Goal: Task Accomplishment & Management: Manage account settings

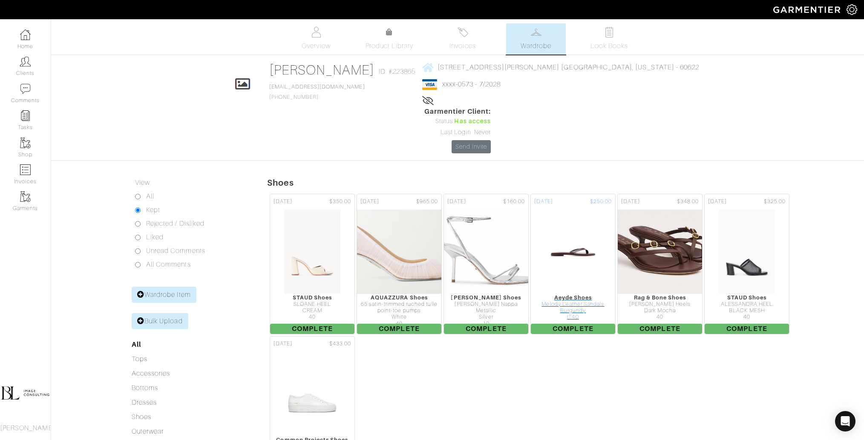
scroll to position [77, 0]
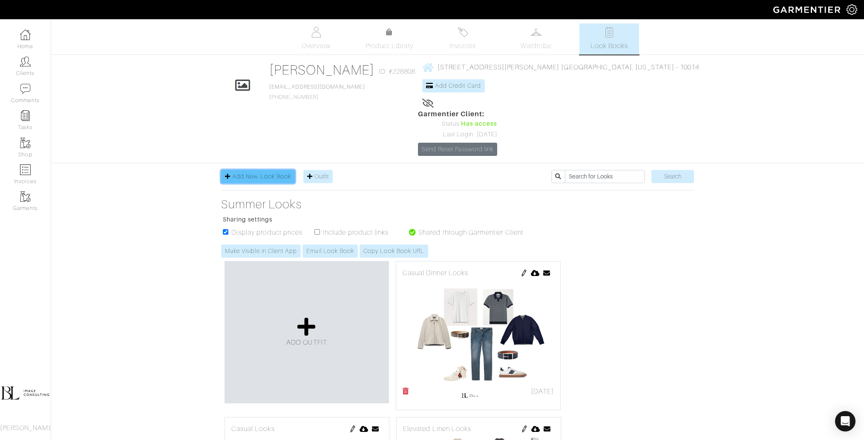
click at [280, 173] on span "Add New Look Book" at bounding box center [261, 176] width 59 height 7
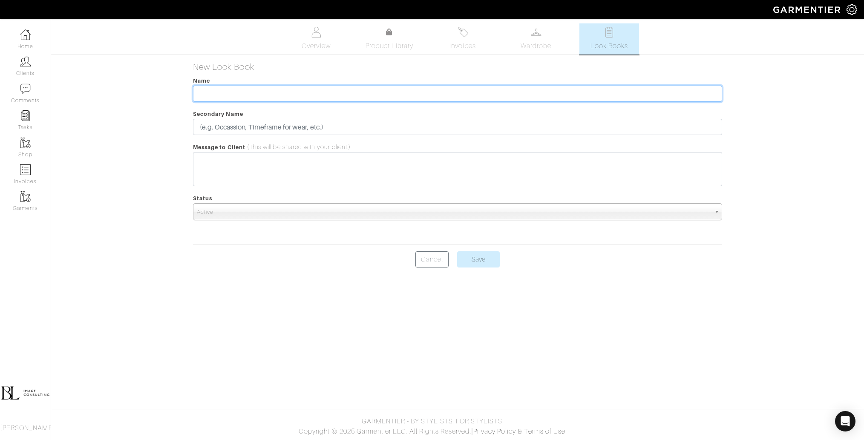
click at [365, 94] on input "text" at bounding box center [457, 94] width 529 height 16
type input "Summer & Fall Looks"
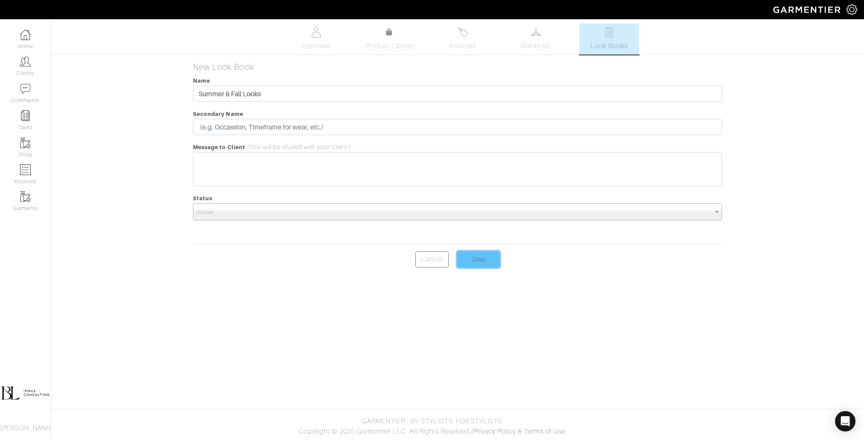
click at [485, 262] on input "Save" at bounding box center [478, 259] width 43 height 16
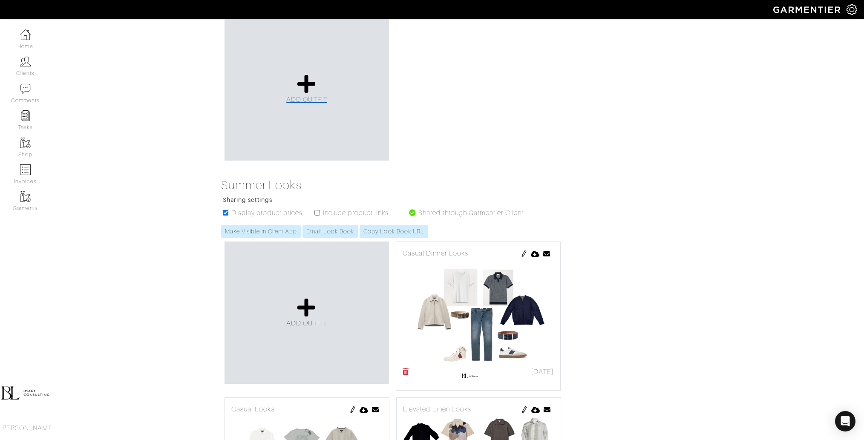
scroll to position [244, 0]
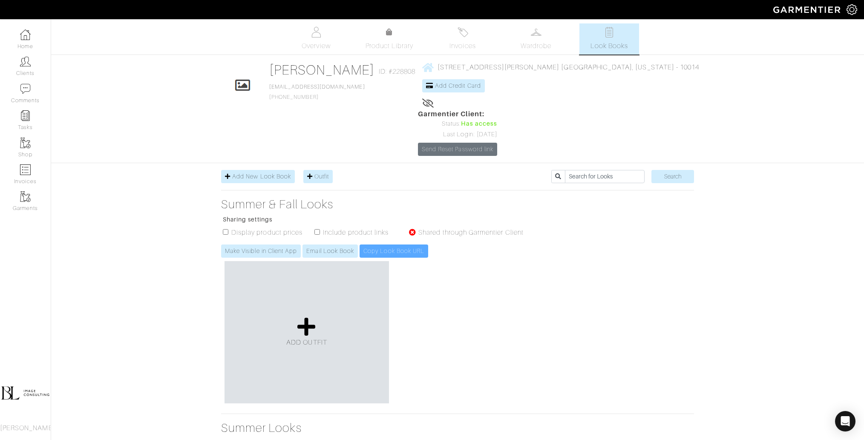
click at [515, 295] on div "ADD OUTFIT Send Lookbook × Close Email mirajdpatel@gmail.com Cancel Send Send L…" at bounding box center [457, 332] width 473 height 149
click at [307, 316] on icon at bounding box center [306, 326] width 18 height 20
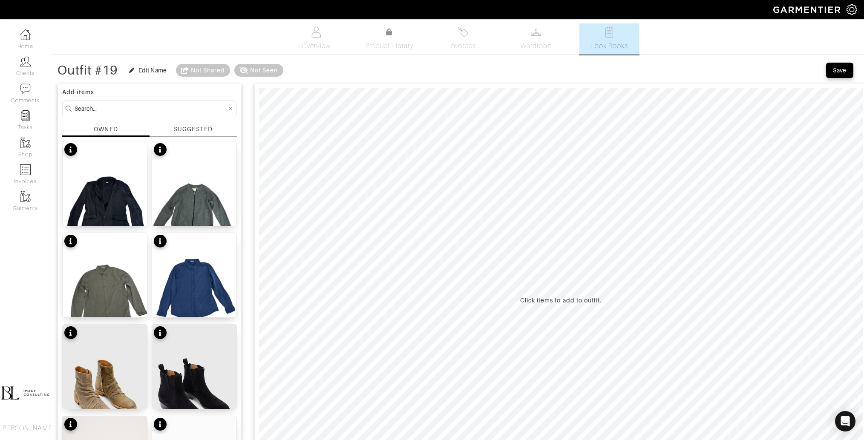
click at [133, 110] on input at bounding box center [151, 108] width 152 height 11
type input "bottoms"
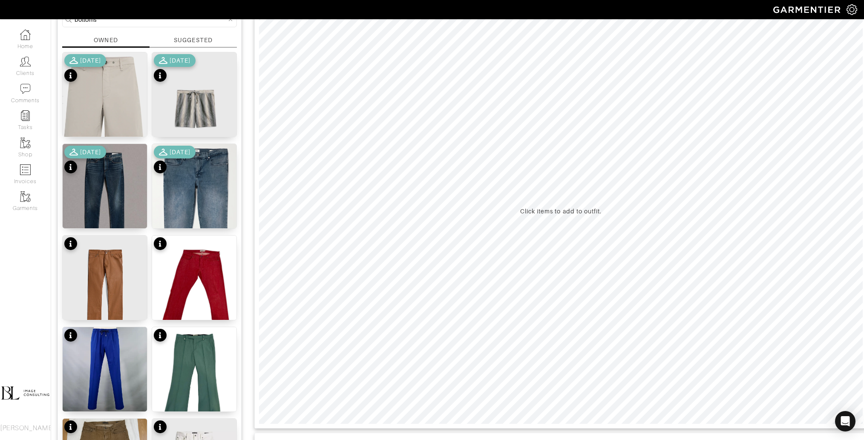
scroll to position [75, 0]
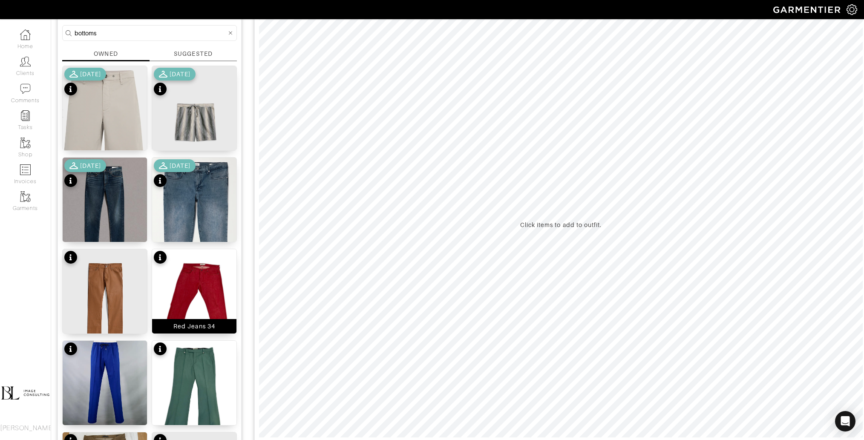
click at [197, 281] on img at bounding box center [194, 305] width 84 height 112
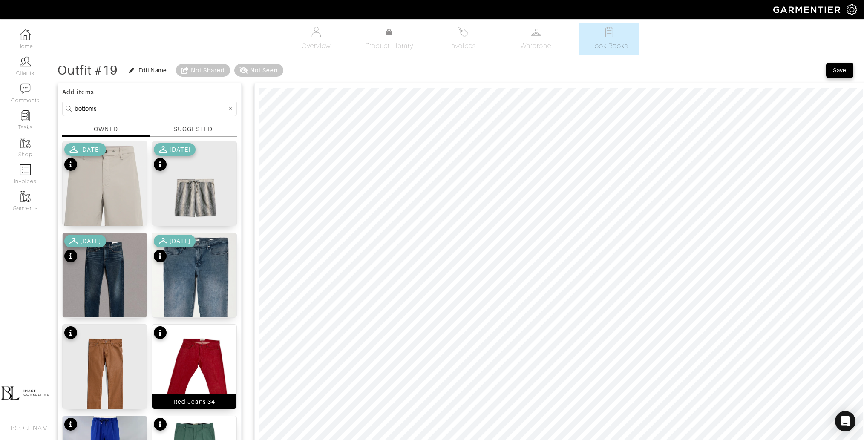
scroll to position [0, 0]
type input "9"
drag, startPoint x: 296, startPoint y: 73, endPoint x: 301, endPoint y: 73, distance: 4.7
click at [301, 73] on span at bounding box center [299, 74] width 9 height 9
click at [102, 107] on input "bottoms" at bounding box center [151, 108] width 152 height 11
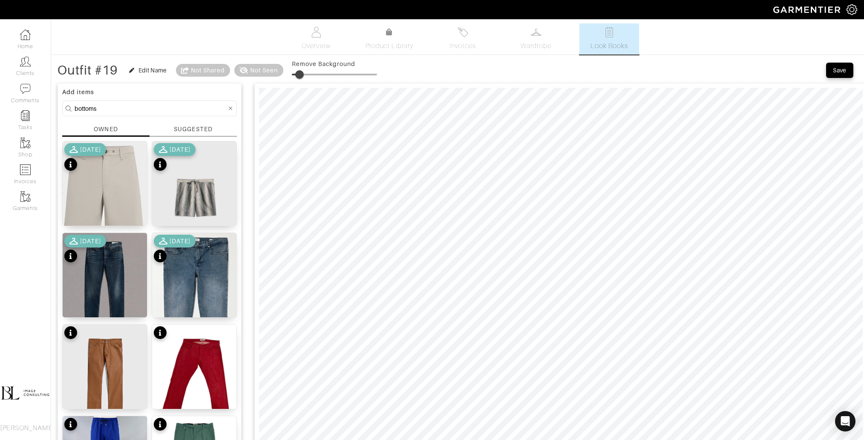
click at [102, 108] on input "bottoms" at bounding box center [151, 108] width 152 height 11
type input "tops"
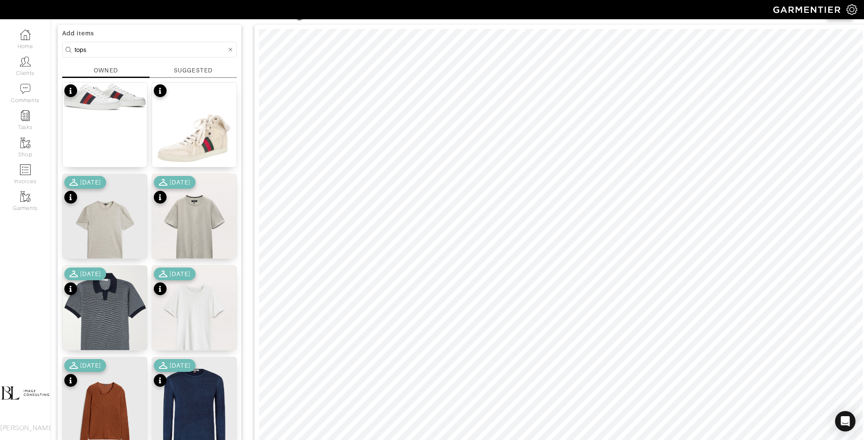
scroll to position [62, 0]
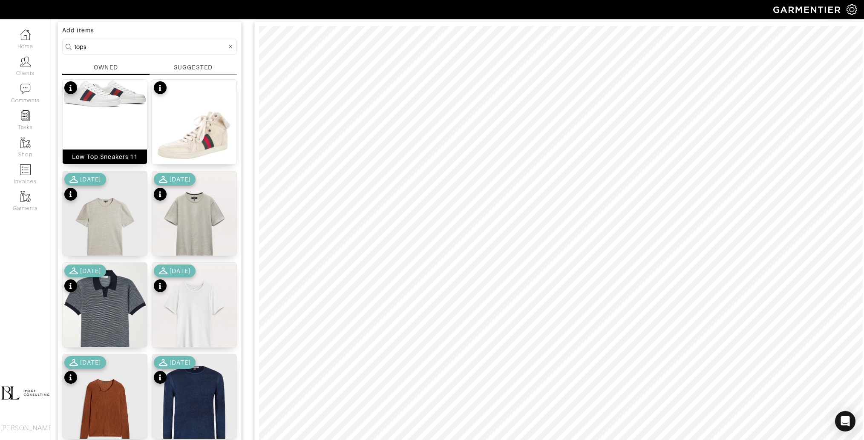
click at [111, 94] on img at bounding box center [105, 94] width 84 height 29
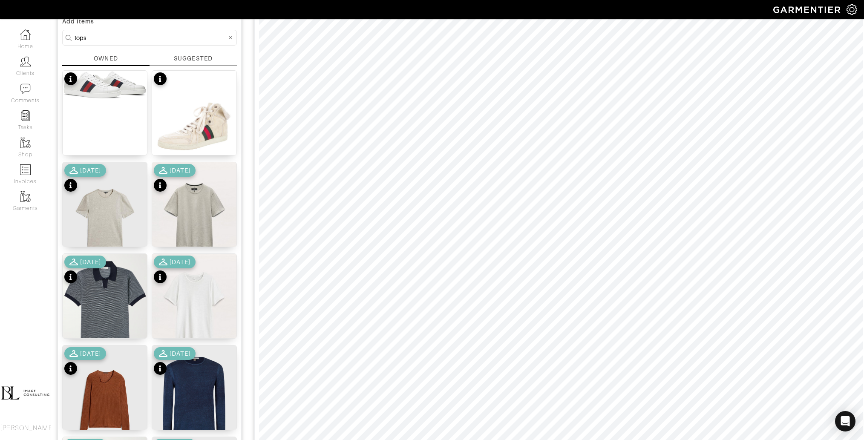
scroll to position [72, 0]
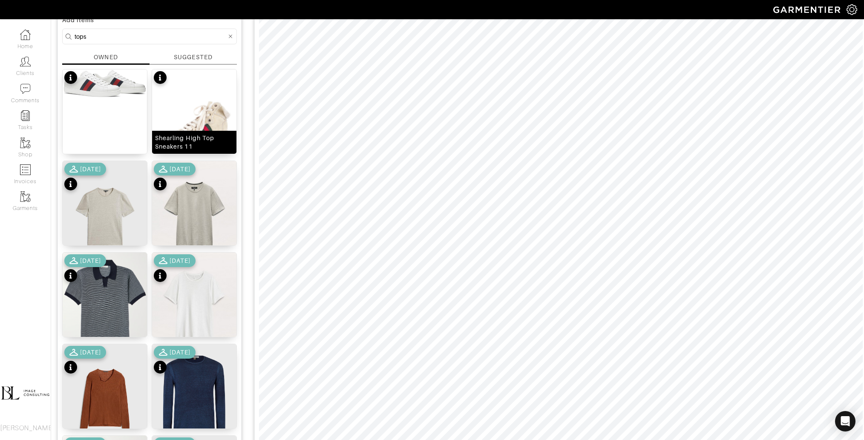
click at [207, 123] on img at bounding box center [194, 124] width 84 height 111
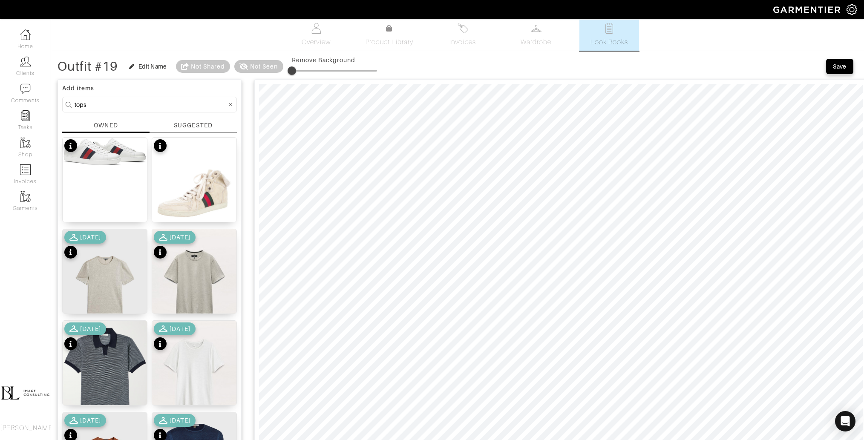
scroll to position [0, 0]
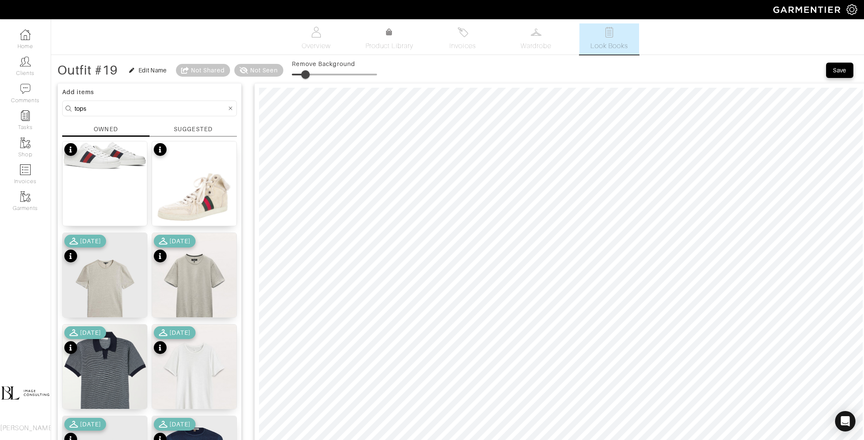
drag, startPoint x: 296, startPoint y: 75, endPoint x: 310, endPoint y: 75, distance: 14.9
click at [310, 75] on span at bounding box center [305, 74] width 9 height 9
drag, startPoint x: 310, startPoint y: 75, endPoint x: 255, endPoint y: 75, distance: 55.8
click at [255, 75] on div "Outfit #19 Edit Name Not Shared Not Seen Remove Background" at bounding box center [216, 70] width 319 height 17
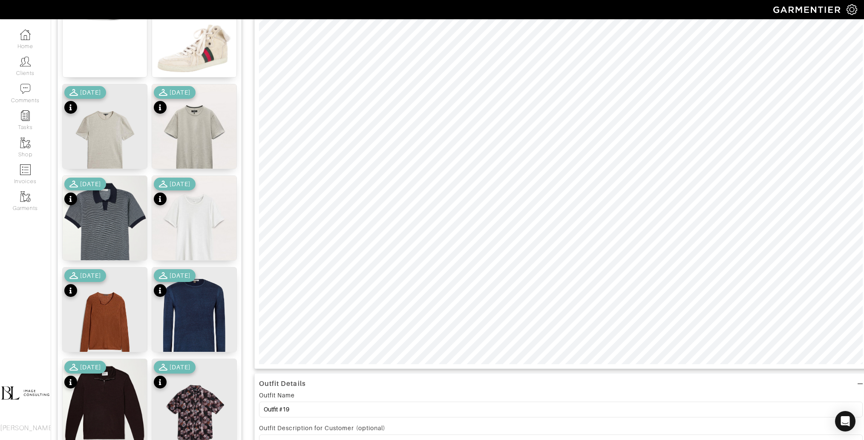
scroll to position [182, 0]
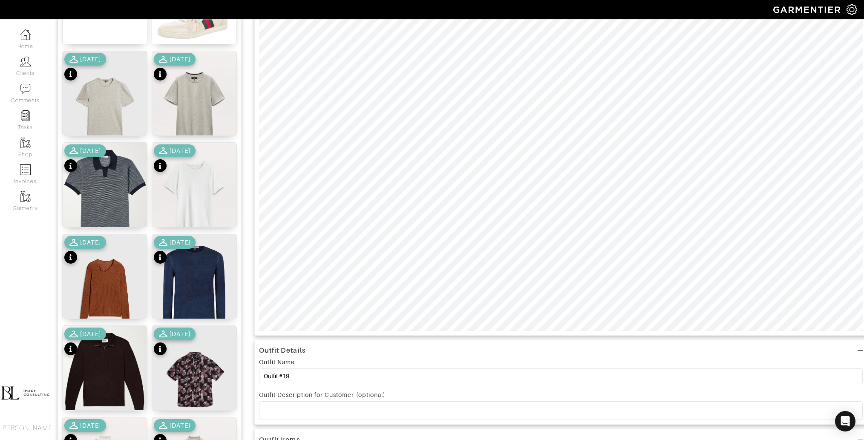
type input "9"
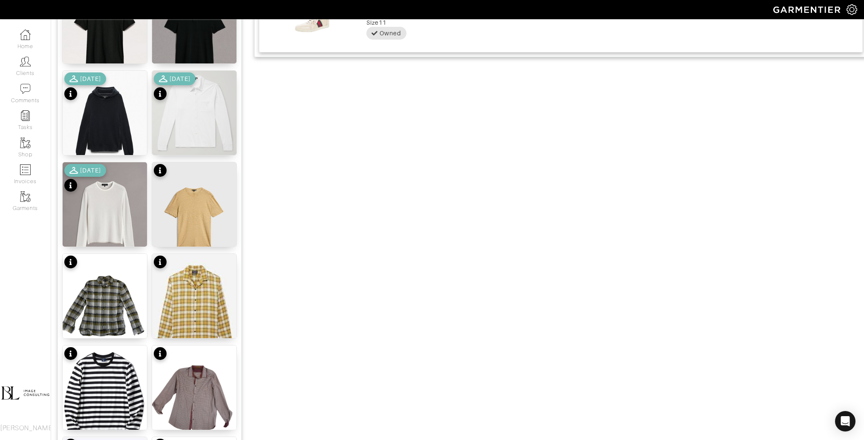
scroll to position [716, 0]
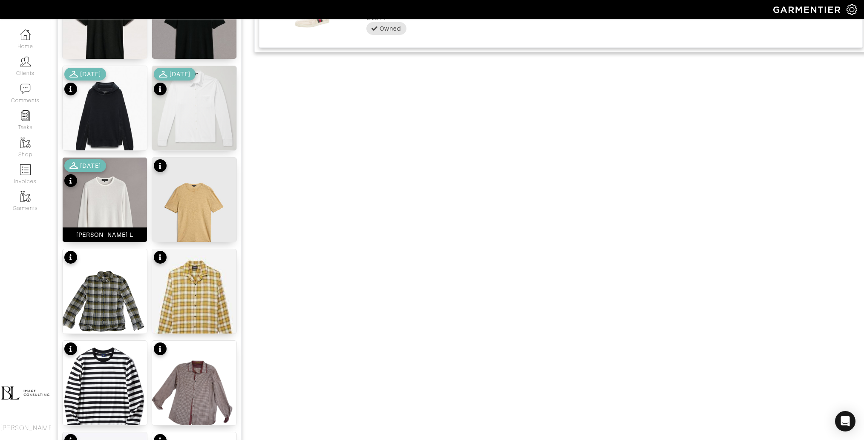
click at [119, 198] on img at bounding box center [105, 211] width 84 height 106
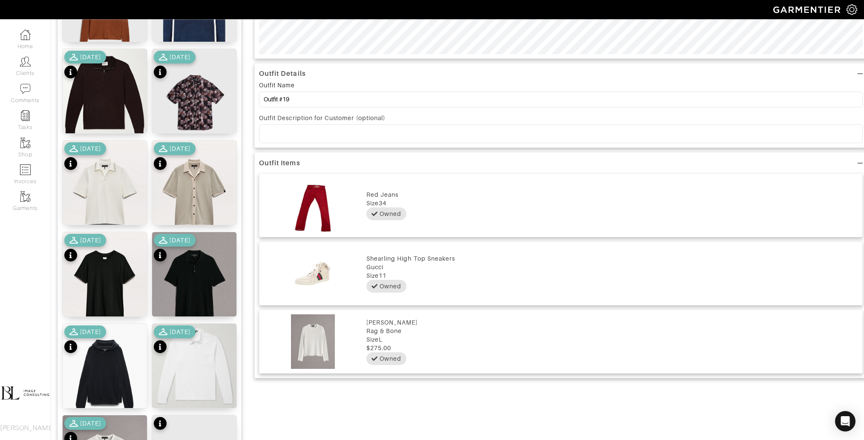
scroll to position [0, 0]
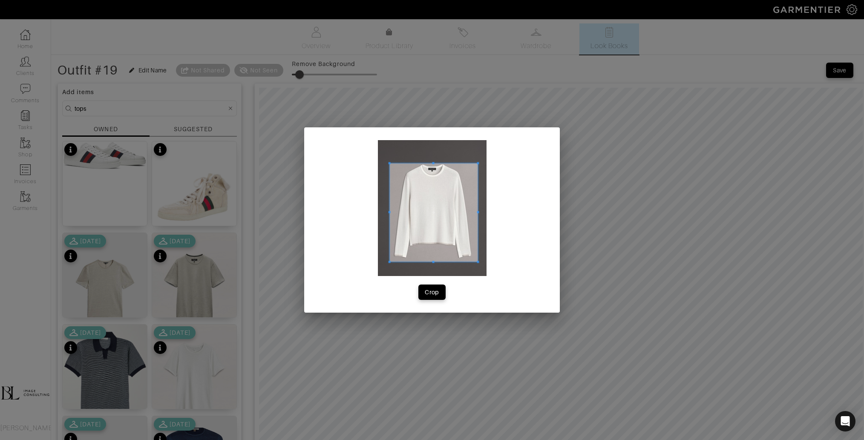
click at [474, 273] on div at bounding box center [432, 208] width 109 height 136
click at [435, 291] on div "Crop" at bounding box center [432, 292] width 14 height 9
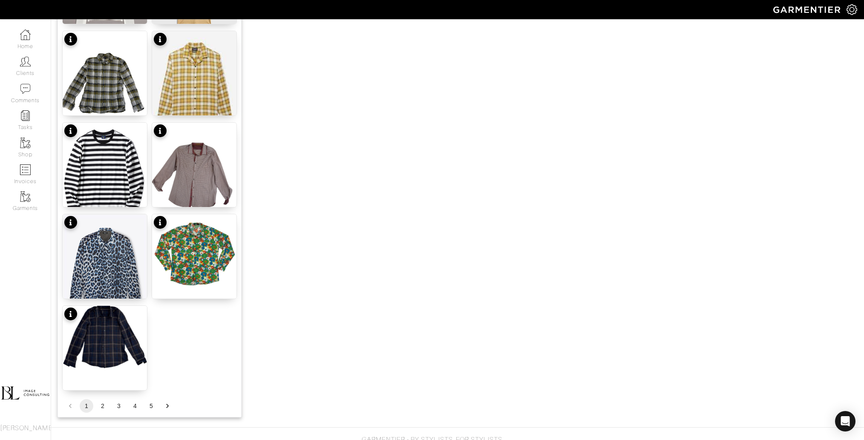
scroll to position [936, 0]
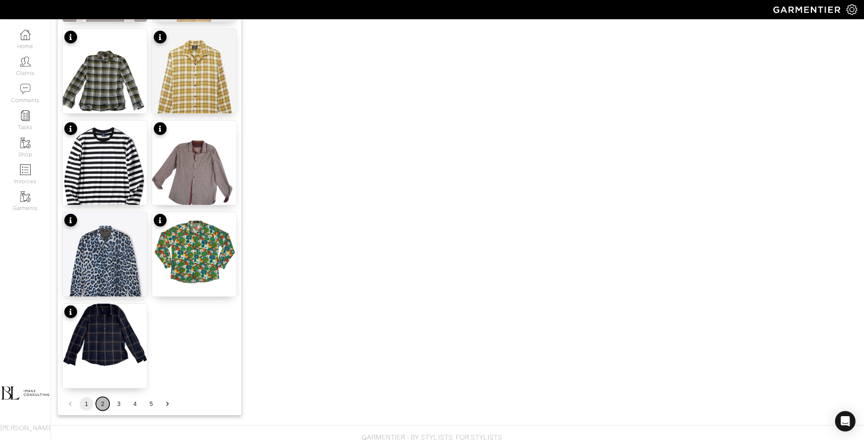
click at [102, 407] on button "2" at bounding box center [103, 404] width 14 height 14
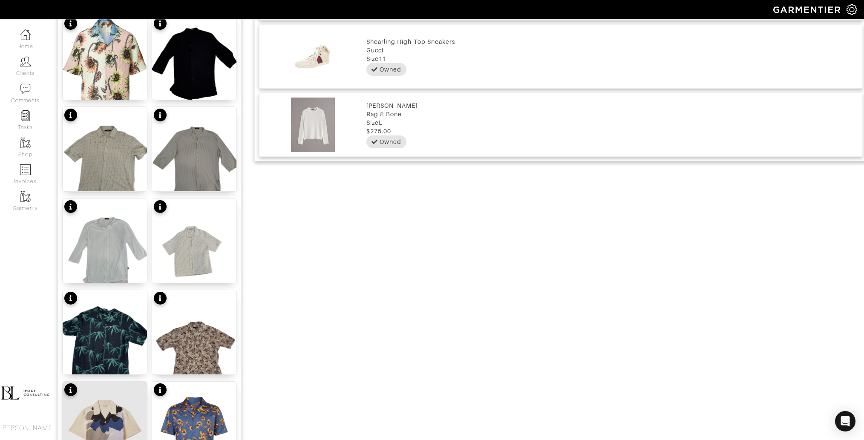
scroll to position [952, 0]
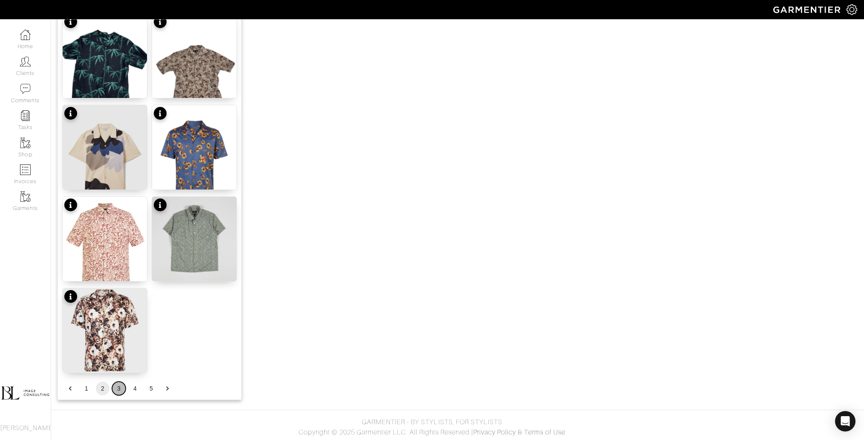
click at [118, 387] on button "3" at bounding box center [119, 389] width 14 height 14
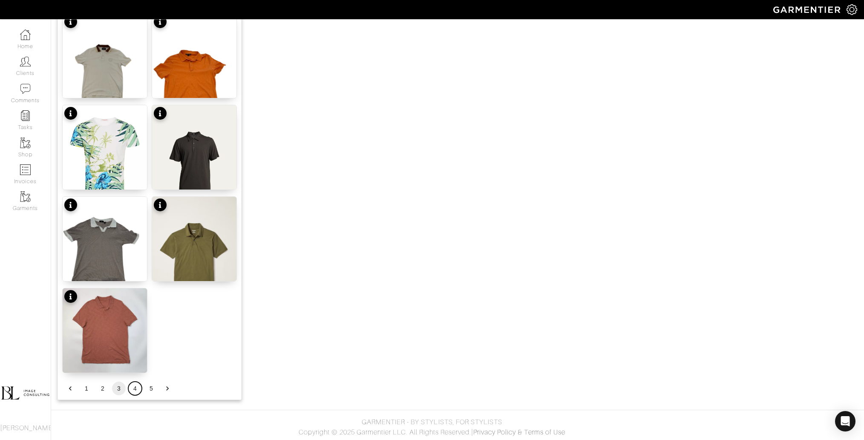
click at [134, 387] on button "4" at bounding box center [135, 389] width 14 height 14
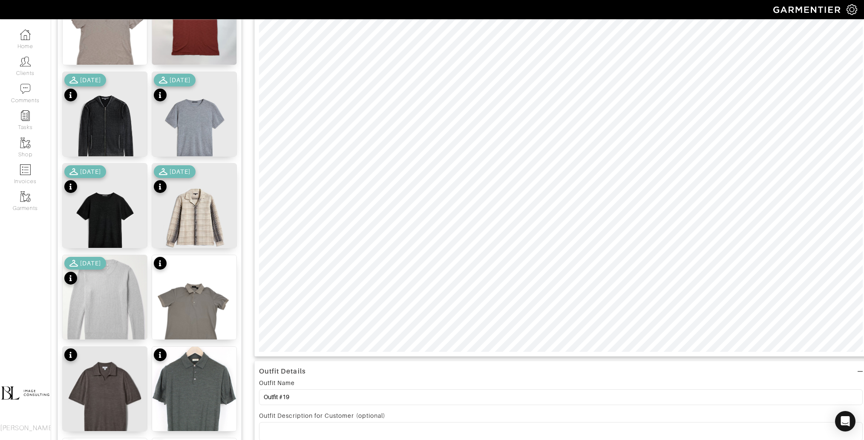
scroll to position [160, 0]
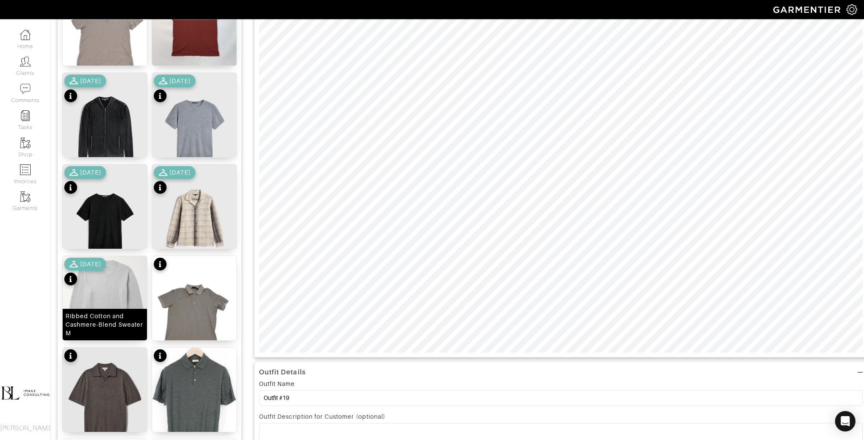
click at [110, 292] on img at bounding box center [105, 306] width 84 height 100
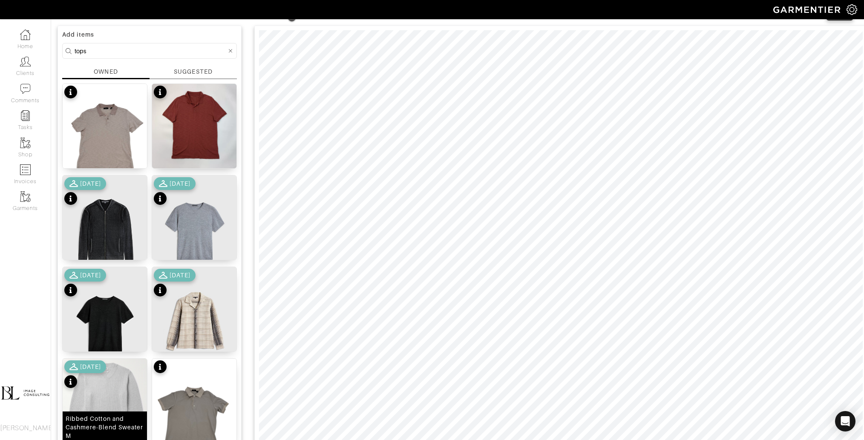
scroll to position [0, 0]
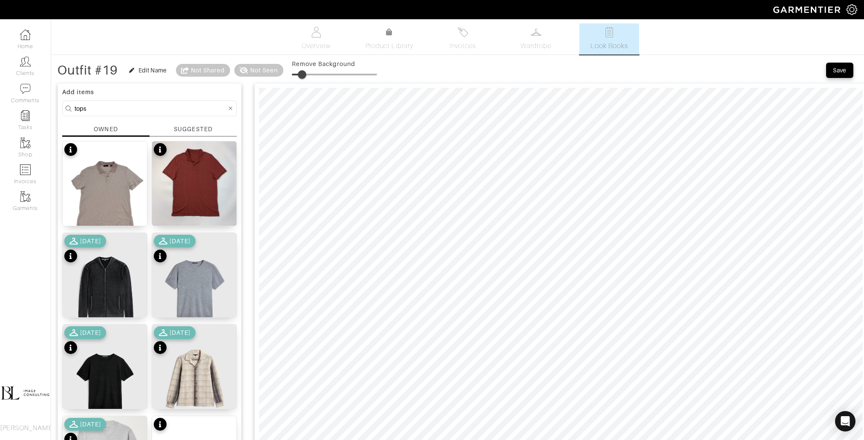
type input "13"
drag, startPoint x: 293, startPoint y: 72, endPoint x: 304, endPoint y: 73, distance: 11.1
click at [304, 73] on span at bounding box center [302, 74] width 9 height 9
click at [120, 104] on input "tops" at bounding box center [151, 108] width 152 height 11
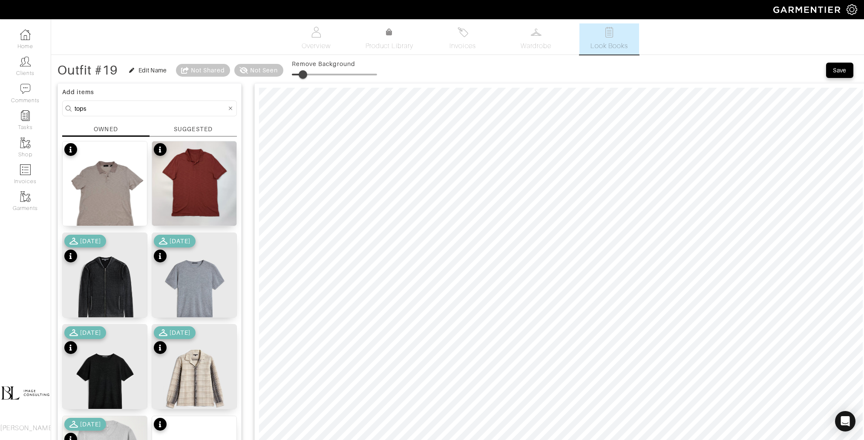
click at [120, 104] on input "tops" at bounding box center [151, 108] width 152 height 11
type input "shoes"
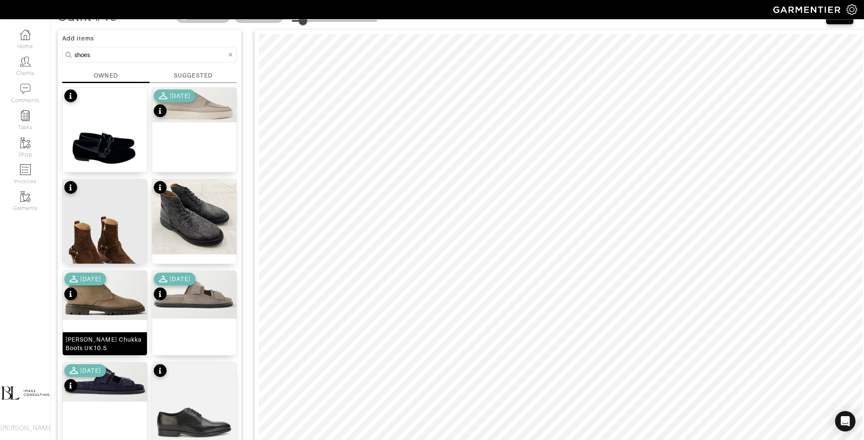
scroll to position [57, 0]
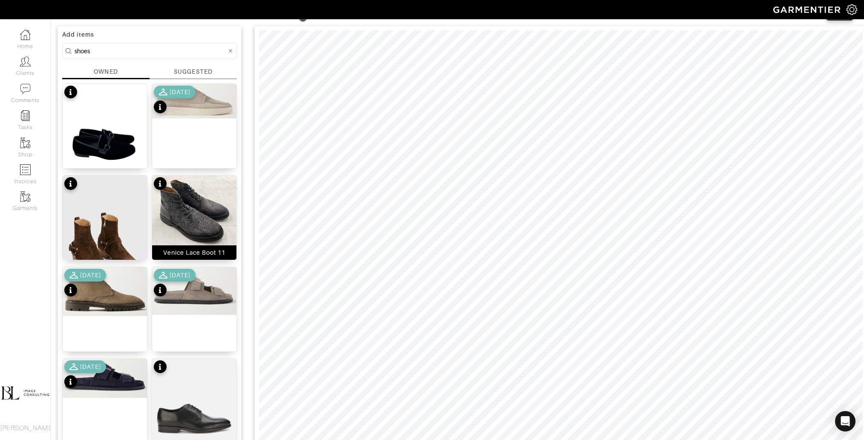
click at [191, 207] on img at bounding box center [194, 212] width 84 height 75
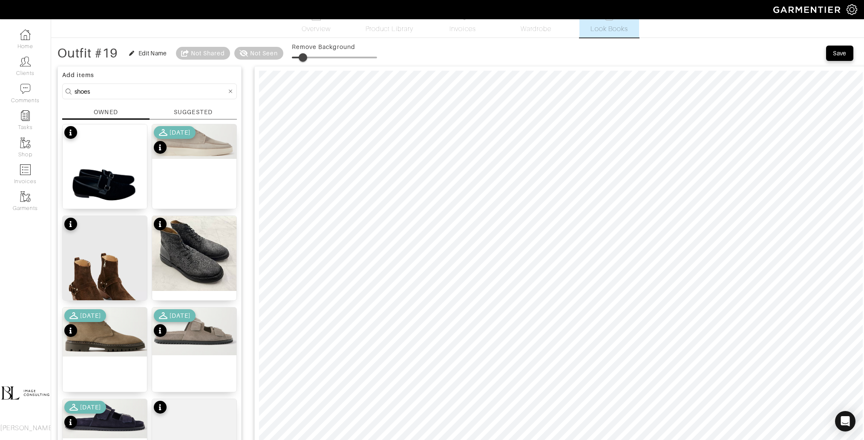
scroll to position [8, 0]
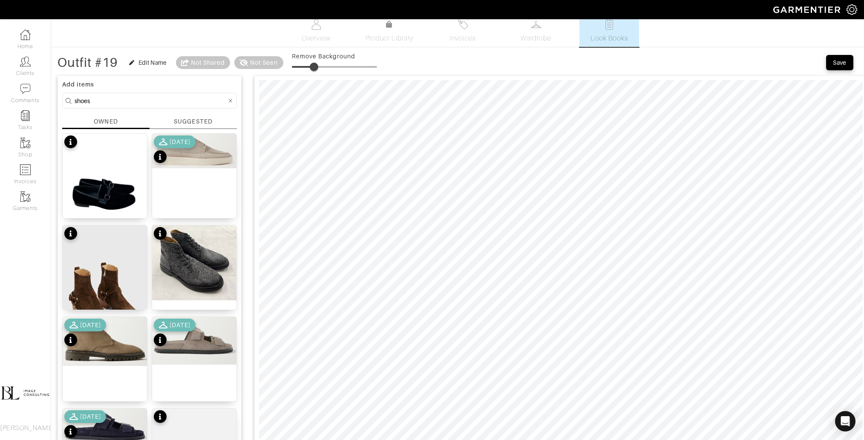
type input "29"
drag, startPoint x: 306, startPoint y: 65, endPoint x: 318, endPoint y: 63, distance: 12.0
click at [318, 63] on span at bounding box center [316, 67] width 9 height 9
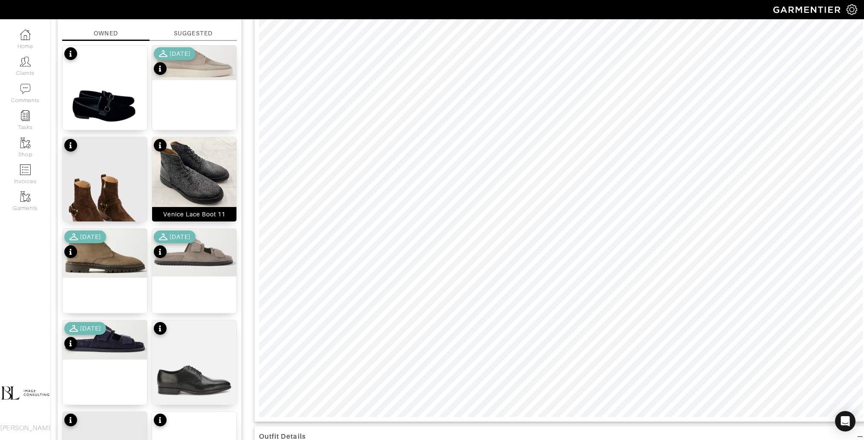
scroll to position [0, 0]
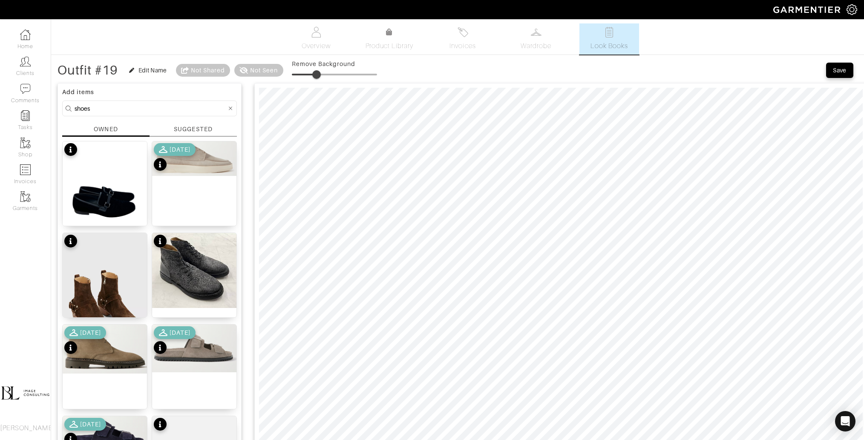
click at [126, 108] on input "shoes" at bounding box center [151, 108] width 152 height 11
type input "belt"
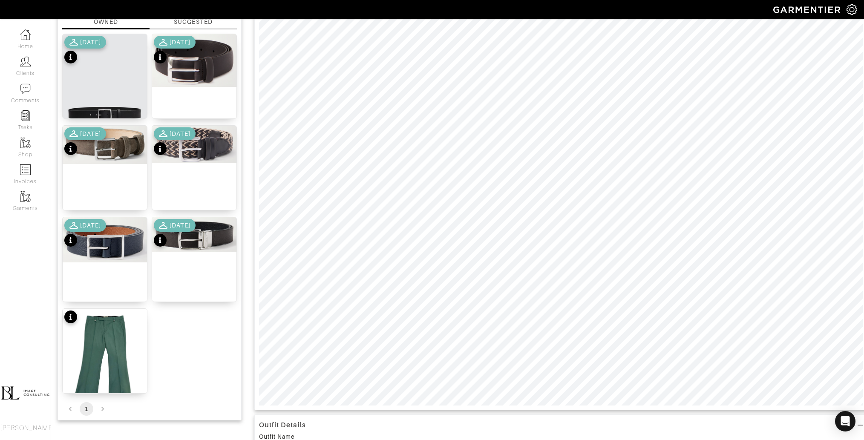
scroll to position [109, 0]
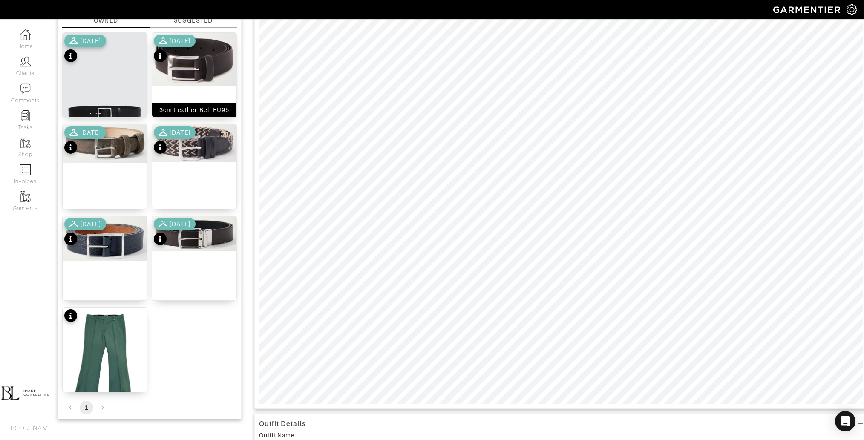
click at [204, 75] on img at bounding box center [194, 59] width 84 height 53
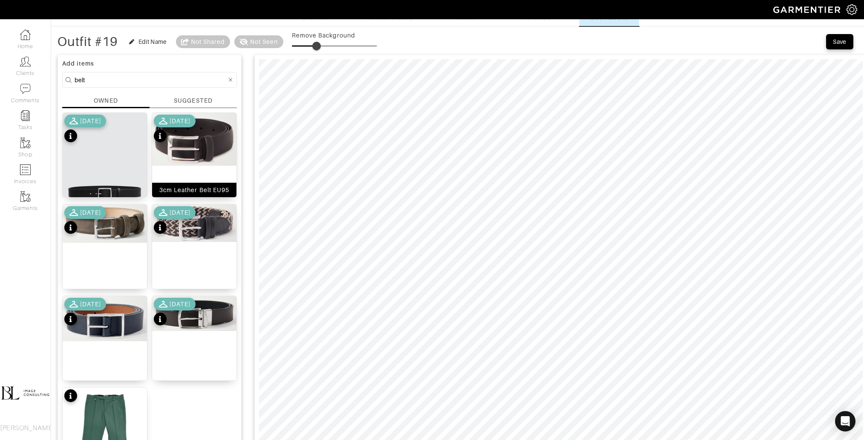
scroll to position [27, 0]
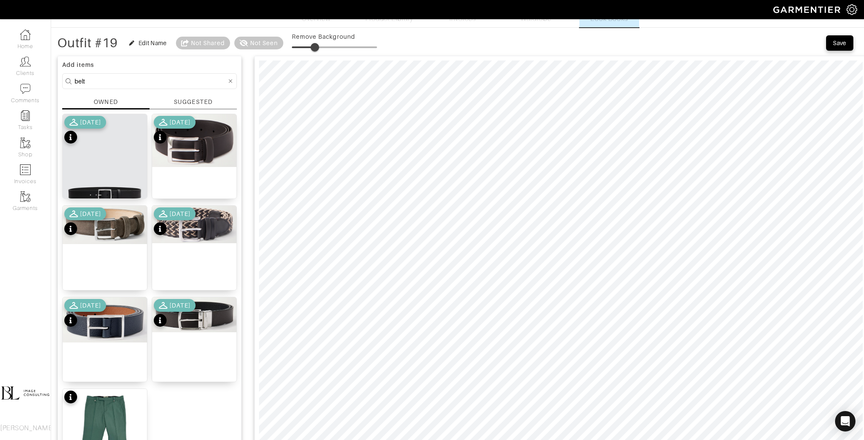
click at [316, 43] on span at bounding box center [314, 47] width 9 height 9
click at [115, 181] on img at bounding box center [105, 167] width 84 height 106
type input "29"
click at [318, 47] on span at bounding box center [316, 47] width 9 height 9
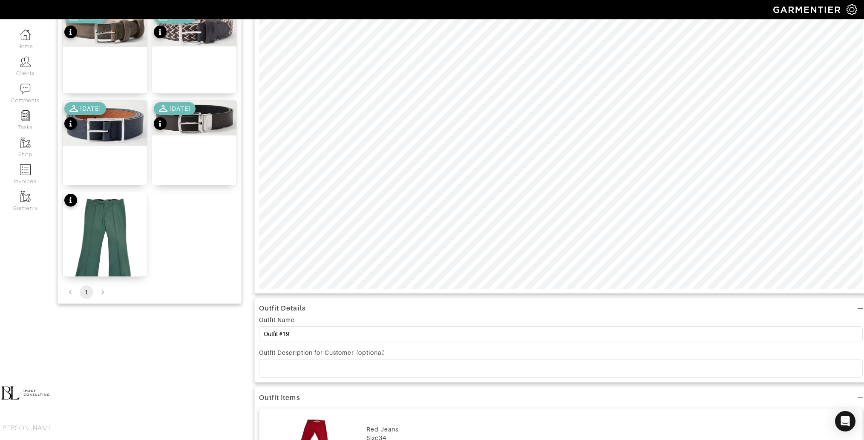
scroll to position [229, 0]
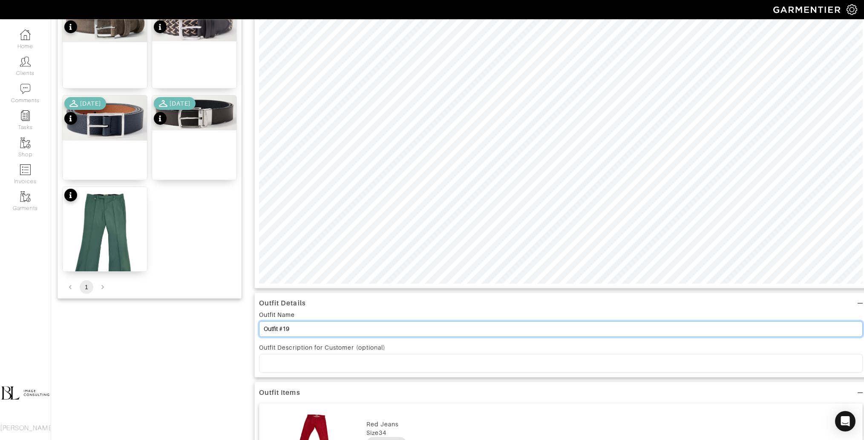
click at [310, 327] on input "Outfit #19" at bounding box center [560, 329] width 603 height 16
click at [265, 330] on input "Funky Fall Looks" at bounding box center [560, 329] width 603 height 16
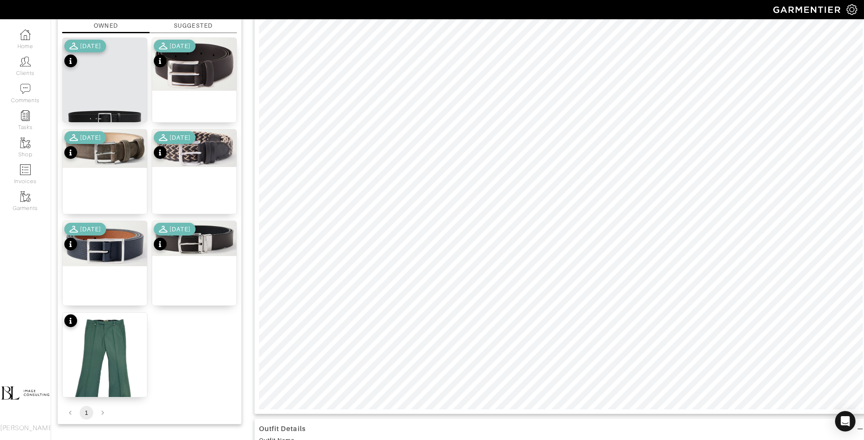
scroll to position [0, 0]
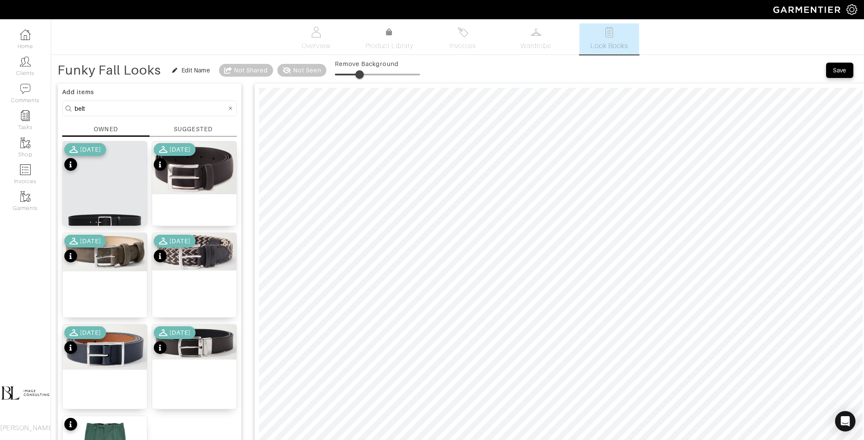
type input "Funky Fall Looks"
click at [841, 66] on div "Save" at bounding box center [839, 70] width 14 height 9
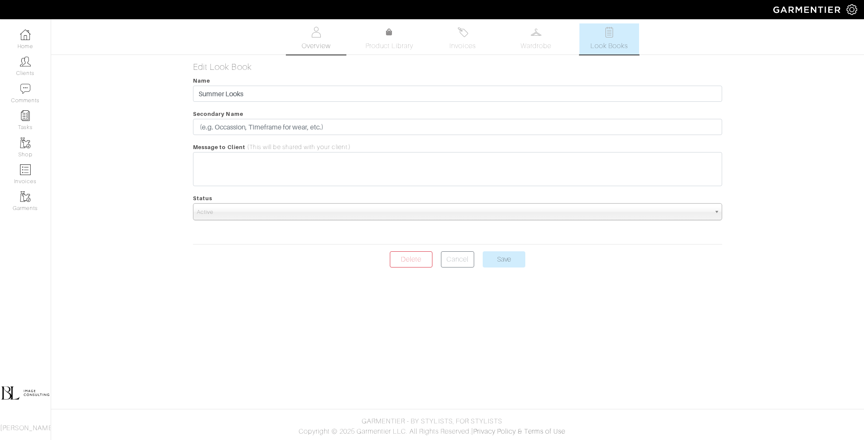
click at [308, 31] on link "Overview" at bounding box center [316, 38] width 60 height 31
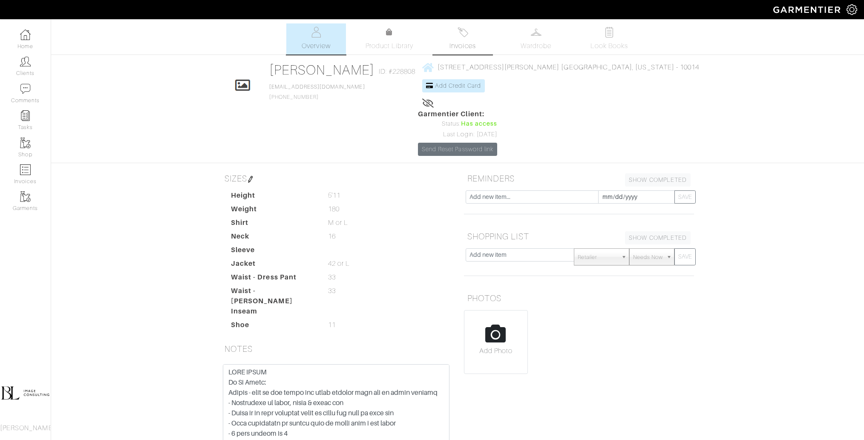
click at [474, 49] on span "Invoices" at bounding box center [462, 46] width 26 height 10
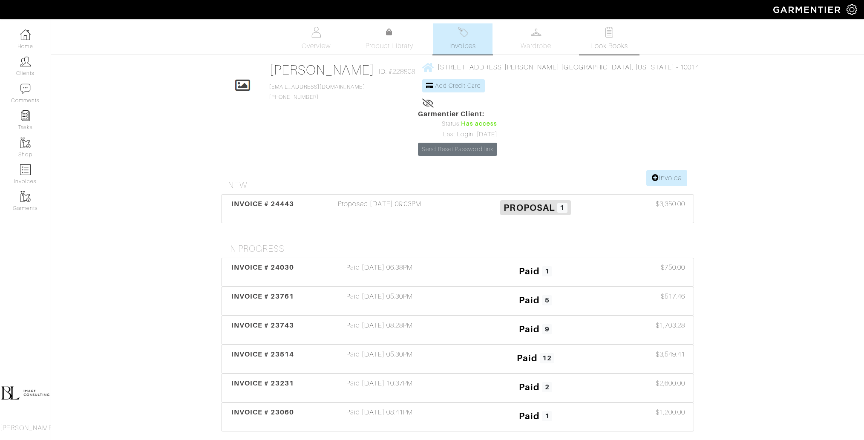
click at [605, 44] on span "Look Books" at bounding box center [609, 46] width 38 height 10
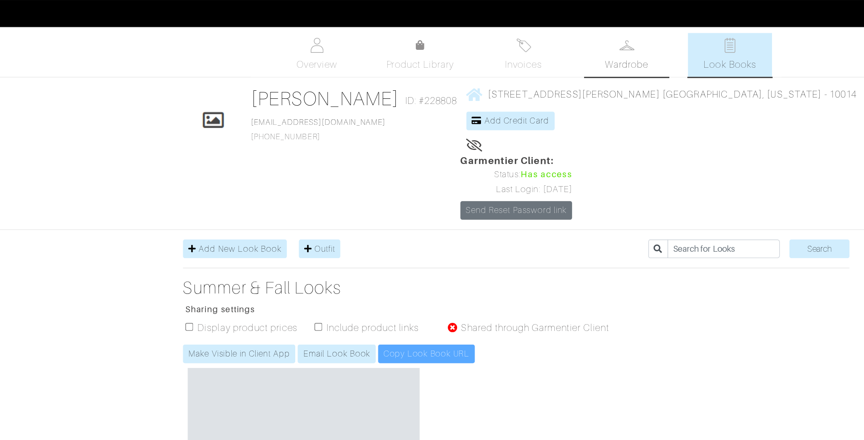
click at [525, 45] on span "Wardrobe" at bounding box center [535, 46] width 31 height 10
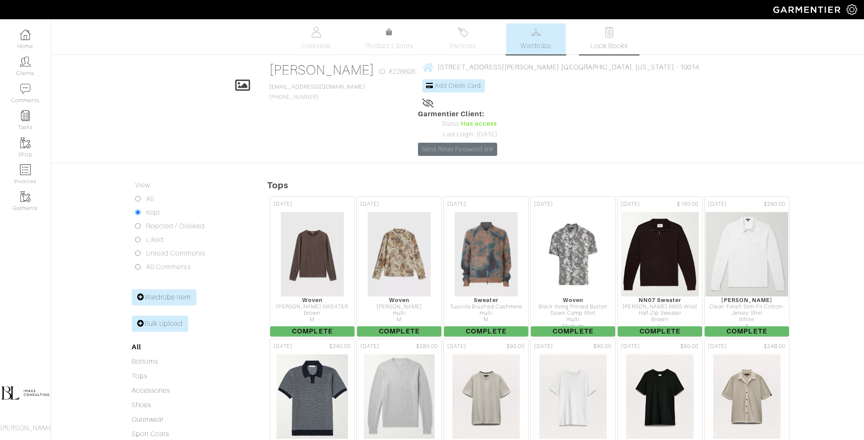
click at [606, 39] on link "Look Books" at bounding box center [609, 38] width 60 height 31
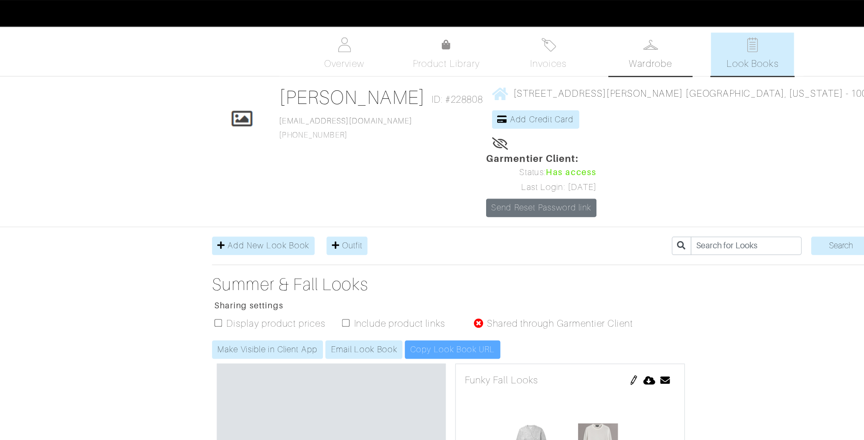
click at [536, 43] on span "Wardrobe" at bounding box center [535, 46] width 31 height 10
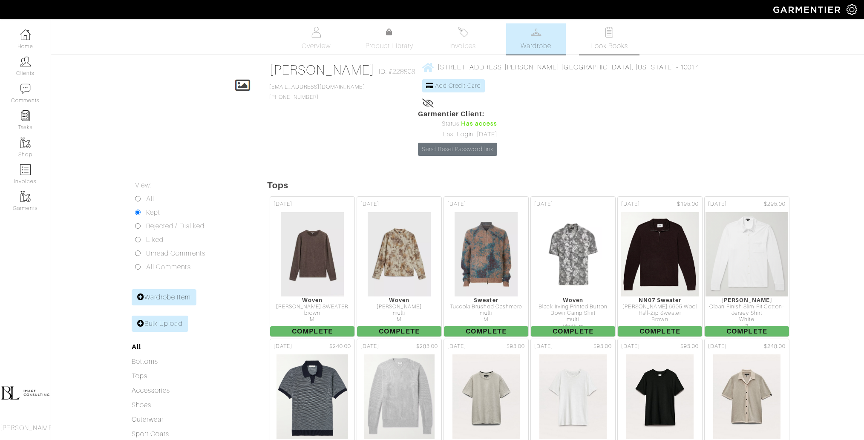
click at [613, 50] on span "Look Books" at bounding box center [609, 46] width 38 height 10
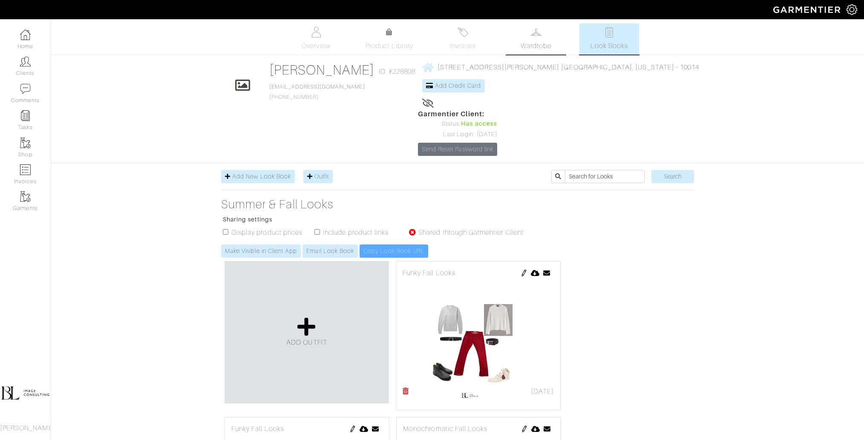
click at [542, 31] on link "Wardrobe" at bounding box center [536, 38] width 60 height 31
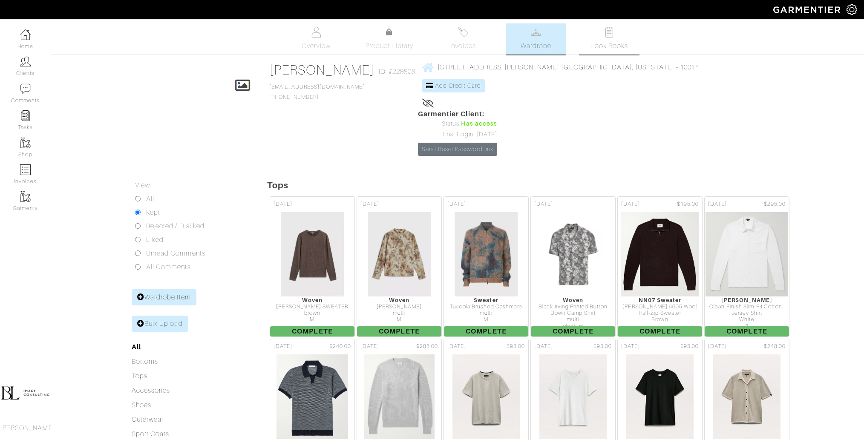
click at [619, 44] on span "Look Books" at bounding box center [609, 46] width 38 height 10
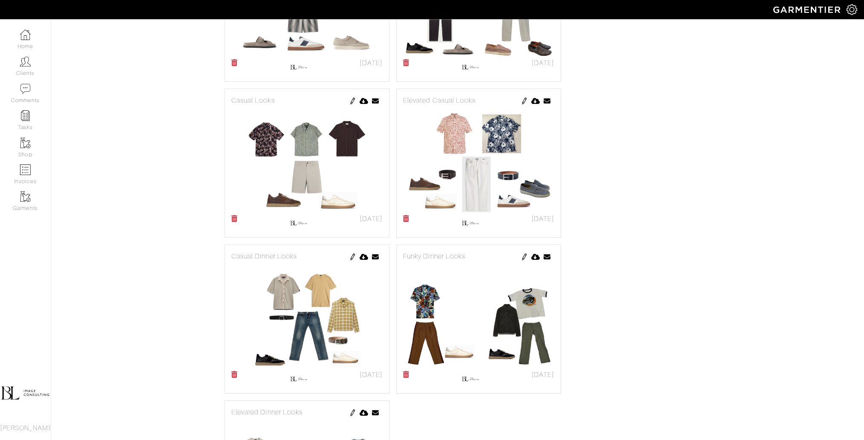
scroll to position [1191, 0]
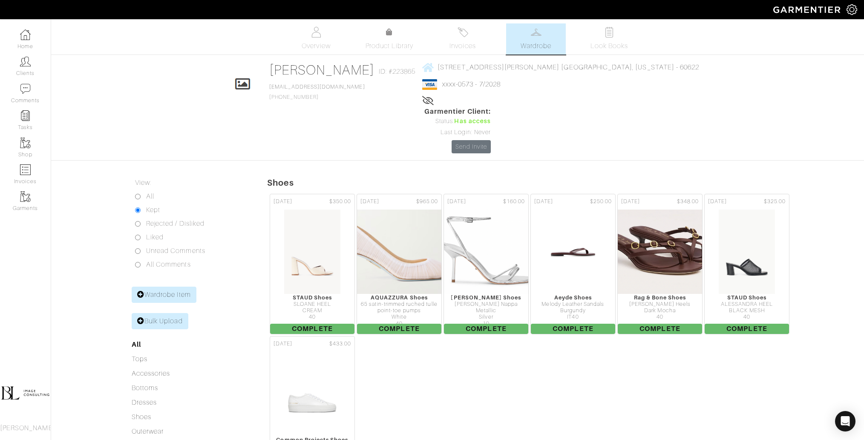
scroll to position [77, 0]
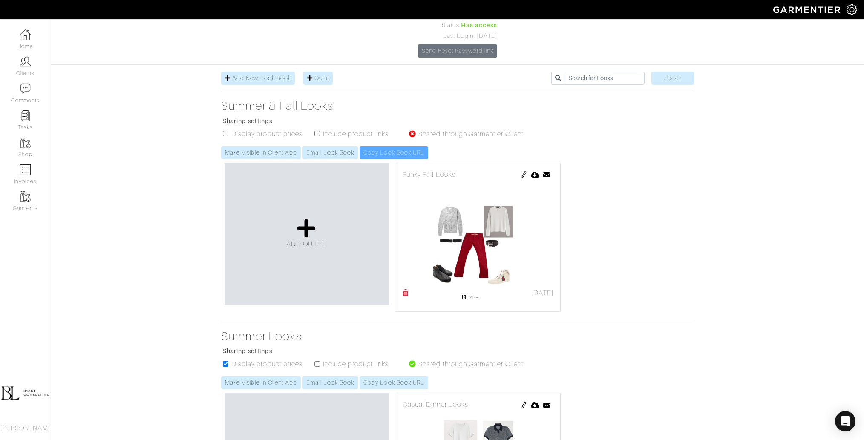
scroll to position [100, 0]
click at [314, 217] on icon at bounding box center [306, 227] width 18 height 20
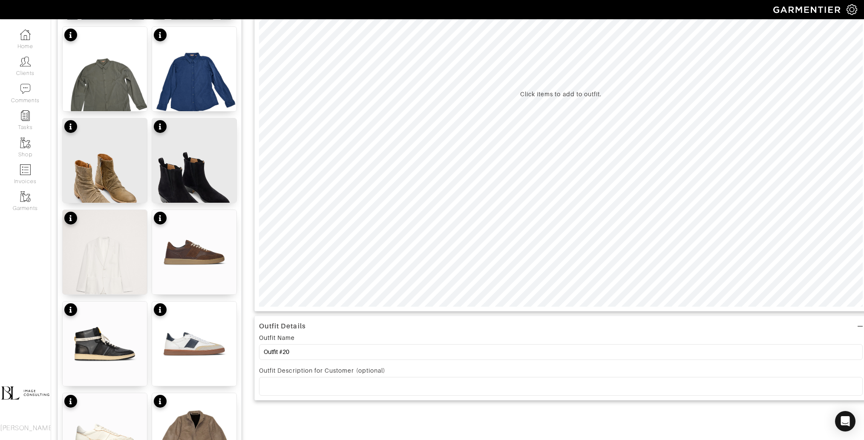
scroll to position [212, 0]
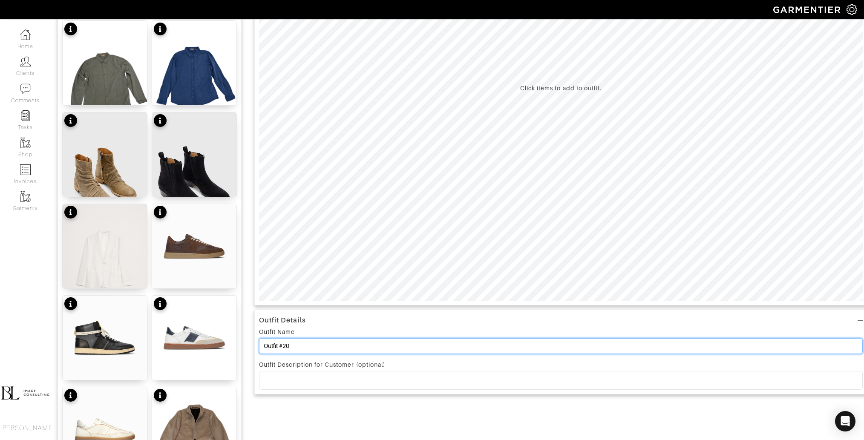
click at [313, 346] on input "Outfit #20" at bounding box center [560, 346] width 603 height 16
click at [313, 345] on input "Outfit #20" at bounding box center [560, 346] width 603 height 16
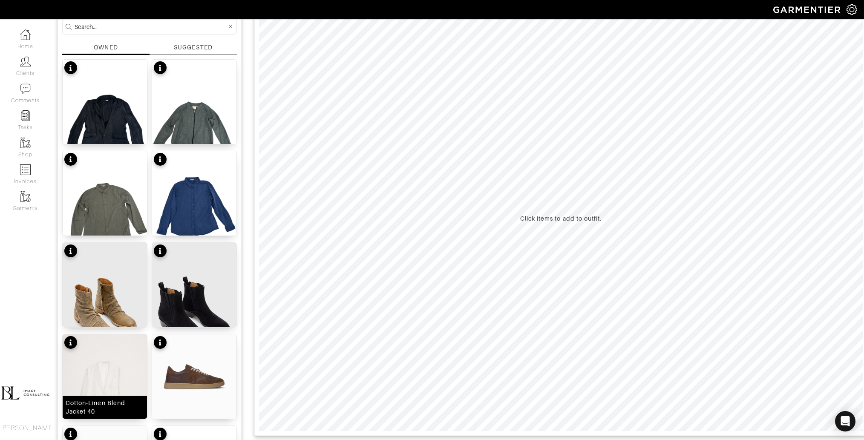
scroll to position [0, 0]
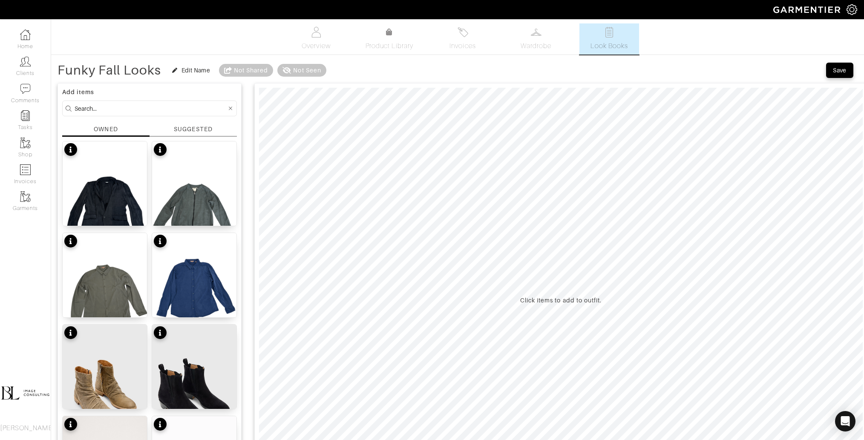
type input "Funky Fall Looks"
click at [138, 110] on input at bounding box center [151, 108] width 152 height 11
type input "bottoms"
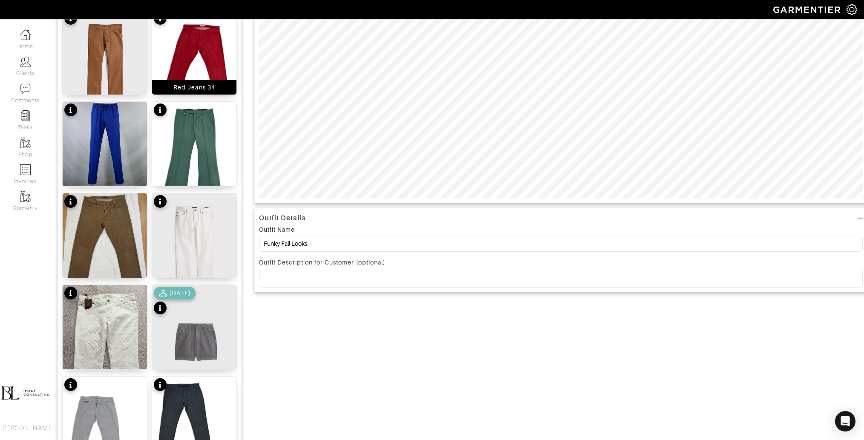
scroll to position [316, 0]
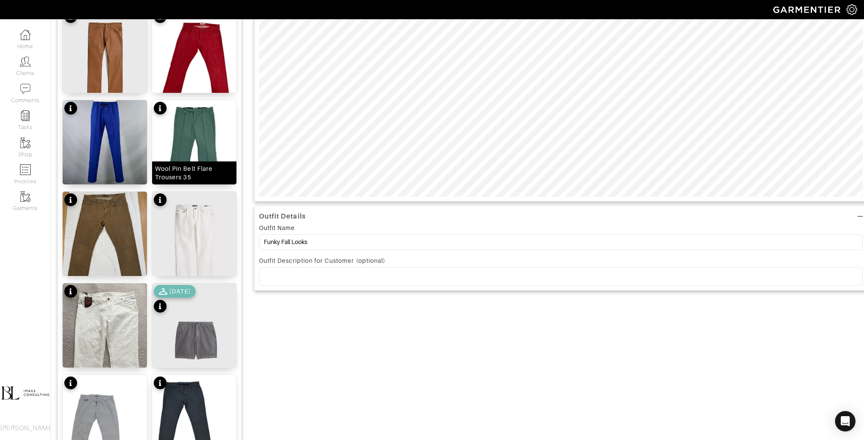
click at [203, 139] on img at bounding box center [194, 156] width 84 height 112
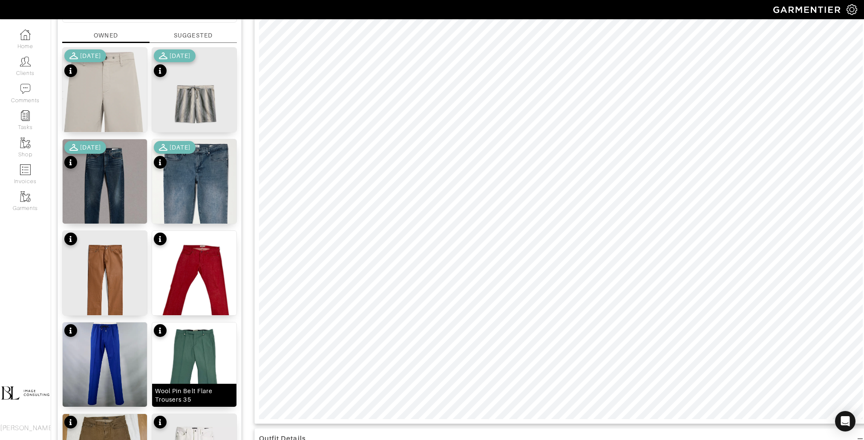
scroll to position [0, 0]
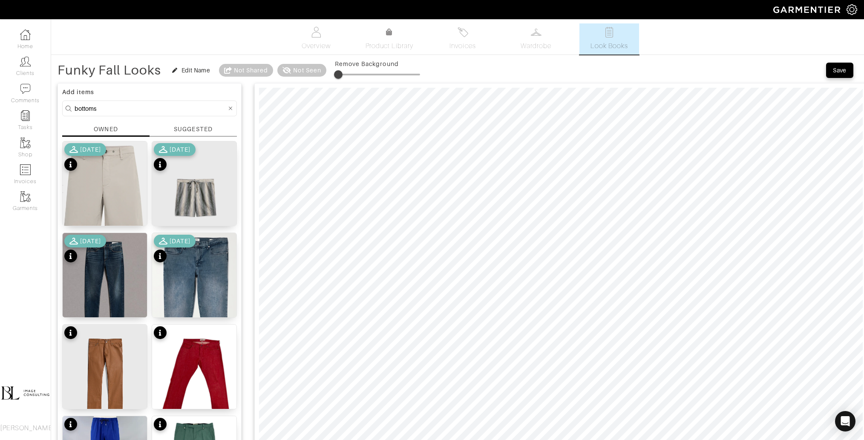
type input "15"
drag, startPoint x: 337, startPoint y: 72, endPoint x: 348, endPoint y: 72, distance: 10.6
click at [348, 72] on span at bounding box center [347, 74] width 9 height 9
click at [123, 112] on input "bottoms" at bounding box center [151, 108] width 152 height 11
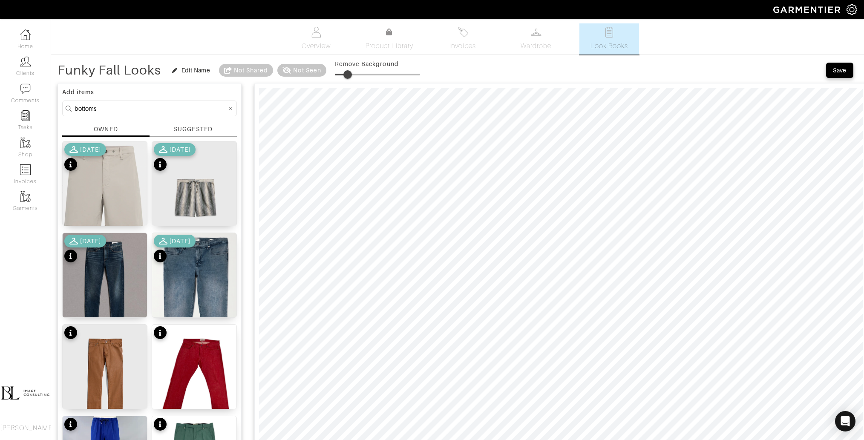
click at [123, 112] on input "bottoms" at bounding box center [151, 108] width 152 height 11
type input "tops"
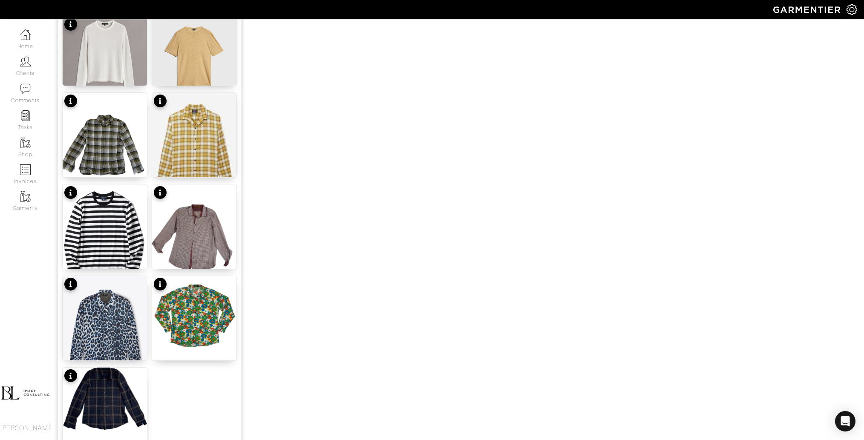
scroll to position [952, 0]
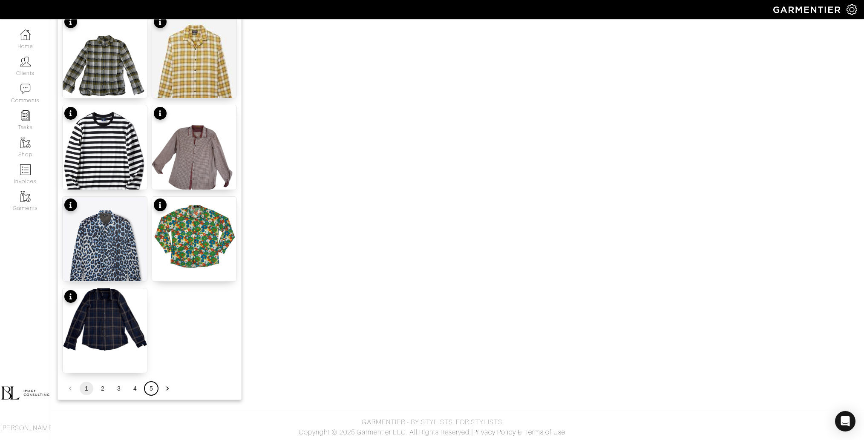
click at [152, 390] on button "5" at bounding box center [151, 389] width 14 height 14
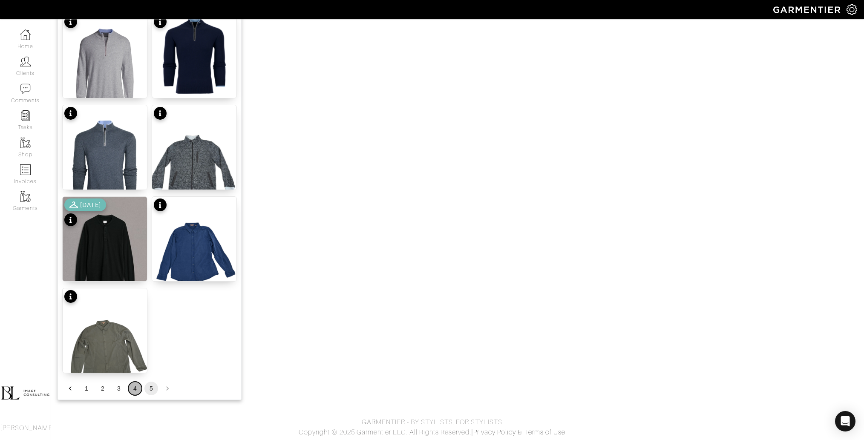
click at [132, 389] on button "4" at bounding box center [135, 389] width 14 height 14
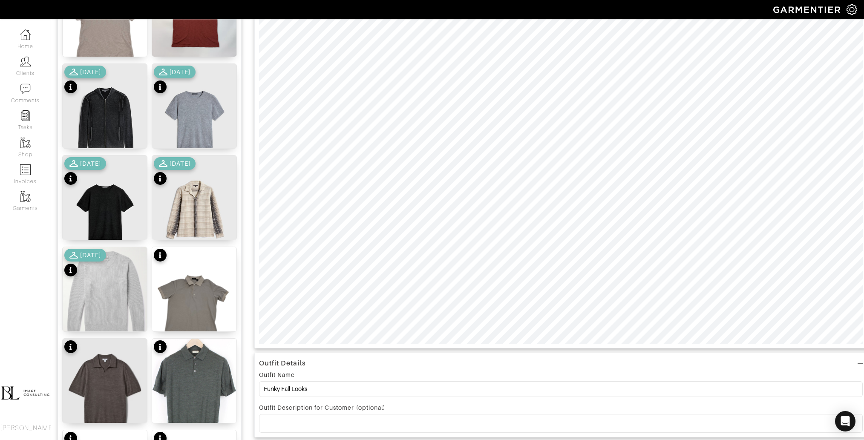
scroll to position [171, 0]
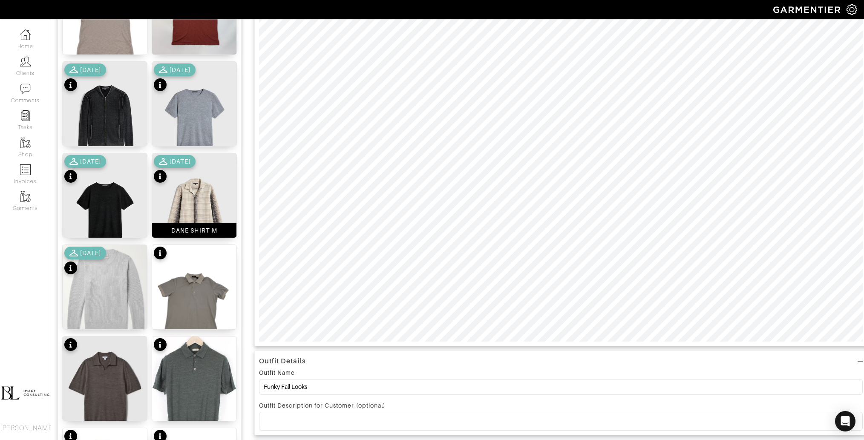
click at [204, 205] on img at bounding box center [194, 209] width 84 height 112
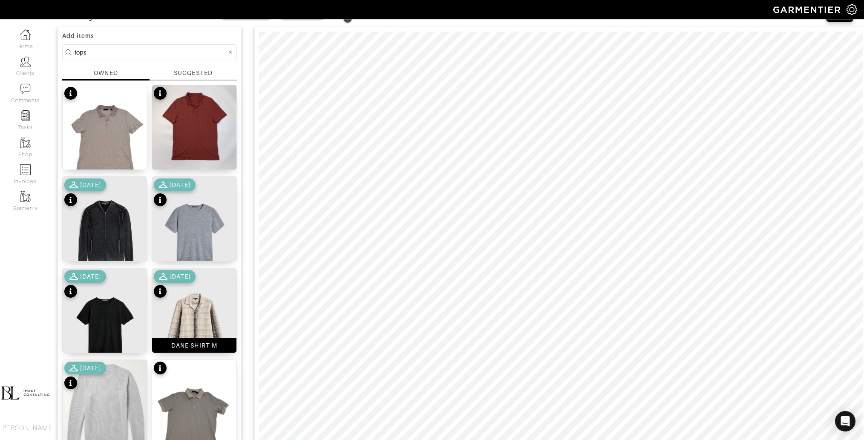
scroll to position [0, 0]
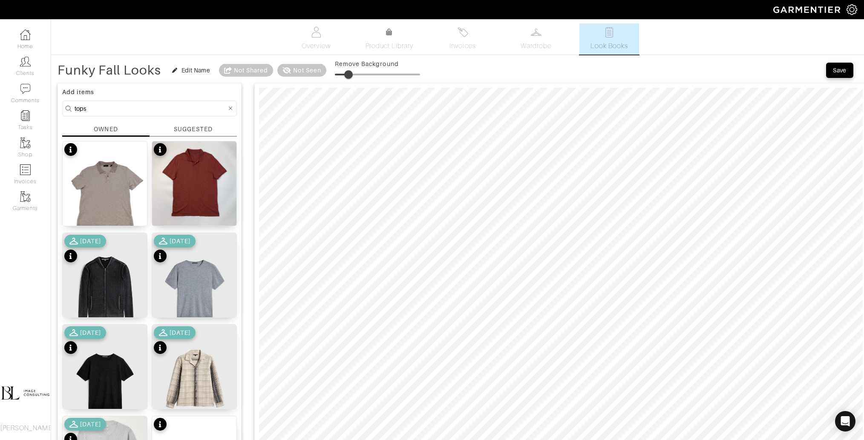
type input "14"
click at [347, 72] on span at bounding box center [346, 74] width 9 height 9
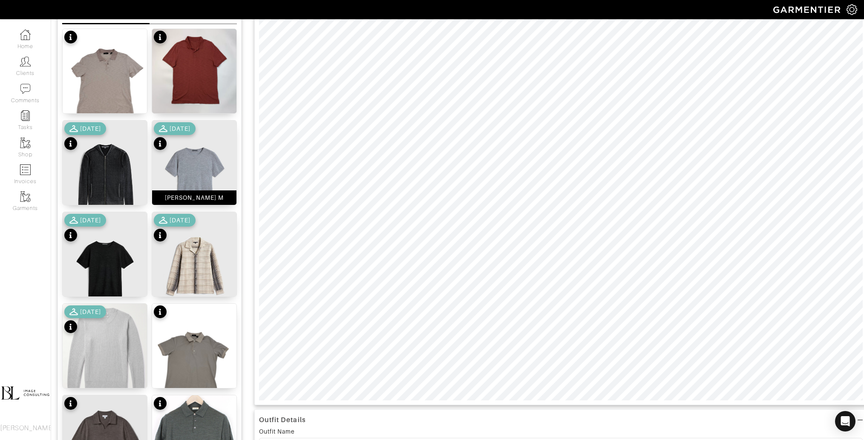
scroll to position [114, 0]
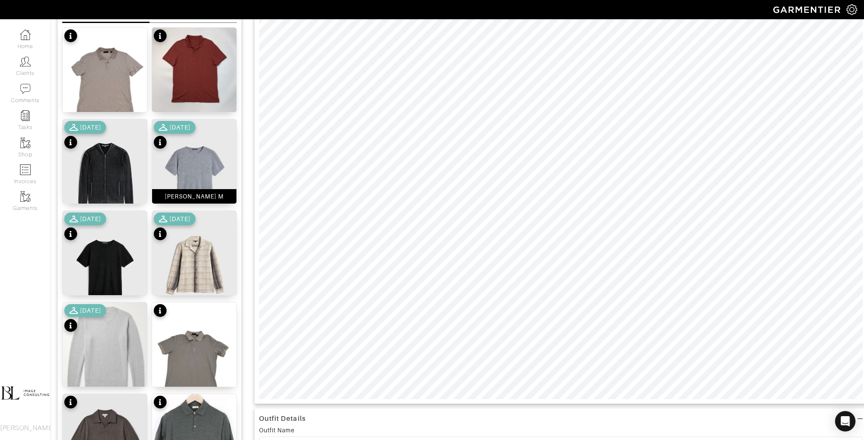
click at [192, 171] on img at bounding box center [194, 175] width 84 height 112
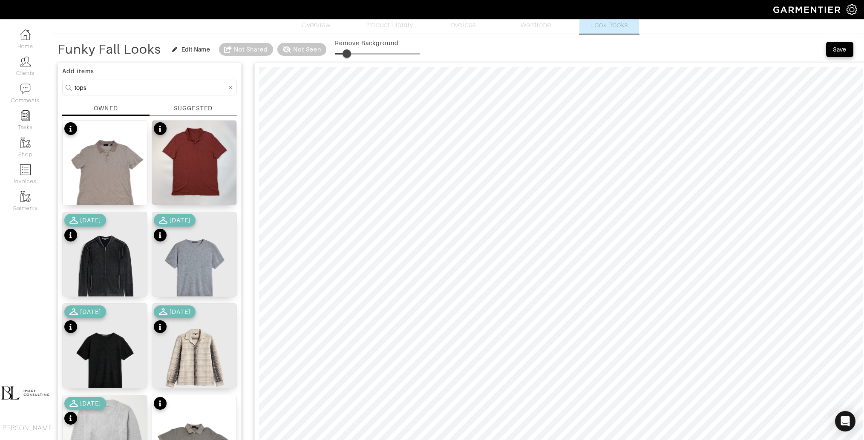
scroll to position [0, 0]
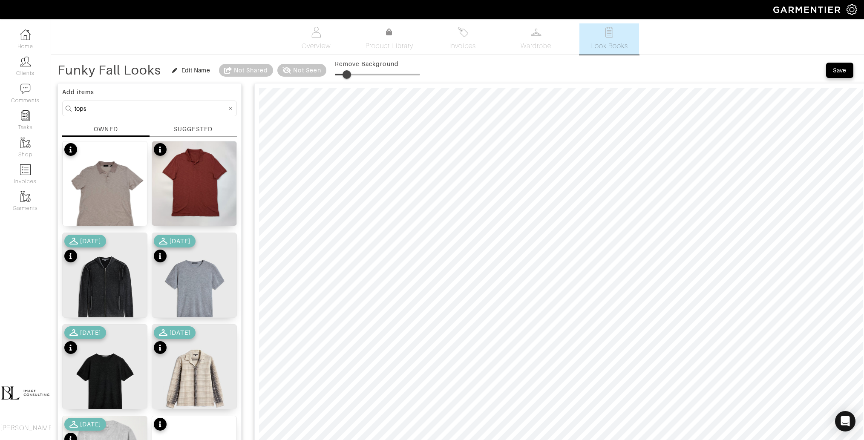
type input "14"
click at [347, 71] on span at bounding box center [346, 74] width 9 height 9
click at [168, 109] on input "tops" at bounding box center [151, 108] width 152 height 11
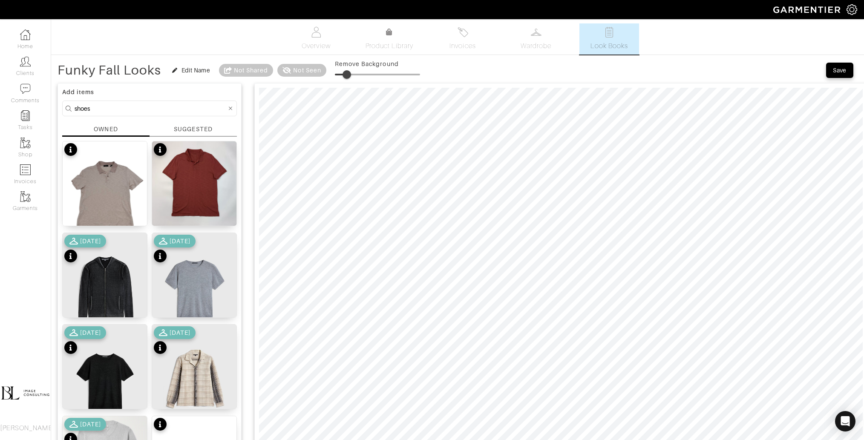
type input "shoes"
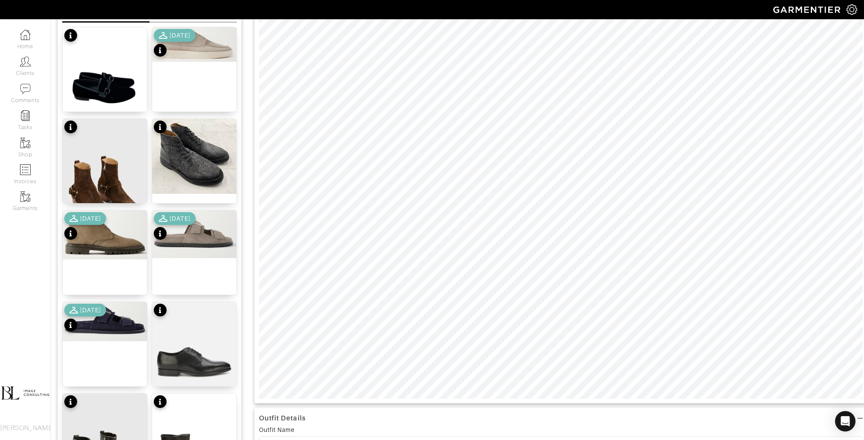
scroll to position [116, 0]
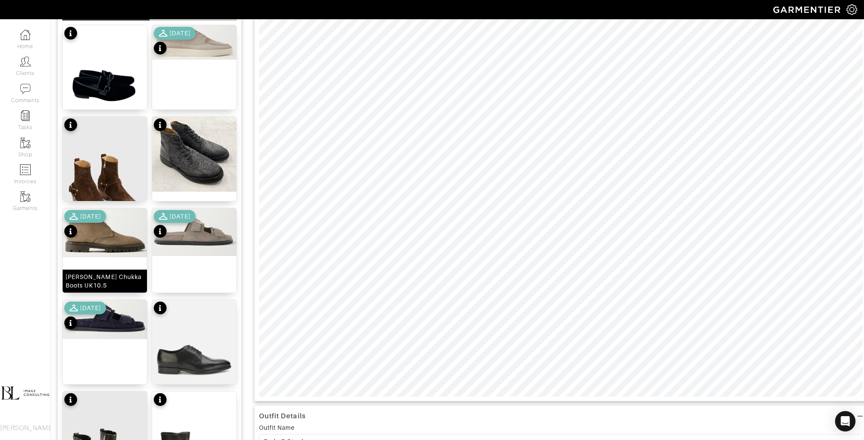
click at [101, 257] on div "[PERSON_NAME] Chukka Boots UK10.5" at bounding box center [104, 250] width 85 height 85
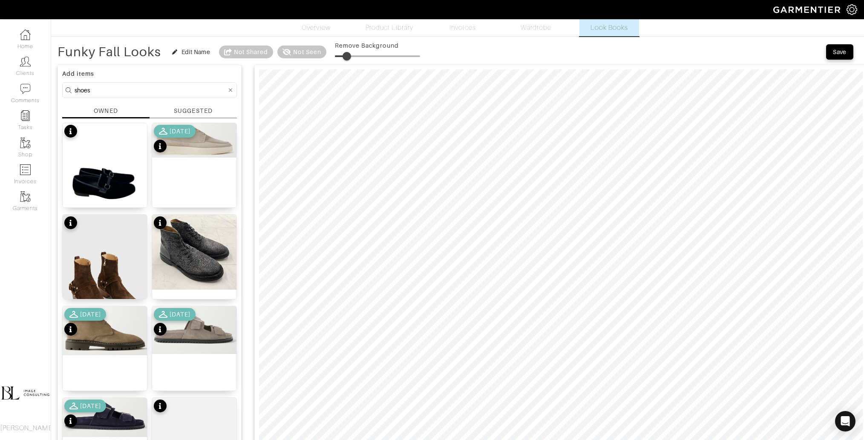
scroll to position [14, 0]
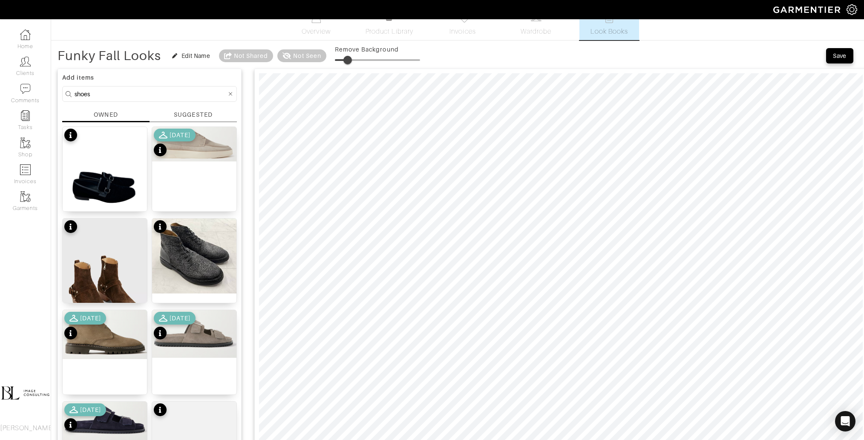
click at [348, 56] on span at bounding box center [347, 60] width 9 height 9
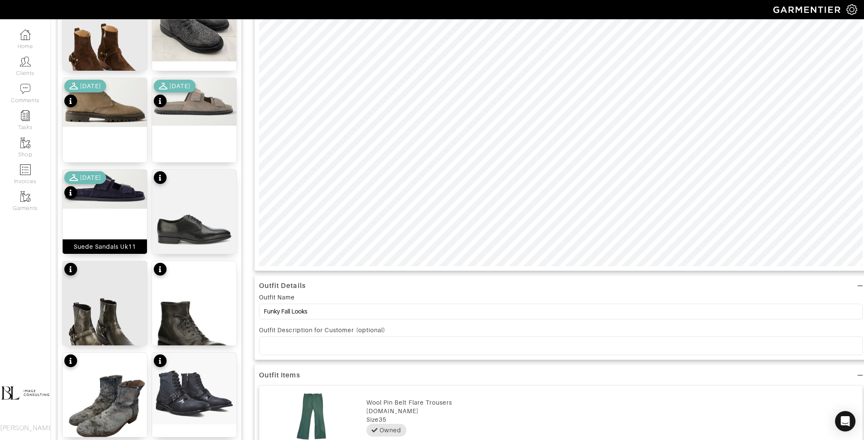
scroll to position [255, 0]
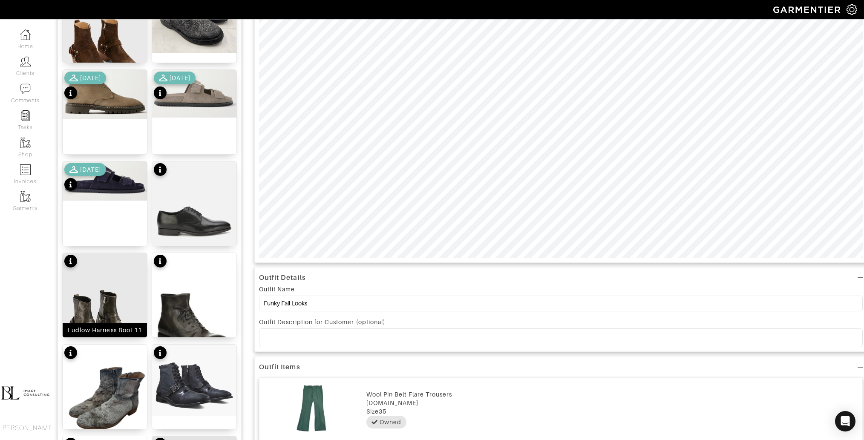
click at [112, 290] on img at bounding box center [105, 309] width 84 height 112
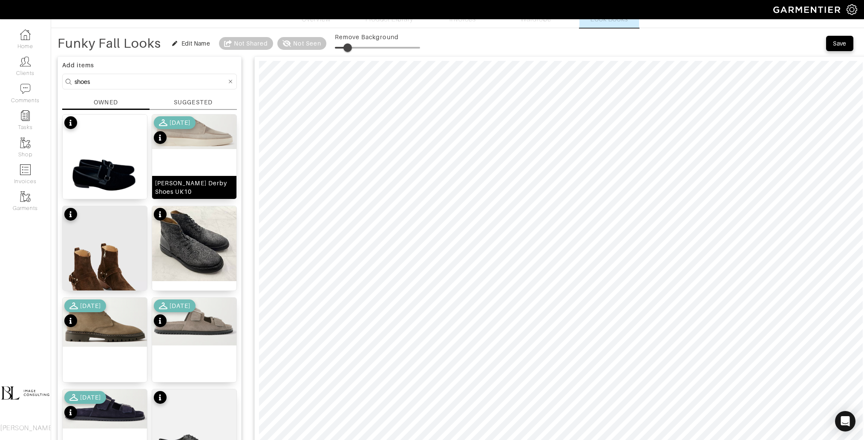
scroll to position [6, 0]
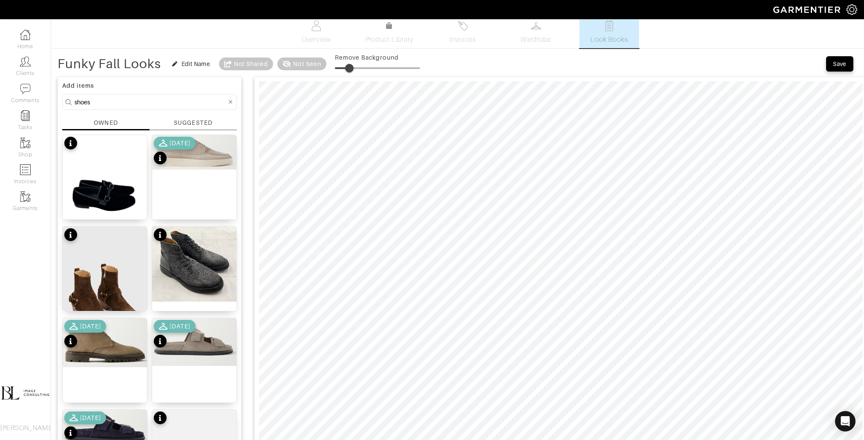
type input "18"
click at [350, 65] on span at bounding box center [350, 68] width 9 height 9
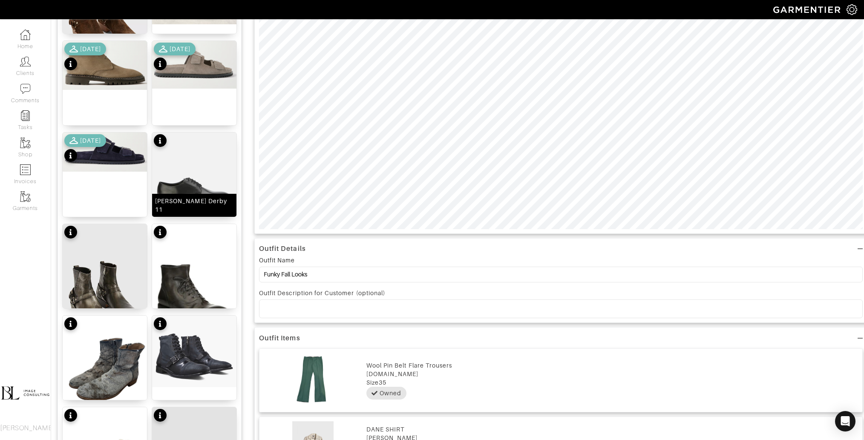
scroll to position [285, 0]
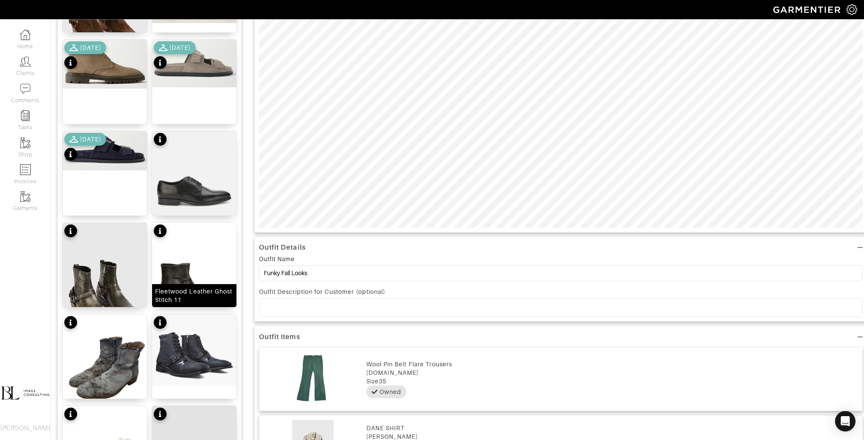
click at [192, 268] on img at bounding box center [194, 279] width 84 height 112
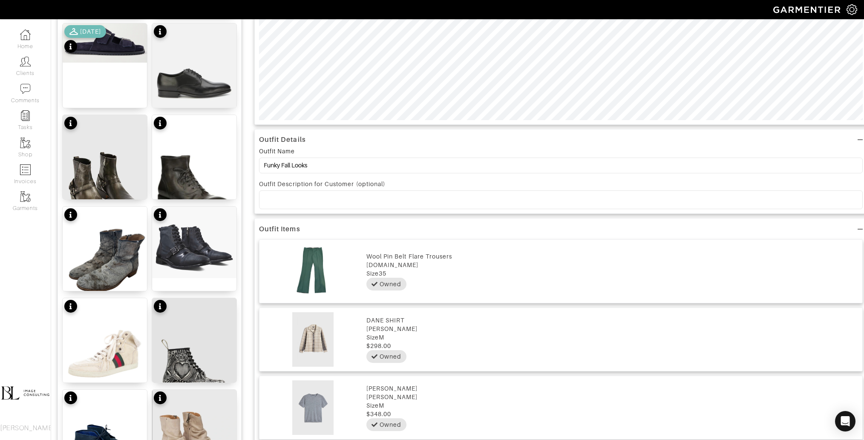
scroll to position [395, 0]
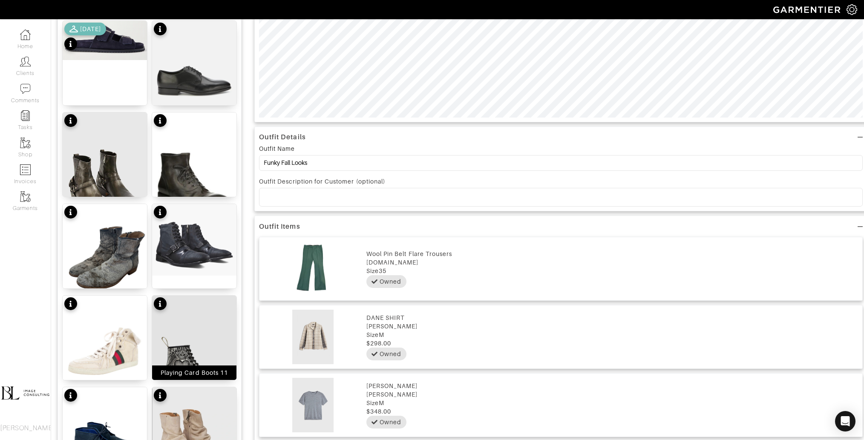
click at [200, 326] on img at bounding box center [194, 349] width 84 height 106
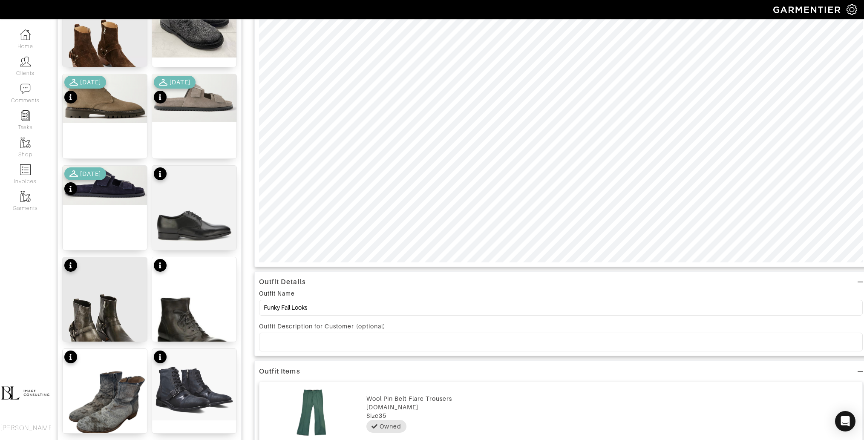
scroll to position [0, 0]
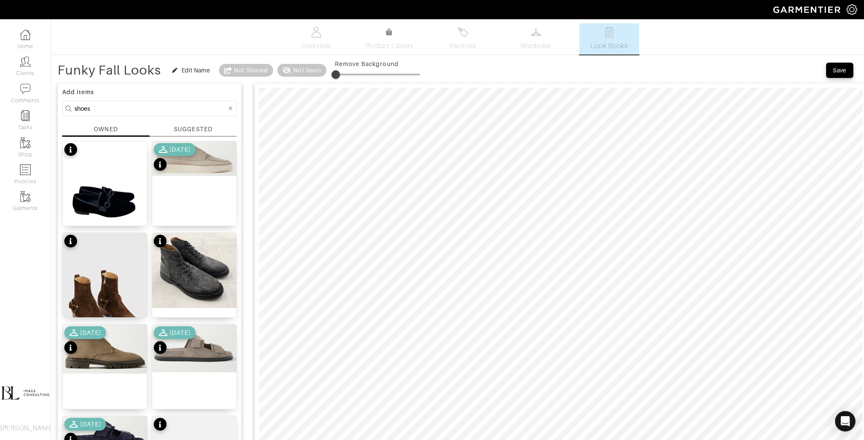
type input "18"
drag, startPoint x: 336, startPoint y: 76, endPoint x: 350, endPoint y: 74, distance: 14.2
click at [350, 74] on span at bounding box center [350, 74] width 9 height 9
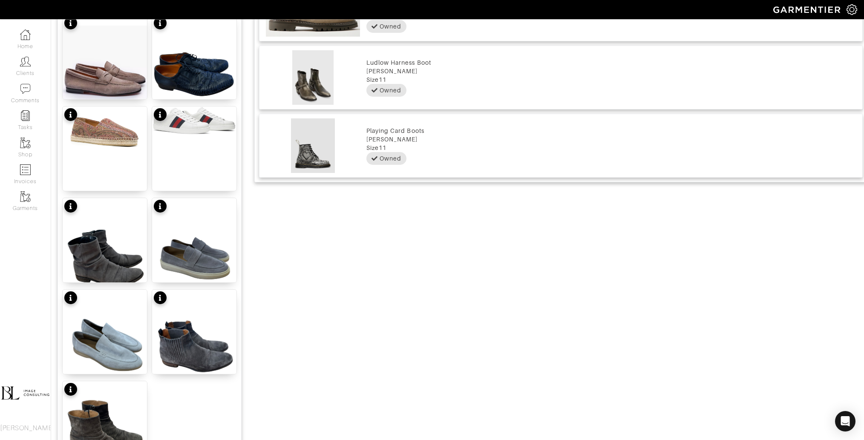
scroll to position [860, 0]
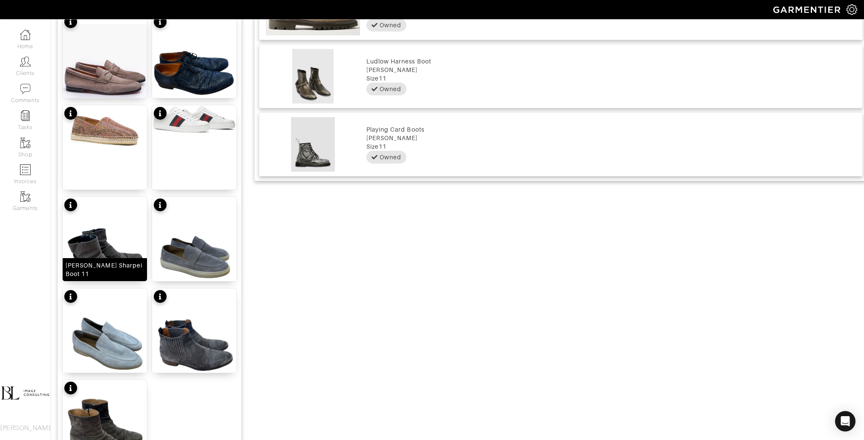
click at [100, 259] on img at bounding box center [105, 253] width 84 height 112
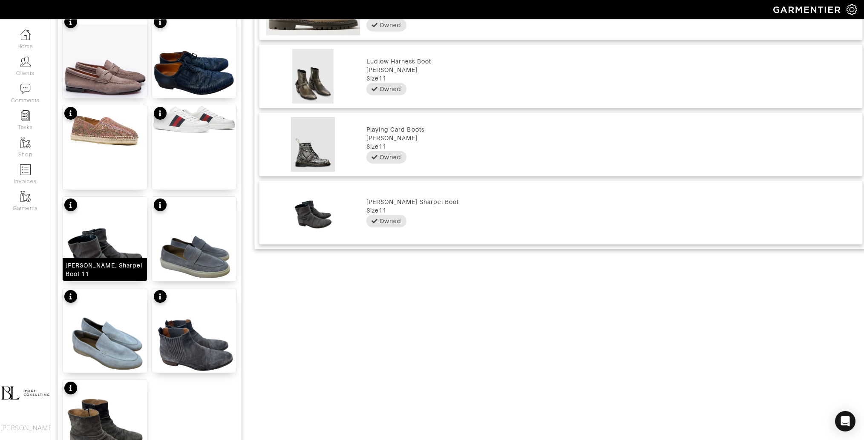
scroll to position [952, 0]
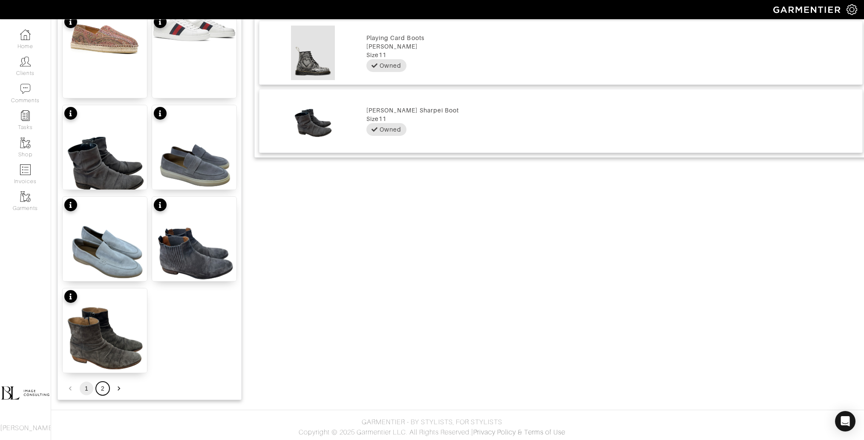
click at [104, 387] on button "2" at bounding box center [103, 389] width 14 height 14
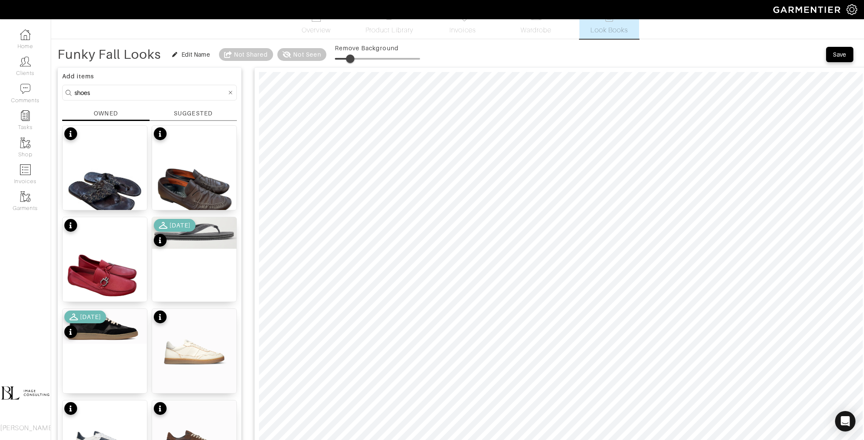
scroll to position [0, 0]
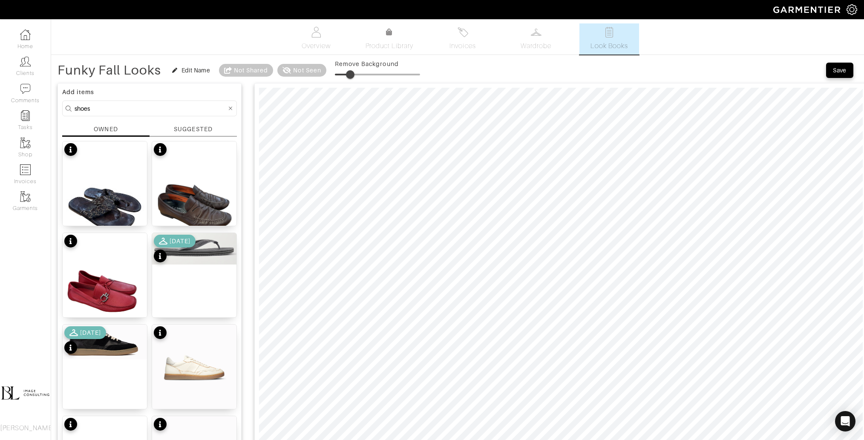
click at [148, 109] on input "shoes" at bounding box center [151, 108] width 152 height 11
type input "jacket"
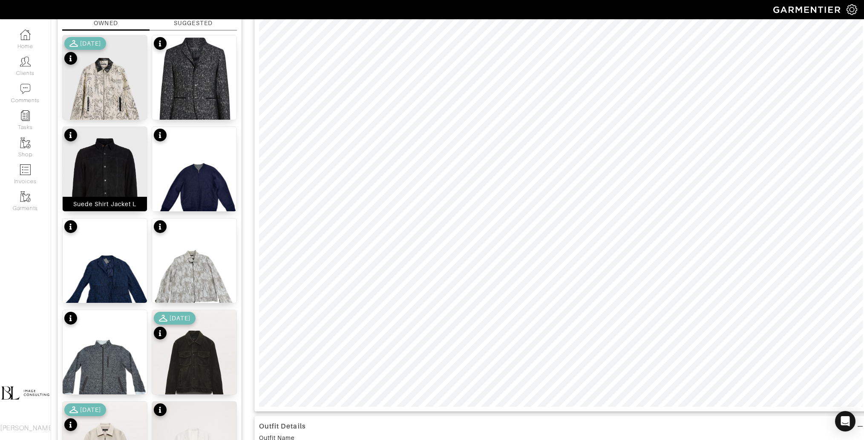
scroll to position [107, 0]
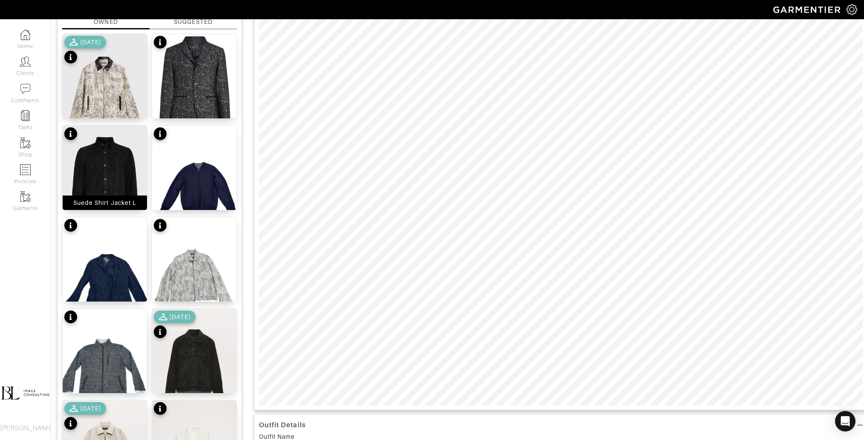
click at [96, 160] on img at bounding box center [105, 182] width 84 height 112
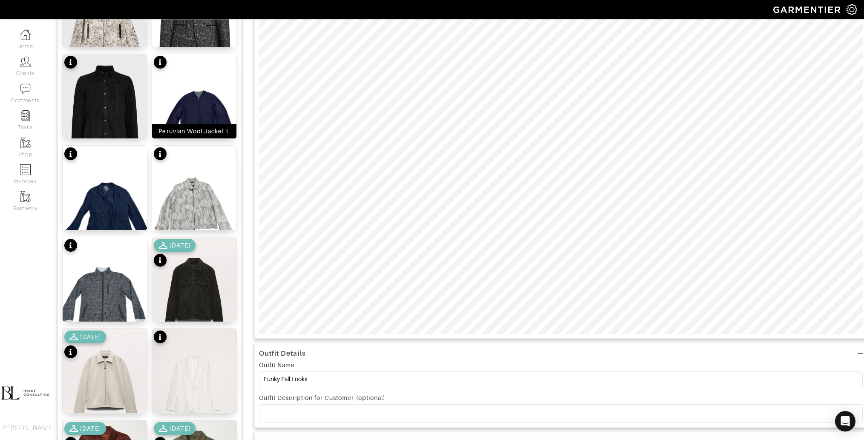
scroll to position [183, 0]
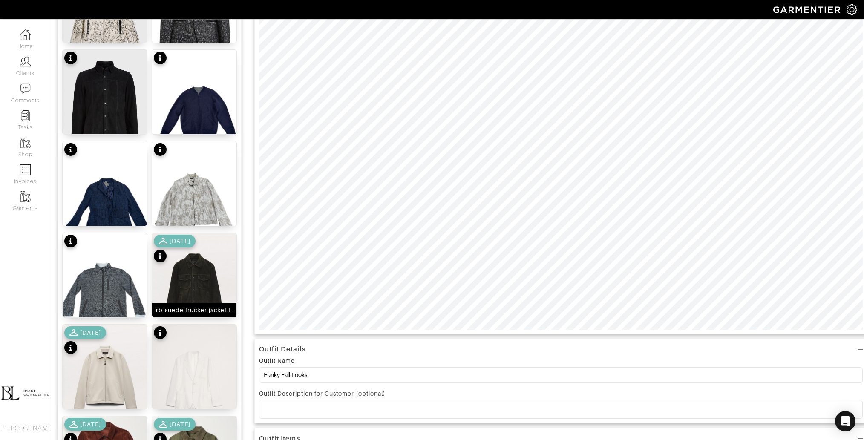
click at [198, 293] on img at bounding box center [194, 286] width 84 height 106
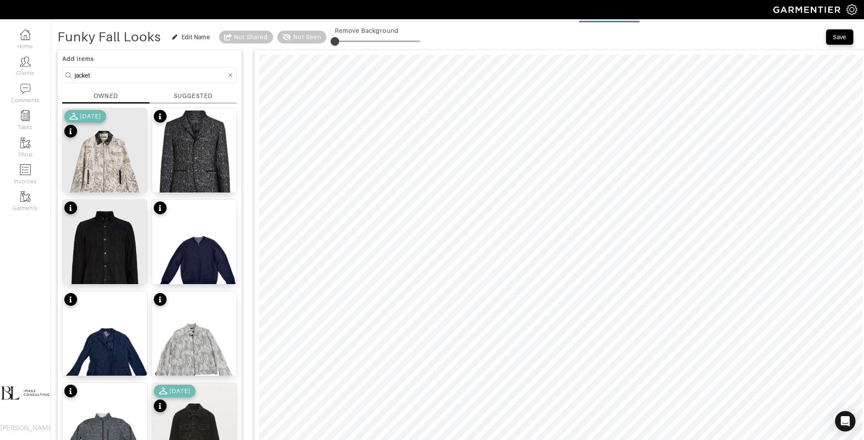
scroll to position [0, 0]
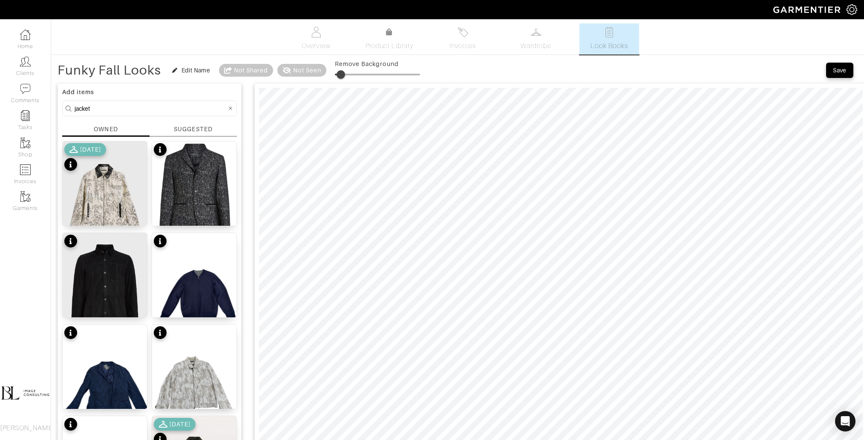
type input "14"
drag, startPoint x: 341, startPoint y: 74, endPoint x: 347, endPoint y: 74, distance: 6.0
click at [347, 74] on span at bounding box center [346, 74] width 9 height 9
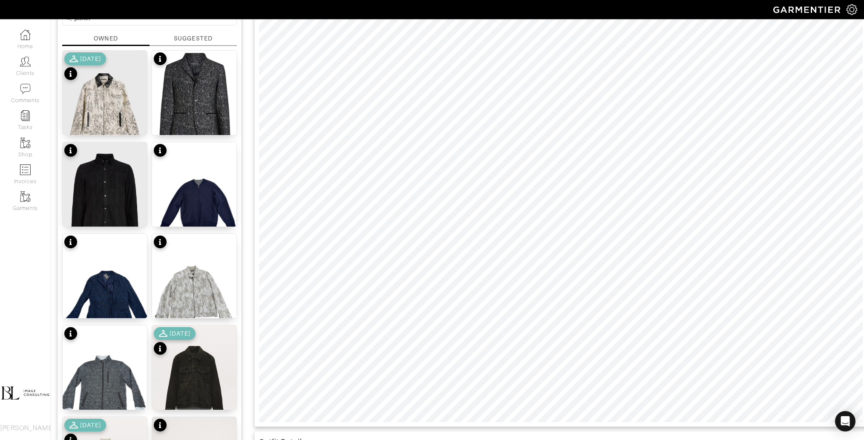
scroll to position [91, 0]
click at [118, 189] on img at bounding box center [105, 198] width 84 height 112
type input "14"
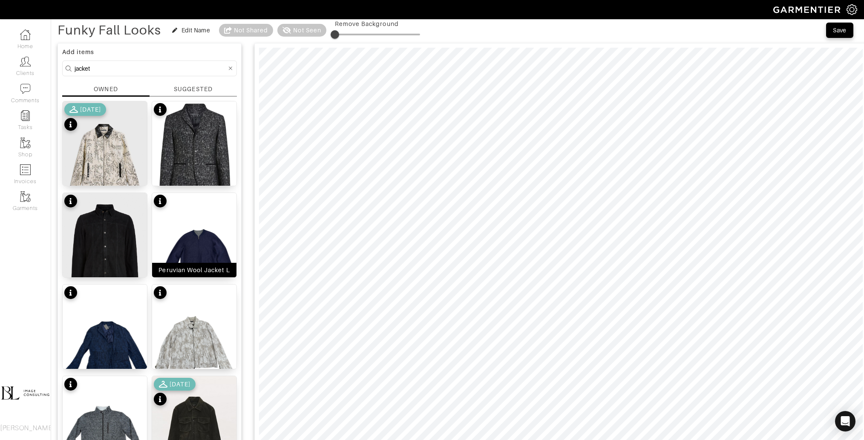
scroll to position [30, 0]
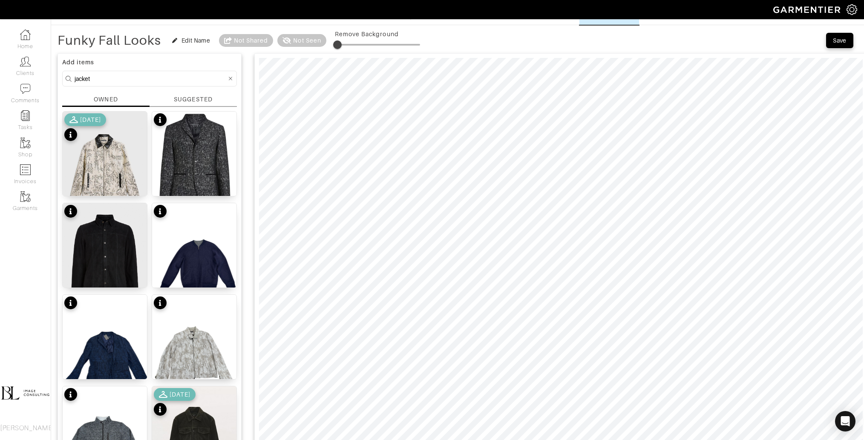
type input "7"
click at [341, 43] on span at bounding box center [340, 44] width 9 height 9
click at [138, 221] on img at bounding box center [105, 259] width 84 height 112
type input "9"
drag, startPoint x: 335, startPoint y: 44, endPoint x: 343, endPoint y: 45, distance: 8.1
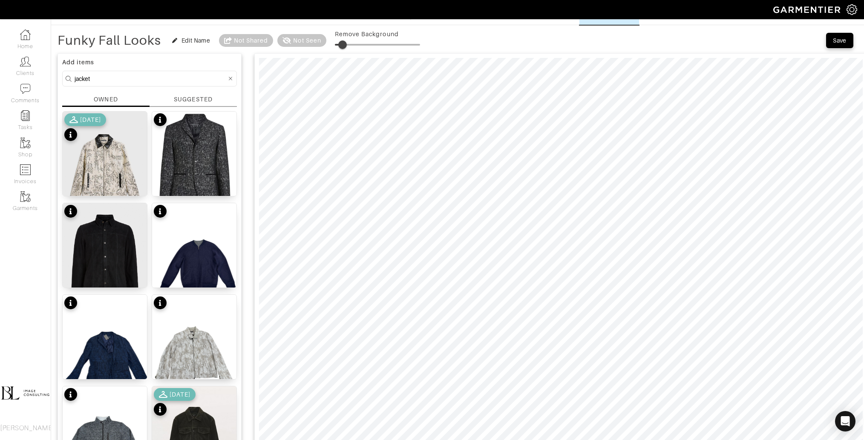
click at [343, 45] on span at bounding box center [342, 44] width 9 height 9
click at [127, 221] on img at bounding box center [105, 259] width 84 height 112
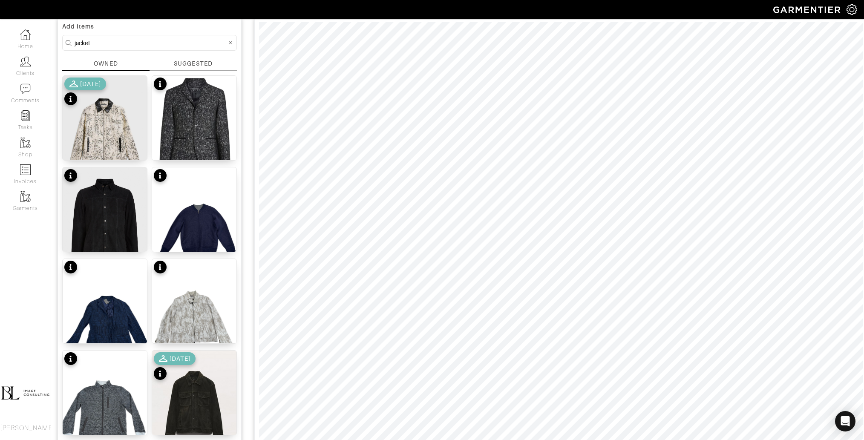
scroll to position [0, 0]
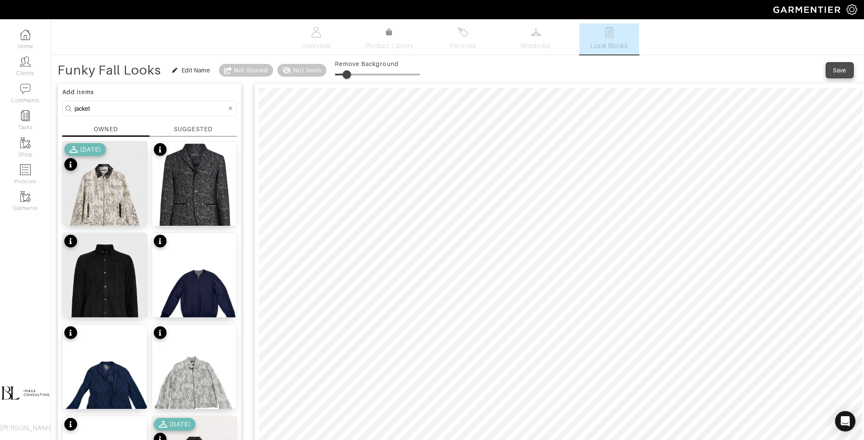
click at [839, 64] on button "Save" at bounding box center [839, 70] width 27 height 15
type input "14"
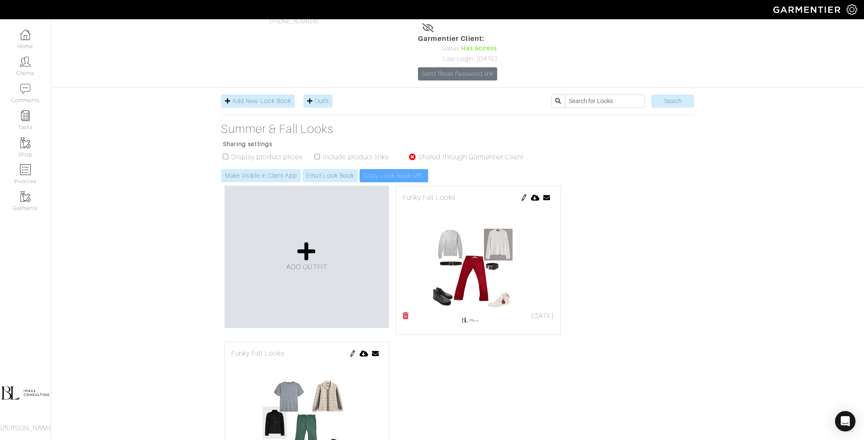
scroll to position [78, 0]
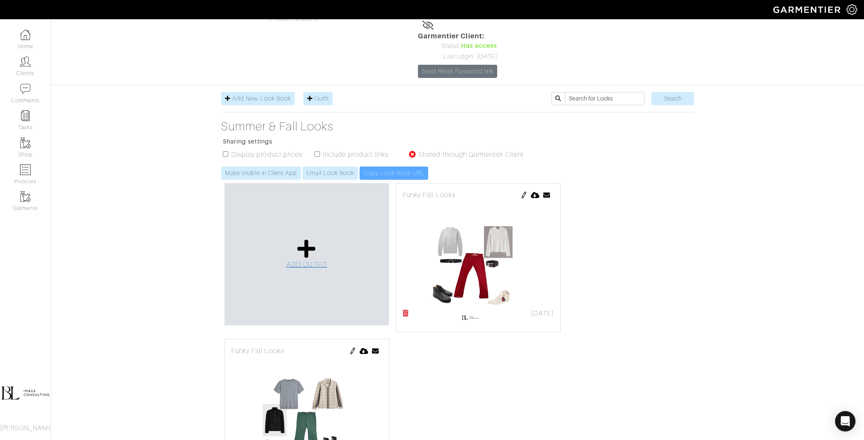
click at [304, 238] on icon at bounding box center [306, 248] width 18 height 20
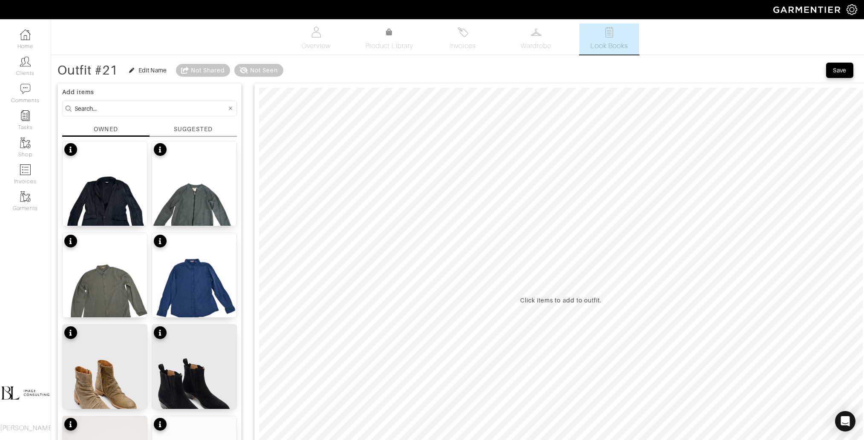
click at [111, 110] on input at bounding box center [151, 108] width 152 height 11
type input "bottoms"
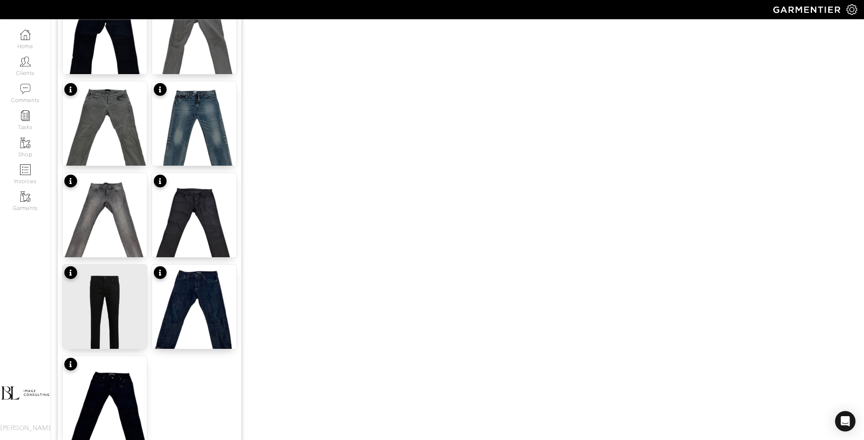
scroll to position [952, 0]
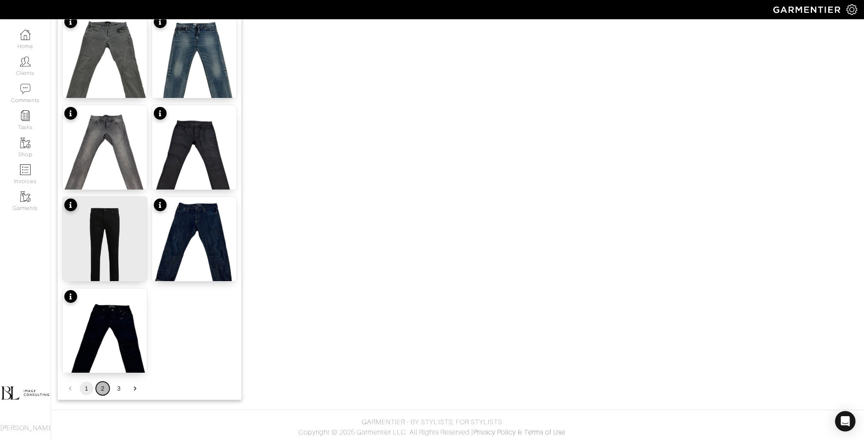
click at [103, 387] on button "2" at bounding box center [103, 389] width 14 height 14
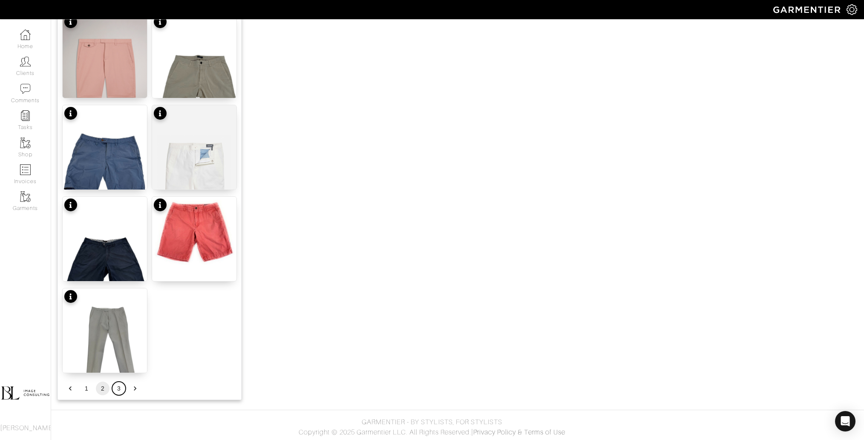
click at [118, 387] on button "3" at bounding box center [119, 389] width 14 height 14
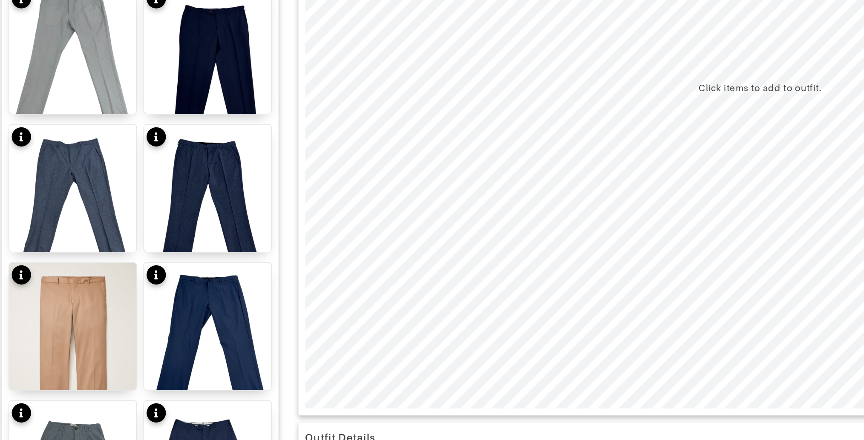
scroll to position [769, 0]
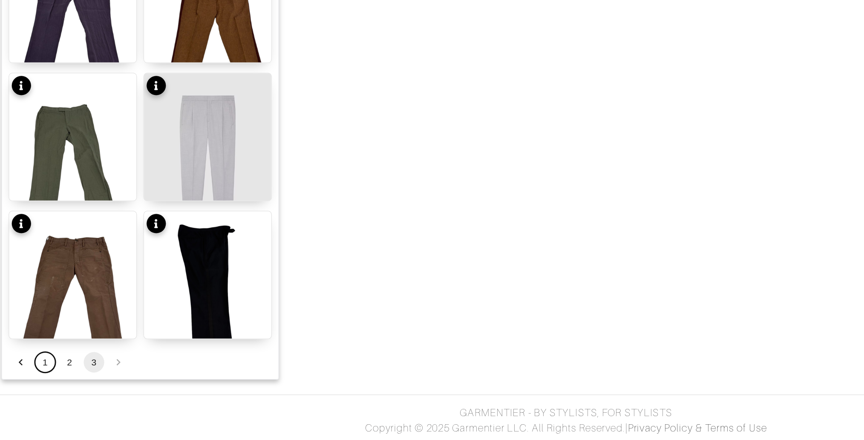
click at [88, 389] on button "1" at bounding box center [87, 389] width 14 height 14
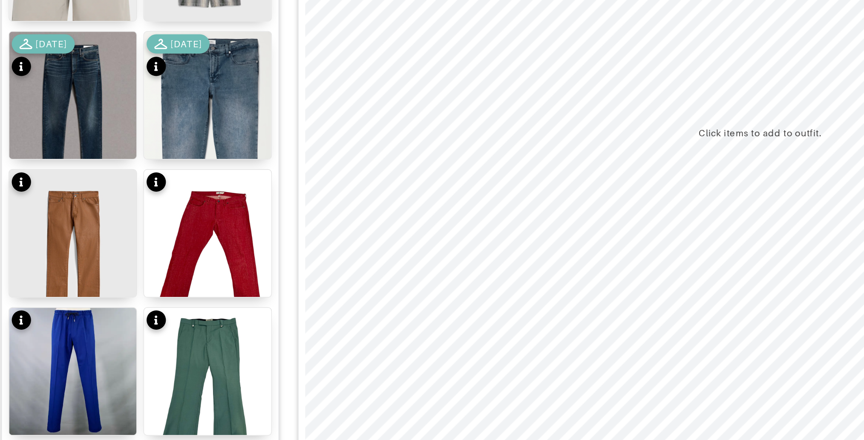
scroll to position [69, 0]
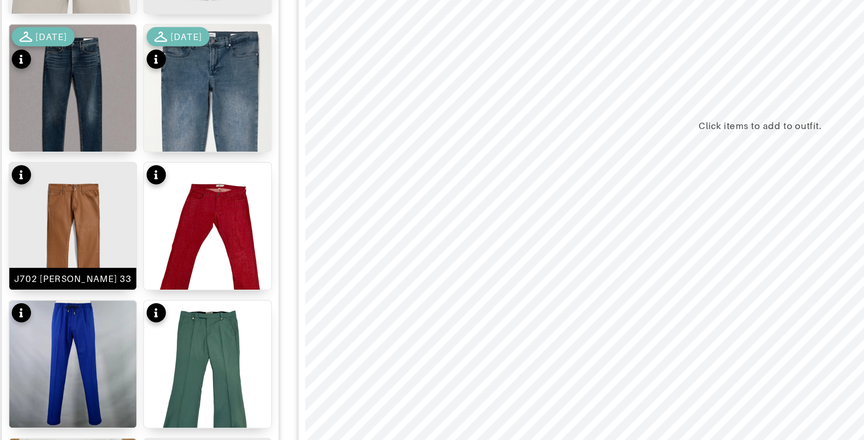
click at [115, 290] on img at bounding box center [105, 312] width 84 height 112
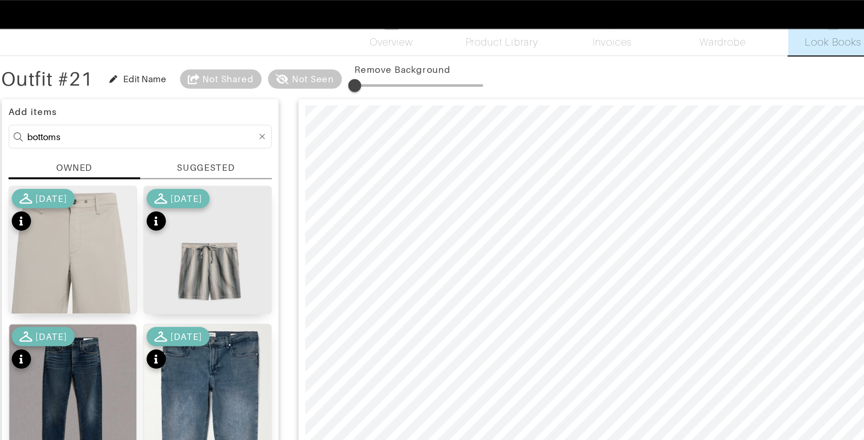
scroll to position [0, 0]
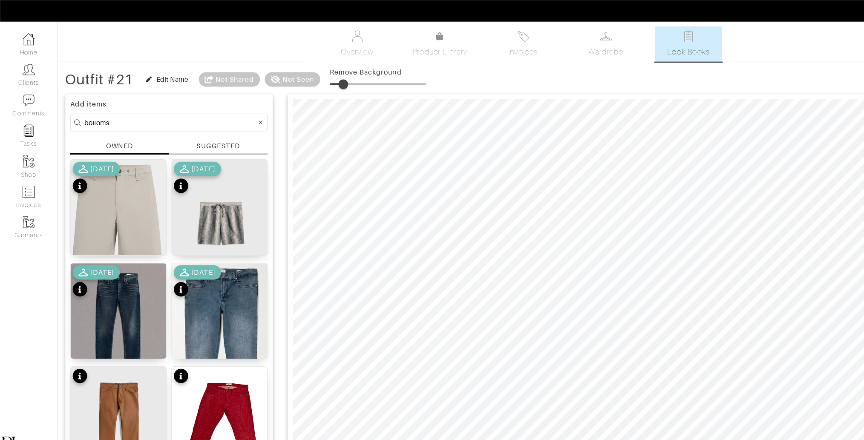
type input "19"
drag, startPoint x: 296, startPoint y: 72, endPoint x: 309, endPoint y: 73, distance: 13.3
click at [308, 73] on span at bounding box center [303, 74] width 9 height 9
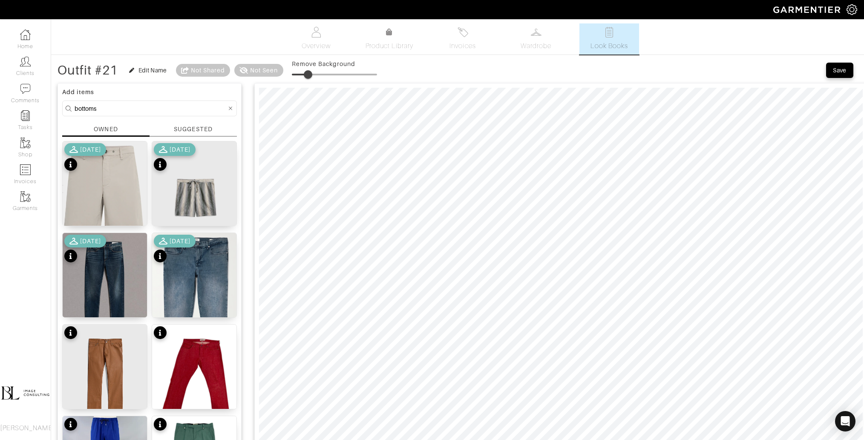
click at [129, 108] on input "bottoms" at bounding box center [151, 108] width 152 height 11
type input "tops"
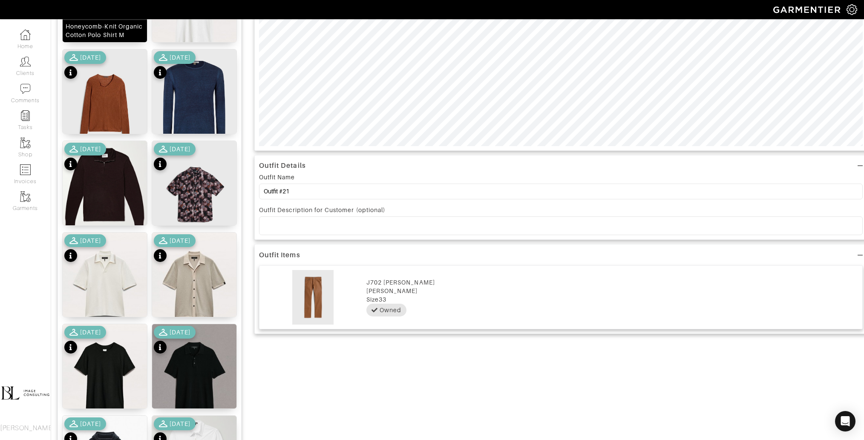
scroll to position [368, 0]
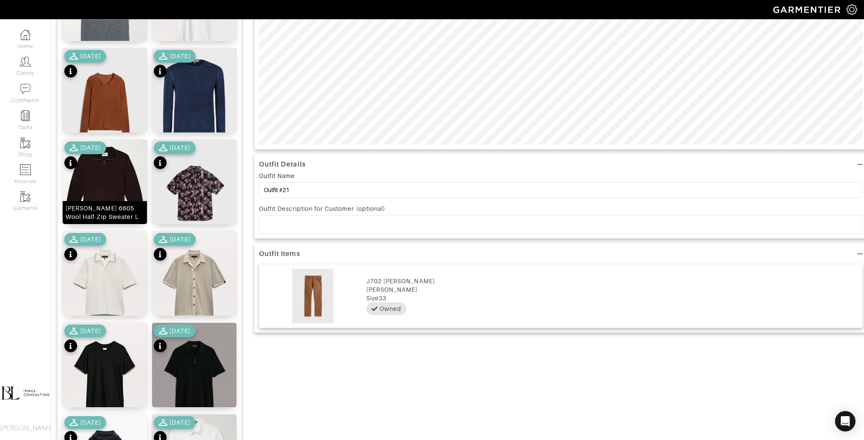
click at [108, 173] on img at bounding box center [105, 186] width 84 height 92
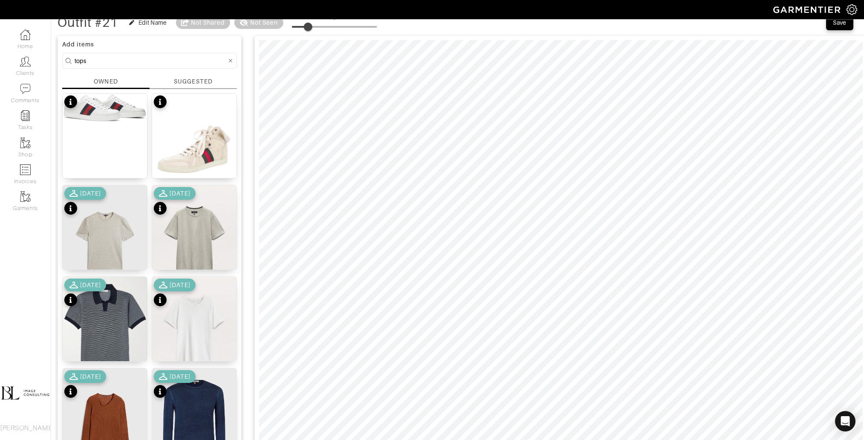
scroll to position [0, 0]
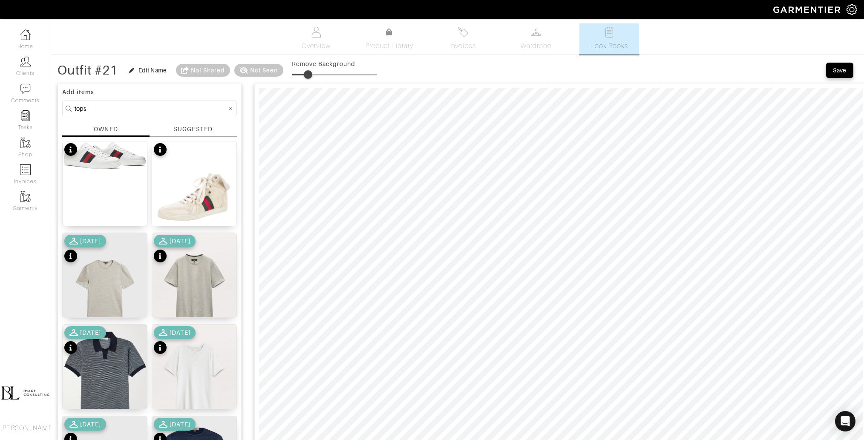
type input "18"
click at [308, 72] on span at bounding box center [307, 74] width 9 height 9
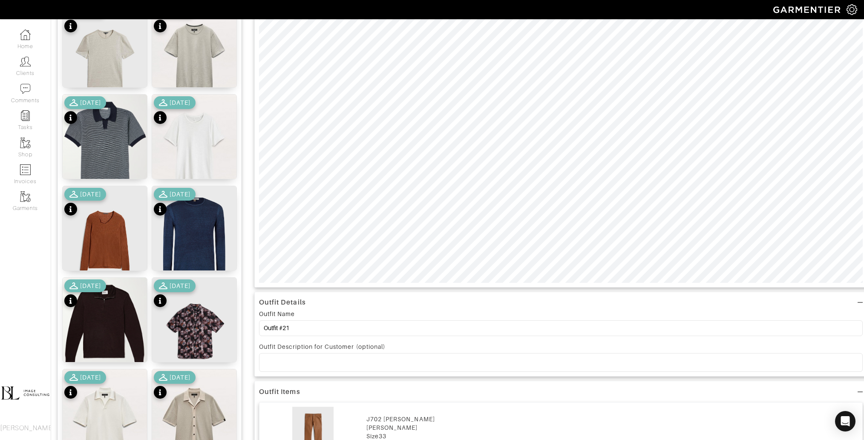
scroll to position [246, 0]
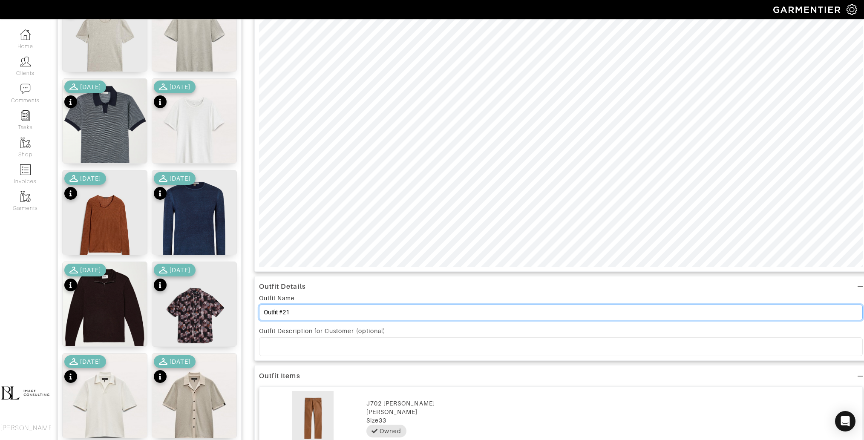
click at [357, 312] on input "Outfit #21" at bounding box center [560, 312] width 603 height 16
click at [285, 313] on input "Monochramtic Fall Looks" at bounding box center [560, 312] width 603 height 16
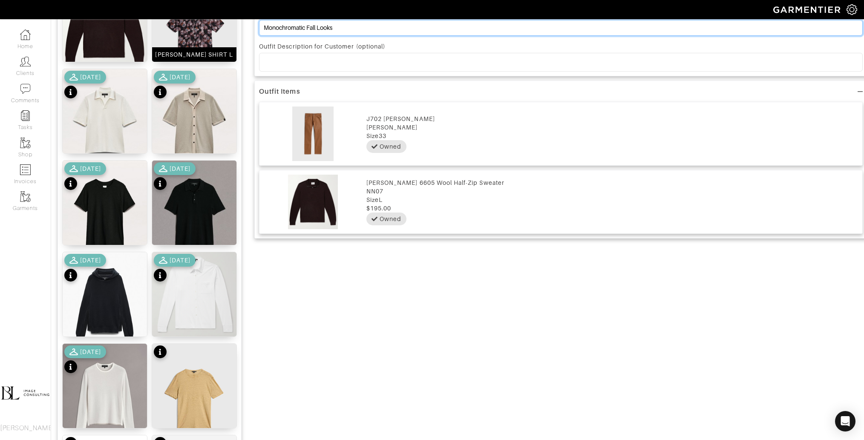
scroll to position [531, 0]
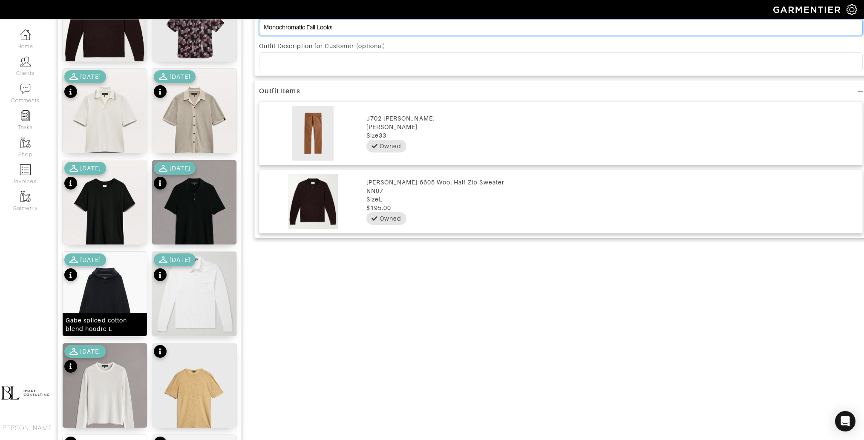
type input "Monochromatic Fall Looks"
click at [116, 298] on img at bounding box center [105, 305] width 84 height 106
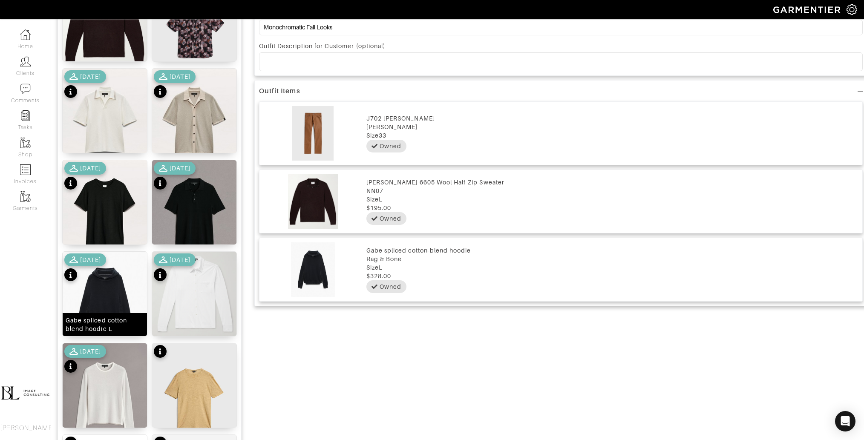
scroll to position [0, 0]
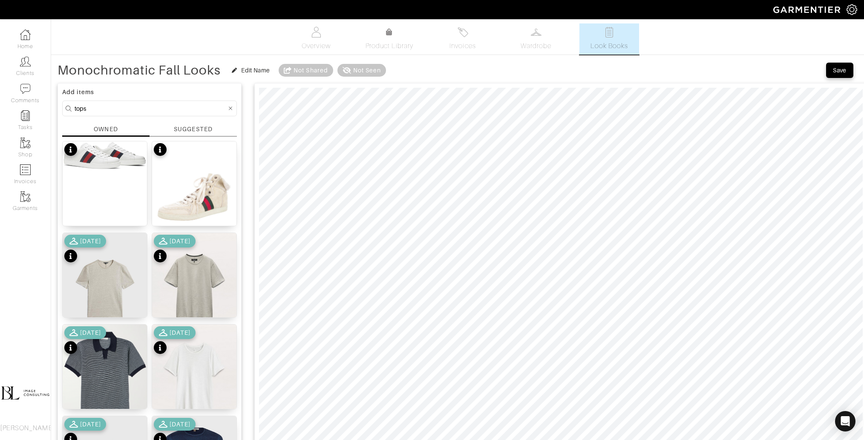
click at [115, 106] on input "tops" at bounding box center [151, 108] width 152 height 11
type input "brown"
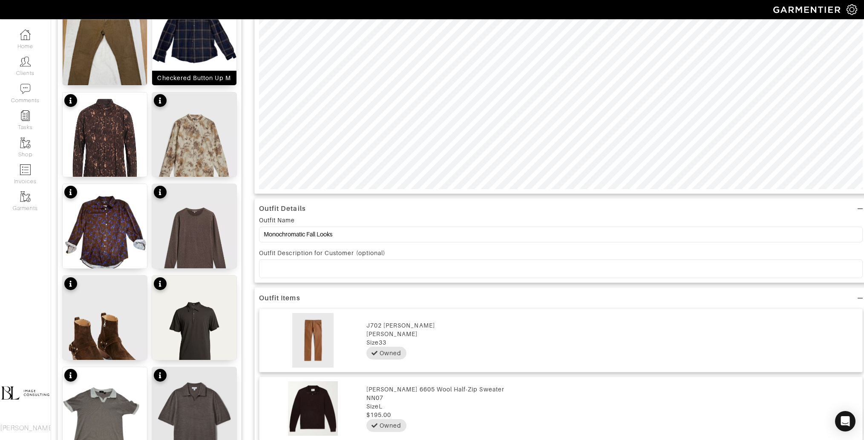
scroll to position [326, 0]
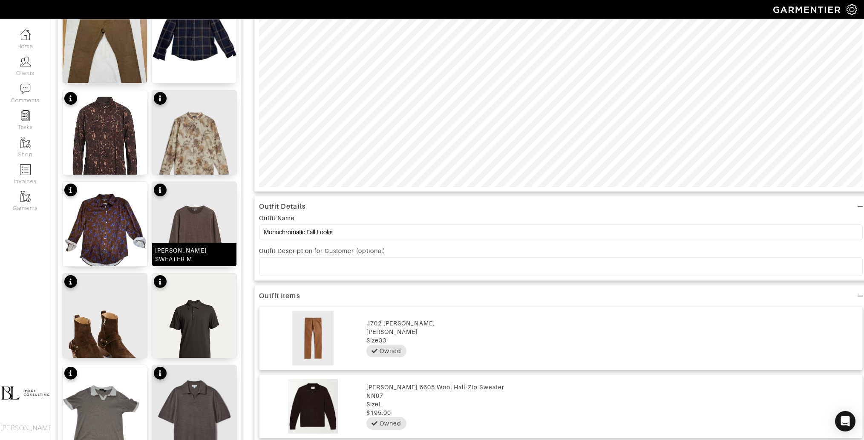
click at [206, 219] on img at bounding box center [194, 238] width 84 height 112
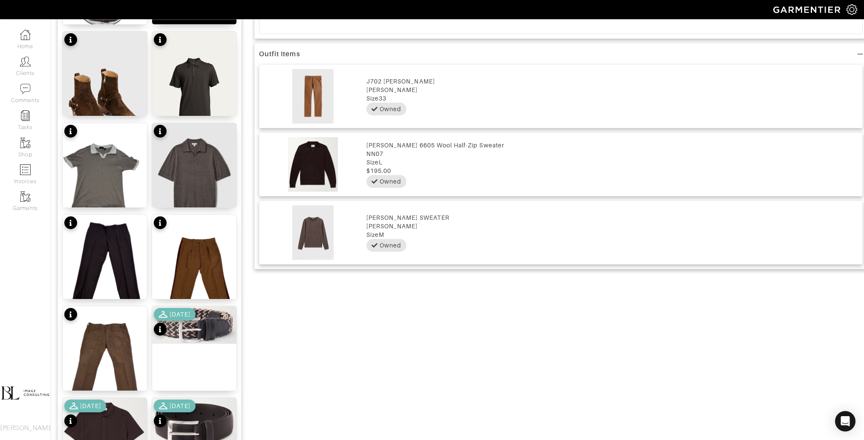
scroll to position [0, 0]
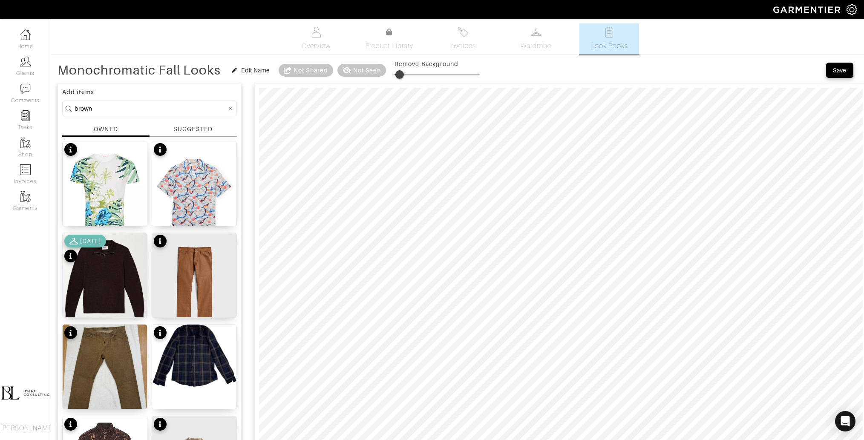
type input "13"
drag, startPoint x: 399, startPoint y: 74, endPoint x: 405, endPoint y: 74, distance: 6.8
click at [405, 74] on span at bounding box center [405, 74] width 9 height 9
click at [133, 111] on input "brown" at bounding box center [151, 108] width 152 height 11
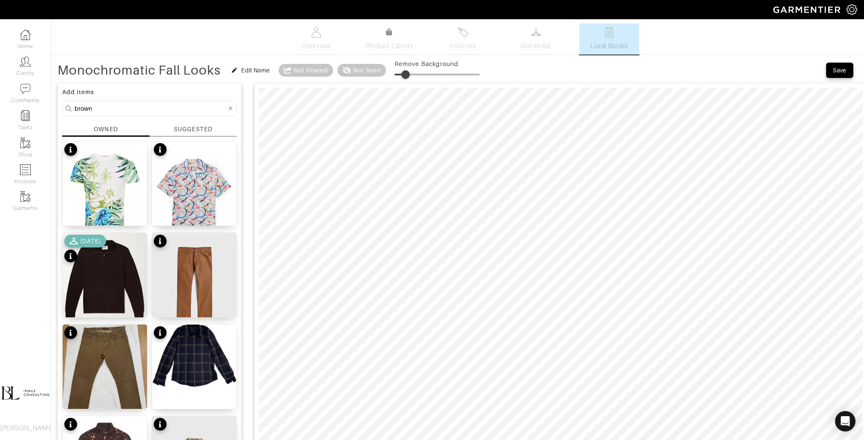
click at [133, 111] on input "brown" at bounding box center [151, 108] width 152 height 11
type input "tops"
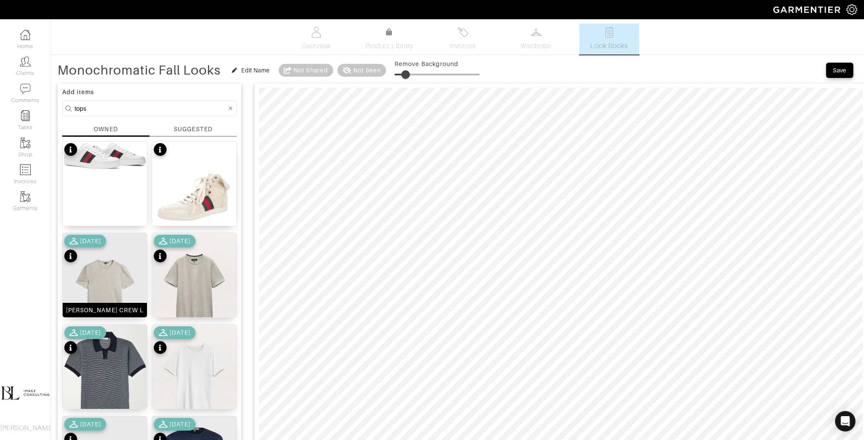
click at [106, 286] on img at bounding box center [105, 289] width 84 height 112
click at [409, 77] on span at bounding box center [409, 74] width 9 height 9
type input "18"
click at [141, 105] on input "tops" at bounding box center [151, 108] width 152 height 11
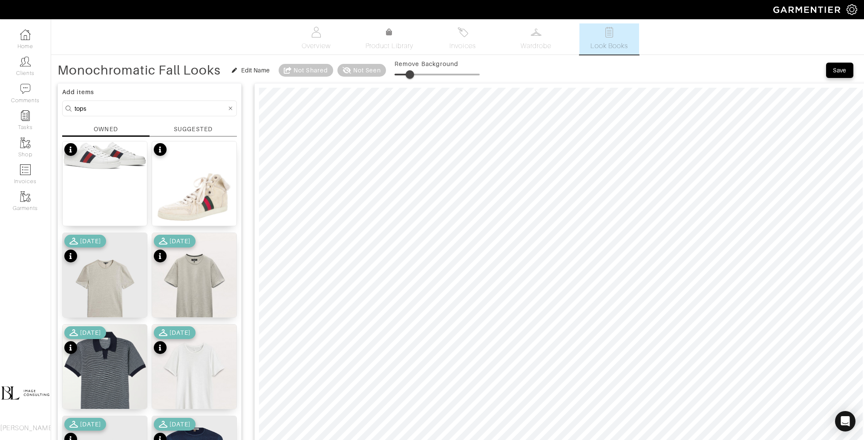
click at [141, 105] on input "tops" at bounding box center [151, 108] width 152 height 11
type input "jacket"
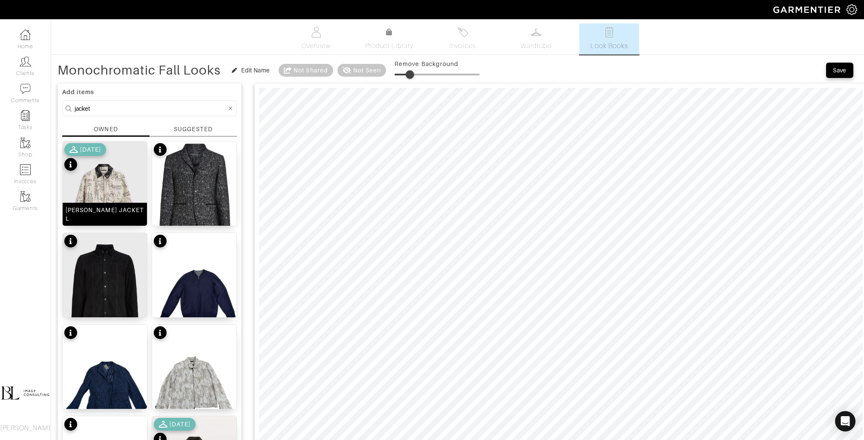
click at [94, 195] on img at bounding box center [105, 197] width 84 height 112
click at [411, 78] on span at bounding box center [411, 74] width 9 height 9
drag, startPoint x: 410, startPoint y: 76, endPoint x: 400, endPoint y: 77, distance: 10.7
click at [400, 77] on span at bounding box center [402, 74] width 9 height 9
click at [402, 77] on span at bounding box center [403, 74] width 9 height 9
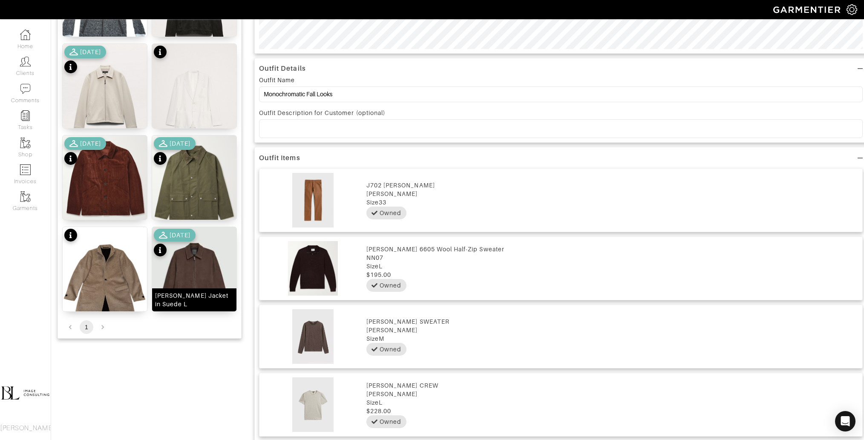
scroll to position [465, 0]
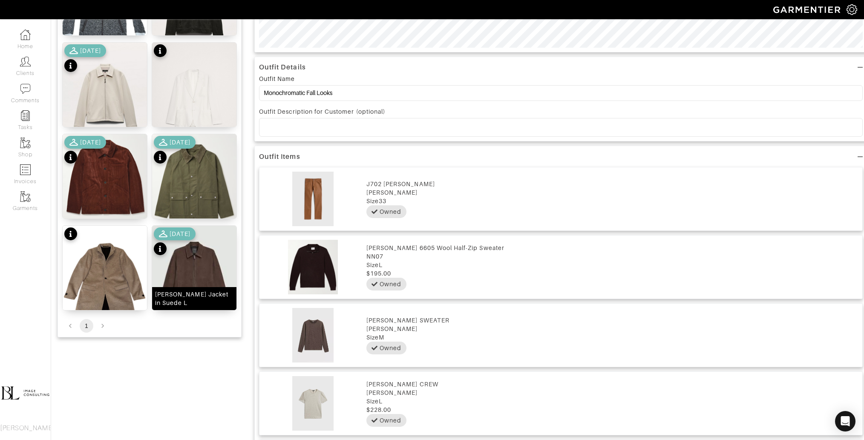
click at [204, 279] on img at bounding box center [194, 279] width 84 height 106
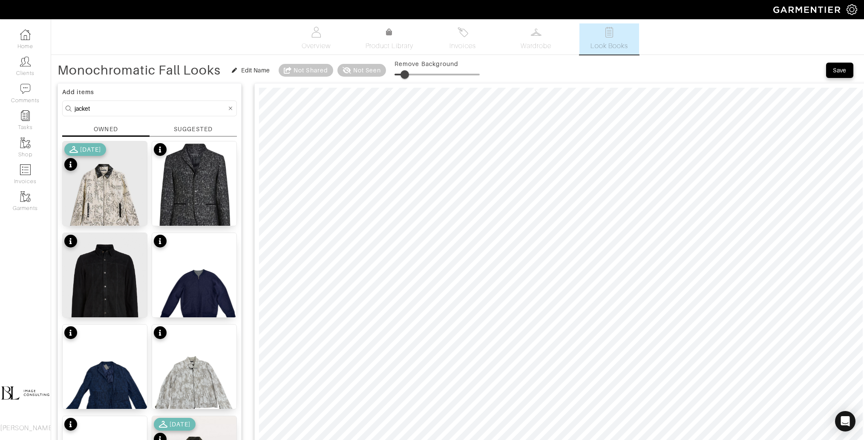
click at [405, 72] on span at bounding box center [404, 74] width 9 height 9
drag, startPoint x: 407, startPoint y: 71, endPoint x: 412, endPoint y: 71, distance: 5.1
click at [412, 71] on span at bounding box center [412, 74] width 9 height 9
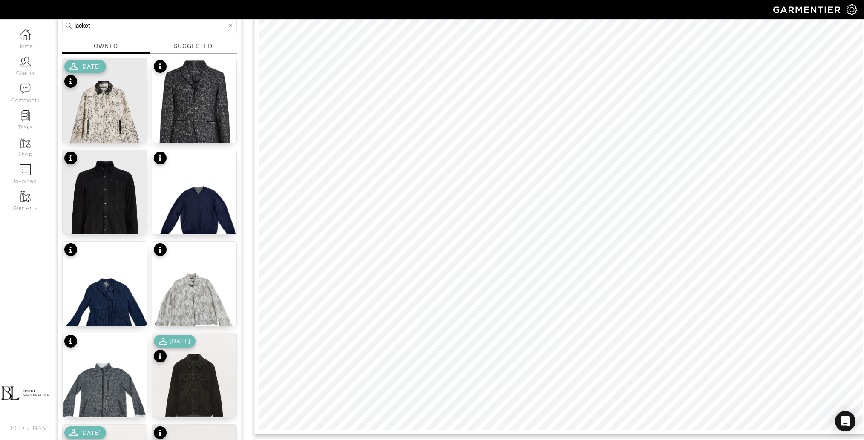
scroll to position [82, 0]
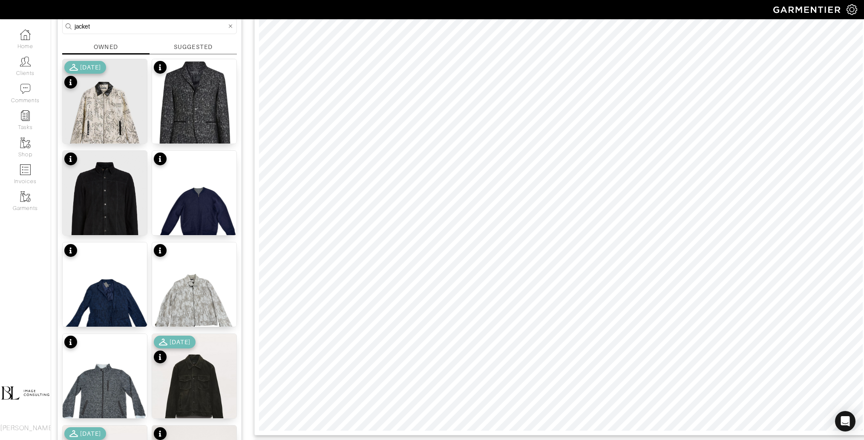
type input "21"
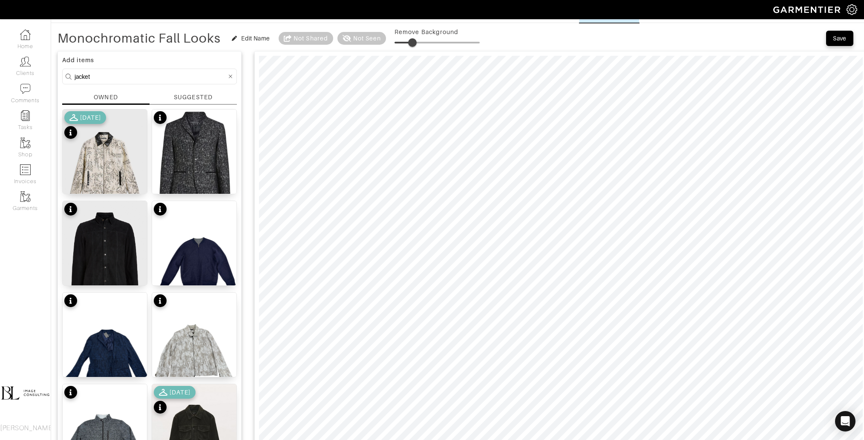
scroll to position [21, 0]
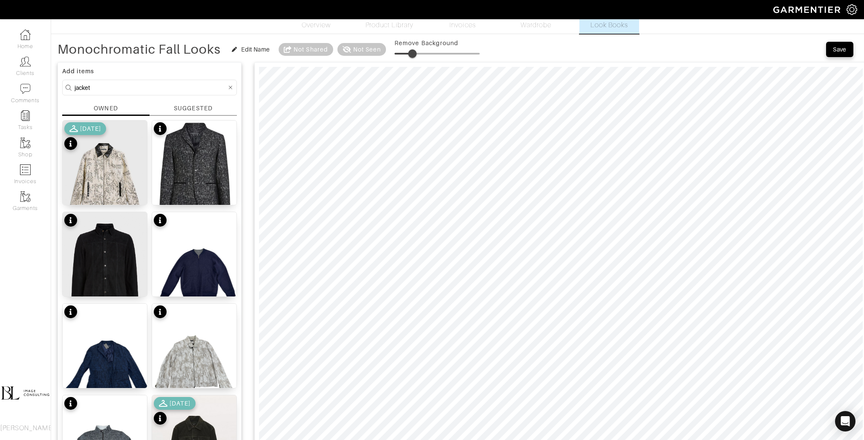
click at [121, 88] on input "jacket" at bounding box center [151, 87] width 152 height 11
click at [120, 87] on input "jacket" at bounding box center [151, 87] width 152 height 11
type input "shoes"
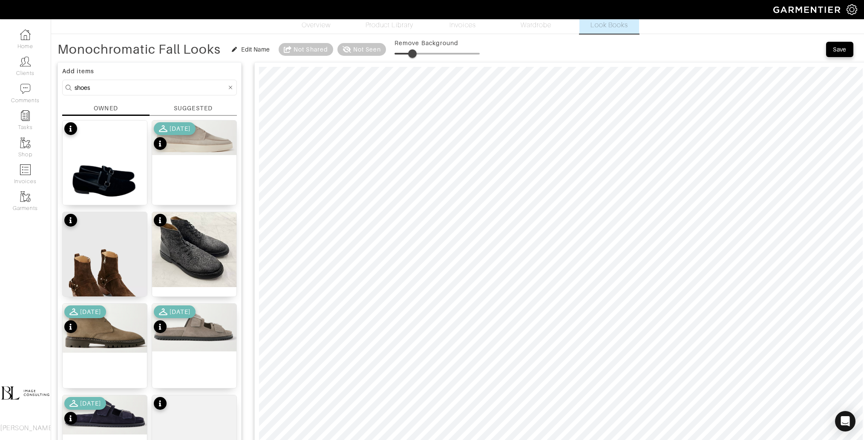
click at [94, 325] on div "[DATE]" at bounding box center [85, 320] width 42 height 30
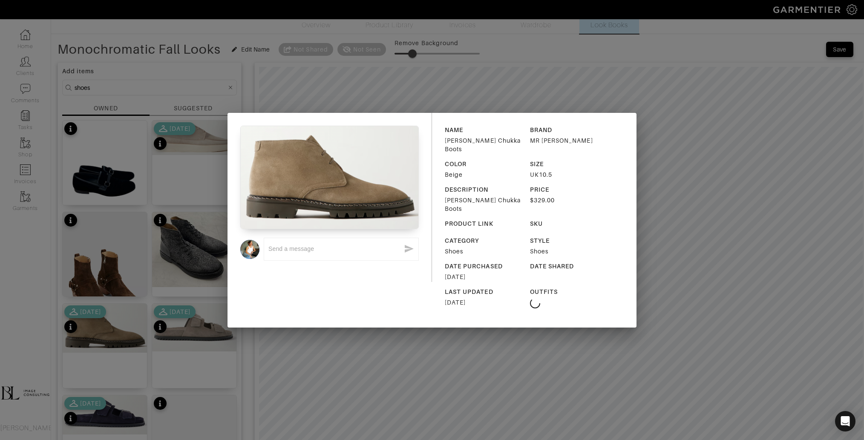
click at [329, 368] on div "x NAME Lucien Suede Chukka Boots BRAND MR P. COLOR Beige SIZE UK10.5 DESCRIPTIO…" at bounding box center [432, 220] width 864 height 440
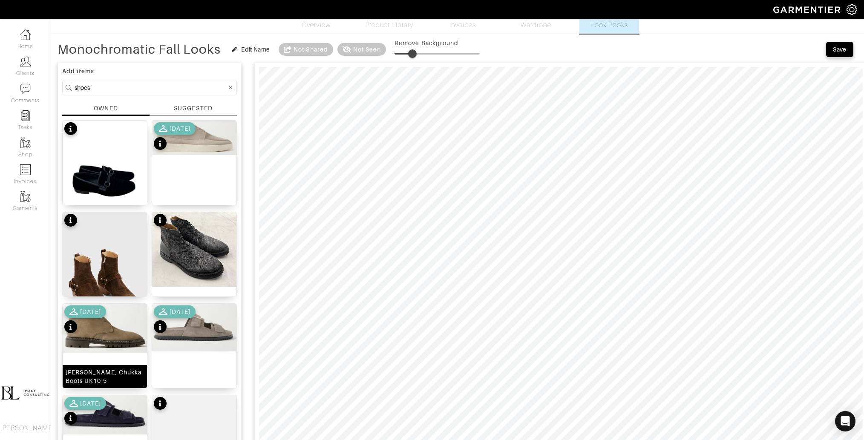
click at [108, 347] on img at bounding box center [105, 328] width 84 height 49
click at [414, 55] on span at bounding box center [414, 53] width 9 height 9
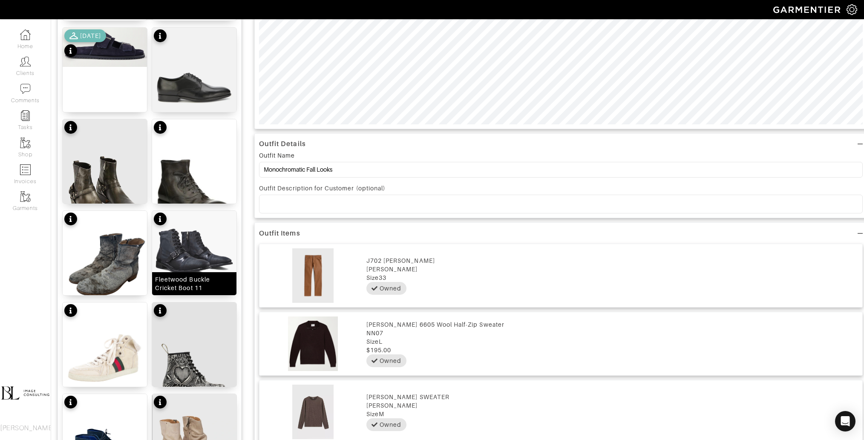
scroll to position [386, 0]
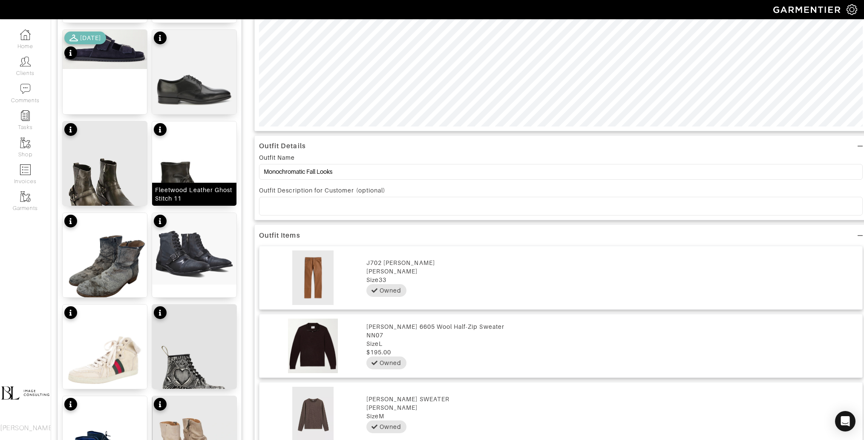
click at [187, 184] on div "Fleetwood Leather Ghost Stitch 11" at bounding box center [194, 194] width 84 height 23
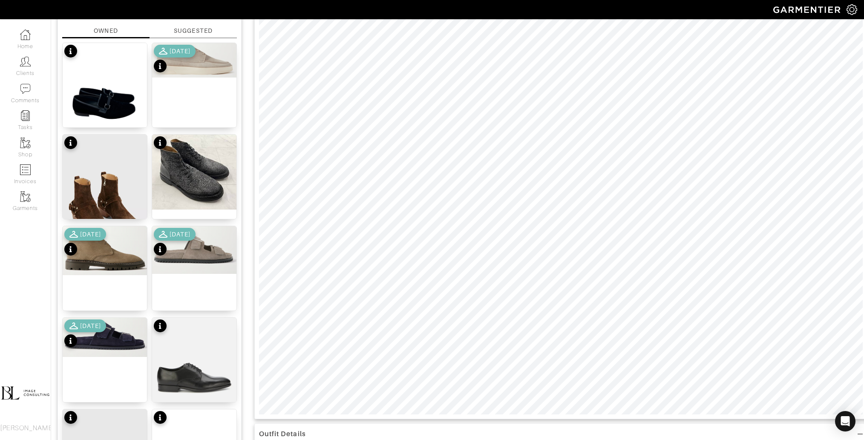
scroll to position [0, 0]
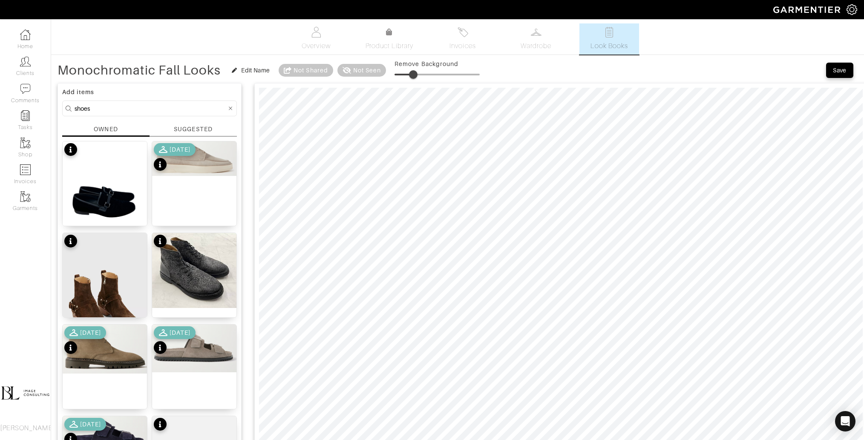
click at [413, 71] on span at bounding box center [413, 74] width 9 height 9
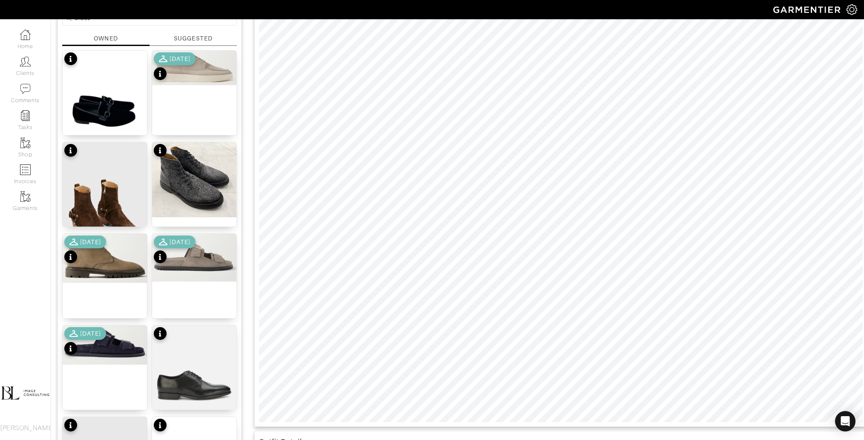
scroll to position [109, 0]
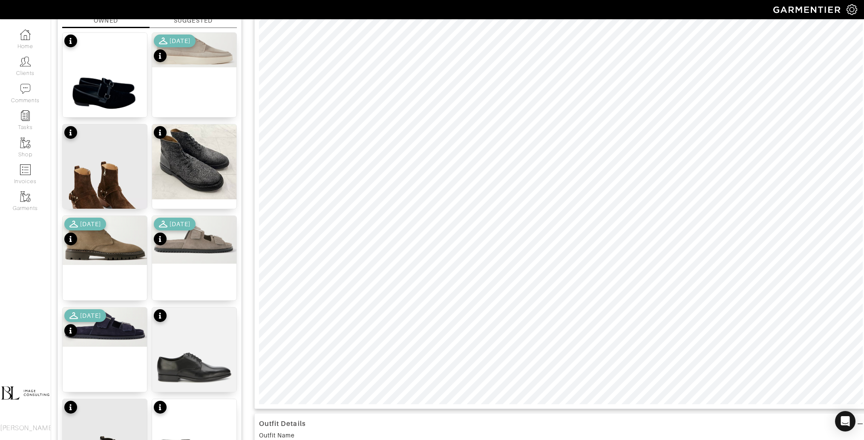
type input "23"
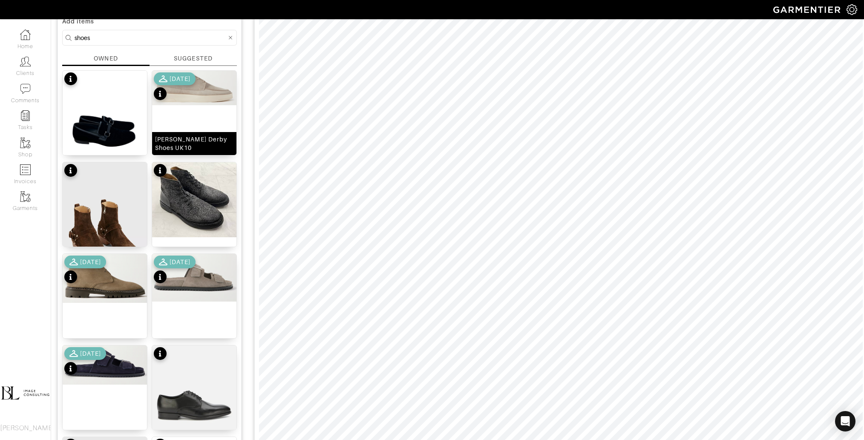
scroll to position [72, 0]
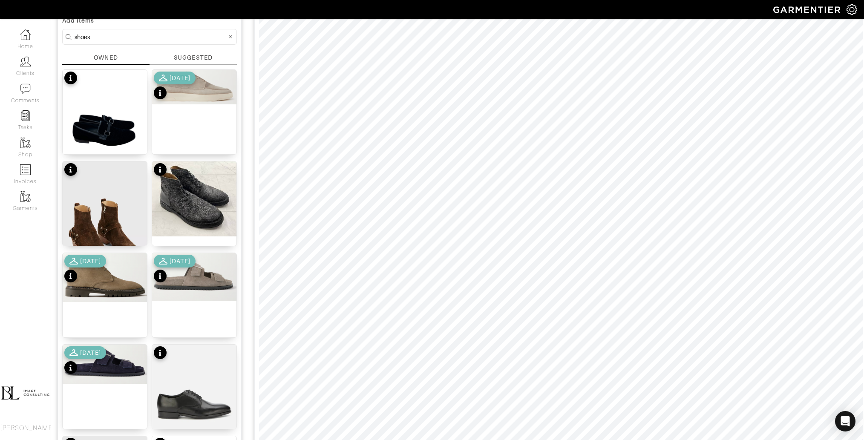
click at [153, 39] on input "shoes" at bounding box center [151, 37] width 152 height 11
type input "belt"
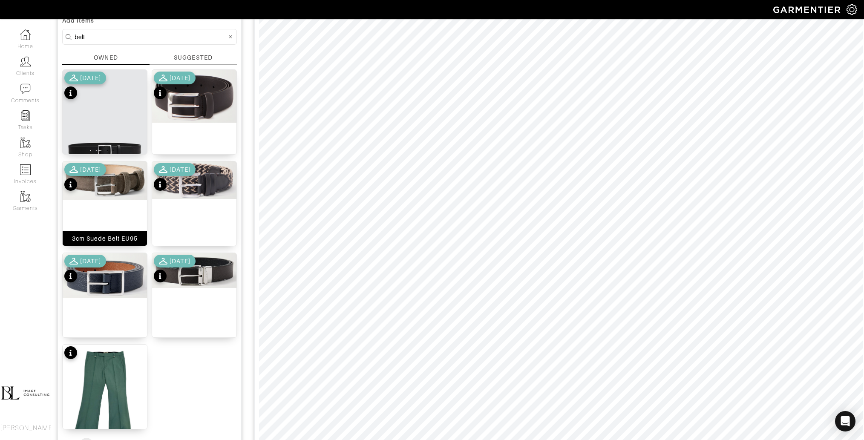
click at [115, 189] on img at bounding box center [105, 180] width 84 height 38
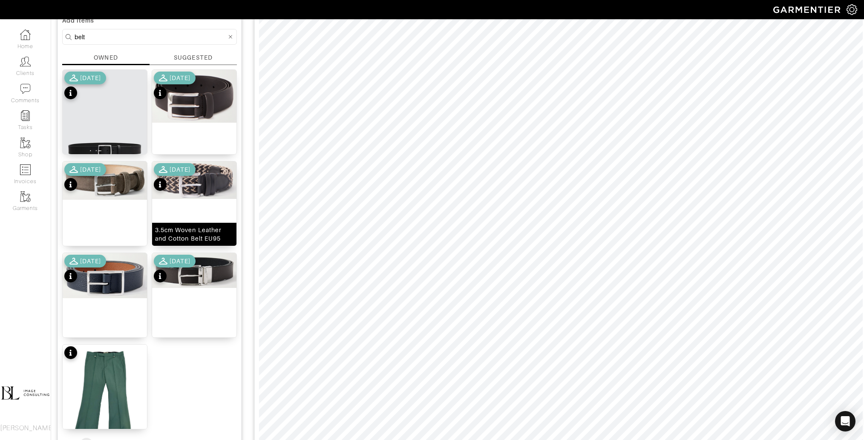
scroll to position [26, 0]
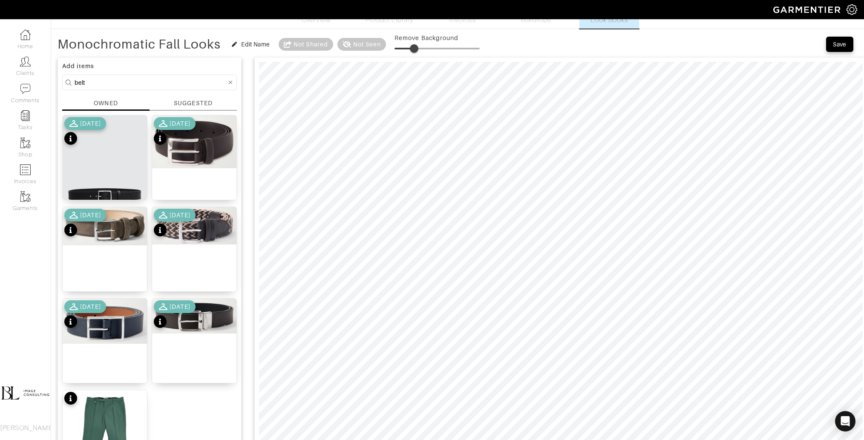
type input "21"
click at [412, 48] on span at bounding box center [412, 48] width 9 height 9
click at [208, 149] on img at bounding box center [194, 141] width 84 height 53
type input "15"
drag, startPoint x: 396, startPoint y: 48, endPoint x: 407, endPoint y: 48, distance: 10.2
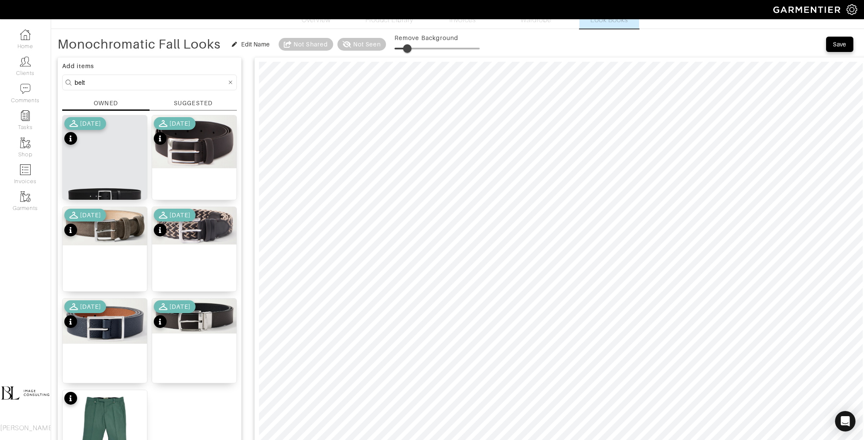
click at [407, 48] on span at bounding box center [407, 48] width 9 height 9
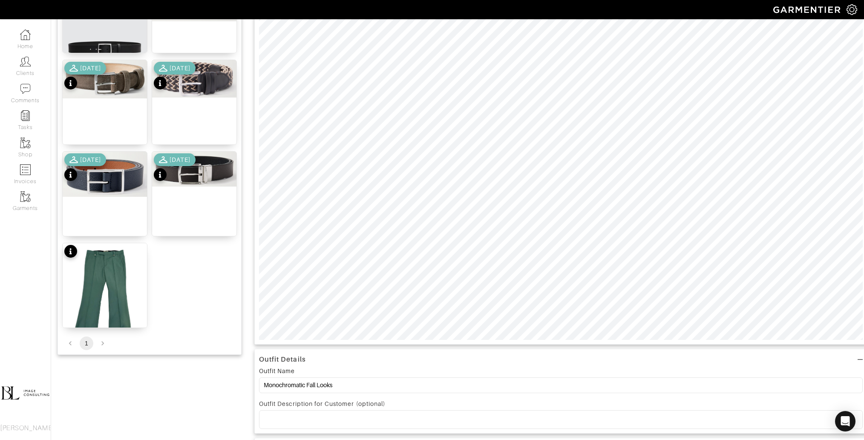
scroll to position [174, 0]
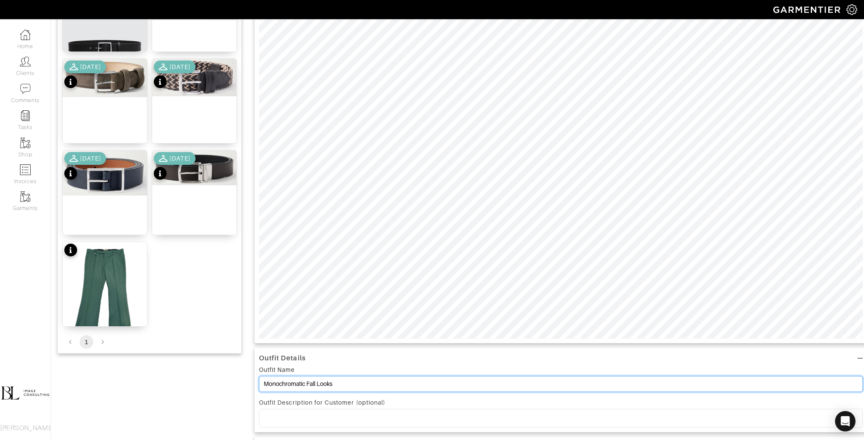
click at [357, 384] on input "Monochromatic Fall Looks" at bounding box center [560, 384] width 603 height 16
click at [358, 384] on input "Monochromatic Fall Looks" at bounding box center [560, 384] width 603 height 16
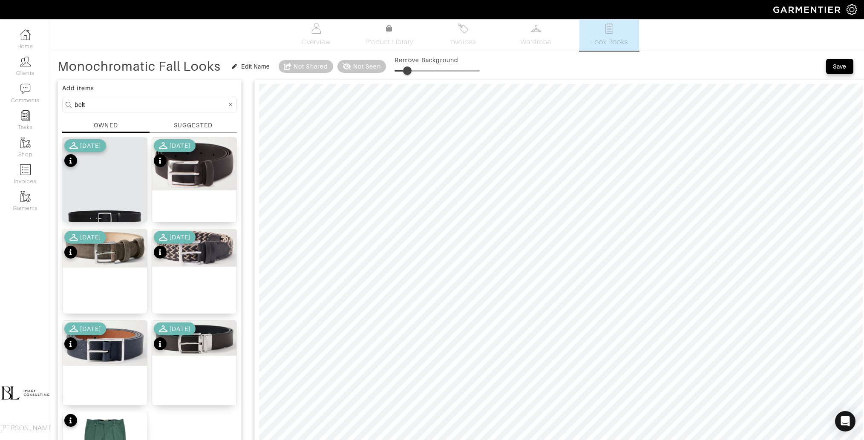
scroll to position [0, 0]
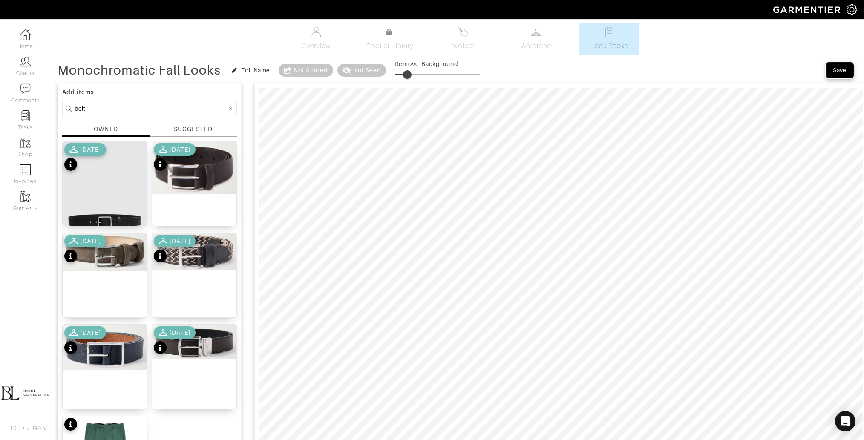
click at [839, 71] on div "Save" at bounding box center [839, 70] width 14 height 9
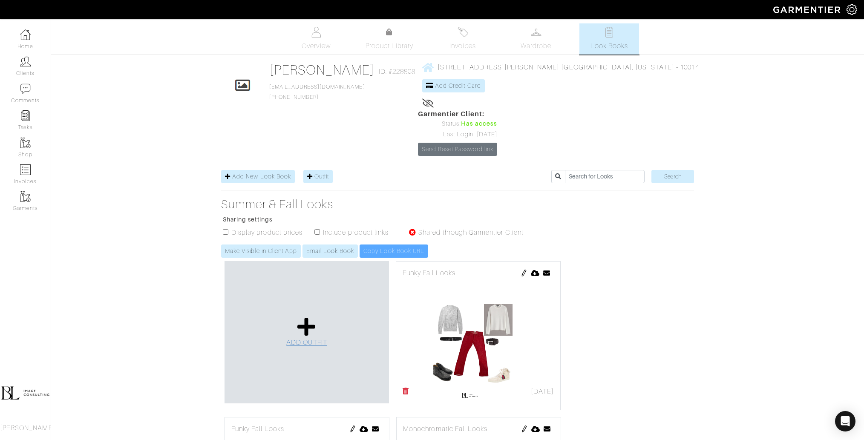
click at [300, 316] on icon at bounding box center [306, 326] width 18 height 20
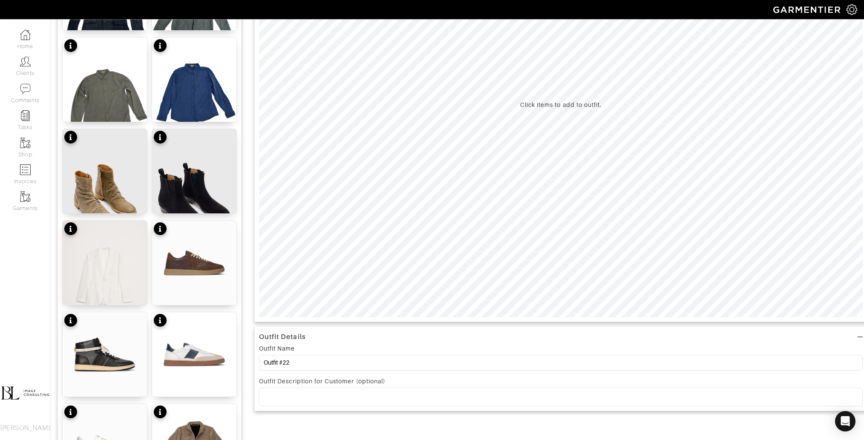
scroll to position [207, 0]
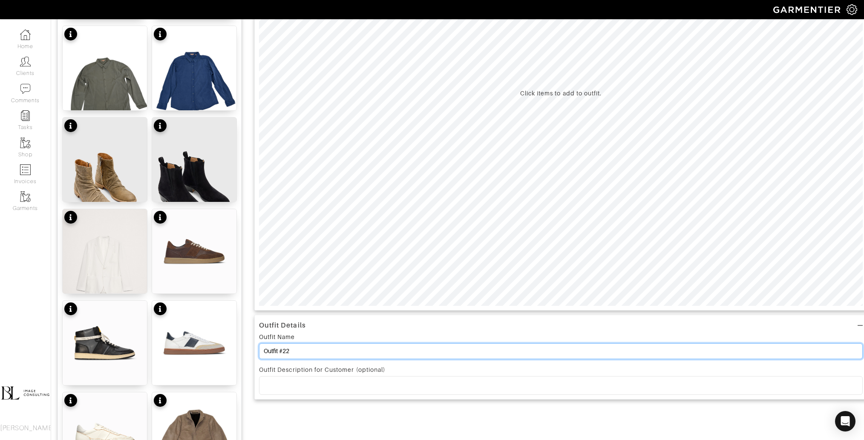
click at [333, 350] on input "Outfit #22" at bounding box center [560, 351] width 603 height 16
click at [332, 350] on input "Outfit #22" at bounding box center [560, 351] width 603 height 16
paste input "Monochromatic Fall Looks"
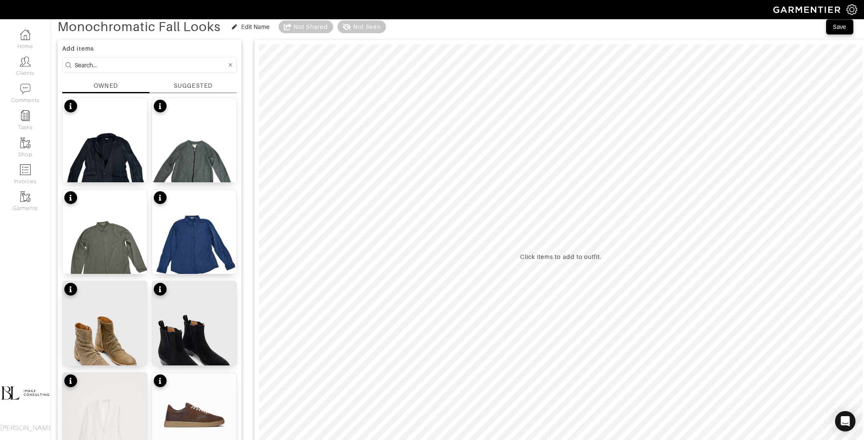
scroll to position [24, 0]
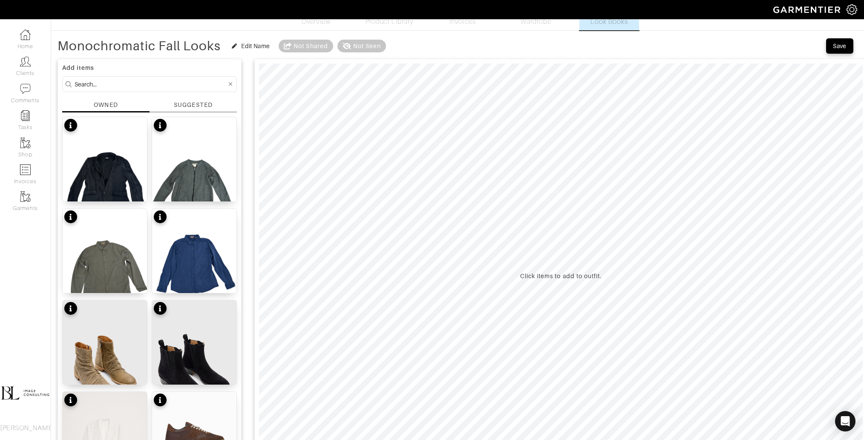
type input "Monochromatic Fall Looks"
click at [149, 87] on input at bounding box center [151, 84] width 152 height 11
type input "bottoms"
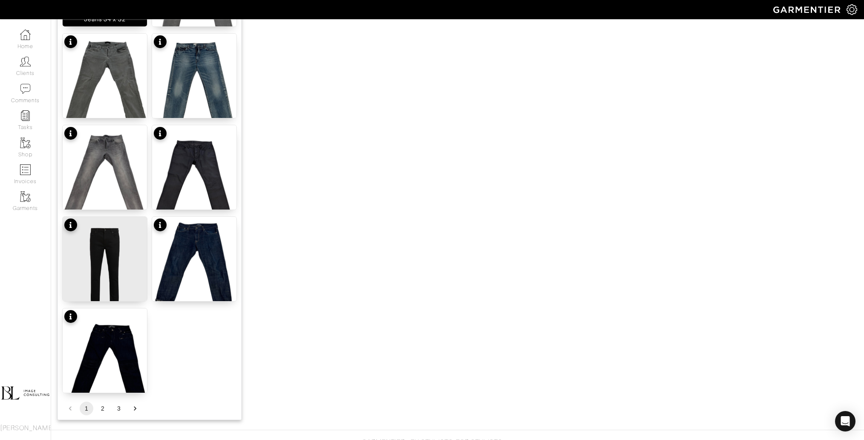
scroll to position [952, 0]
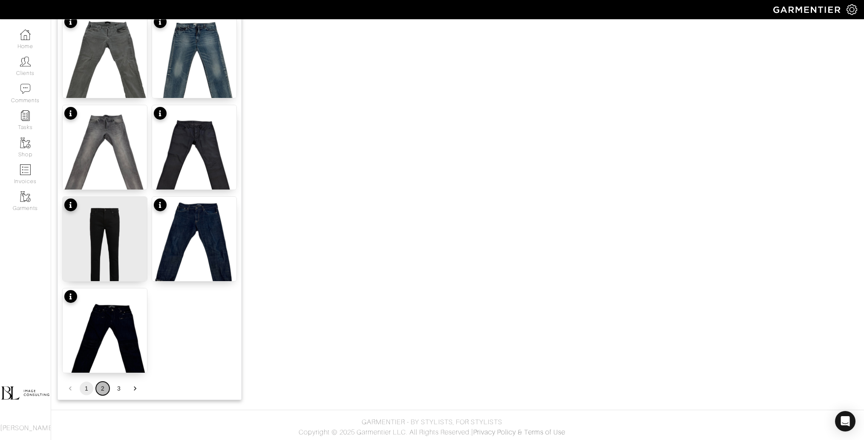
click at [102, 386] on button "2" at bounding box center [103, 389] width 14 height 14
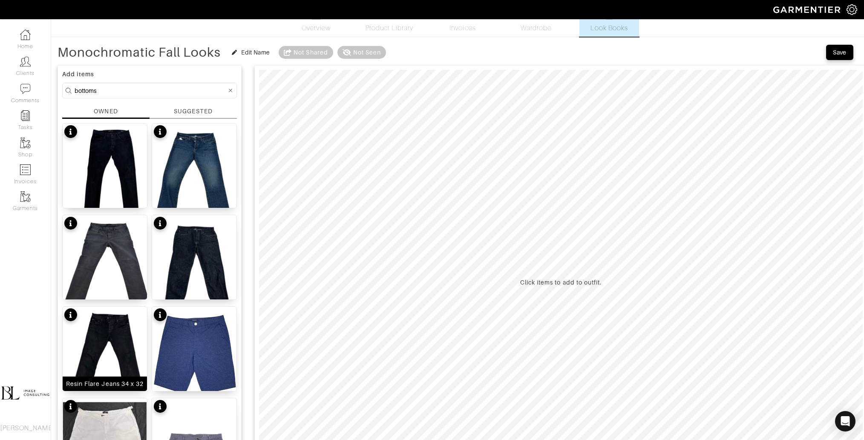
scroll to position [0, 0]
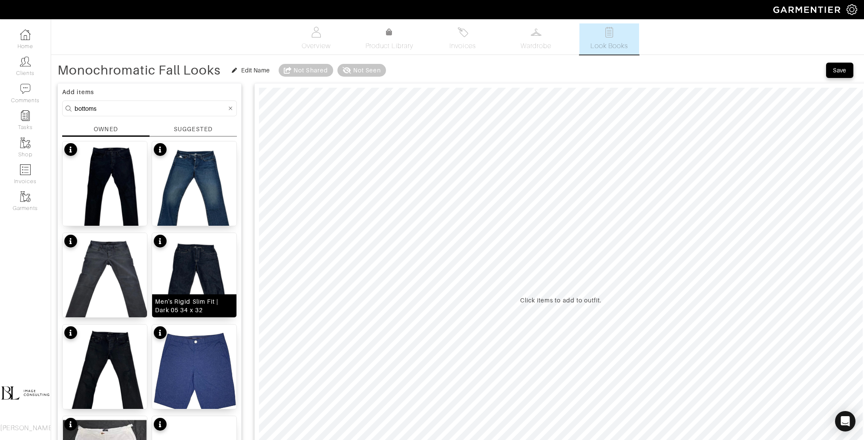
click at [198, 273] on img at bounding box center [194, 289] width 84 height 112
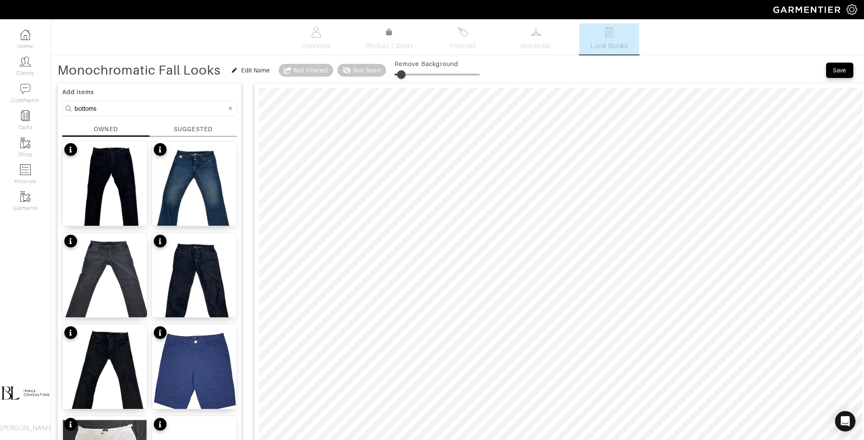
type input "11"
drag, startPoint x: 399, startPoint y: 72, endPoint x: 403, endPoint y: 73, distance: 4.7
click at [403, 73] on span at bounding box center [401, 74] width 9 height 9
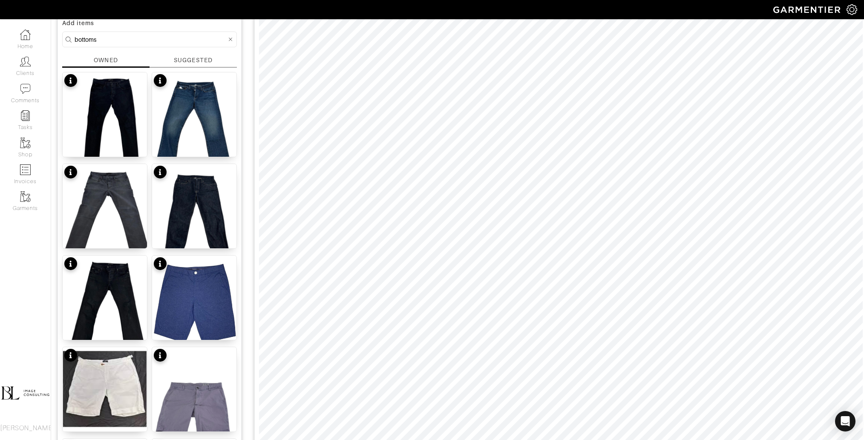
scroll to position [64, 0]
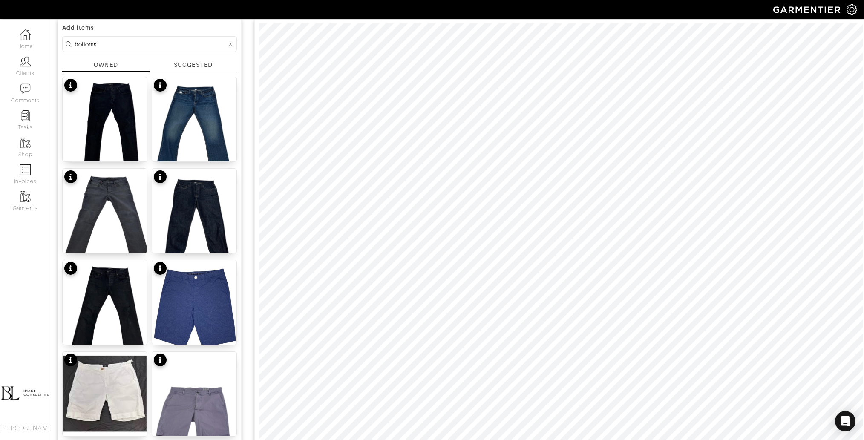
click at [122, 41] on input "bottoms" at bounding box center [151, 44] width 152 height 11
type input "tops"
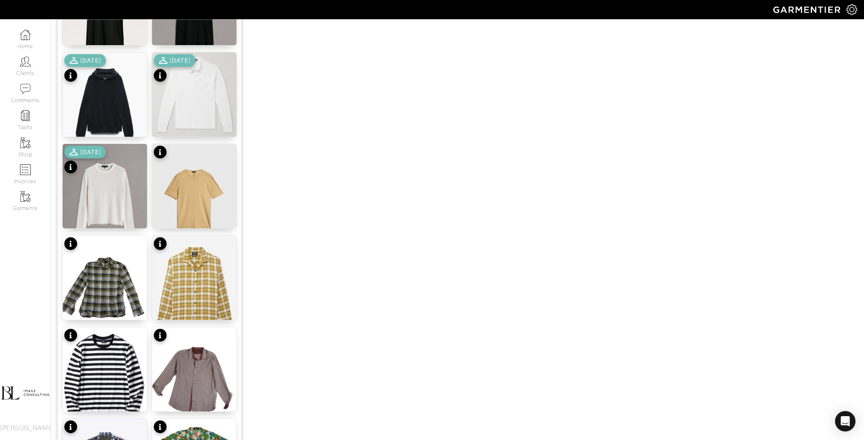
scroll to position [952, 0]
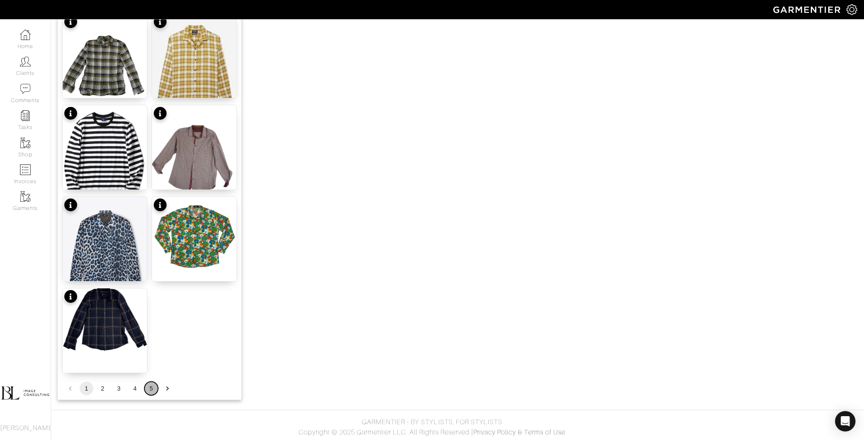
click at [150, 387] on button "5" at bounding box center [151, 389] width 14 height 14
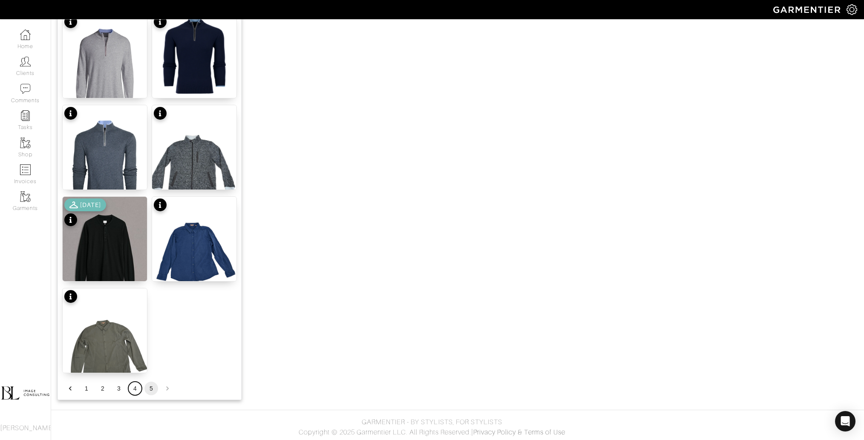
click at [136, 385] on button "4" at bounding box center [135, 389] width 14 height 14
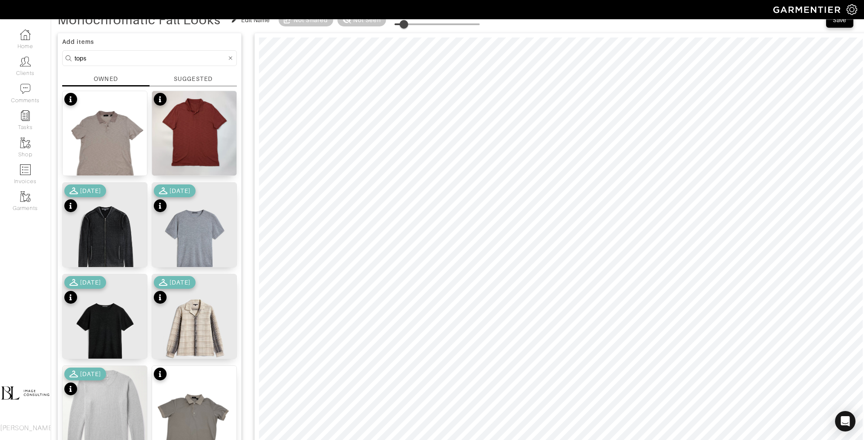
scroll to position [51, 0]
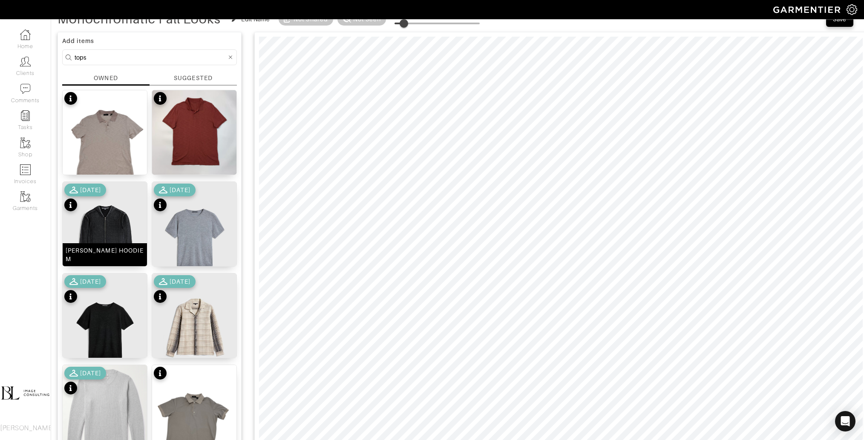
click at [120, 218] on img at bounding box center [105, 238] width 84 height 112
type input "19"
click at [410, 23] on span at bounding box center [409, 23] width 9 height 9
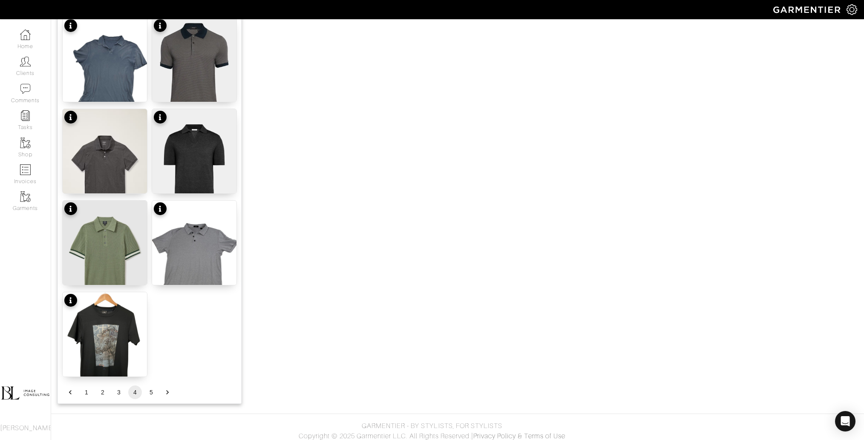
scroll to position [952, 0]
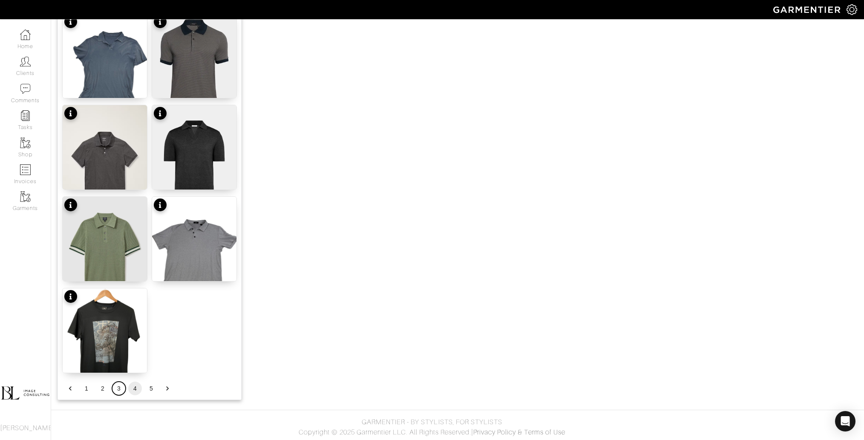
click at [121, 387] on button "3" at bounding box center [119, 389] width 14 height 14
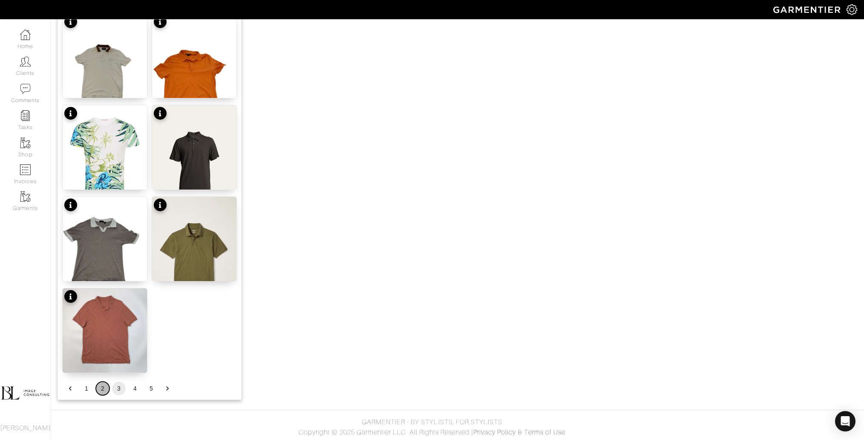
click at [103, 392] on button "2" at bounding box center [103, 389] width 14 height 14
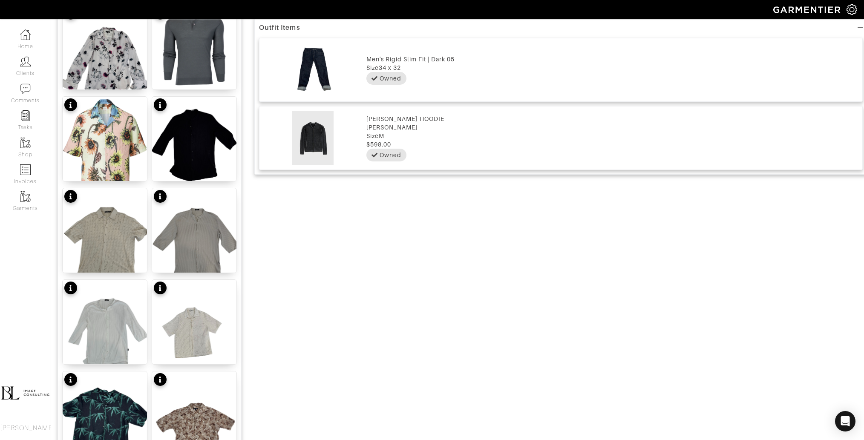
scroll to position [593, 0]
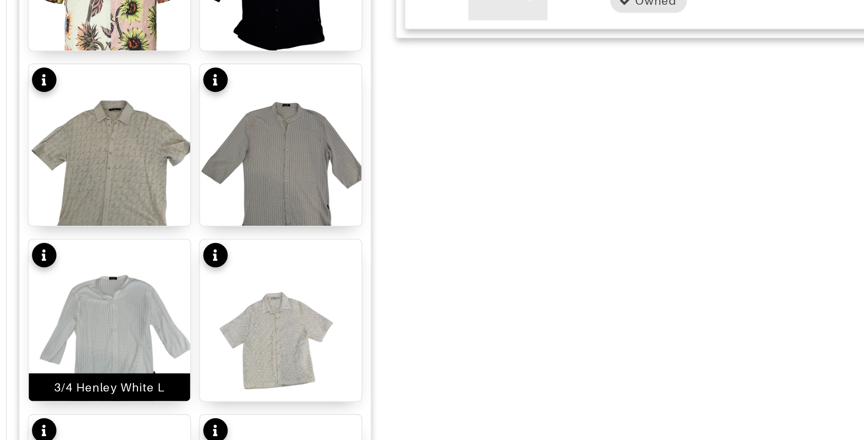
click at [100, 324] on img at bounding box center [105, 337] width 84 height 112
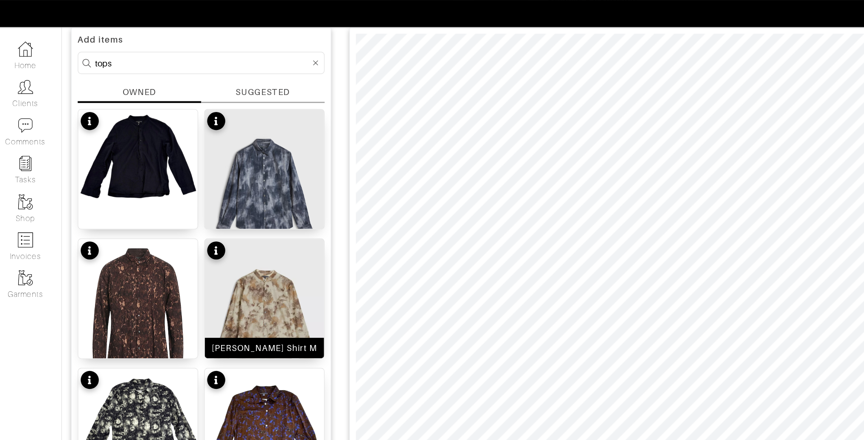
scroll to position [61, 0]
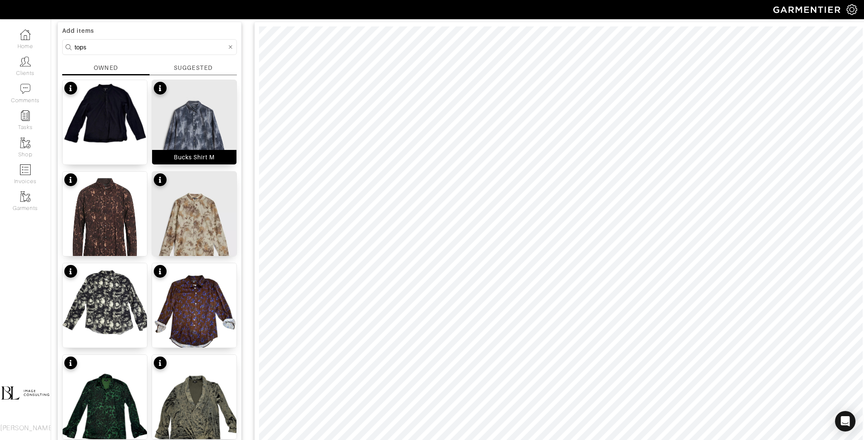
click at [204, 133] on img at bounding box center [194, 136] width 84 height 112
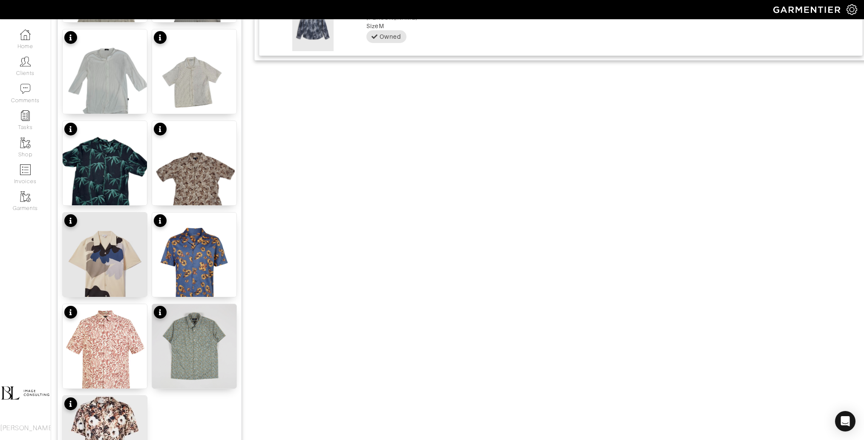
scroll to position [952, 0]
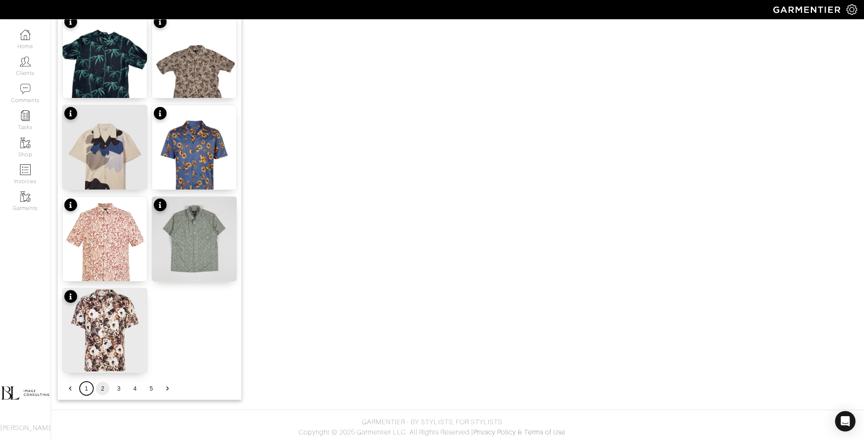
click at [84, 386] on button "1" at bounding box center [87, 389] width 14 height 14
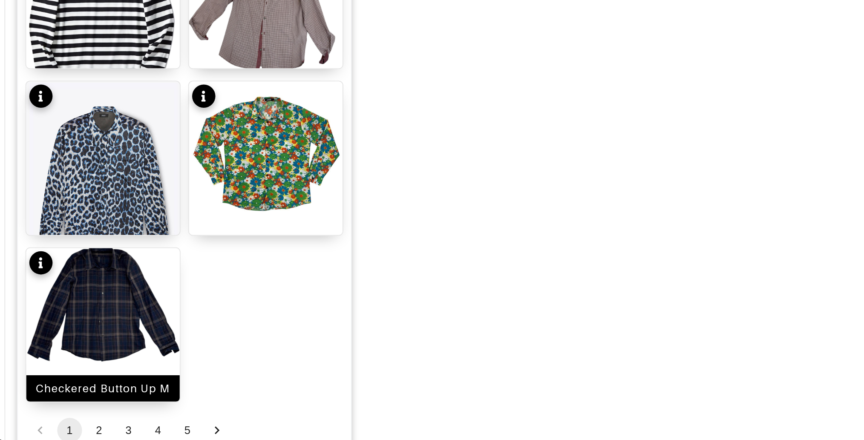
click at [108, 336] on img at bounding box center [105, 320] width 84 height 64
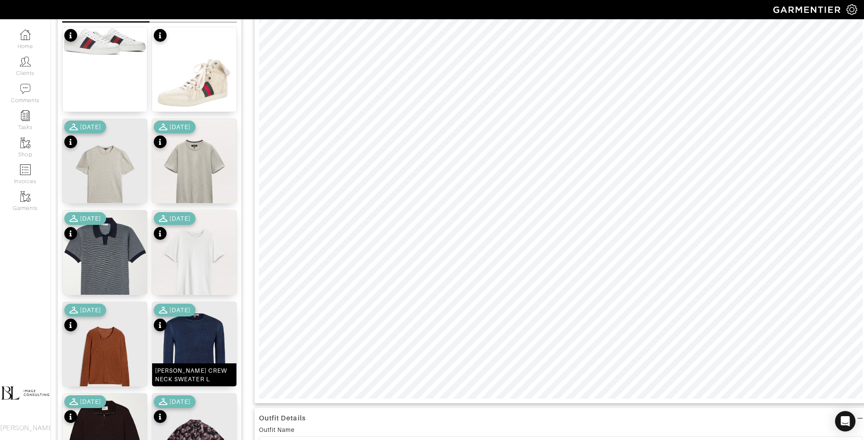
scroll to position [132, 0]
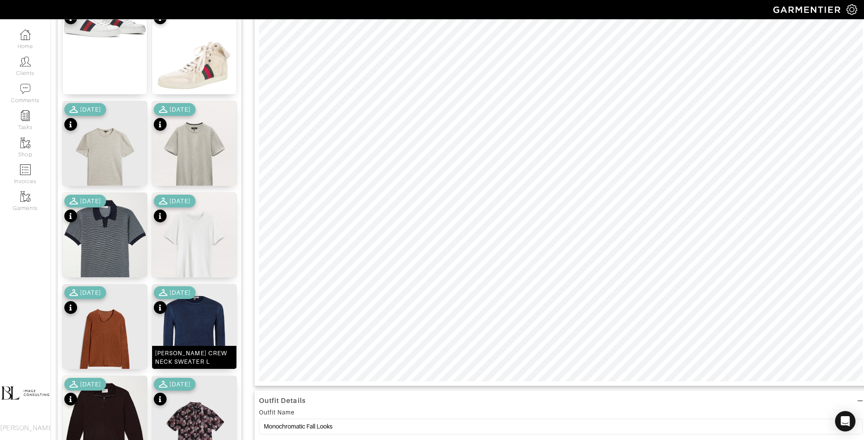
click at [192, 346] on div "[PERSON_NAME] CREW NECK SWEATER L" at bounding box center [194, 357] width 84 height 23
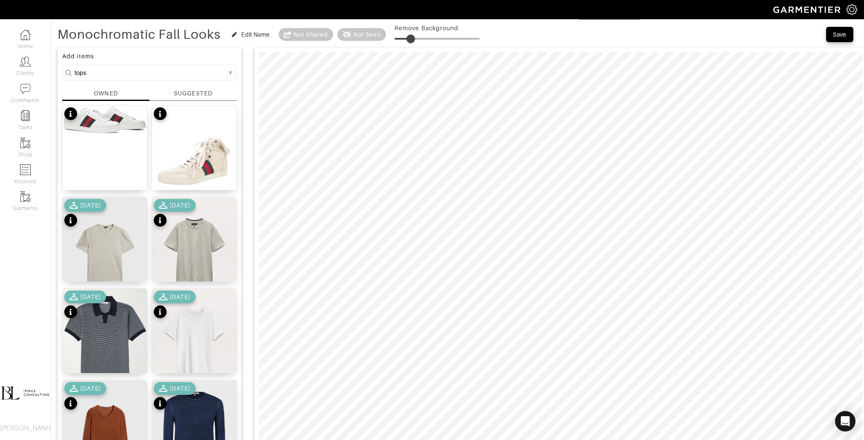
scroll to position [9, 0]
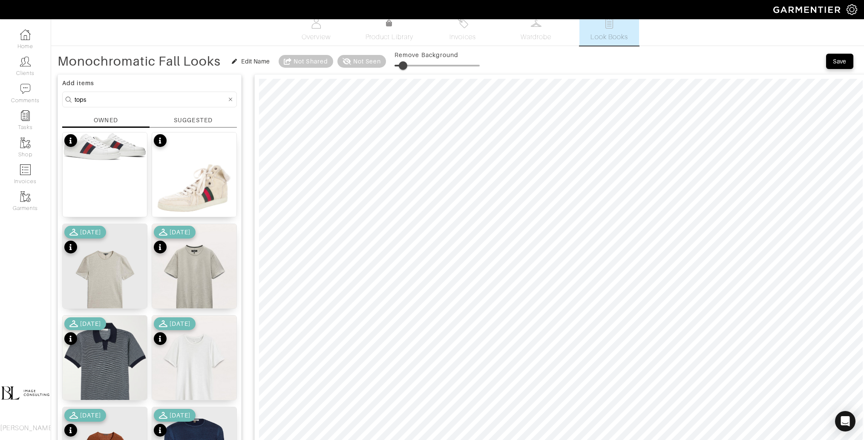
type input "13"
drag, startPoint x: 398, startPoint y: 62, endPoint x: 405, endPoint y: 63, distance: 7.3
click at [405, 63] on span at bounding box center [403, 65] width 9 height 9
type input "10"
drag, startPoint x: 395, startPoint y: 68, endPoint x: 402, endPoint y: 68, distance: 7.7
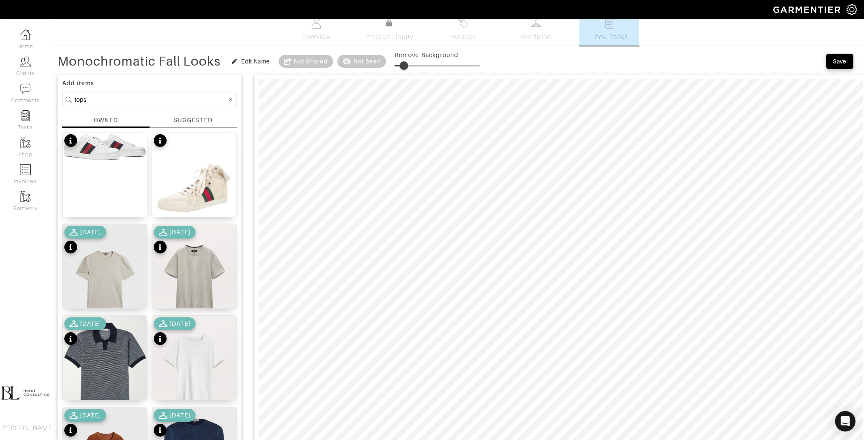
click at [402, 68] on span at bounding box center [403, 65] width 9 height 9
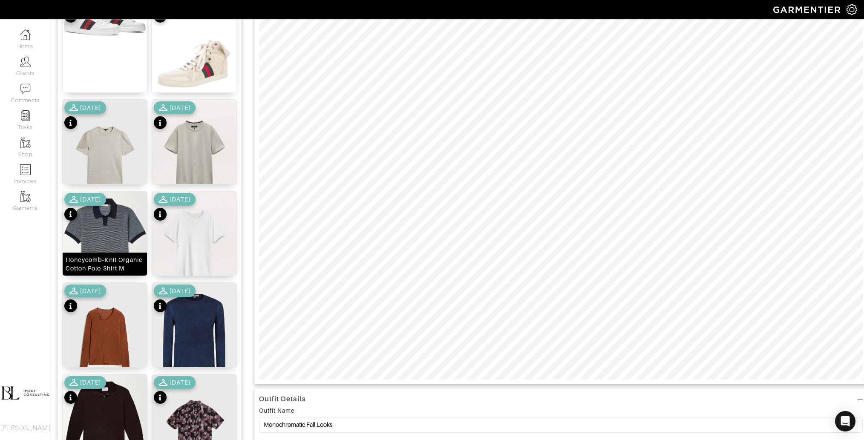
scroll to position [136, 0]
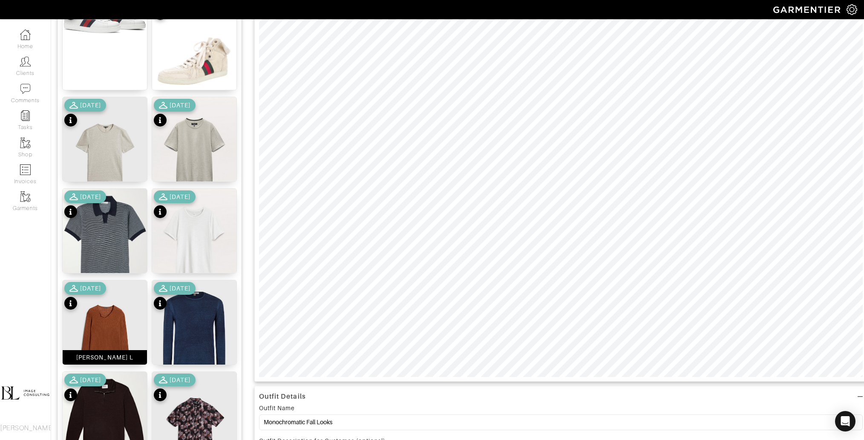
click at [120, 327] on img at bounding box center [105, 336] width 84 height 112
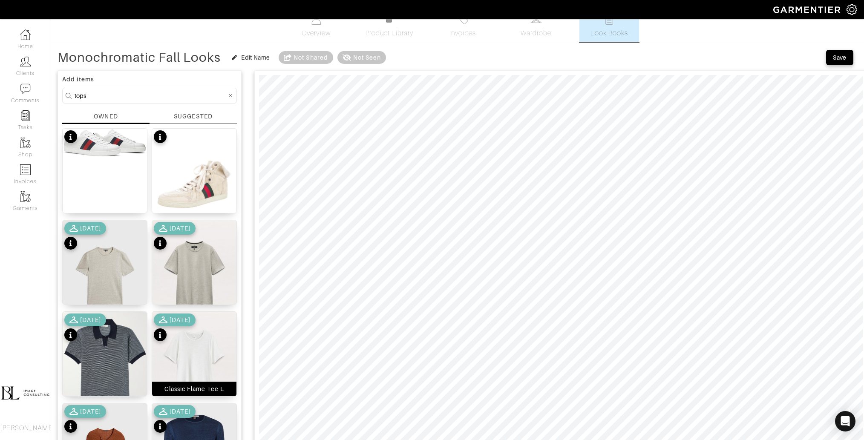
scroll to position [0, 0]
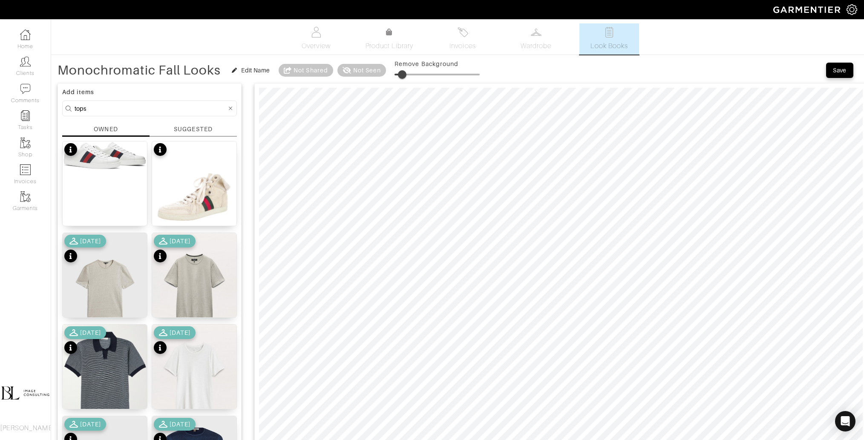
drag, startPoint x: 396, startPoint y: 73, endPoint x: 402, endPoint y: 74, distance: 6.4
click at [402, 74] on span at bounding box center [402, 74] width 9 height 9
drag, startPoint x: 404, startPoint y: 73, endPoint x: 411, endPoint y: 73, distance: 7.7
click at [411, 73] on span at bounding box center [411, 74] width 9 height 9
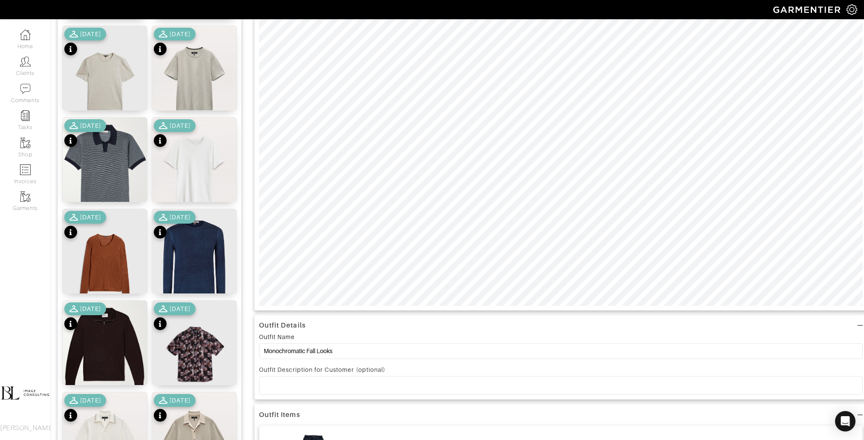
scroll to position [207, 0]
click at [203, 267] on img at bounding box center [194, 265] width 84 height 112
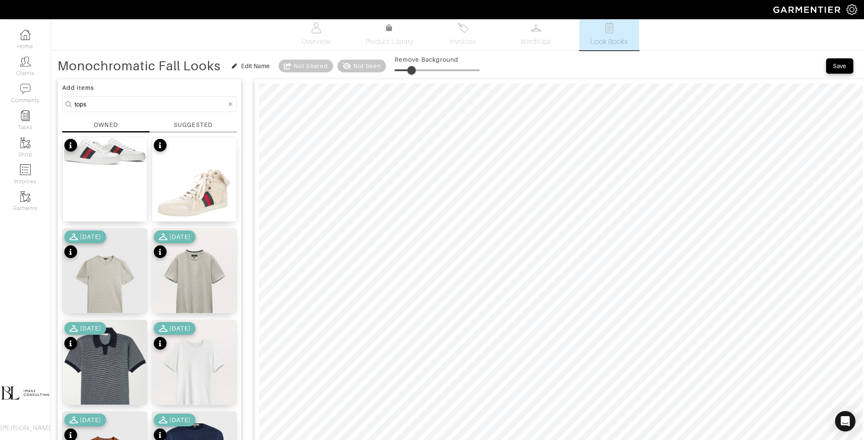
scroll to position [0, 0]
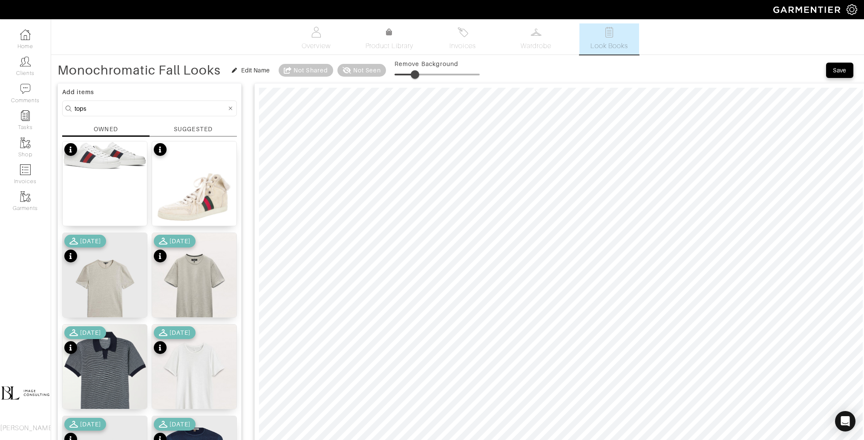
type input "26"
drag, startPoint x: 411, startPoint y: 77, endPoint x: 416, endPoint y: 78, distance: 5.2
click at [416, 78] on span at bounding box center [416, 74] width 9 height 9
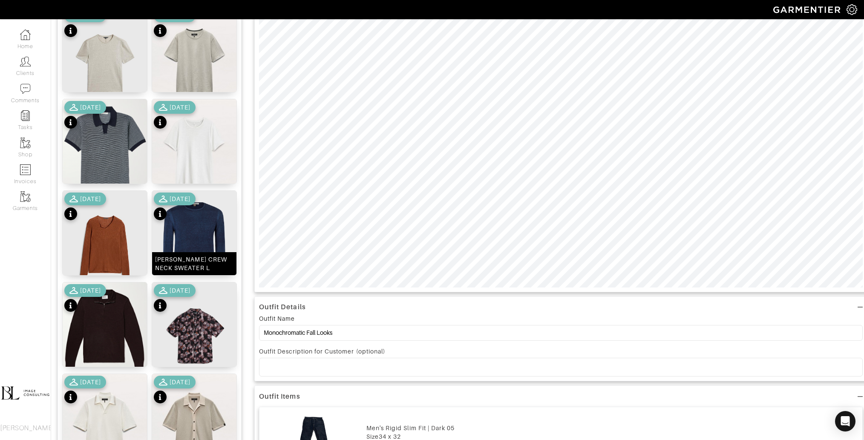
click at [190, 252] on div "[PERSON_NAME] CREW NECK SWEATER L" at bounding box center [194, 263] width 84 height 23
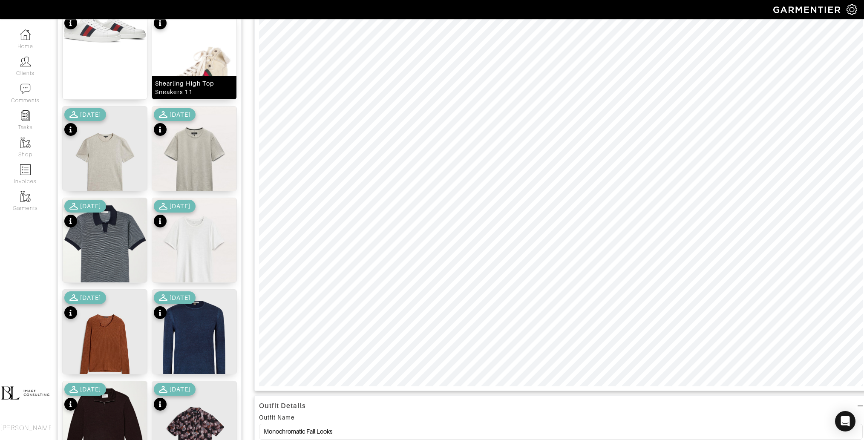
scroll to position [124, 0]
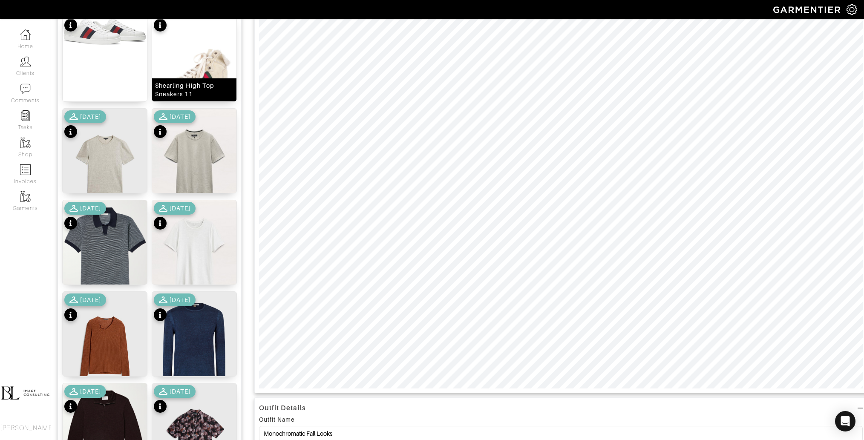
type input "11"
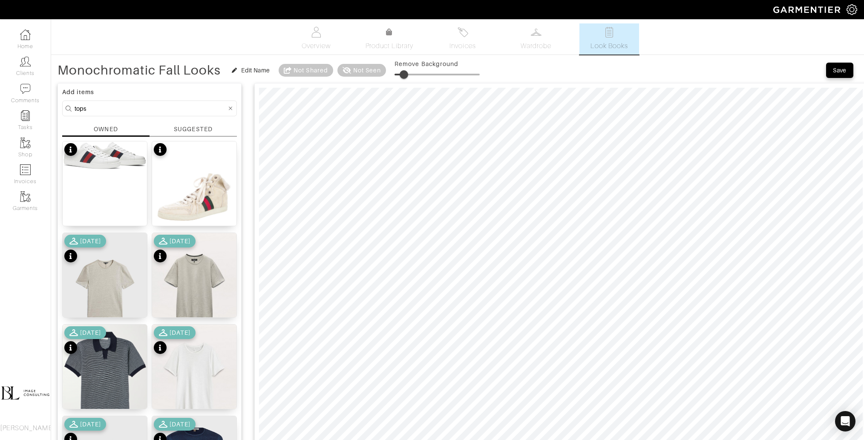
click at [133, 108] on input "tops" at bounding box center [151, 108] width 152 height 11
type input "tee"
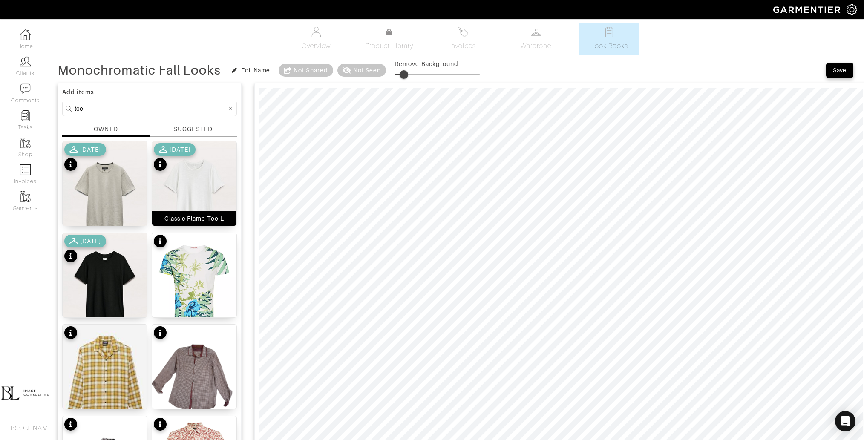
click at [187, 189] on img at bounding box center [194, 194] width 84 height 106
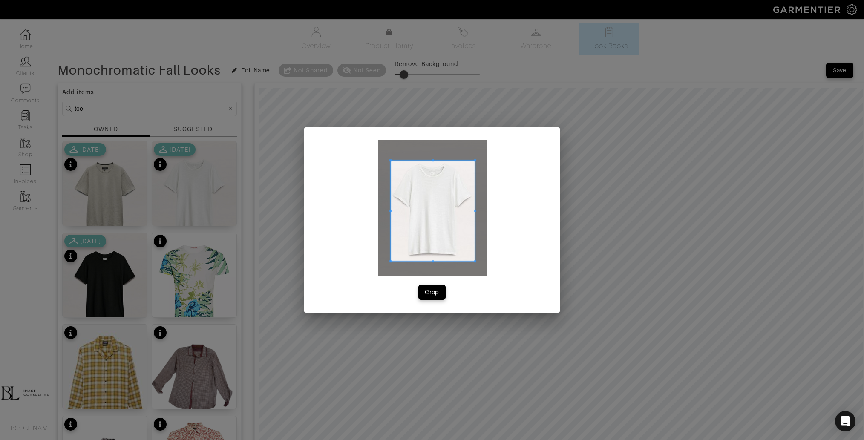
click at [470, 259] on div at bounding box center [432, 208] width 109 height 136
click at [439, 295] on span "Crop" at bounding box center [432, 292] width 18 height 9
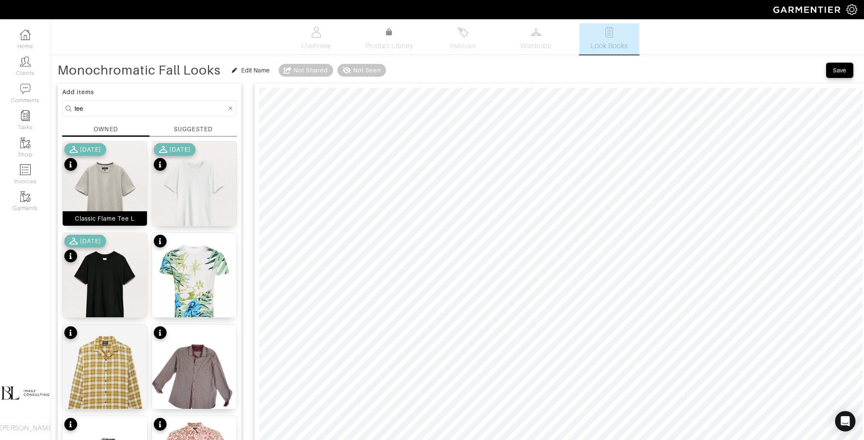
click at [115, 181] on img at bounding box center [105, 194] width 84 height 106
drag, startPoint x: 394, startPoint y: 71, endPoint x: 404, endPoint y: 71, distance: 9.8
click at [404, 71] on span at bounding box center [404, 74] width 9 height 9
type input "13"
click at [149, 107] on input "tee" at bounding box center [151, 108] width 152 height 11
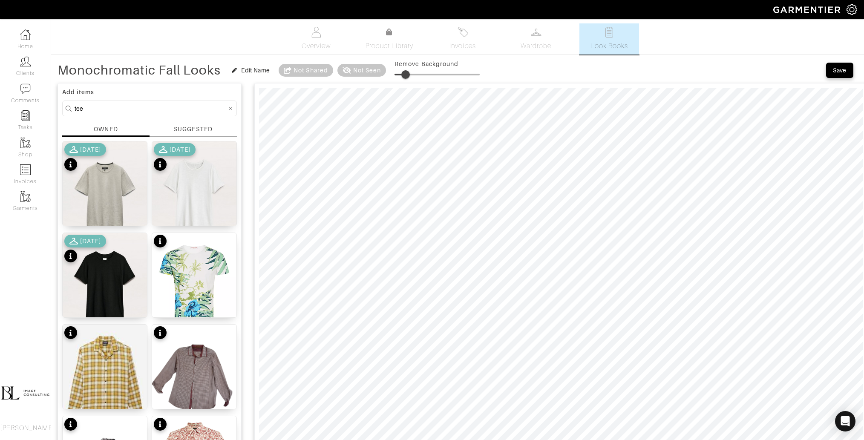
click at [149, 107] on input "tee" at bounding box center [151, 108] width 152 height 11
type input "shoes"
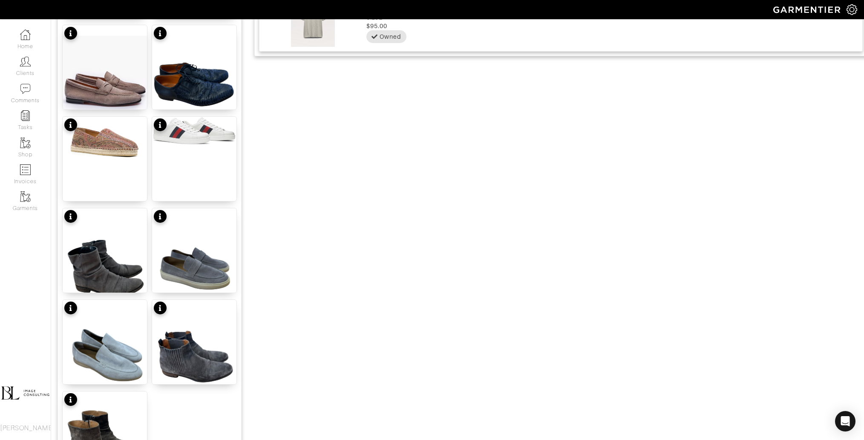
scroll to position [952, 0]
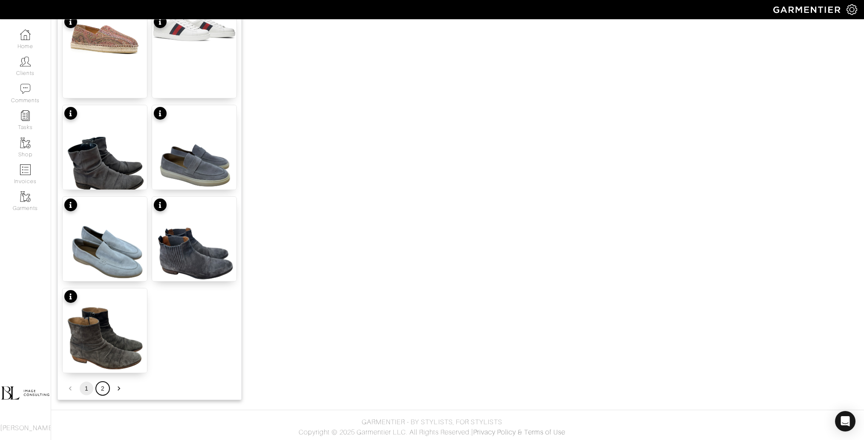
click at [99, 387] on button "2" at bounding box center [103, 389] width 14 height 14
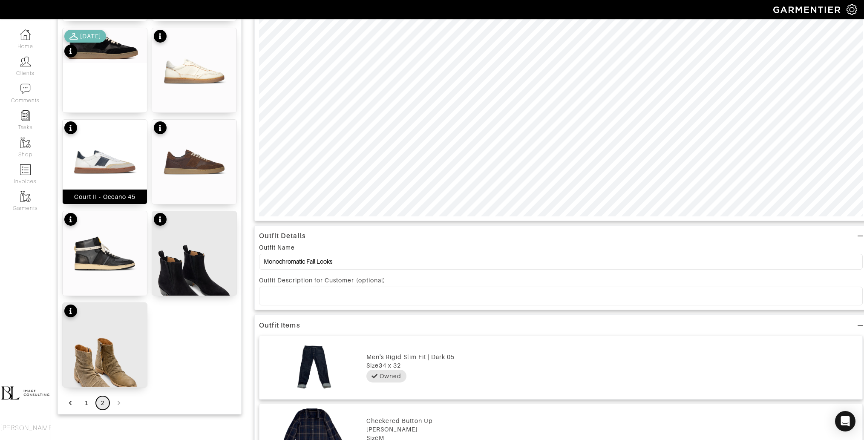
scroll to position [300, 0]
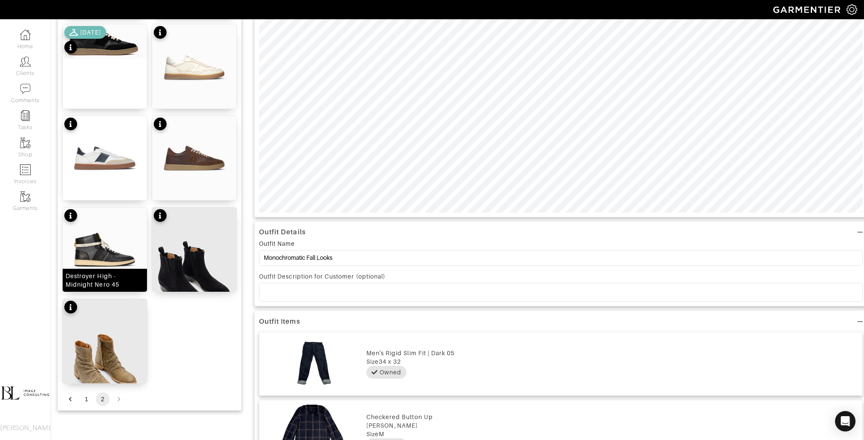
click at [107, 252] on img at bounding box center [105, 249] width 84 height 84
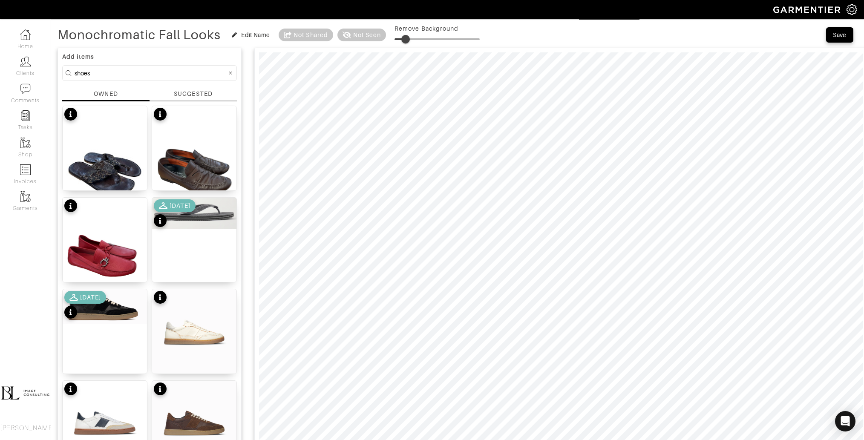
scroll to position [0, 0]
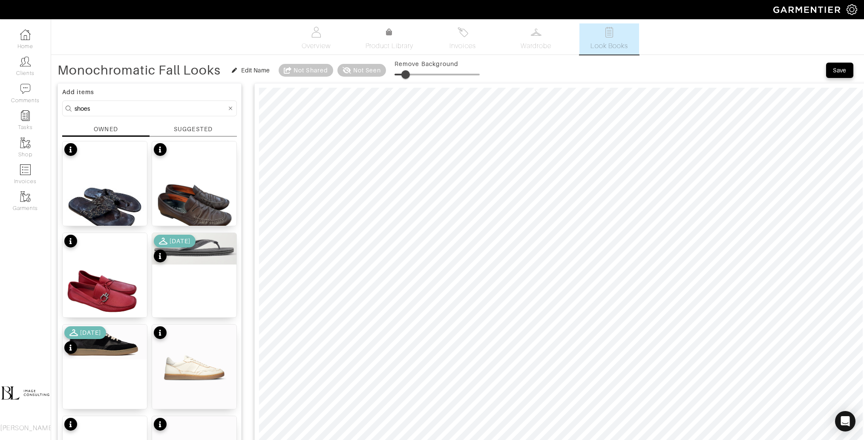
type input "14"
click at [406, 74] on span at bounding box center [406, 74] width 9 height 9
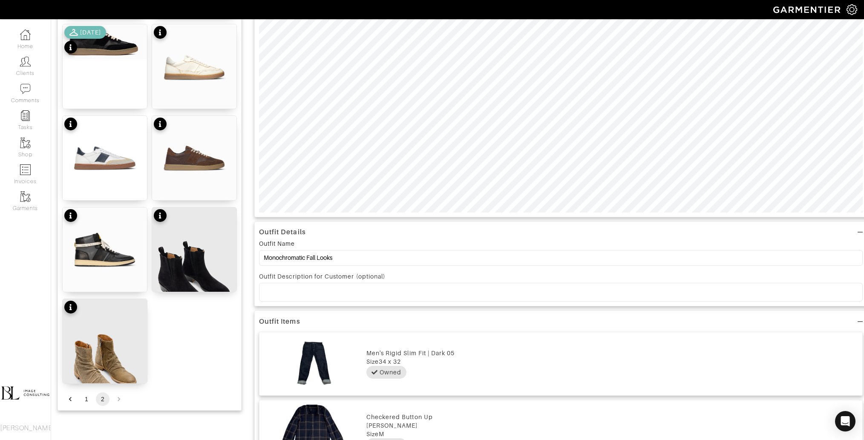
scroll to position [349, 0]
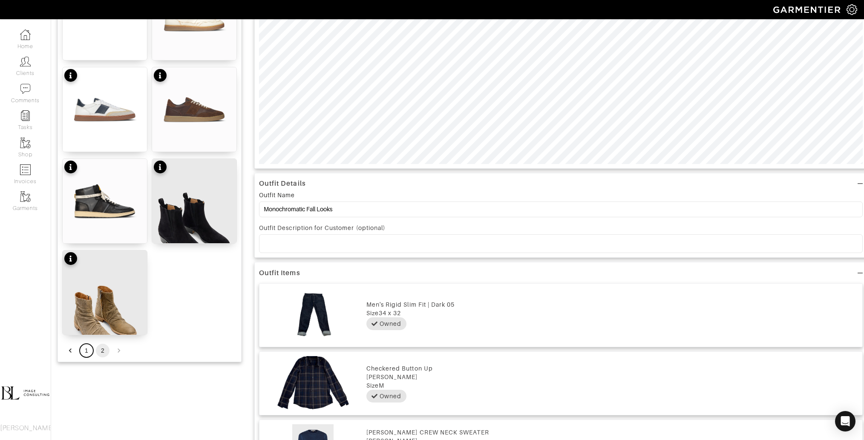
click at [84, 353] on button "1" at bounding box center [87, 351] width 14 height 14
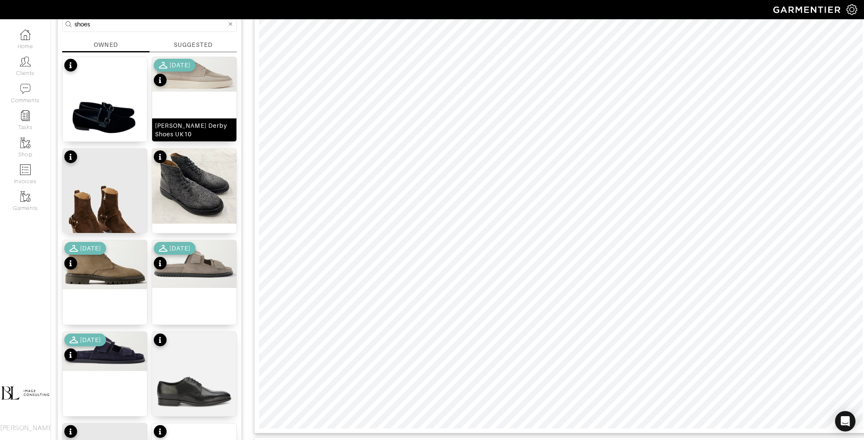
scroll to position [98, 0]
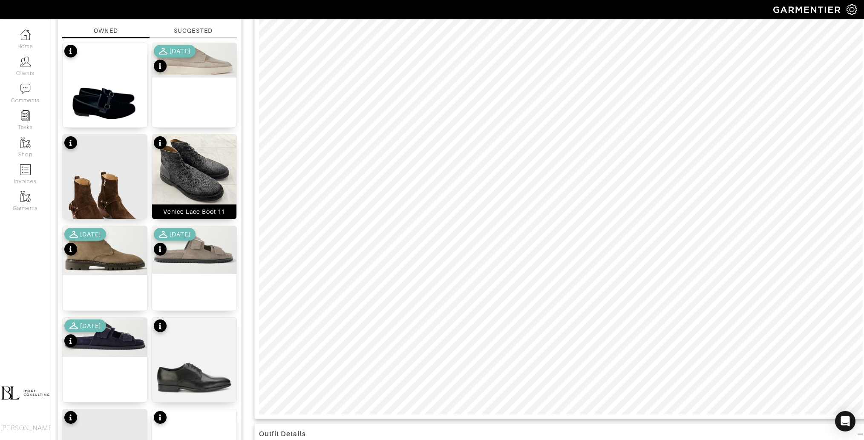
click at [177, 165] on img at bounding box center [194, 172] width 84 height 75
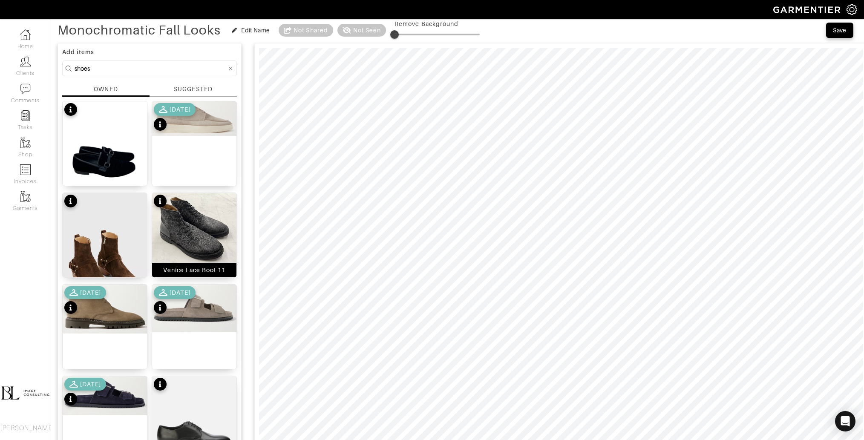
scroll to position [30, 0]
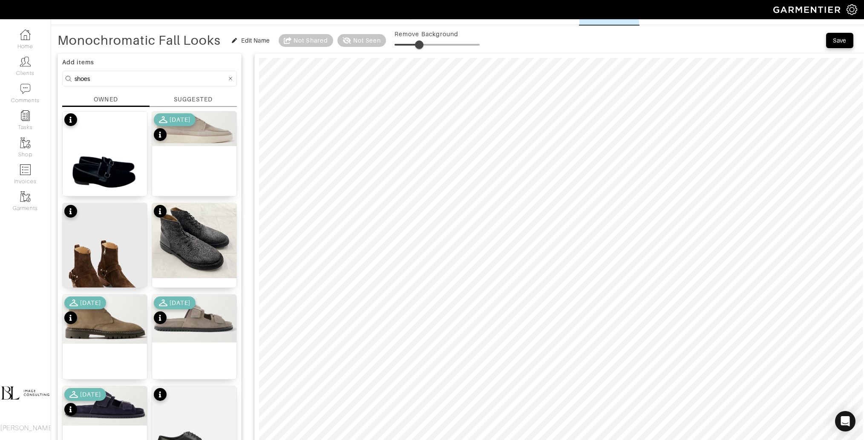
type input "31"
drag, startPoint x: 396, startPoint y: 45, endPoint x: 421, endPoint y: 46, distance: 24.7
click at [420, 46] on span at bounding box center [419, 44] width 9 height 9
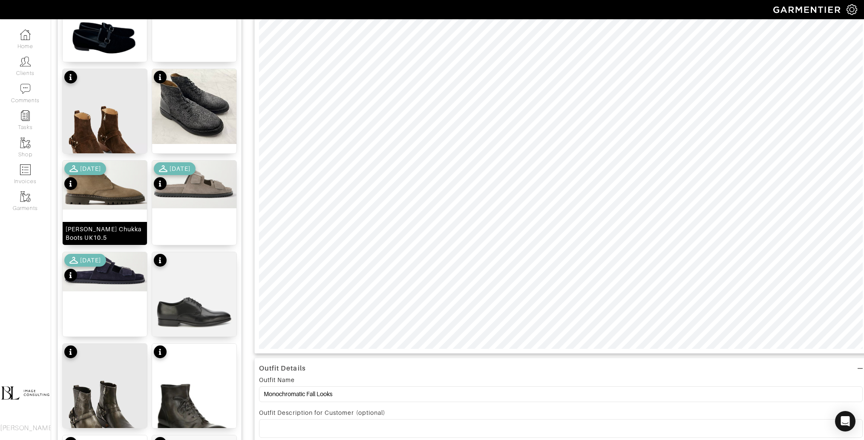
scroll to position [166, 0]
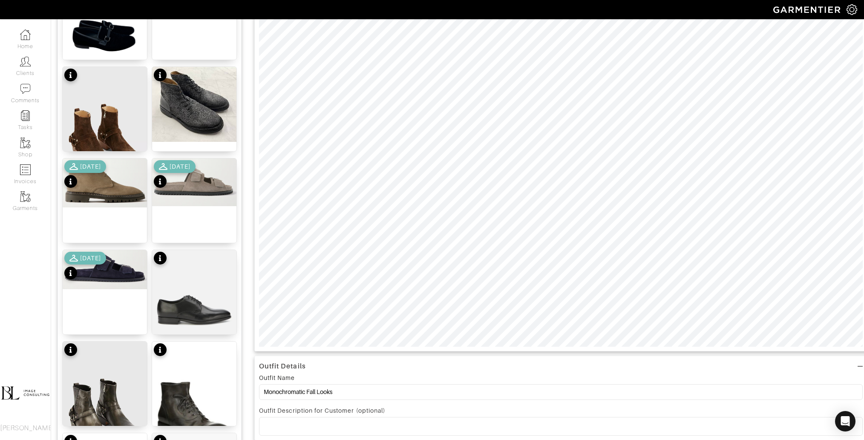
click at [78, 178] on div "[DATE]" at bounding box center [85, 175] width 42 height 30
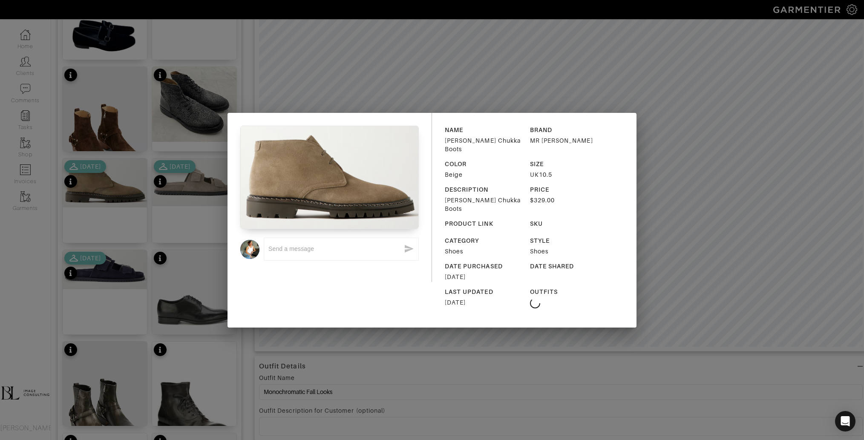
click at [358, 102] on div "x NAME Lucien Suede Chukka Boots BRAND MR P. COLOR Beige SIZE UK10.5 DESCRIPTIO…" at bounding box center [432, 220] width 864 height 440
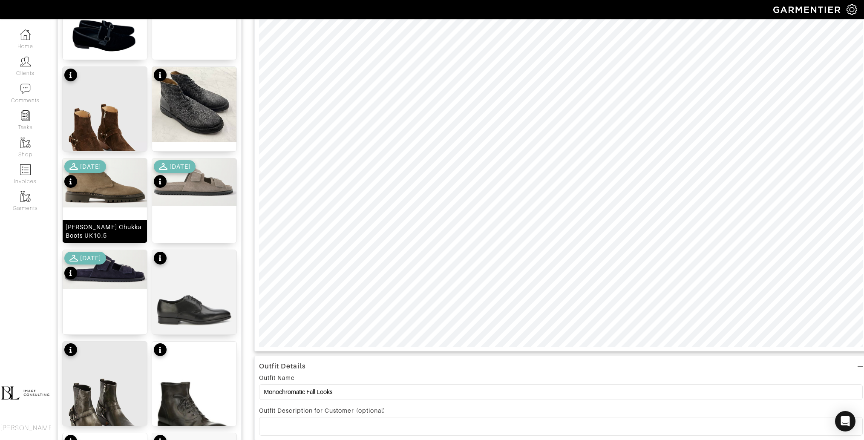
click at [83, 220] on div "Lucien Suede Chukka Boots UK10.5" at bounding box center [105, 231] width 84 height 23
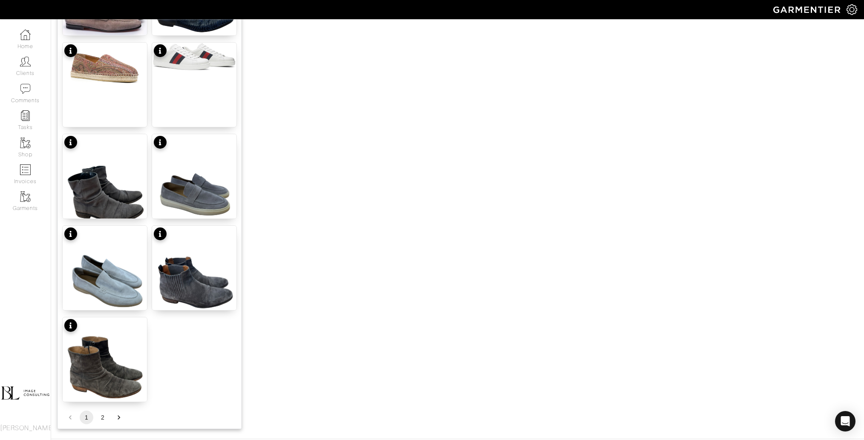
scroll to position [925, 0]
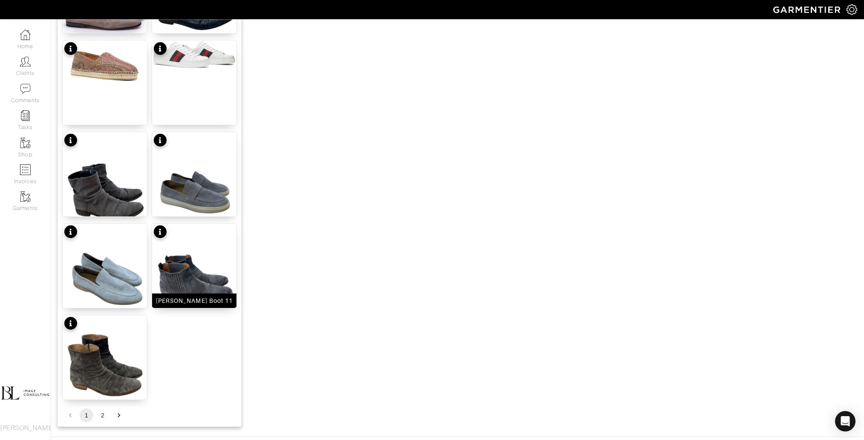
click at [190, 279] on img at bounding box center [194, 280] width 84 height 112
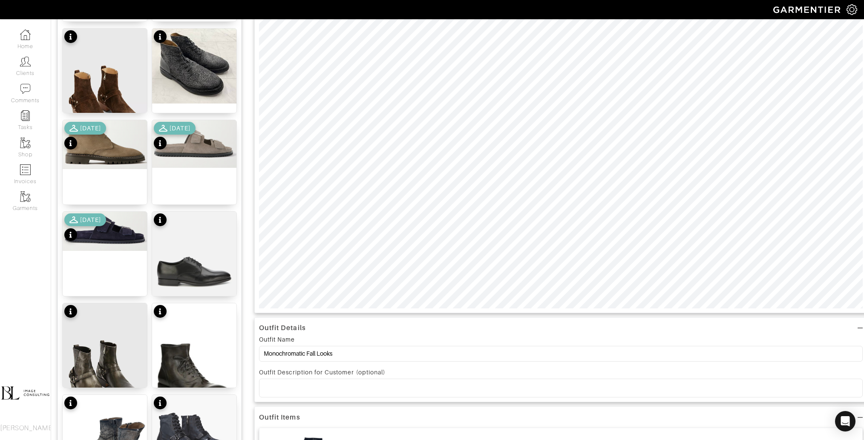
scroll to position [0, 0]
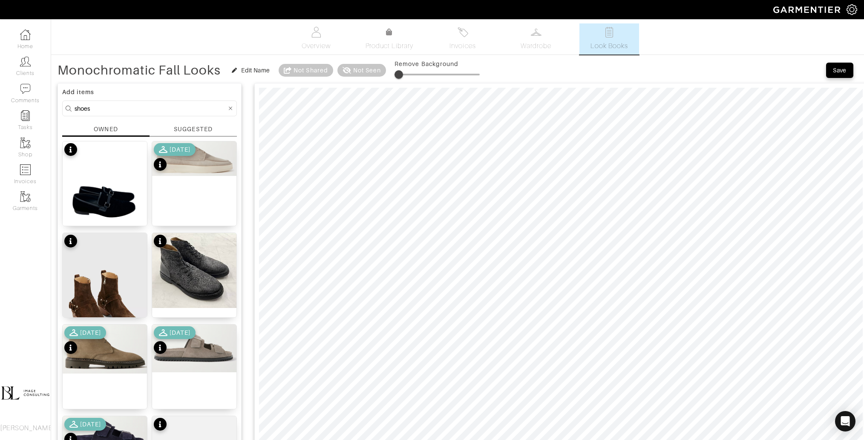
click at [399, 73] on span at bounding box center [398, 74] width 9 height 9
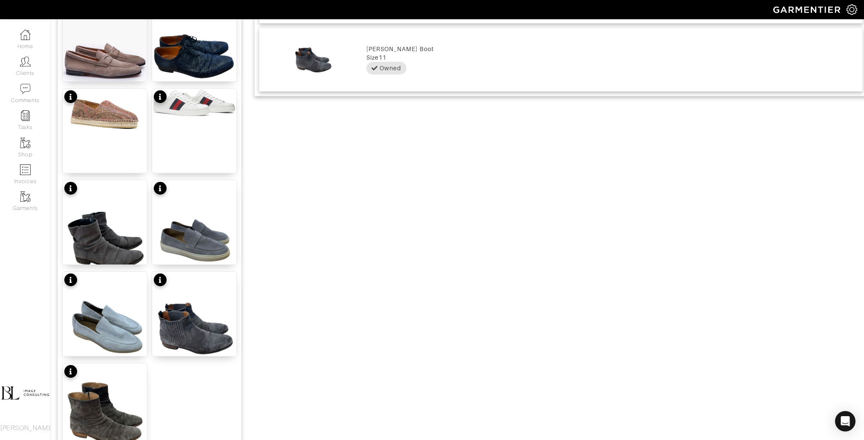
scroll to position [952, 0]
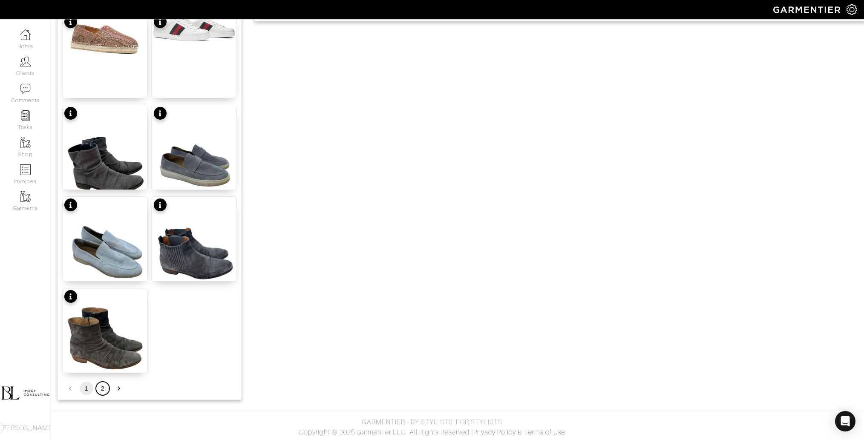
click at [105, 386] on button "2" at bounding box center [103, 389] width 14 height 14
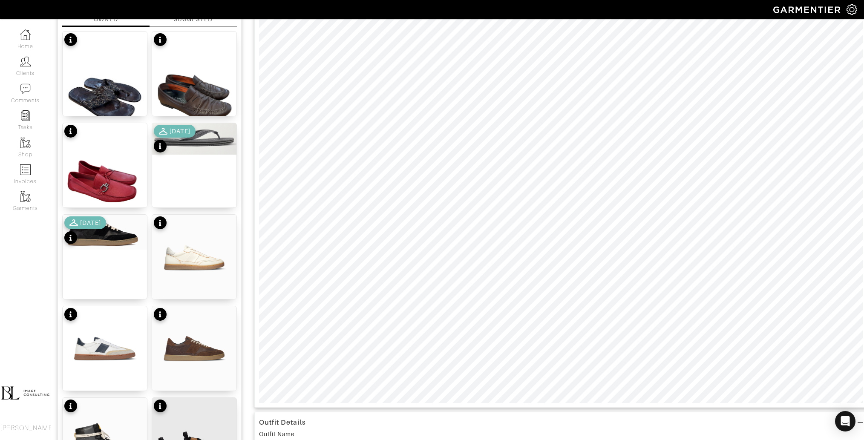
scroll to position [0, 0]
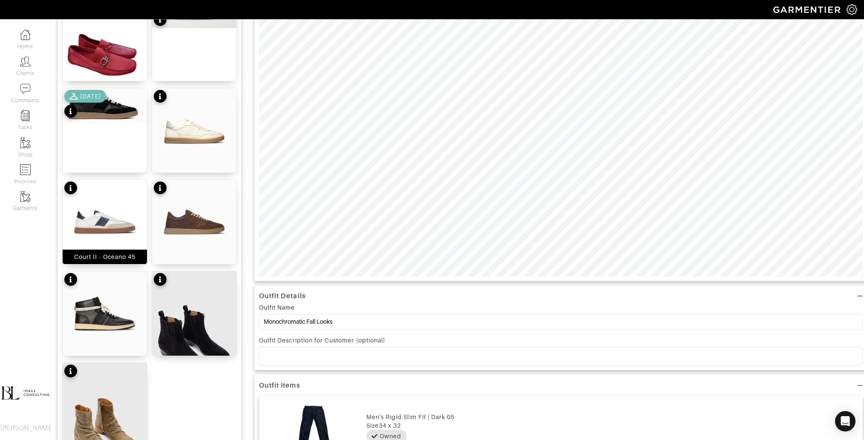
click at [105, 212] on img at bounding box center [105, 222] width 84 height 84
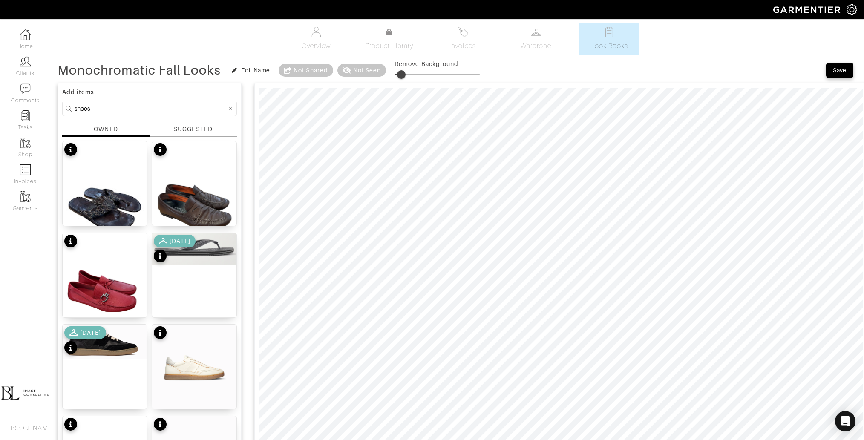
click at [401, 75] on span at bounding box center [401, 74] width 9 height 9
type input "31"
type input "2"
click at [396, 74] on span at bounding box center [396, 74] width 9 height 9
click at [139, 106] on input "shoes" at bounding box center [151, 108] width 152 height 11
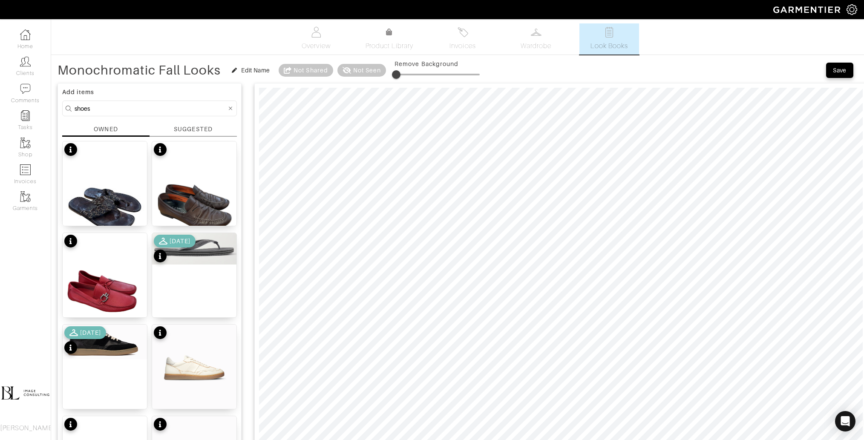
click at [139, 106] on input "shoes" at bounding box center [151, 108] width 152 height 11
type input "navy"
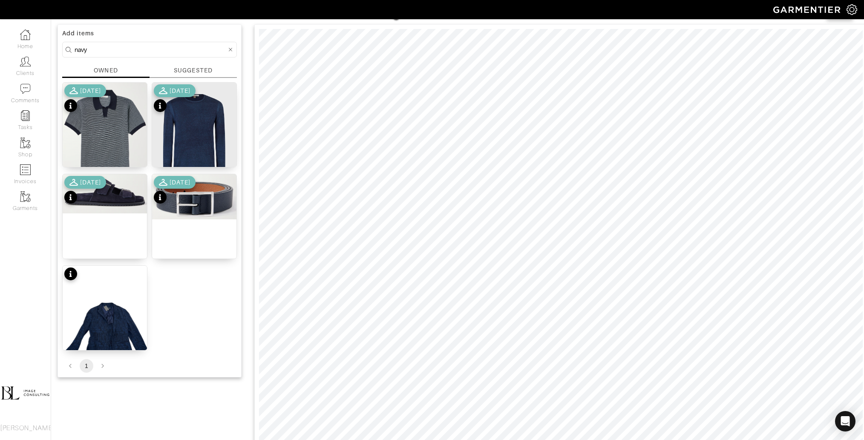
scroll to position [59, 0]
click at [105, 133] on img at bounding box center [105, 132] width 84 height 100
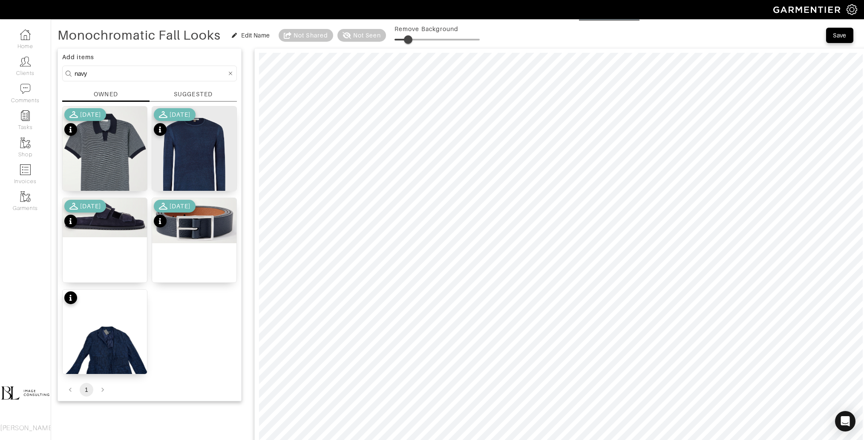
type input "17"
drag, startPoint x: 401, startPoint y: 38, endPoint x: 409, endPoint y: 38, distance: 8.1
click at [409, 38] on span at bounding box center [409, 39] width 9 height 9
click at [186, 227] on div "[DATE]" at bounding box center [175, 215] width 42 height 30
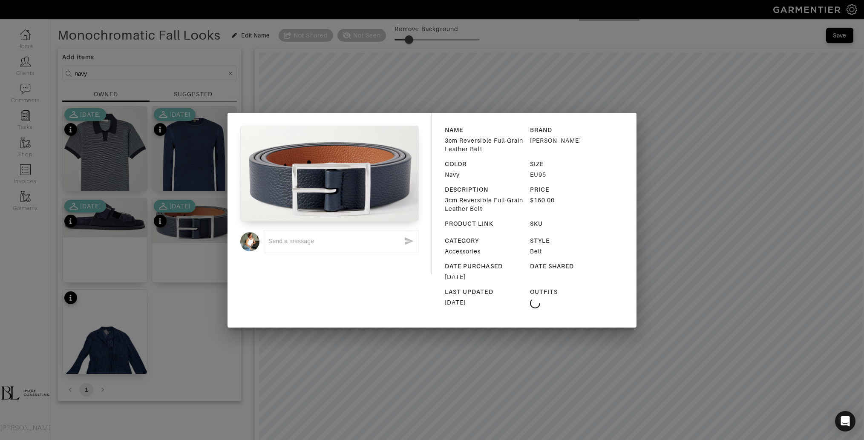
click at [369, 102] on div "x NAME 3cm Reversible Full-Grain Leather Belt BRAND Anderson's COLOR Navy SIZE …" at bounding box center [432, 220] width 864 height 440
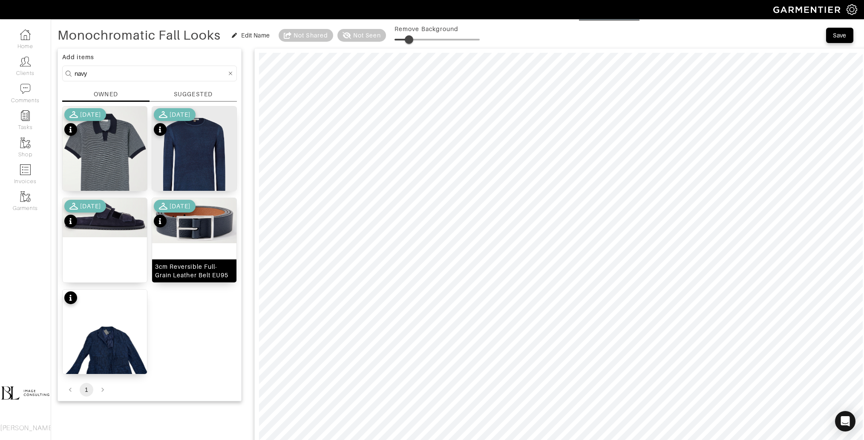
click at [210, 230] on img at bounding box center [194, 220] width 84 height 45
drag, startPoint x: 396, startPoint y: 41, endPoint x: 410, endPoint y: 41, distance: 13.2
click at [410, 41] on span at bounding box center [407, 39] width 9 height 9
drag, startPoint x: 410, startPoint y: 41, endPoint x: 416, endPoint y: 42, distance: 6.9
click at [417, 42] on span at bounding box center [417, 39] width 9 height 9
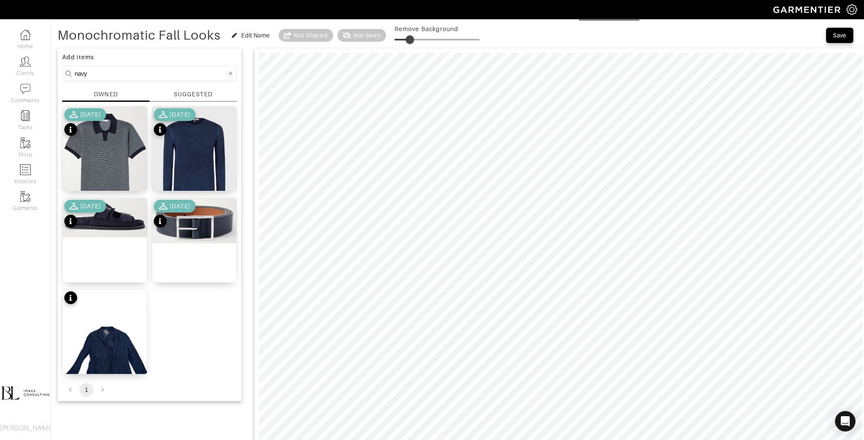
drag, startPoint x: 415, startPoint y: 40, endPoint x: 409, endPoint y: 40, distance: 6.0
click at [409, 40] on span at bounding box center [409, 39] width 9 height 9
type input "0"
drag, startPoint x: 408, startPoint y: 40, endPoint x: 391, endPoint y: 40, distance: 17.0
click at [391, 40] on span at bounding box center [394, 39] width 9 height 9
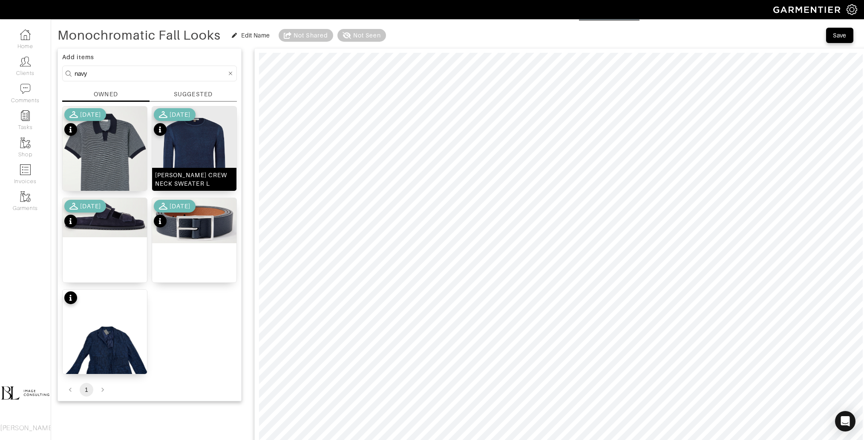
click at [191, 153] on img at bounding box center [194, 162] width 84 height 112
type input "18"
click at [149, 70] on input "navy" at bounding box center [151, 73] width 152 height 11
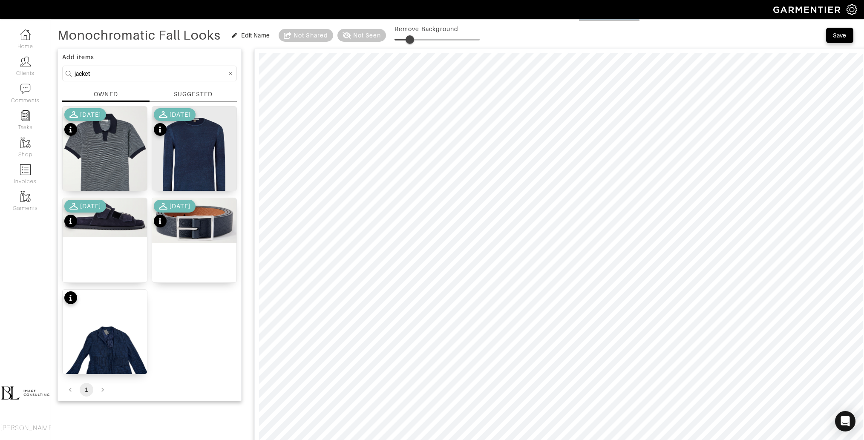
type input "jacket"
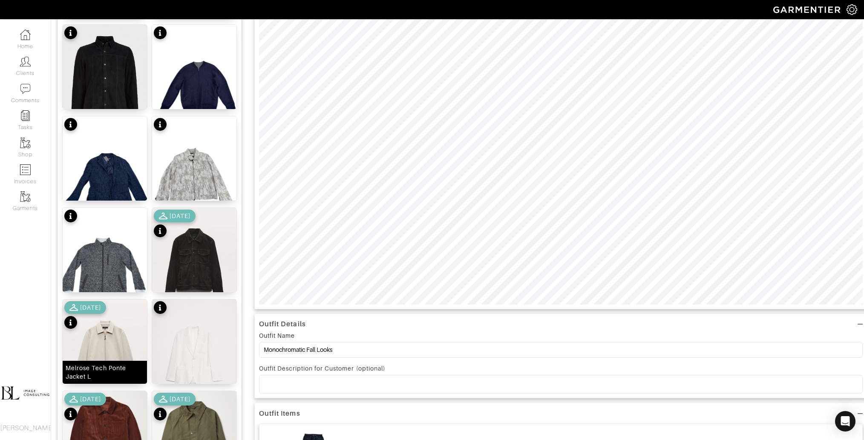
scroll to position [207, 0]
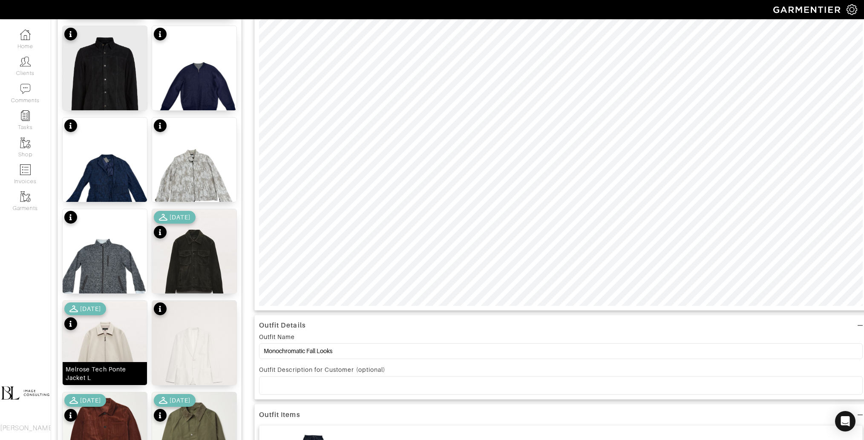
click at [116, 342] on img at bounding box center [105, 354] width 84 height 106
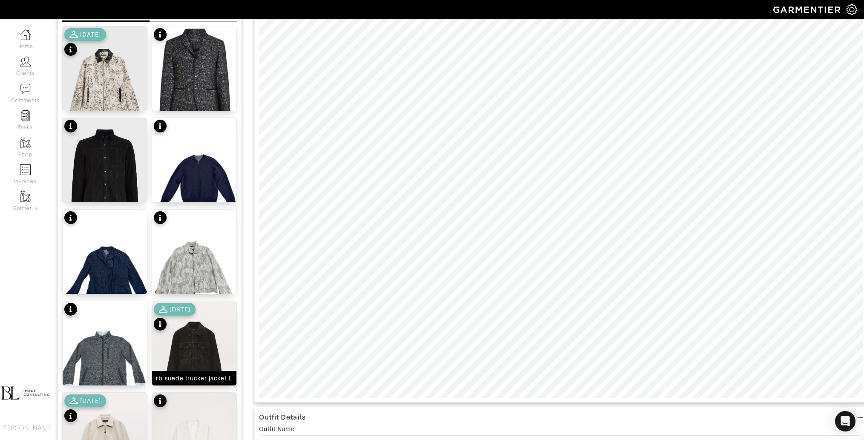
scroll to position [36, 0]
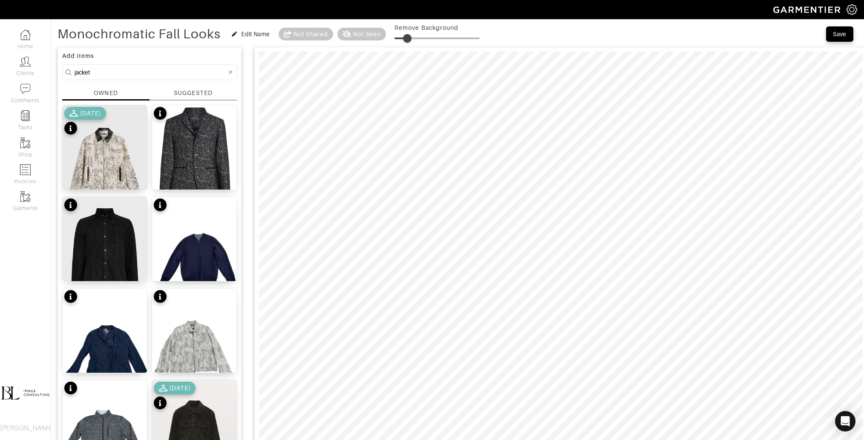
drag, startPoint x: 412, startPoint y: 34, endPoint x: 407, endPoint y: 35, distance: 5.2
click at [407, 35] on span at bounding box center [407, 38] width 9 height 9
click at [420, 40] on span at bounding box center [436, 38] width 85 height 13
drag, startPoint x: 420, startPoint y: 40, endPoint x: 404, endPoint y: 41, distance: 16.3
click at [404, 41] on span at bounding box center [403, 38] width 9 height 9
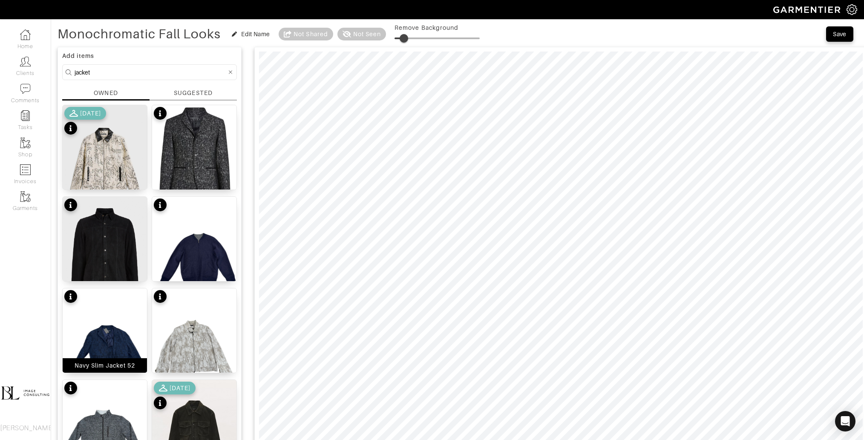
click at [115, 315] on img at bounding box center [105, 344] width 84 height 112
drag, startPoint x: 405, startPoint y: 37, endPoint x: 411, endPoint y: 37, distance: 6.4
click at [411, 37] on span at bounding box center [409, 38] width 9 height 9
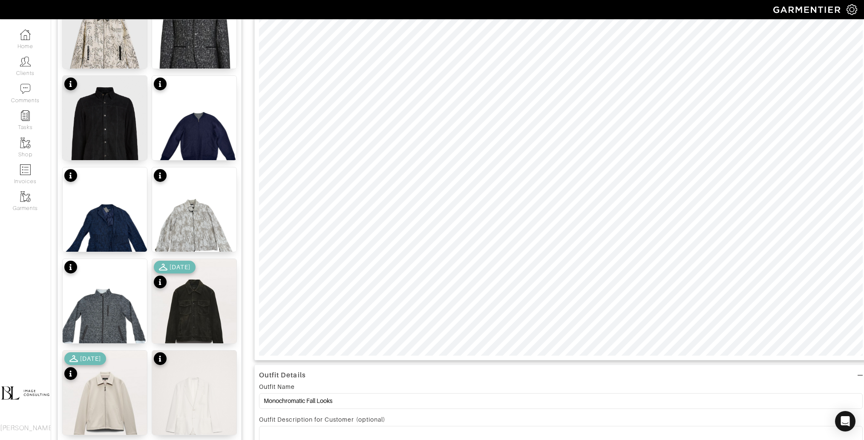
scroll to position [158, 0]
type input "2"
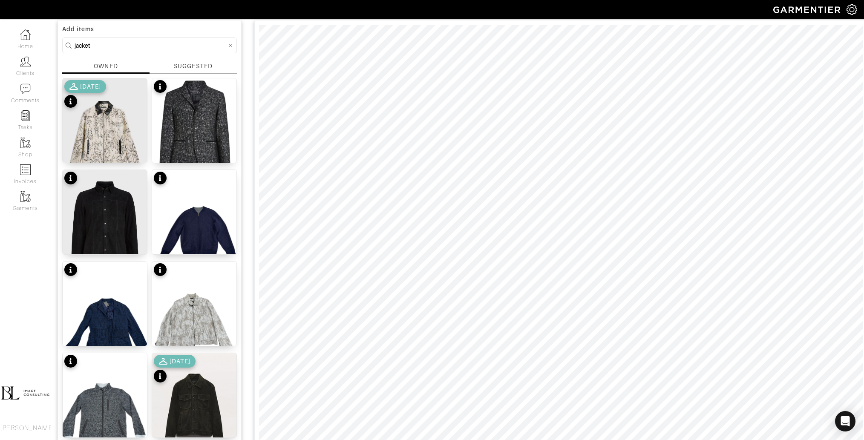
scroll to position [0, 0]
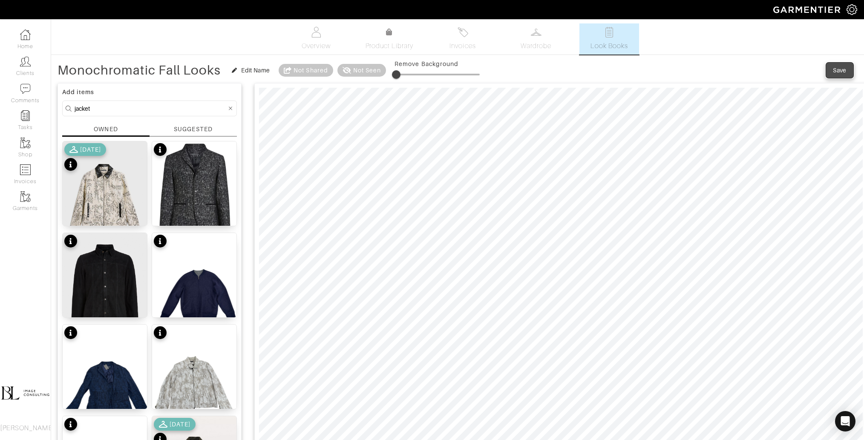
click at [834, 74] on div "Save" at bounding box center [839, 70] width 14 height 9
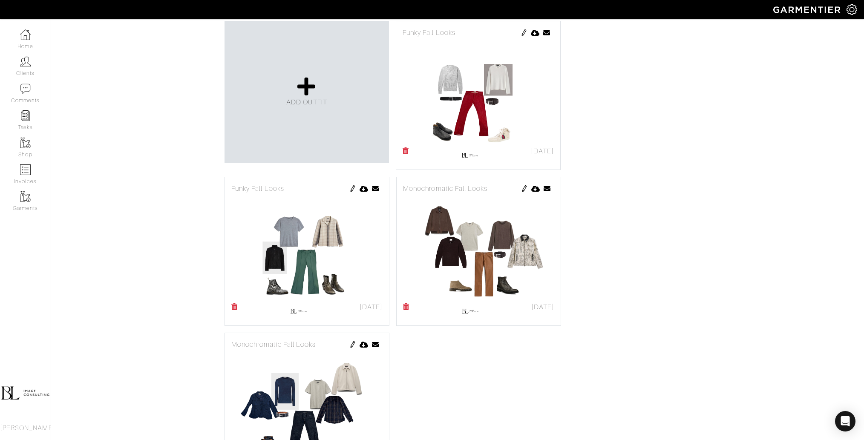
scroll to position [253, 0]
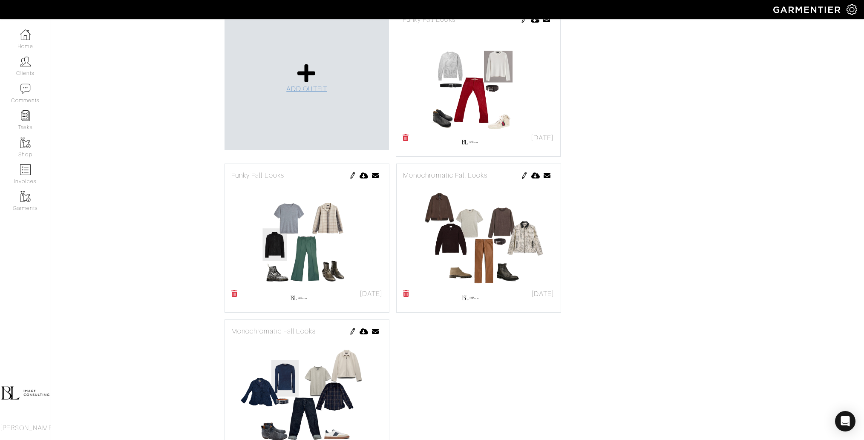
click at [313, 85] on span "ADD OUTFIT" at bounding box center [306, 89] width 41 height 8
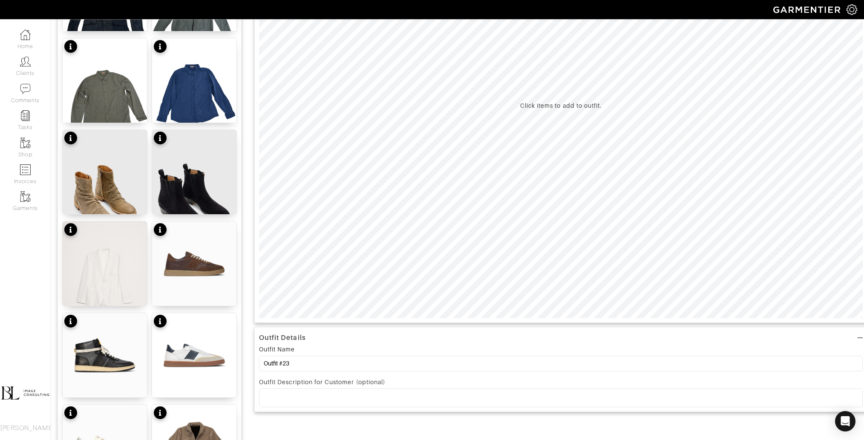
scroll to position [215, 0]
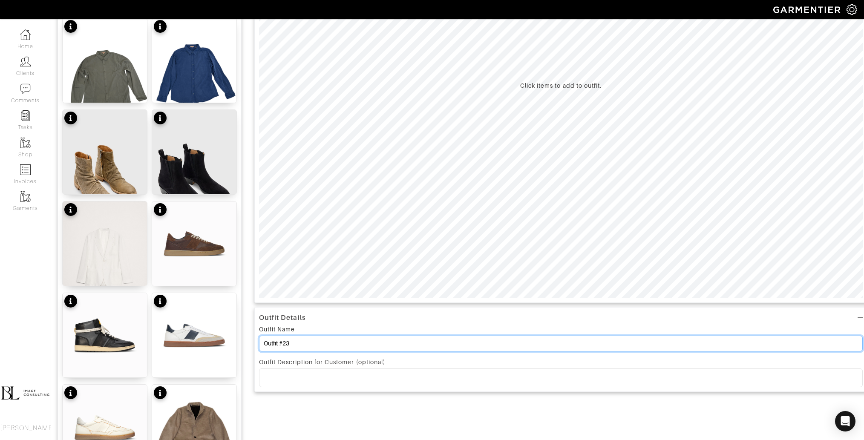
click at [317, 340] on input "Outfit #23" at bounding box center [560, 344] width 603 height 16
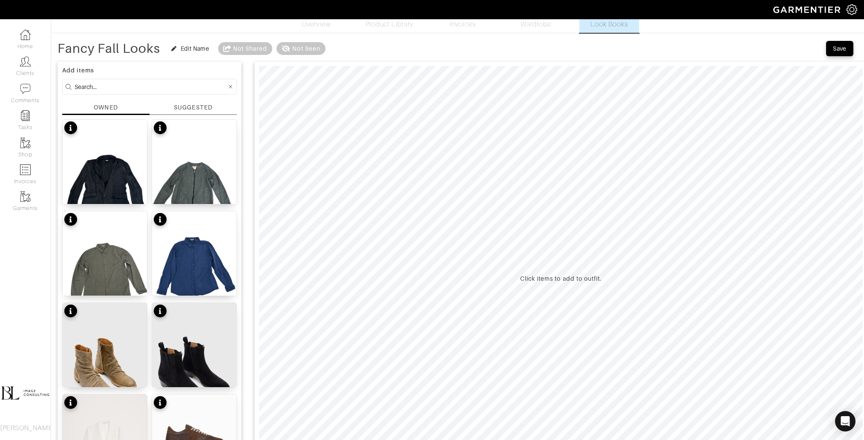
scroll to position [20, 0]
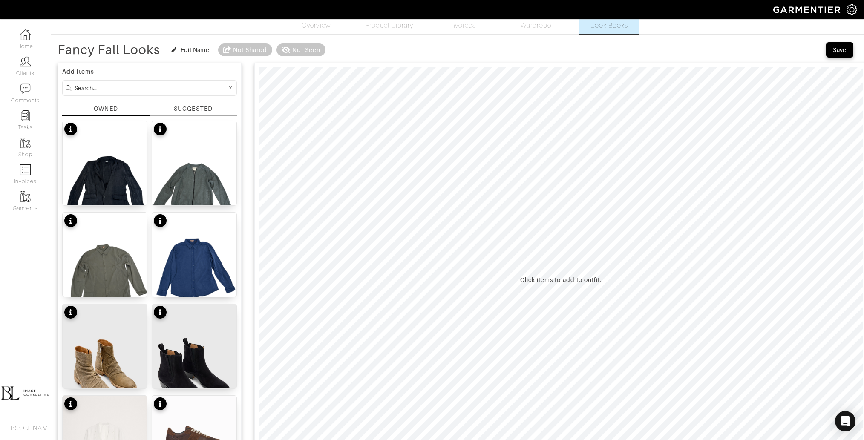
type input "Fancy Fall Looks"
click at [124, 84] on input at bounding box center [151, 88] width 152 height 11
click at [124, 85] on input at bounding box center [151, 88] width 152 height 11
type input "bottoms"
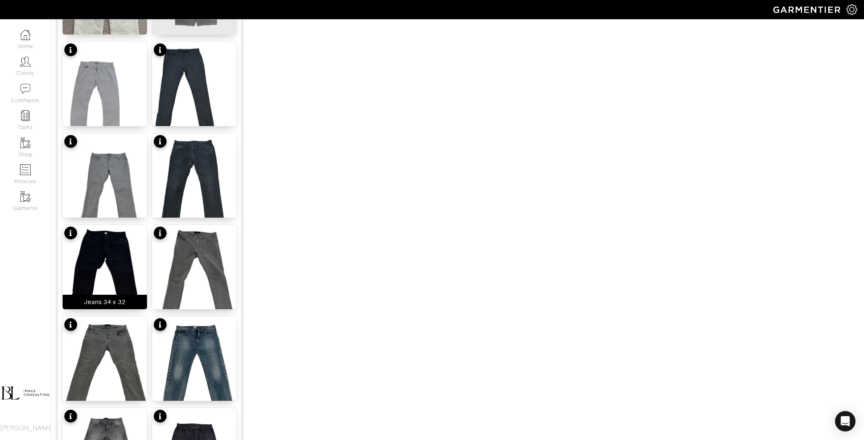
scroll to position [952, 0]
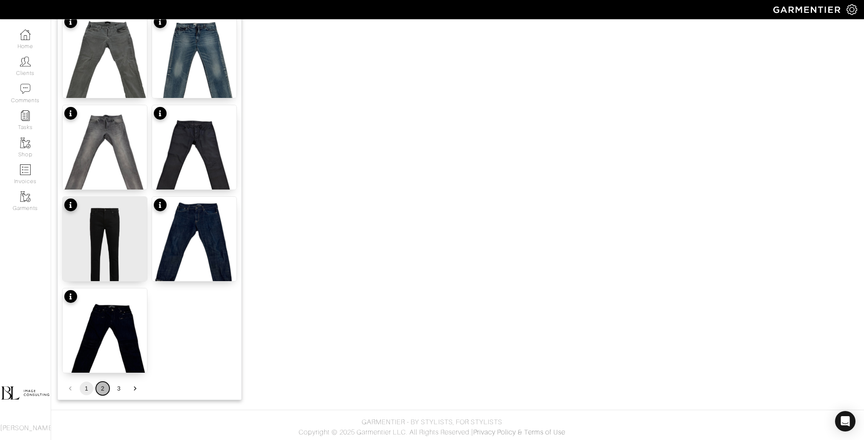
click at [100, 388] on button "2" at bounding box center [103, 389] width 14 height 14
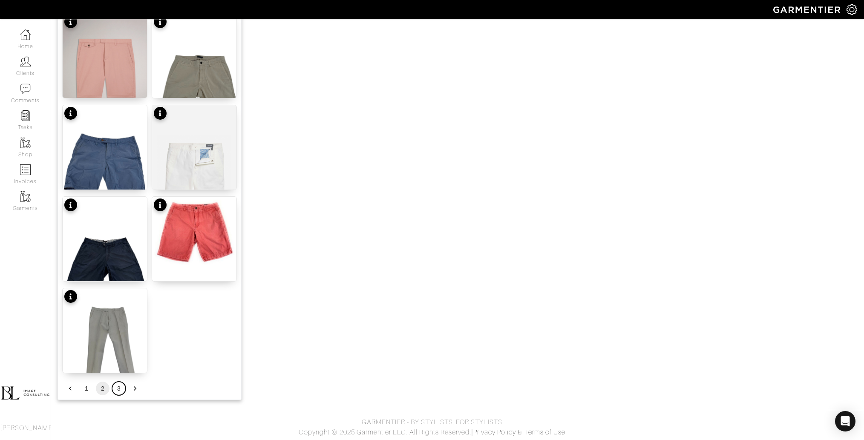
click at [121, 385] on button "3" at bounding box center [119, 389] width 14 height 14
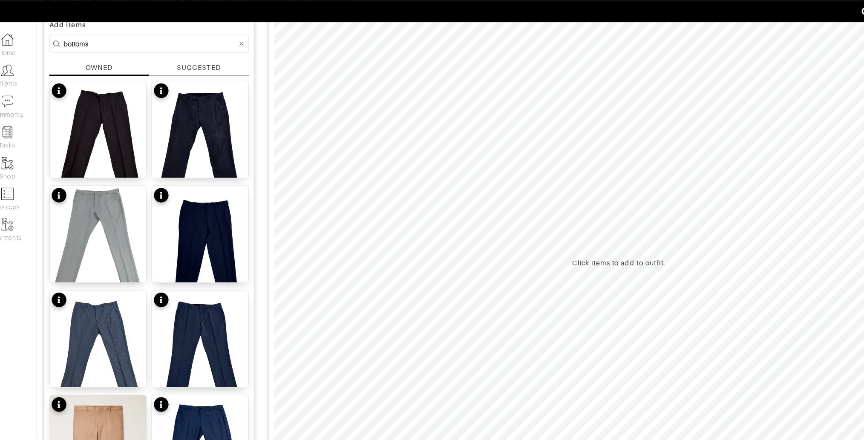
scroll to position [67, 0]
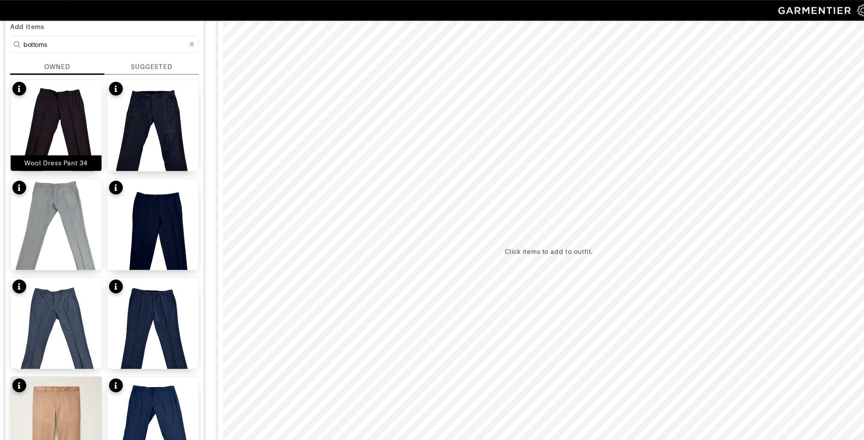
click at [123, 116] on img at bounding box center [105, 130] width 84 height 112
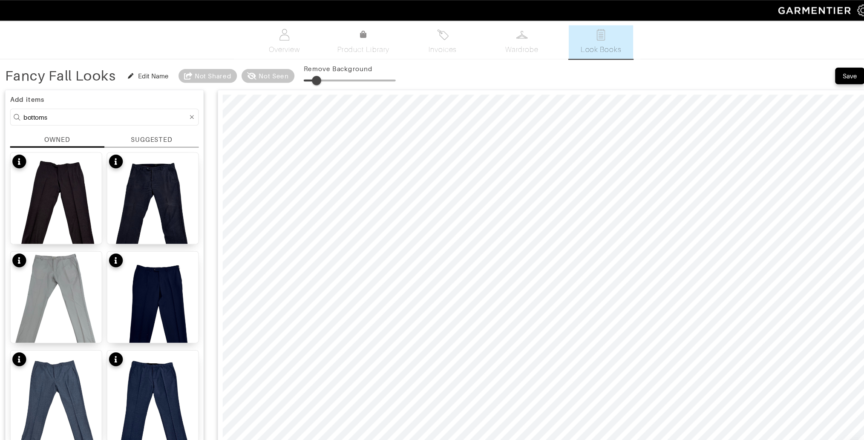
type input "18"
drag, startPoint x: 338, startPoint y: 73, endPoint x: 350, endPoint y: 73, distance: 11.9
click at [350, 73] on span at bounding box center [346, 74] width 9 height 9
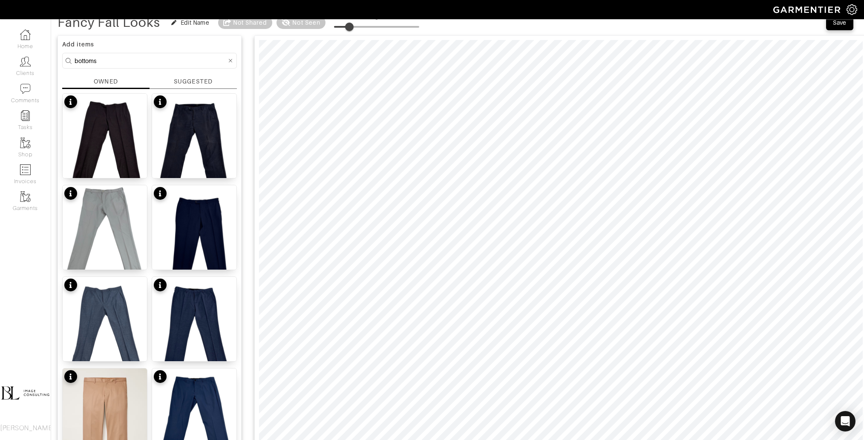
scroll to position [142, 0]
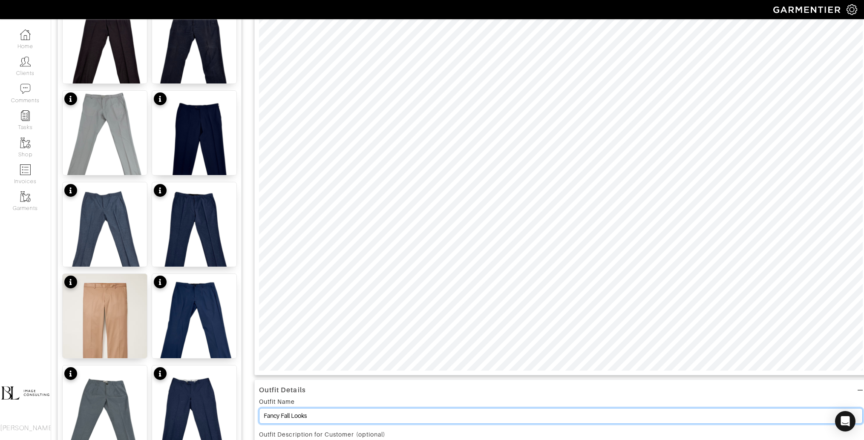
click at [274, 414] on input "Fancy Fall Looks" at bounding box center [560, 416] width 603 height 16
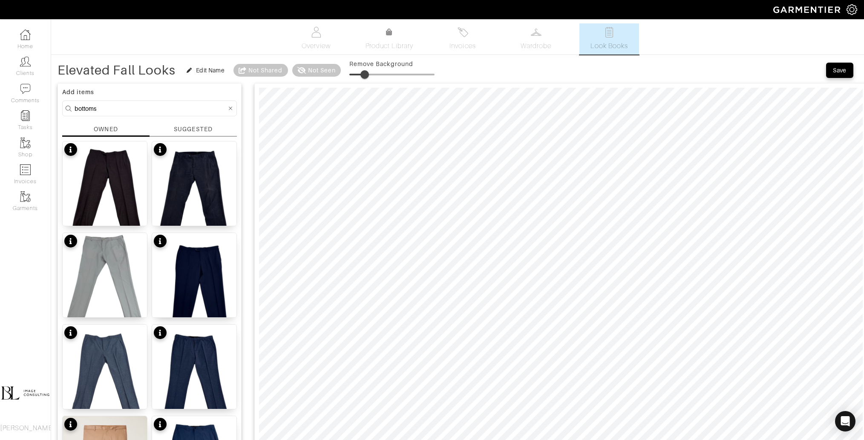
type input "Elevated Fall Looks"
click at [143, 111] on input "bottoms" at bounding box center [151, 108] width 152 height 11
type input "tops"
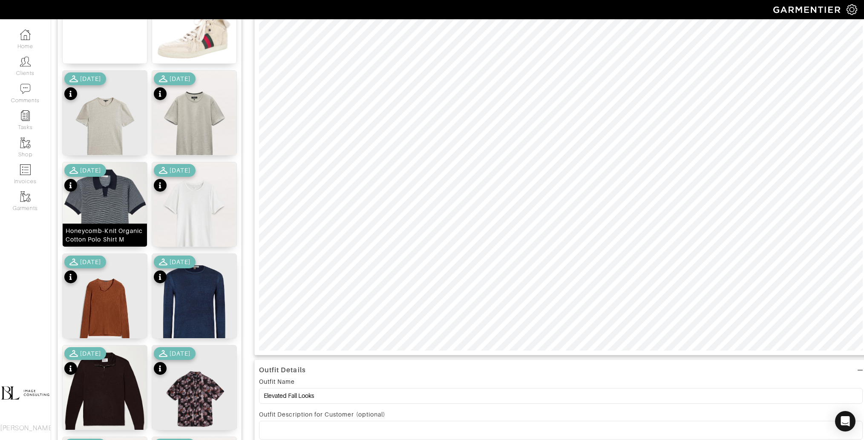
scroll to position [164, 0]
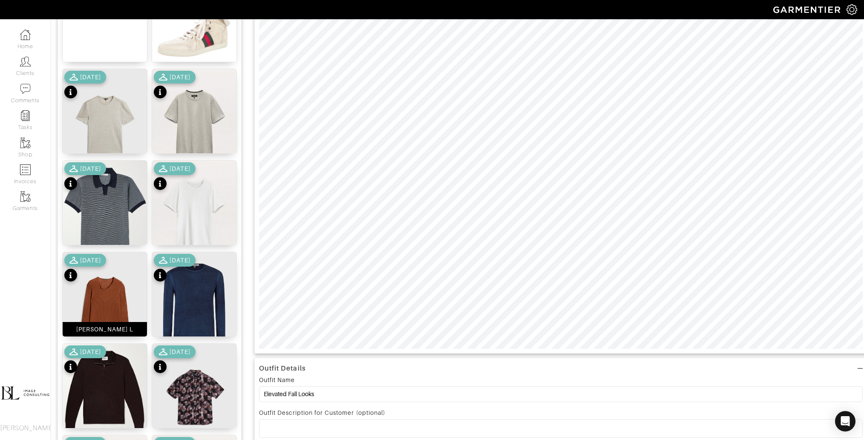
click at [89, 303] on img at bounding box center [105, 308] width 84 height 112
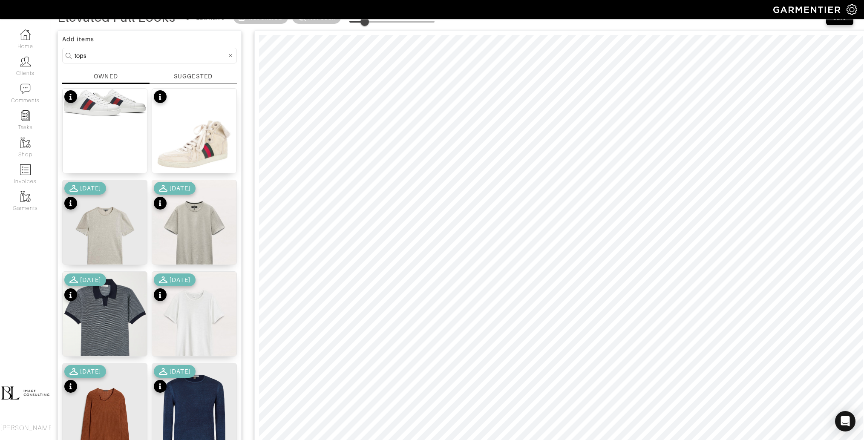
scroll to position [0, 0]
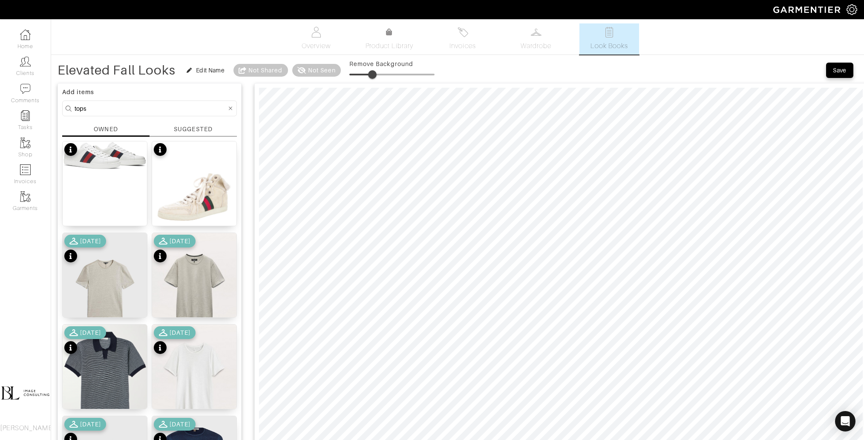
drag, startPoint x: 366, startPoint y: 68, endPoint x: 373, endPoint y: 68, distance: 7.2
click at [373, 70] on span at bounding box center [372, 74] width 9 height 9
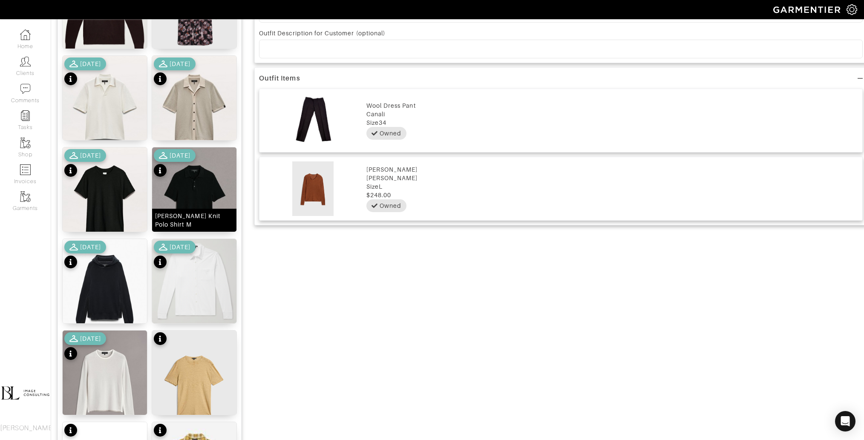
scroll to position [552, 0]
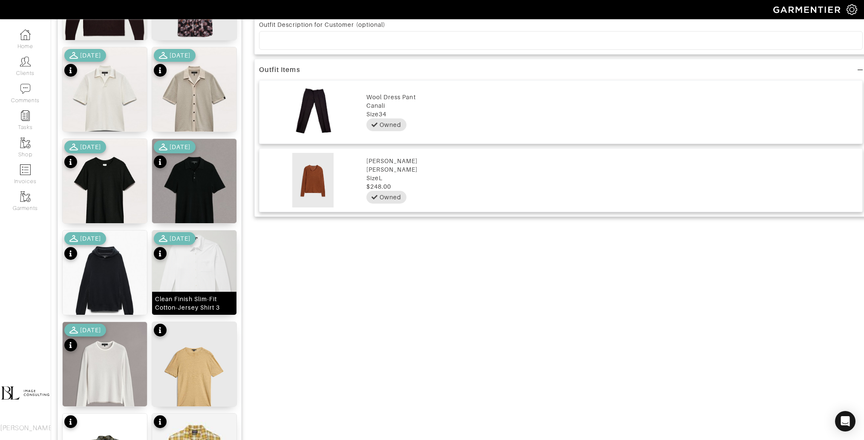
click at [201, 284] on img at bounding box center [194, 273] width 84 height 86
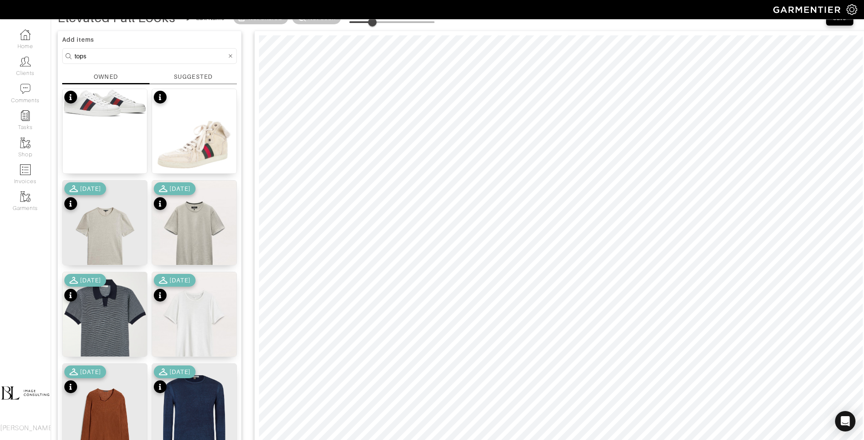
scroll to position [57, 0]
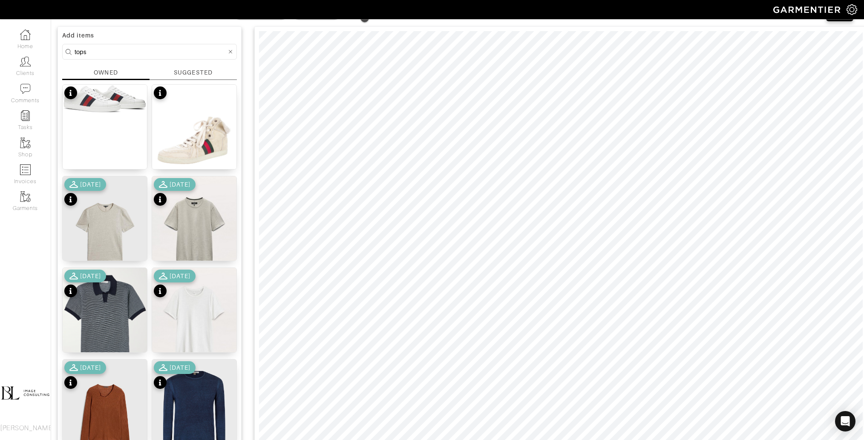
type input "27"
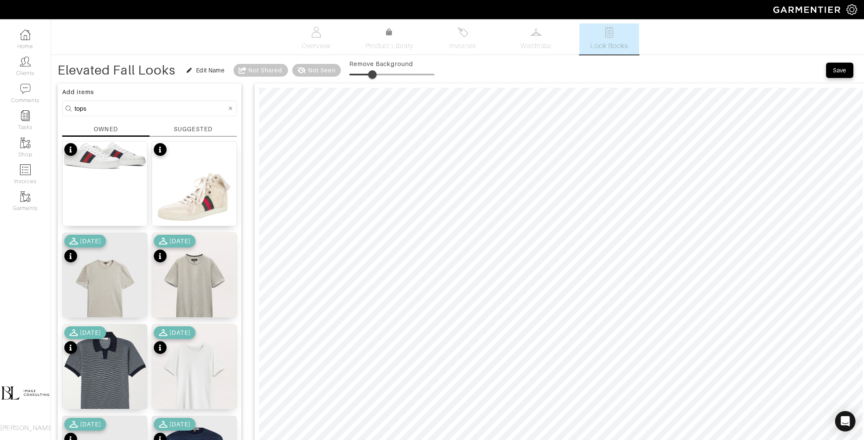
click at [141, 107] on input "tops" at bounding box center [151, 108] width 152 height 11
type input "jacket"
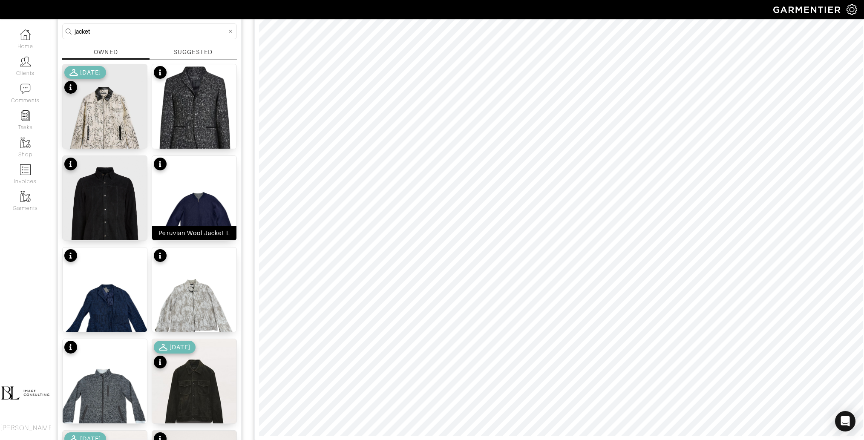
scroll to position [101, 0]
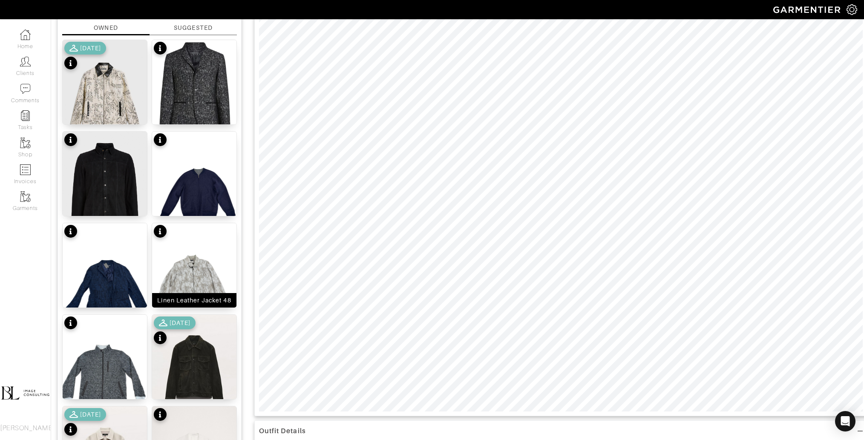
click at [191, 274] on img at bounding box center [194, 279] width 84 height 112
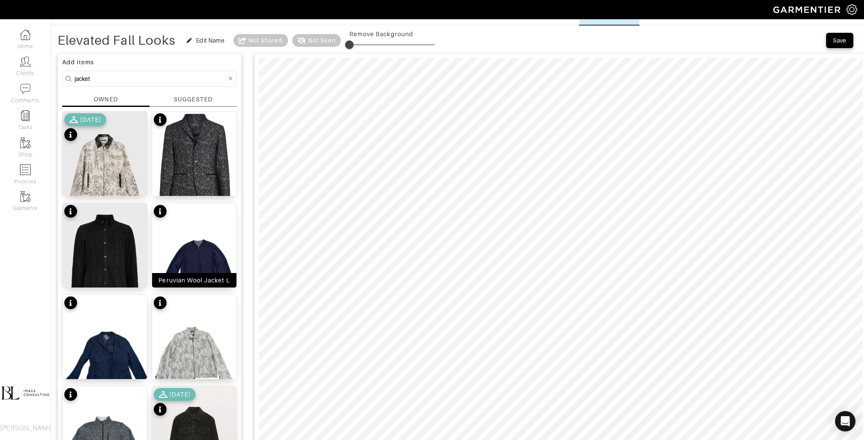
scroll to position [20, 0]
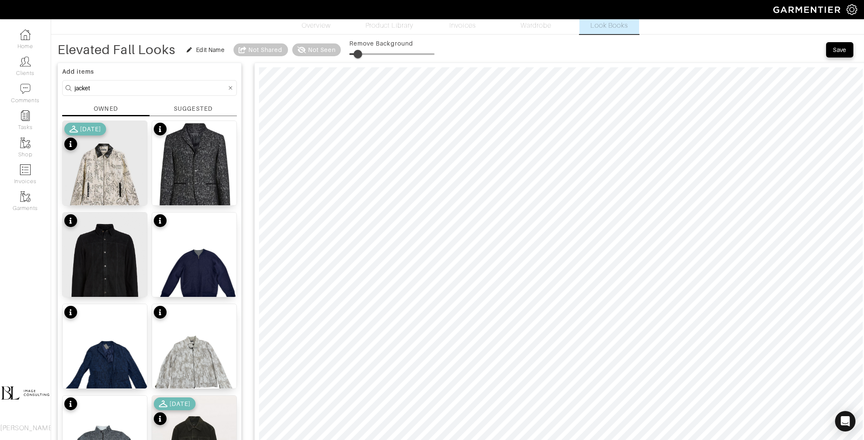
drag, startPoint x: 355, startPoint y: 52, endPoint x: 360, endPoint y: 52, distance: 5.5
click at [360, 52] on span at bounding box center [357, 54] width 9 height 9
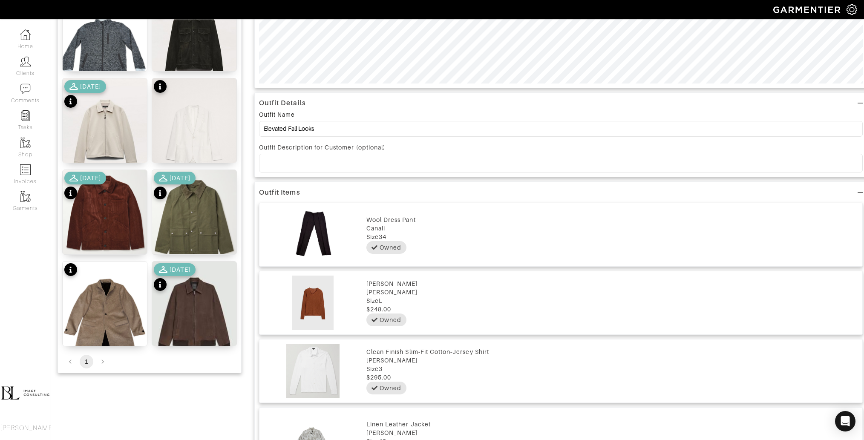
scroll to position [432, 0]
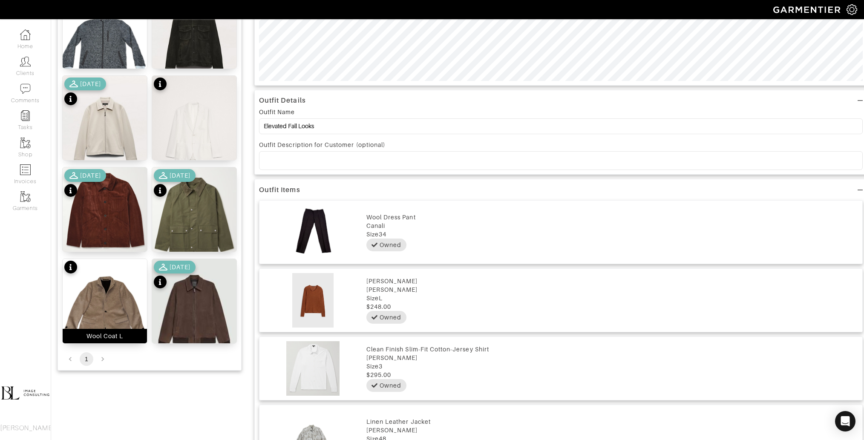
click at [117, 312] on img at bounding box center [105, 315] width 84 height 112
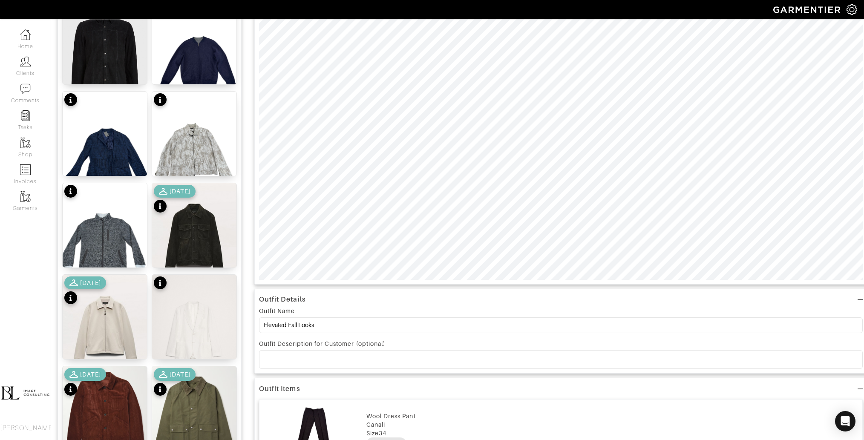
scroll to position [0, 0]
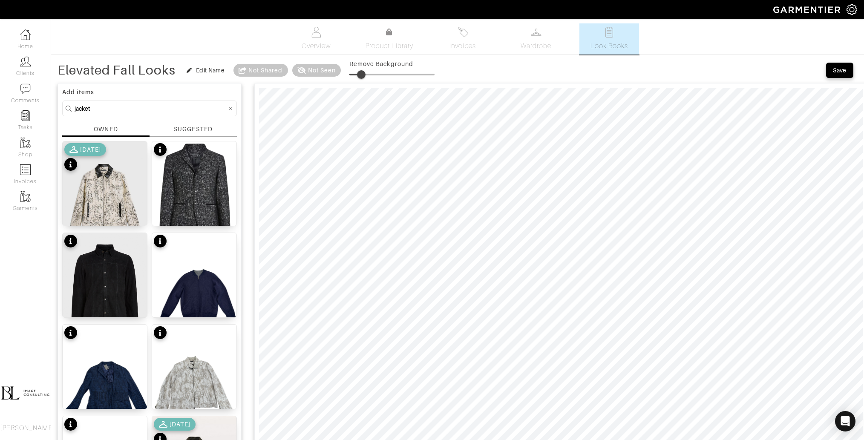
click at [363, 75] on span at bounding box center [361, 74] width 9 height 9
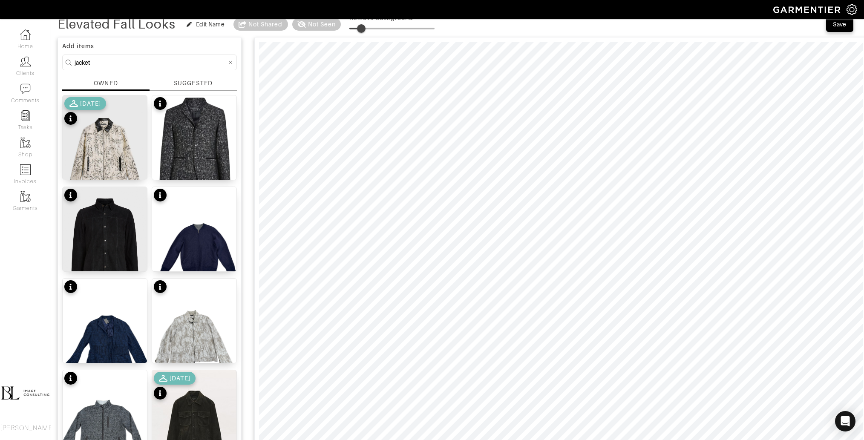
scroll to position [48, 0]
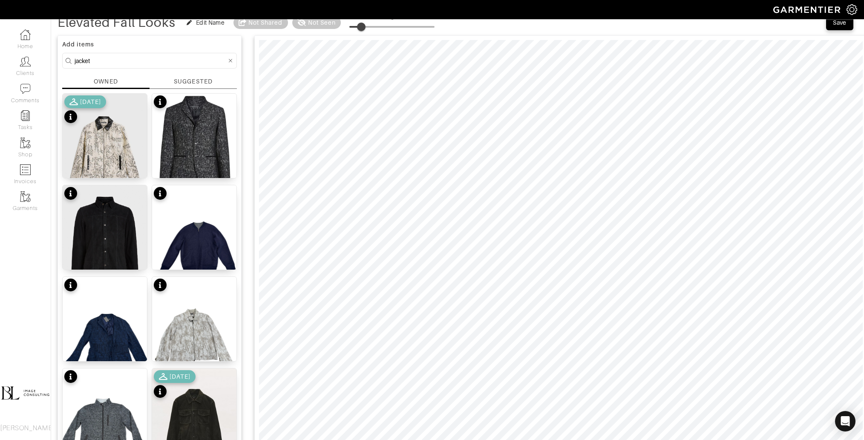
type input "11"
click at [136, 60] on input "jacket" at bounding box center [151, 60] width 152 height 11
click at [136, 61] on input "jacket" at bounding box center [151, 60] width 152 height 11
type input "shoes"
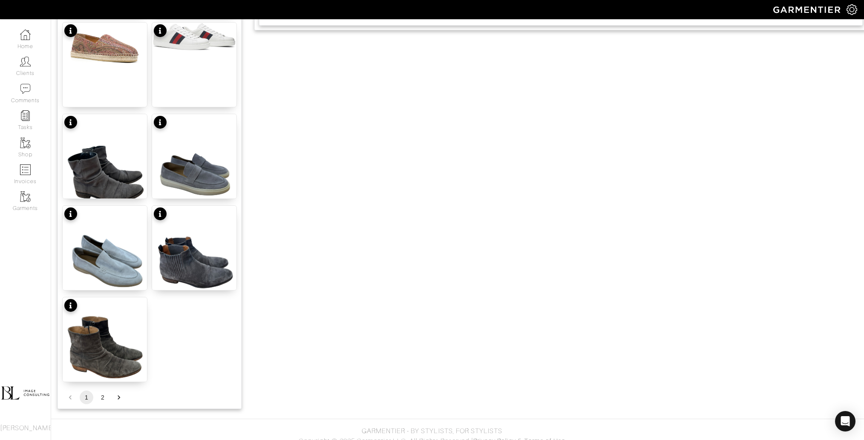
scroll to position [952, 0]
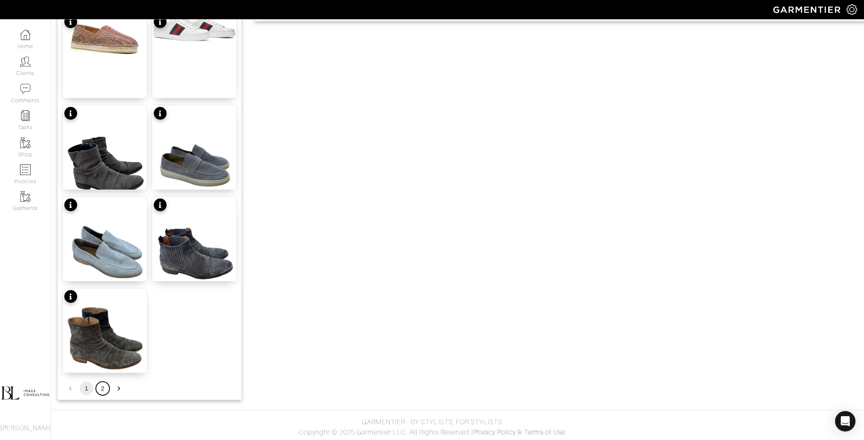
click at [103, 389] on button "2" at bounding box center [103, 389] width 14 height 14
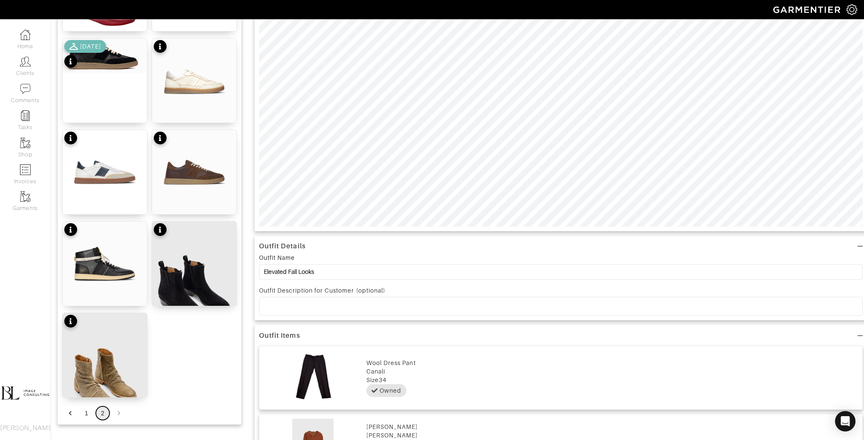
scroll to position [289, 0]
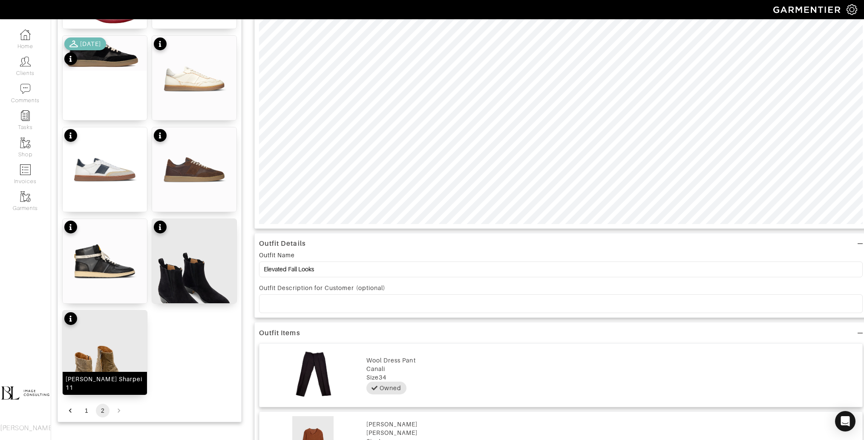
click at [113, 372] on img at bounding box center [105, 366] width 84 height 112
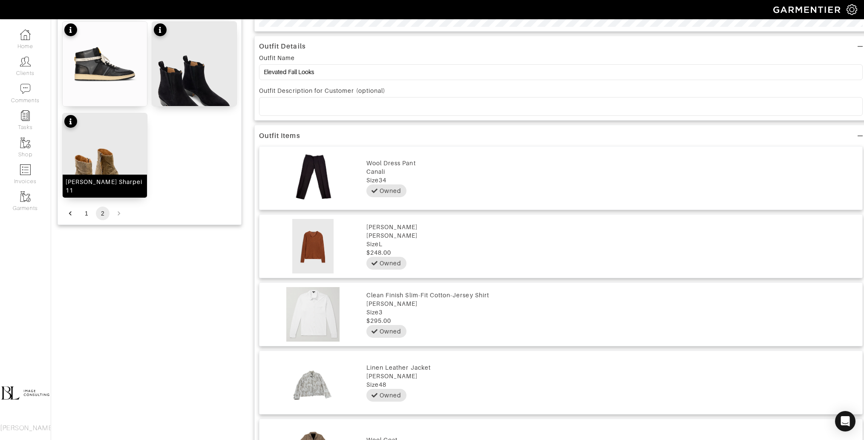
scroll to position [476, 0]
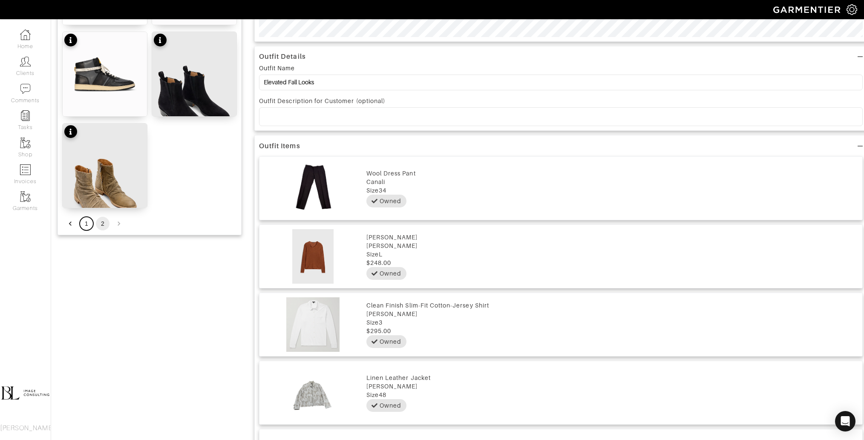
click at [86, 222] on button "1" at bounding box center [87, 224] width 14 height 14
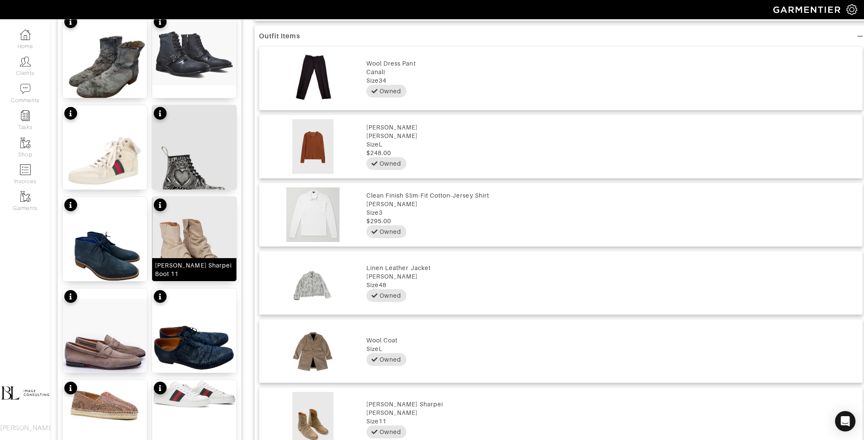
click at [183, 252] on img at bounding box center [194, 239] width 84 height 84
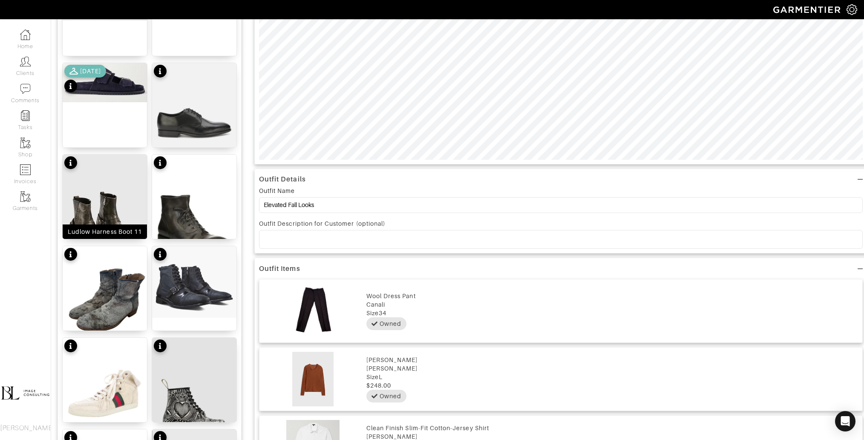
scroll to position [353, 0]
click at [101, 203] on img at bounding box center [105, 211] width 84 height 112
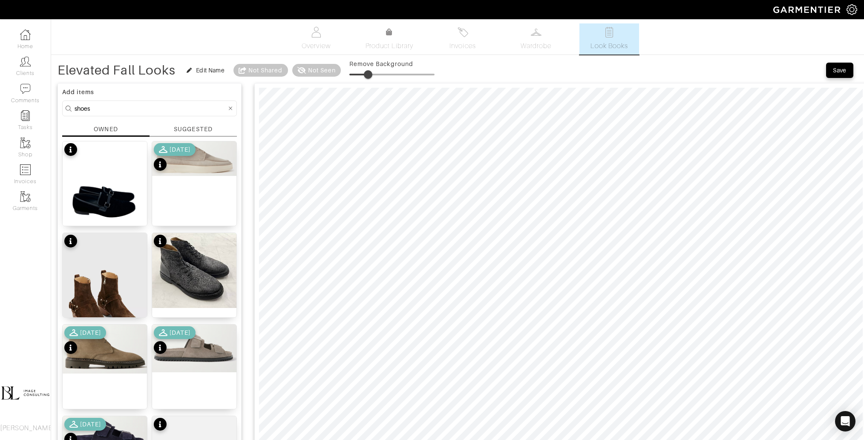
type input "23"
drag, startPoint x: 365, startPoint y: 73, endPoint x: 370, endPoint y: 73, distance: 5.1
click at [370, 73] on span at bounding box center [368, 74] width 9 height 9
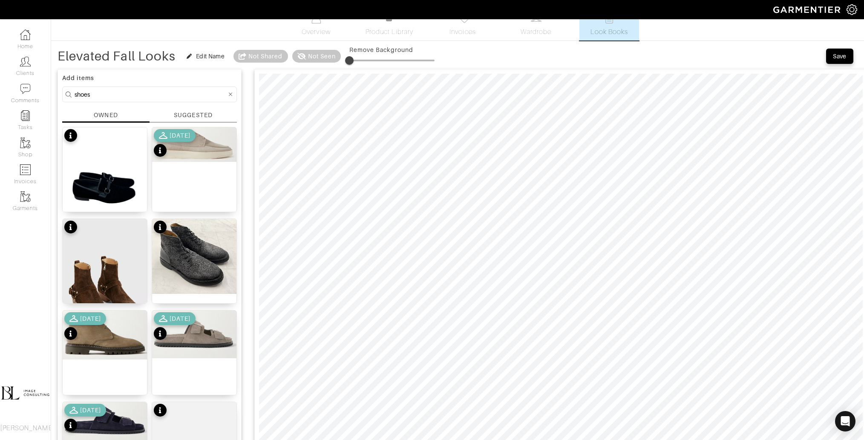
scroll to position [4, 0]
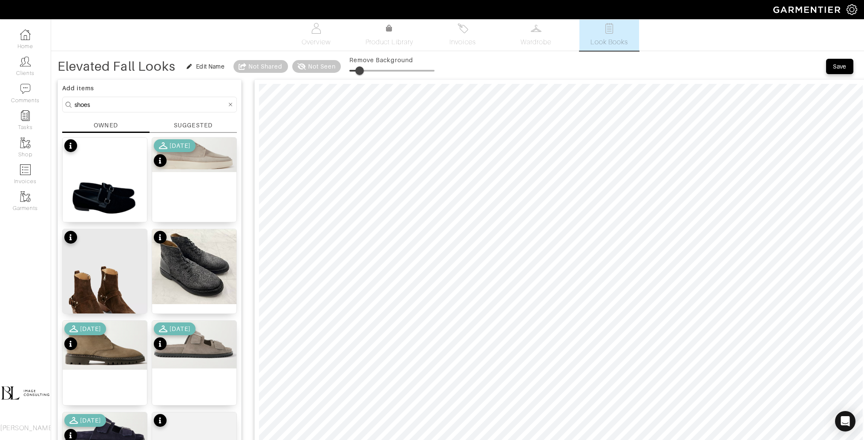
type input "14"
drag, startPoint x: 353, startPoint y: 70, endPoint x: 363, endPoint y: 70, distance: 9.8
click at [363, 70] on span at bounding box center [361, 70] width 9 height 9
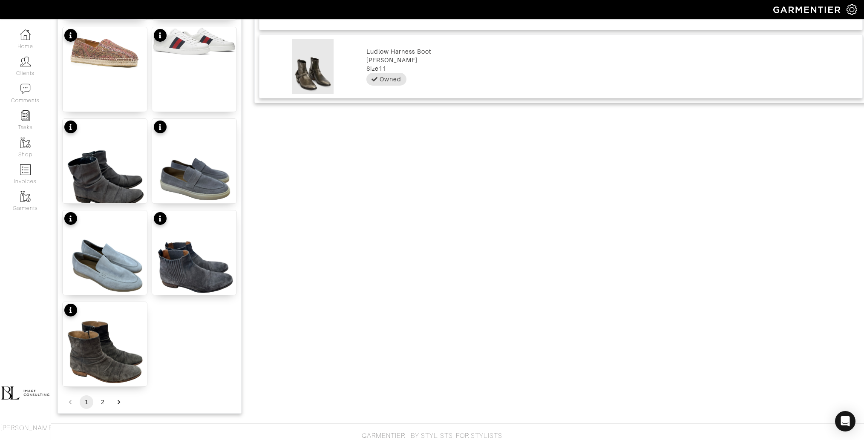
scroll to position [952, 0]
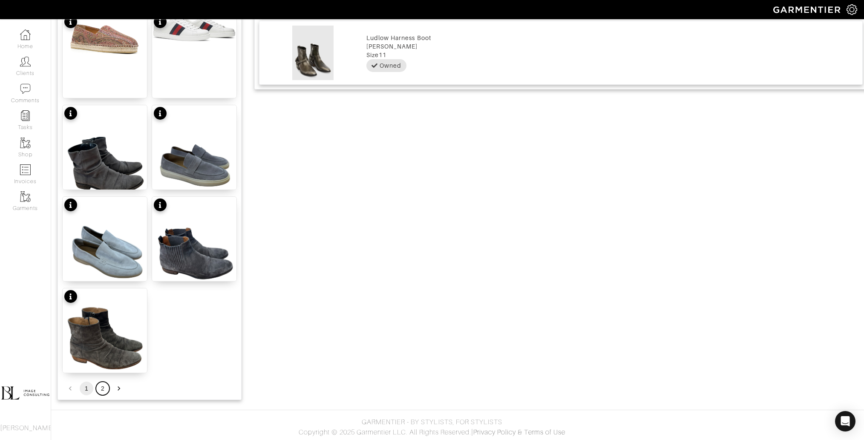
click at [105, 385] on button "2" at bounding box center [103, 389] width 14 height 14
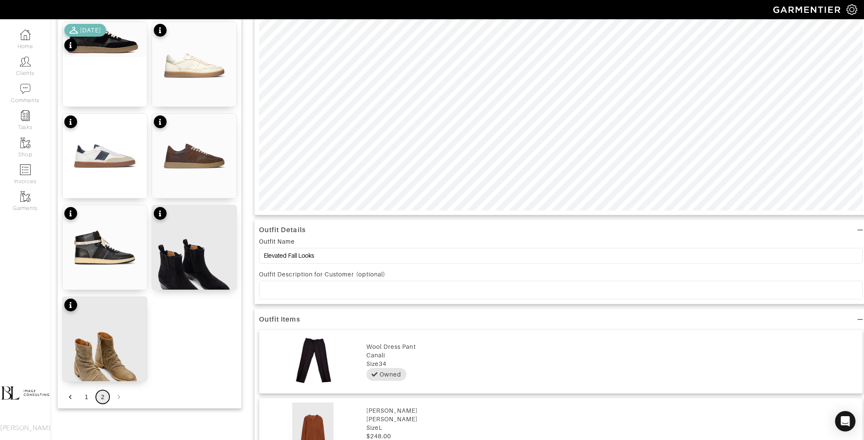
scroll to position [217, 0]
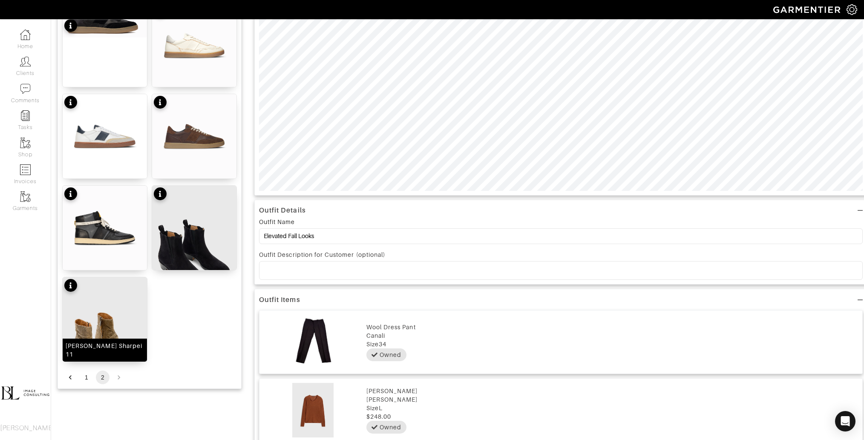
click at [111, 325] on img at bounding box center [105, 333] width 84 height 112
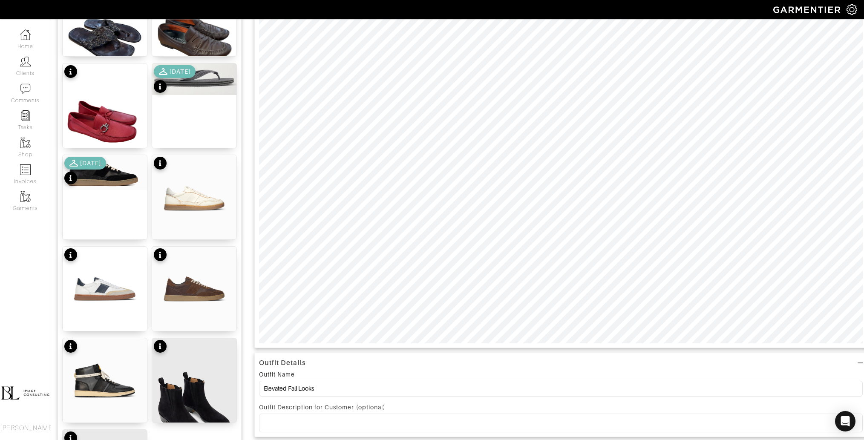
scroll to position [0, 0]
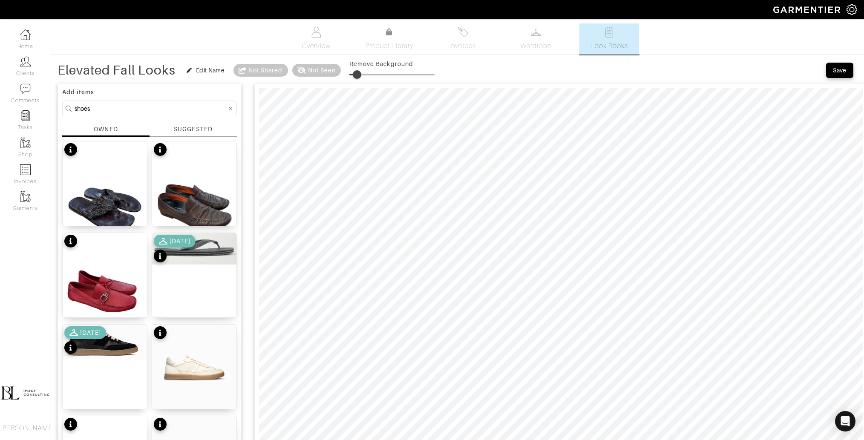
type input "15"
drag, startPoint x: 352, startPoint y: 75, endPoint x: 363, endPoint y: 75, distance: 11.1
click at [363, 75] on span at bounding box center [362, 74] width 9 height 9
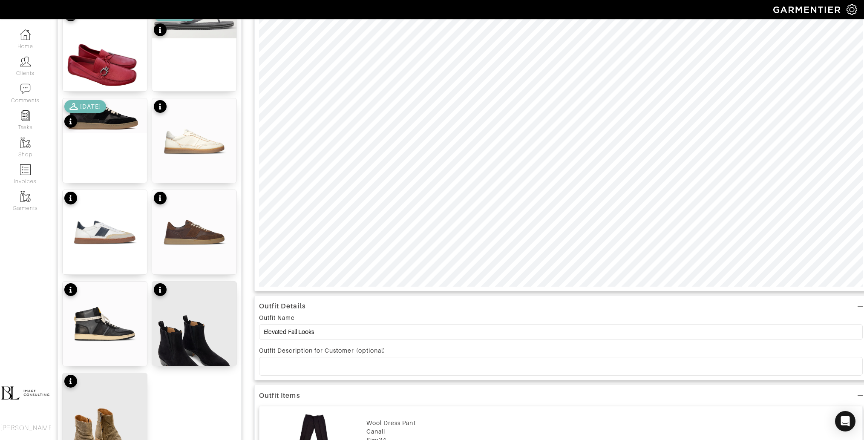
scroll to position [227, 0]
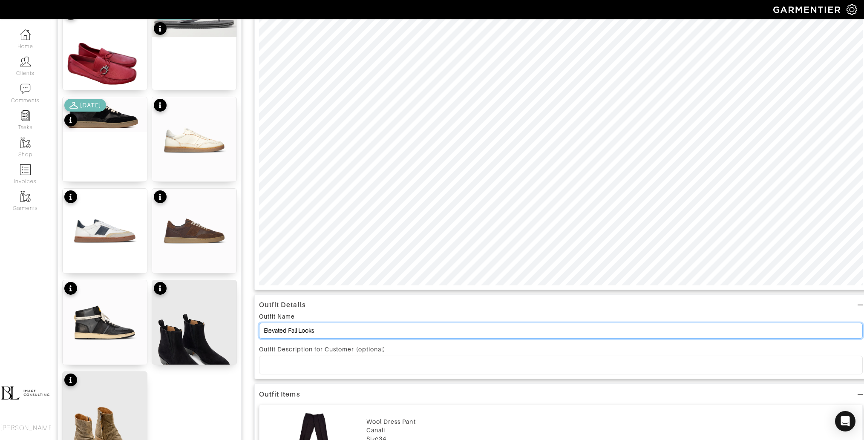
click at [344, 327] on input "Elevated Fall Looks" at bounding box center [560, 331] width 603 height 16
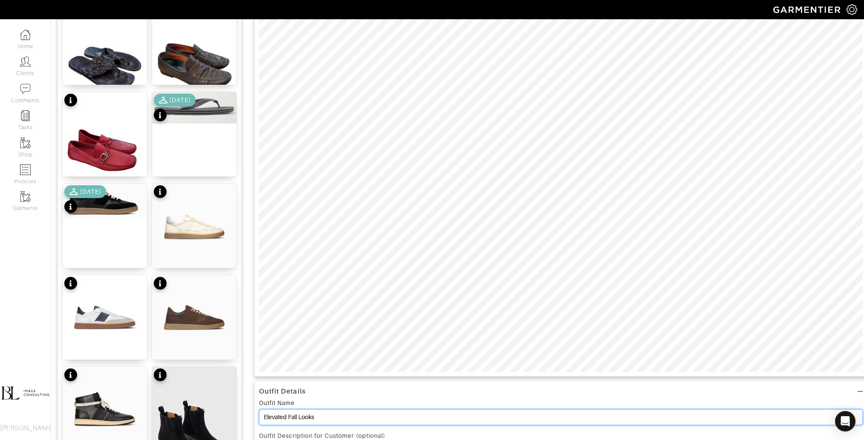
scroll to position [0, 0]
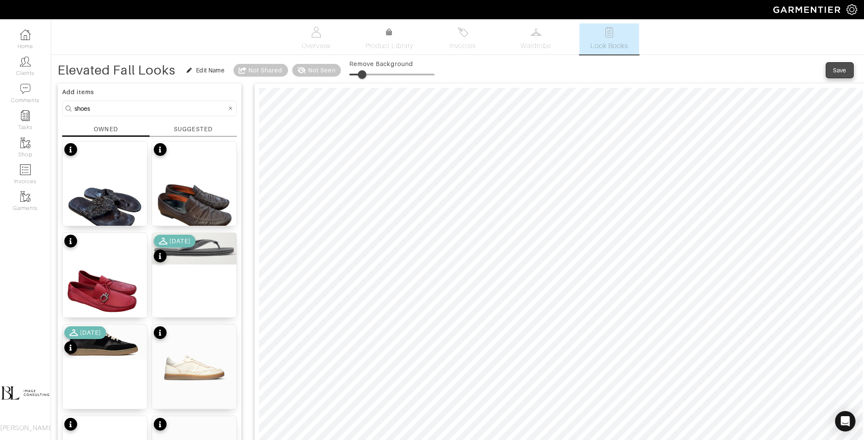
click at [835, 65] on button "Save" at bounding box center [839, 70] width 27 height 15
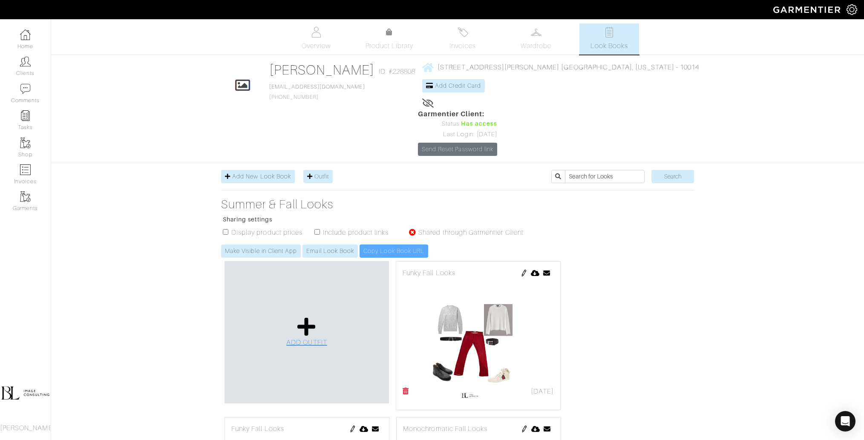
click at [313, 316] on icon at bounding box center [306, 326] width 18 height 20
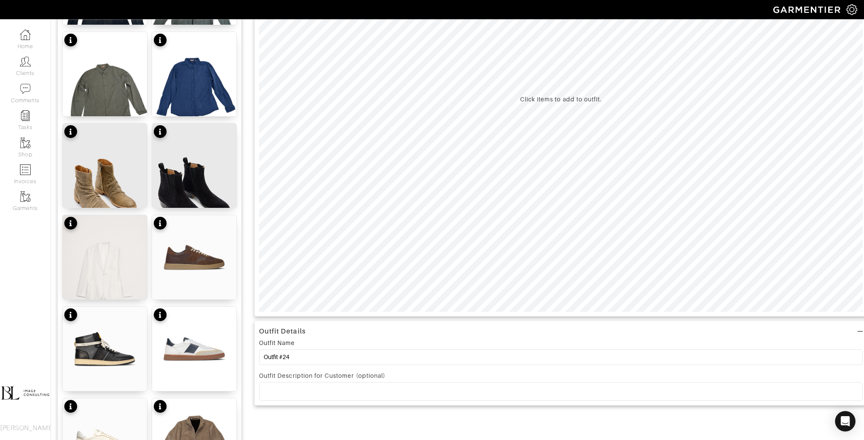
scroll to position [204, 0]
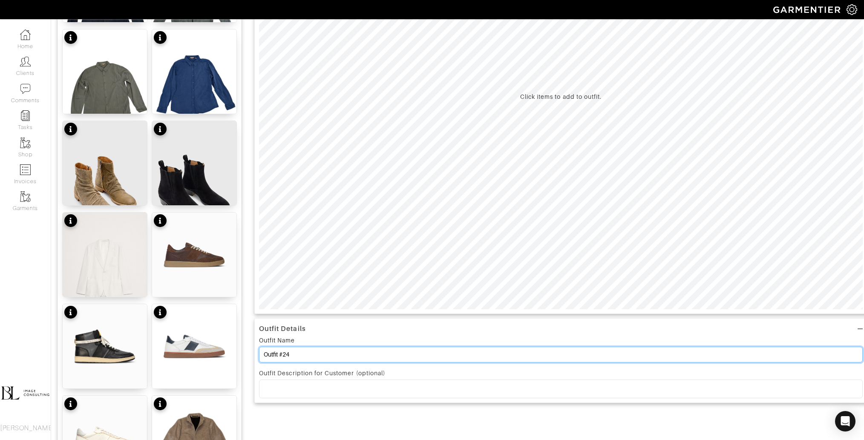
click at [329, 354] on input "Outfit #24" at bounding box center [560, 355] width 603 height 16
paste input "Elevated Fall Looks"
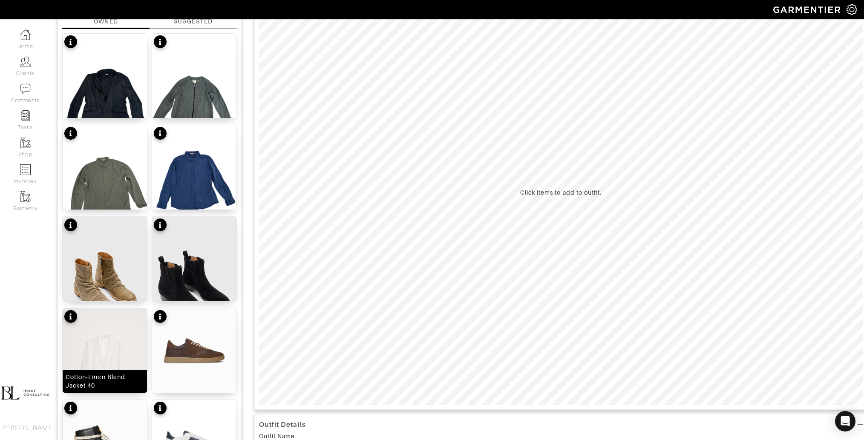
scroll to position [0, 0]
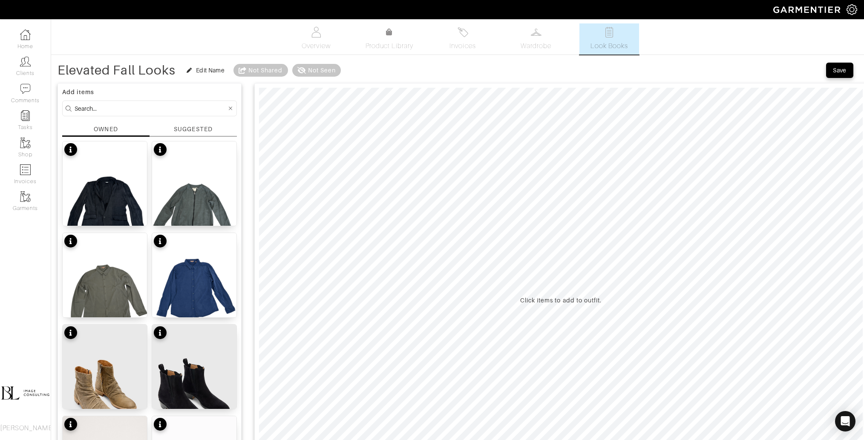
type input "Elevated Fall Looks"
click at [129, 108] on input at bounding box center [151, 108] width 152 height 11
type input "bottoms"
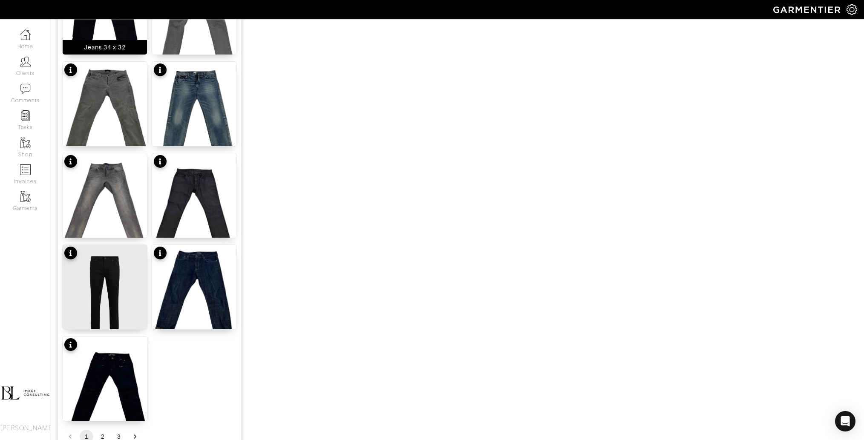
scroll to position [905, 0]
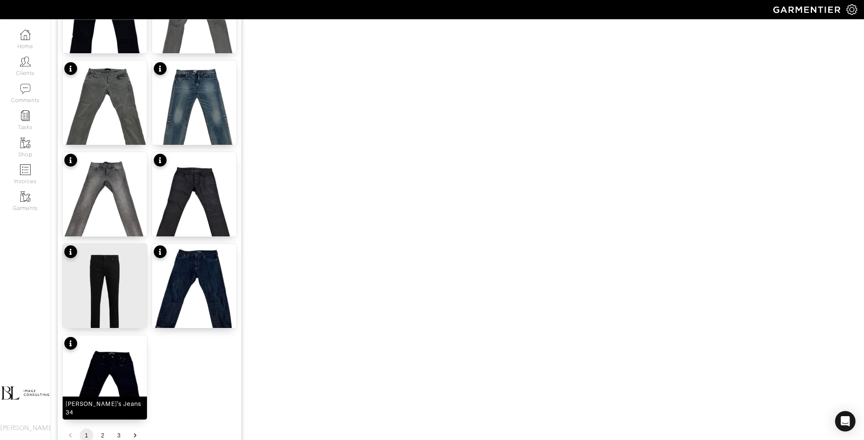
click at [110, 358] on img at bounding box center [105, 391] width 84 height 112
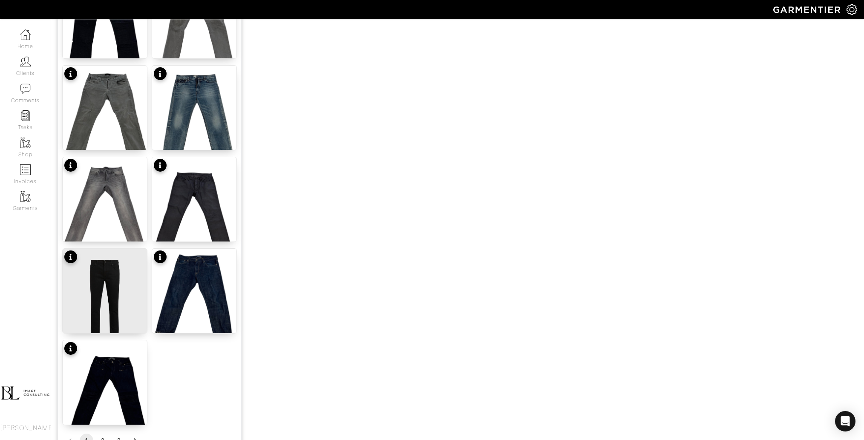
scroll to position [952, 0]
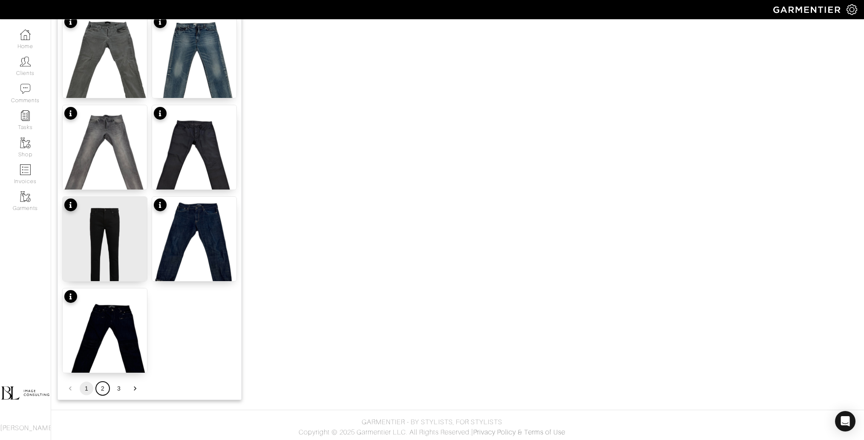
click at [98, 389] on button "2" at bounding box center [103, 389] width 14 height 14
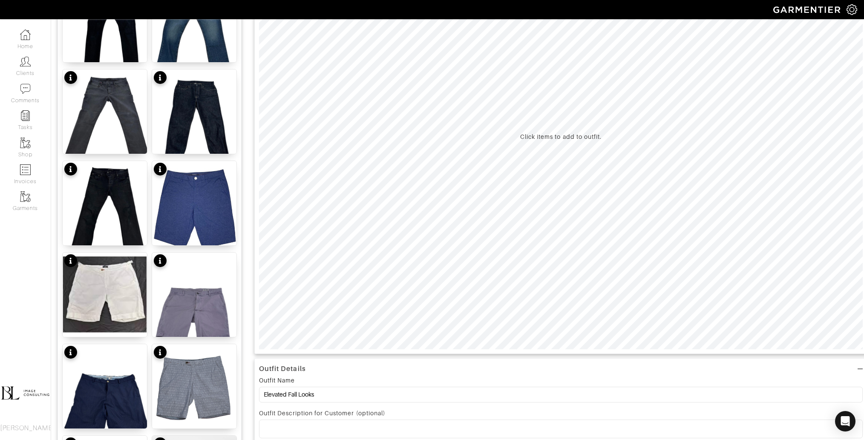
scroll to position [68, 0]
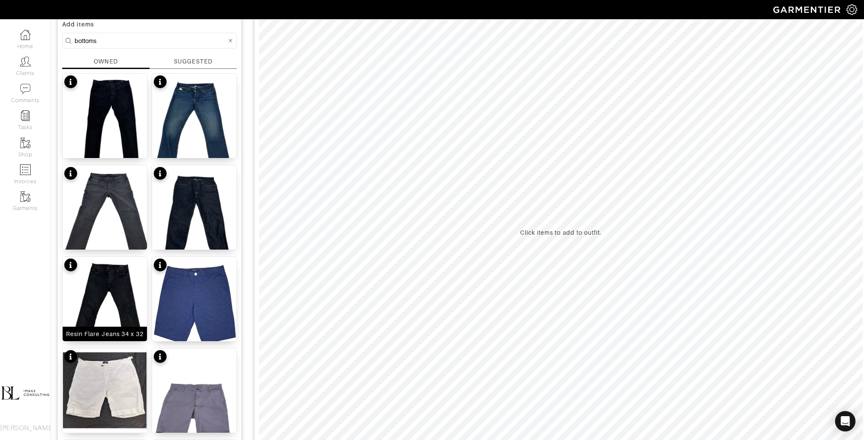
click at [120, 288] on img at bounding box center [105, 313] width 84 height 112
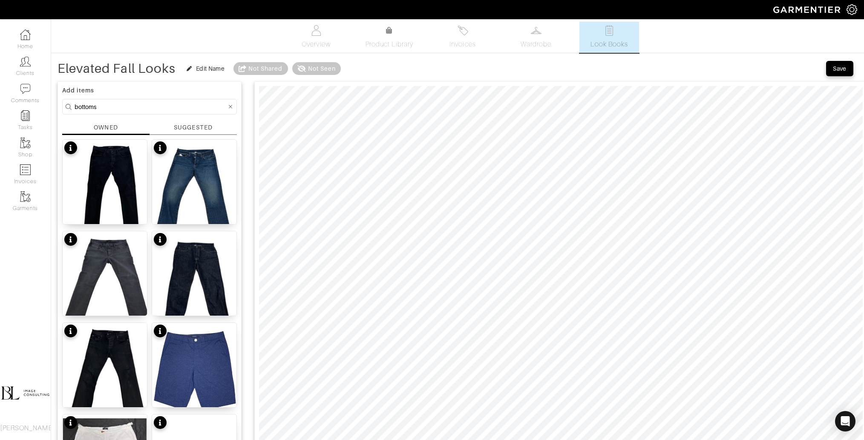
scroll to position [0, 0]
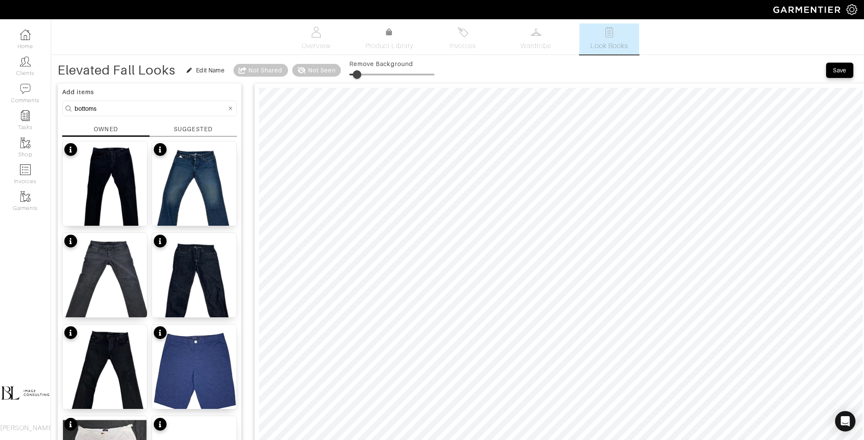
type input "11"
drag, startPoint x: 353, startPoint y: 75, endPoint x: 360, endPoint y: 75, distance: 6.4
click at [360, 75] on span at bounding box center [357, 74] width 9 height 9
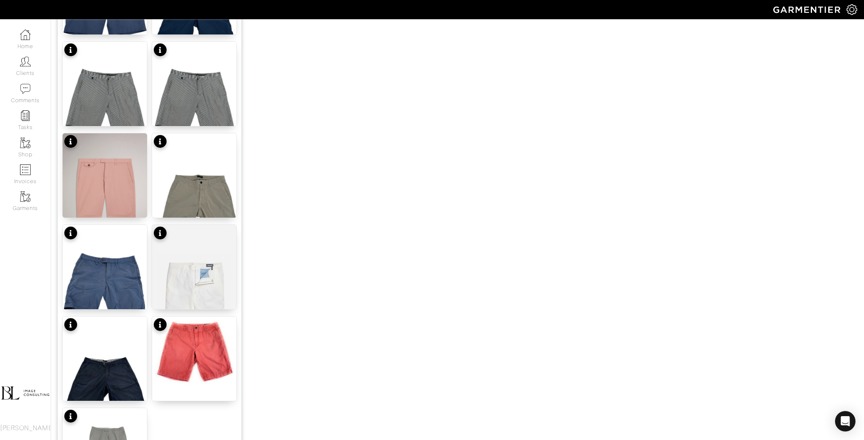
scroll to position [952, 0]
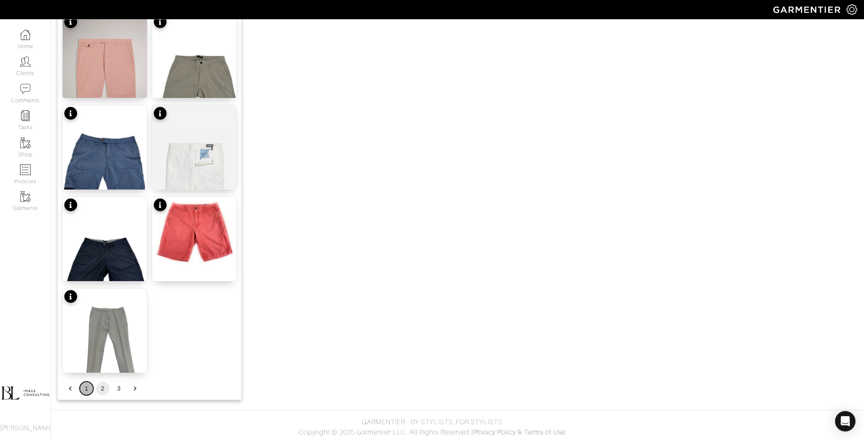
click at [87, 385] on button "1" at bounding box center [87, 389] width 14 height 14
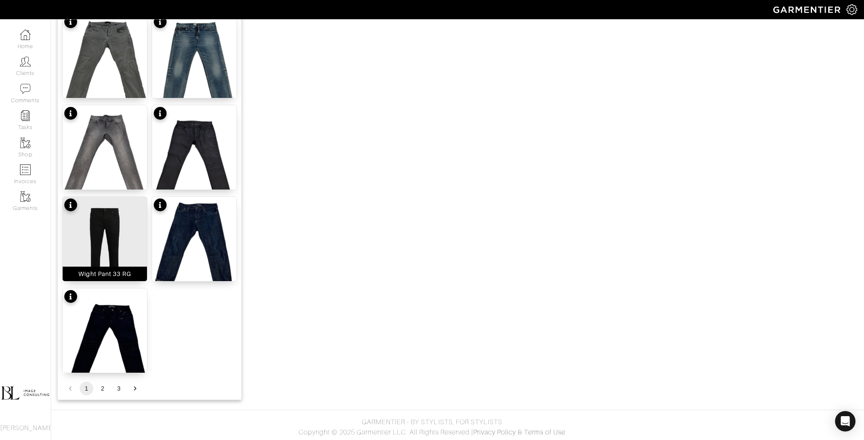
click at [101, 235] on img at bounding box center [105, 253] width 84 height 112
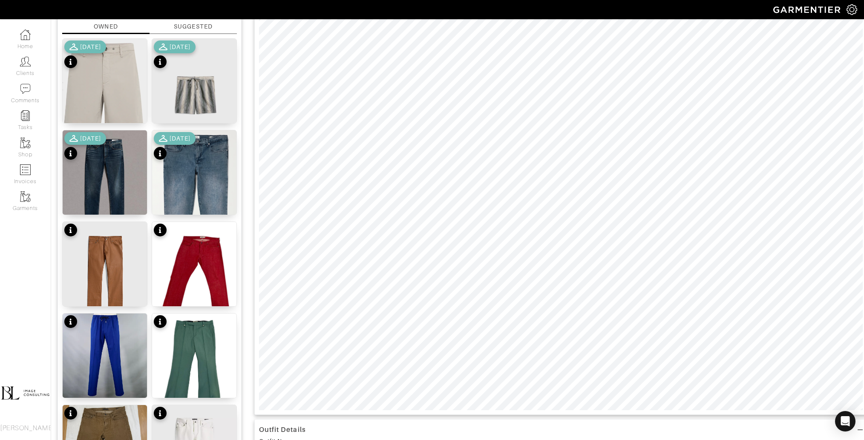
scroll to position [0, 0]
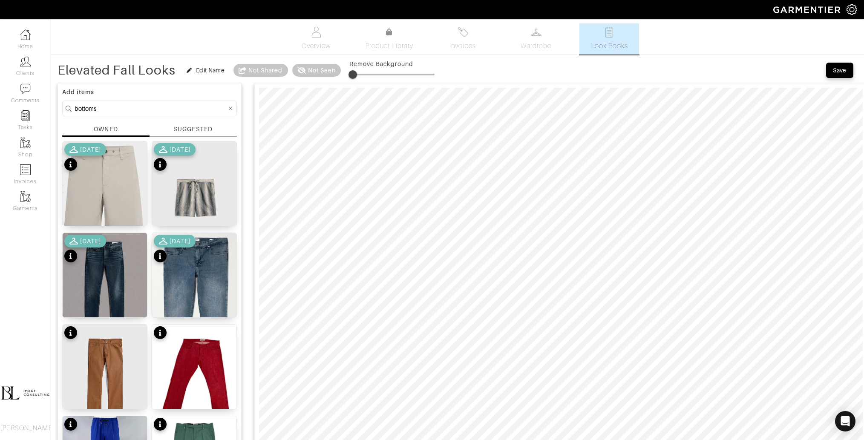
type input "11"
drag, startPoint x: 354, startPoint y: 74, endPoint x: 360, endPoint y: 74, distance: 5.5
click at [360, 74] on span at bounding box center [358, 74] width 9 height 9
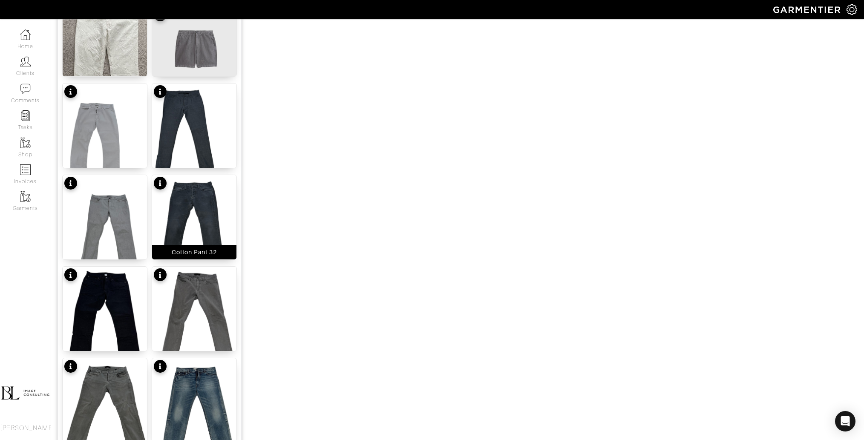
scroll to position [611, 0]
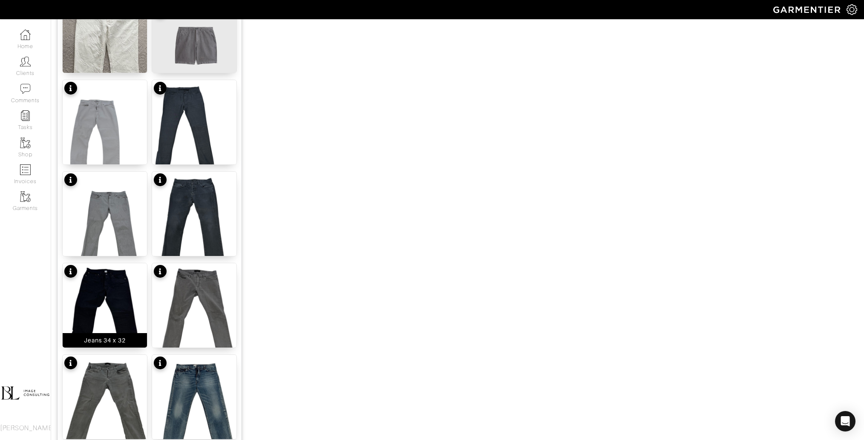
click at [115, 294] on img at bounding box center [105, 319] width 84 height 112
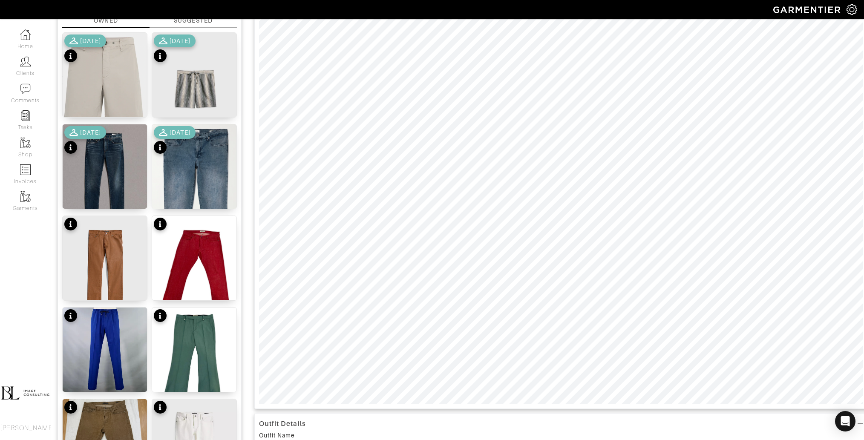
scroll to position [0, 0]
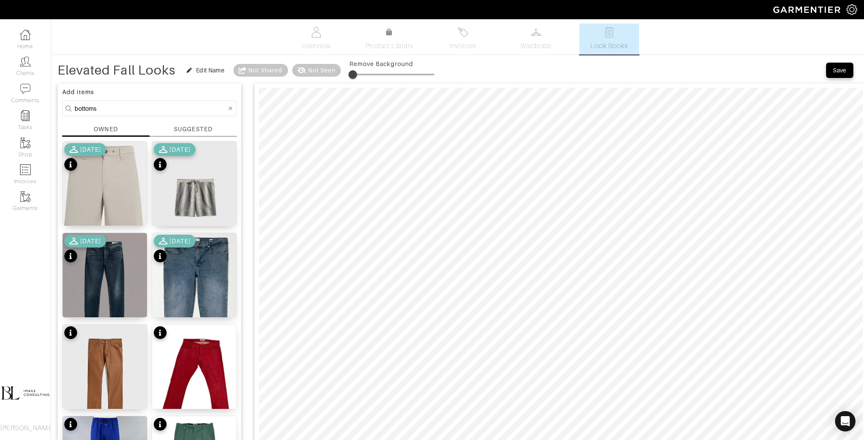
type input "7"
click at [357, 75] on span at bounding box center [355, 74] width 9 height 9
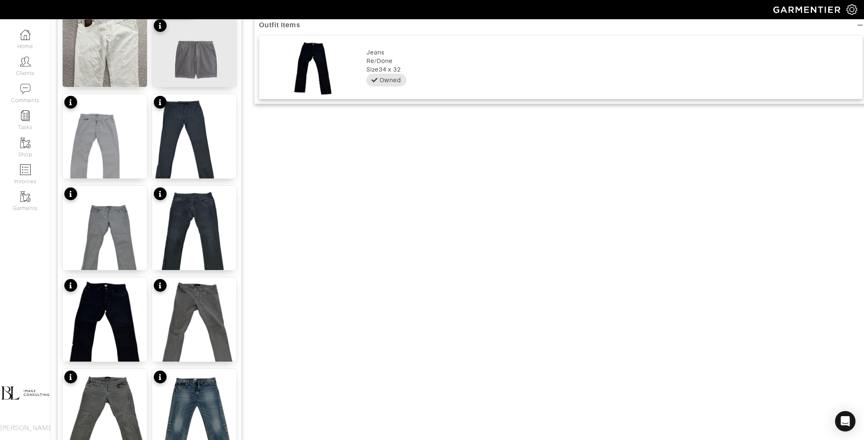
scroll to position [600, 0]
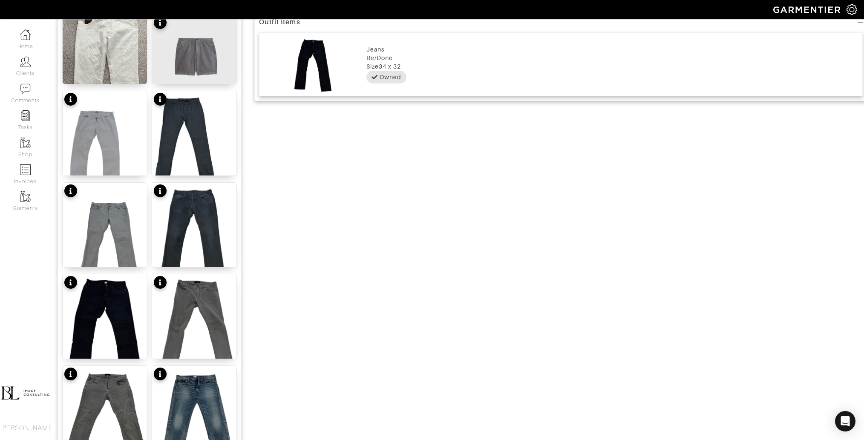
click at [127, 312] on img at bounding box center [105, 330] width 84 height 112
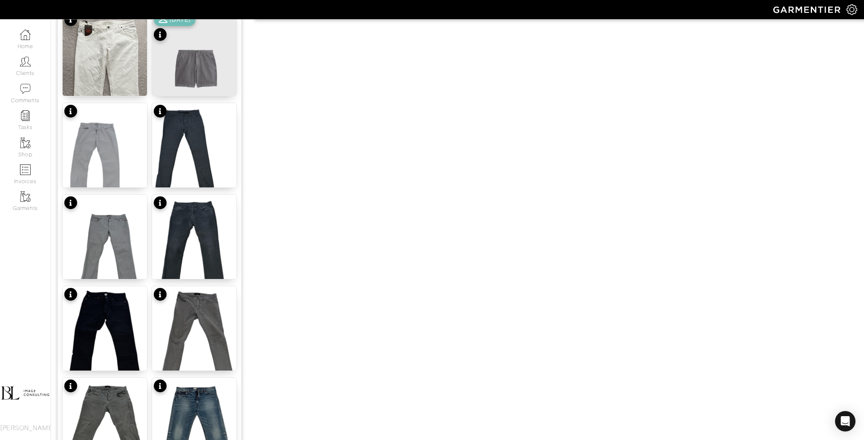
scroll to position [591, 0]
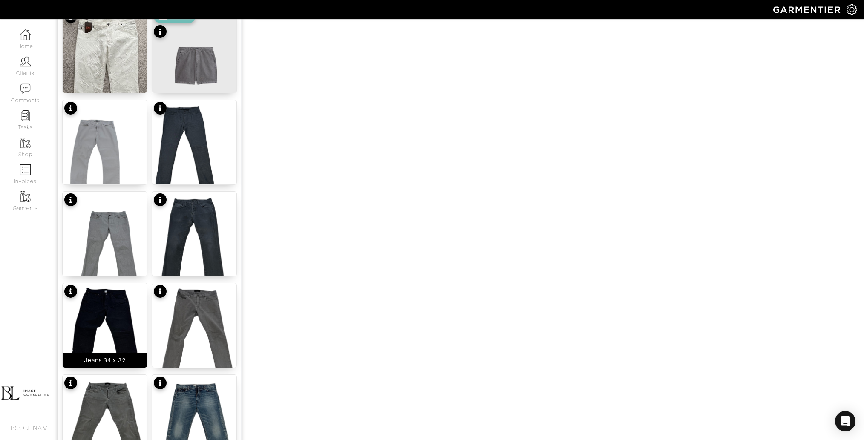
click at [106, 329] on img at bounding box center [105, 339] width 84 height 112
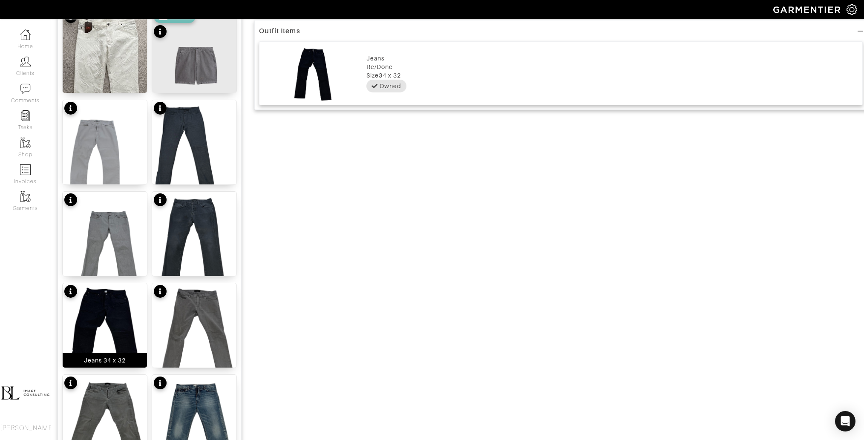
scroll to position [0, 0]
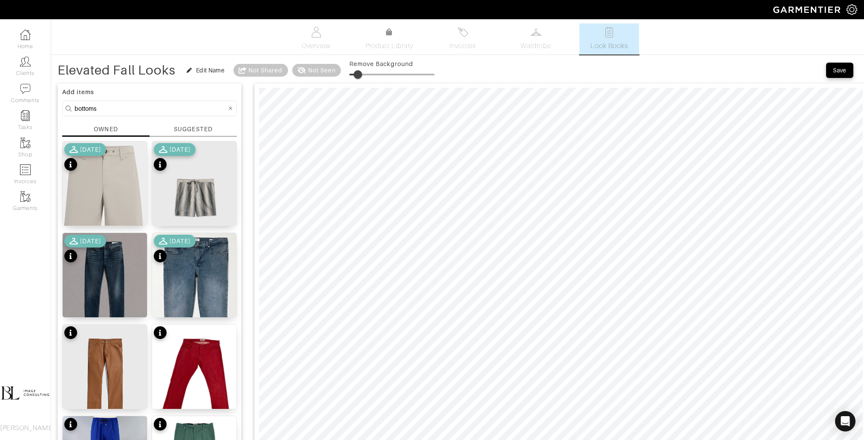
type input "12"
click at [361, 73] on span at bounding box center [357, 74] width 9 height 9
click at [111, 110] on input "bottoms" at bounding box center [151, 108] width 152 height 11
click at [111, 109] on input "bottoms" at bounding box center [151, 108] width 152 height 11
type input "tops"
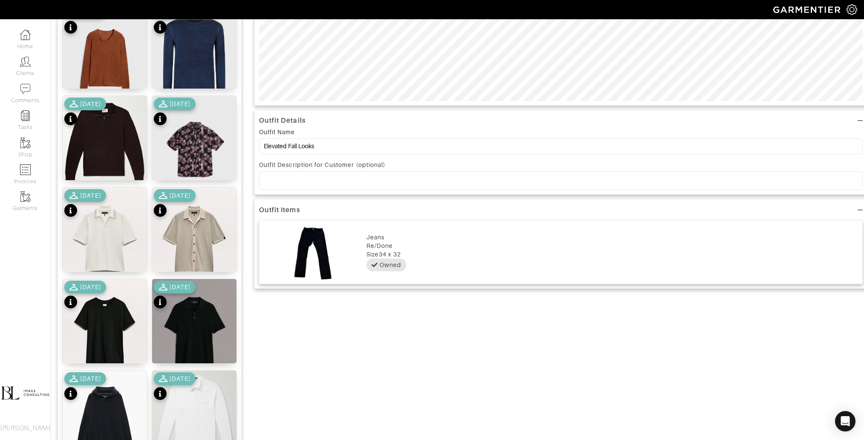
scroll to position [416, 0]
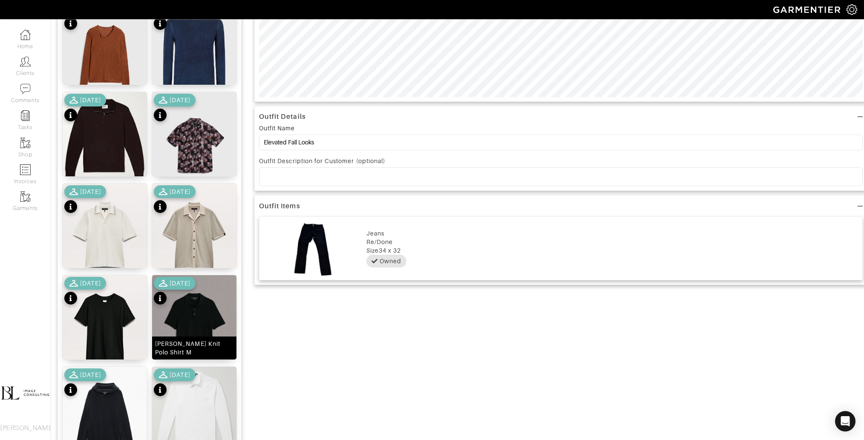
click at [187, 317] on img at bounding box center [194, 328] width 84 height 106
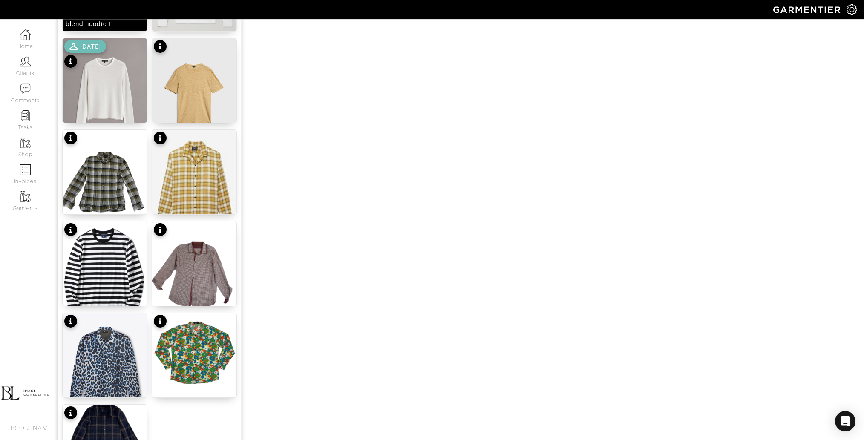
scroll to position [839, 0]
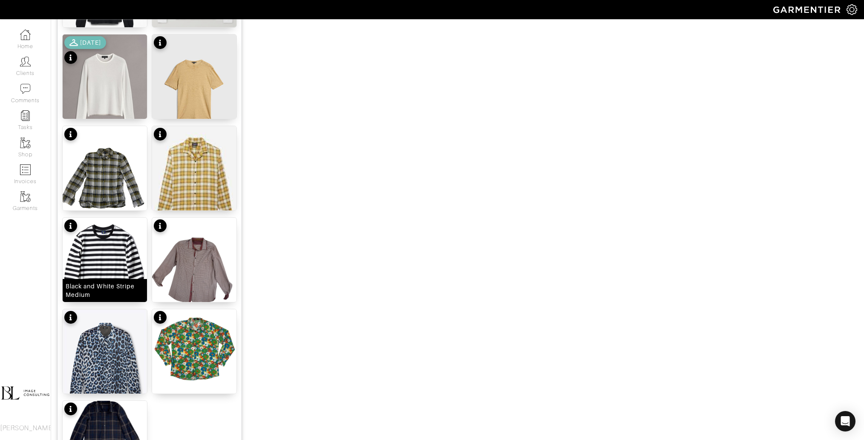
click at [116, 265] on img at bounding box center [105, 271] width 84 height 106
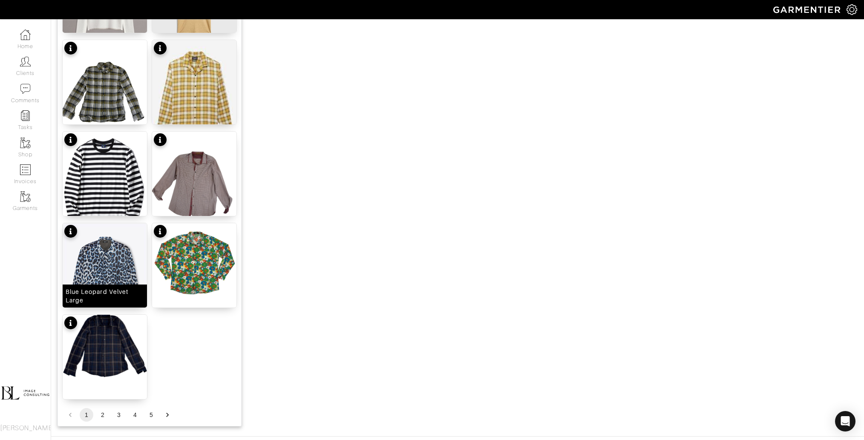
scroll to position [952, 0]
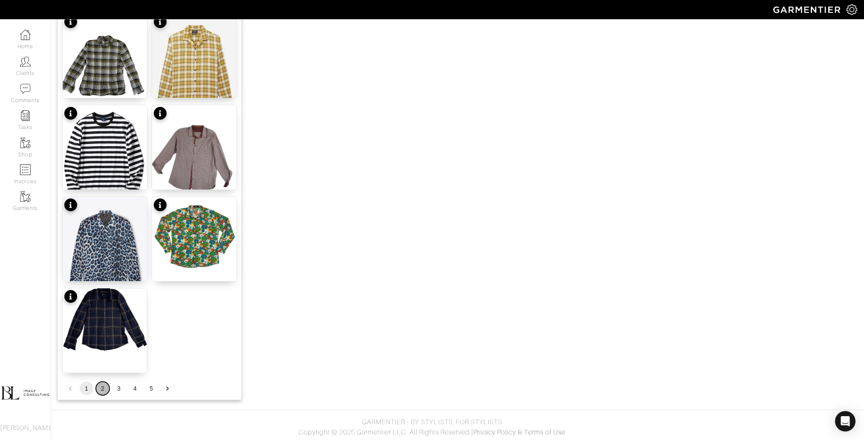
click at [102, 387] on button "2" at bounding box center [103, 389] width 14 height 14
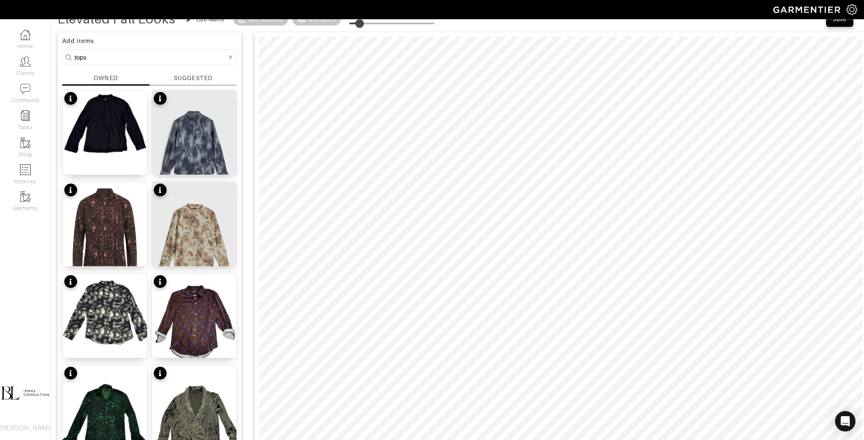
scroll to position [0, 0]
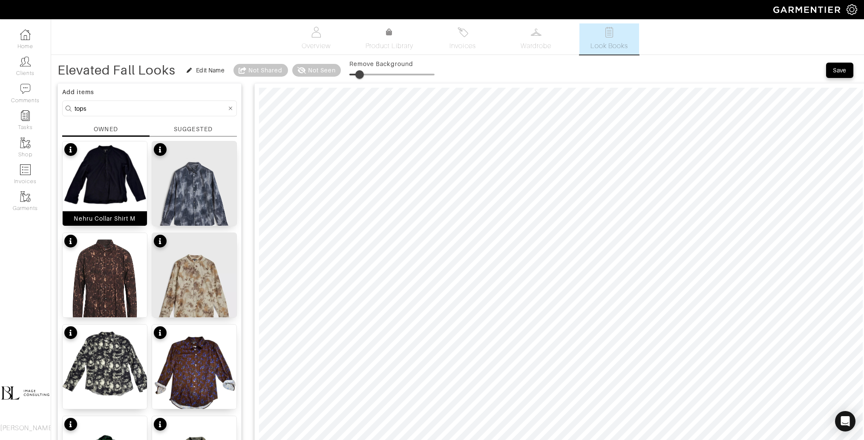
click at [112, 194] on img at bounding box center [105, 175] width 84 height 69
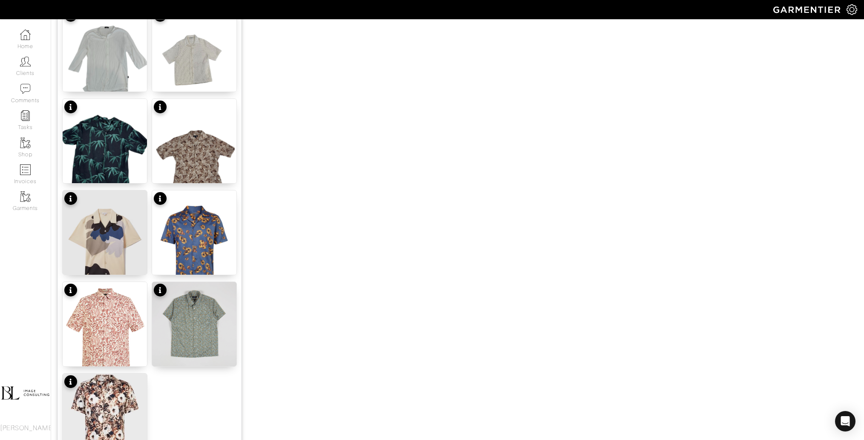
scroll to position [952, 0]
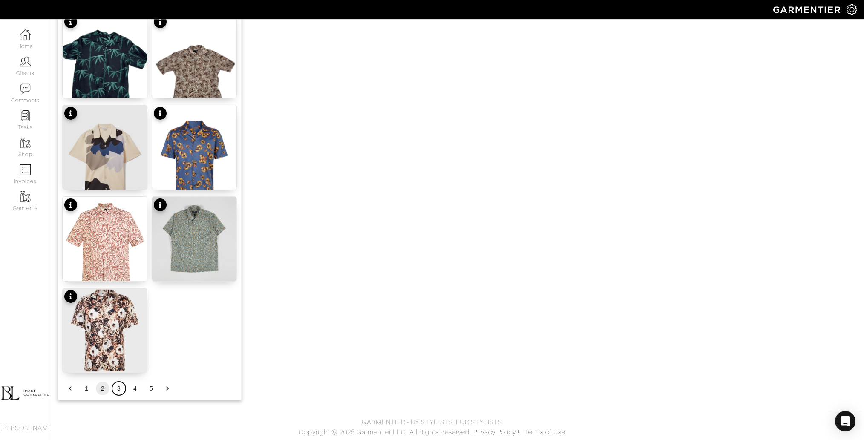
click at [119, 389] on button "3" at bounding box center [119, 389] width 14 height 14
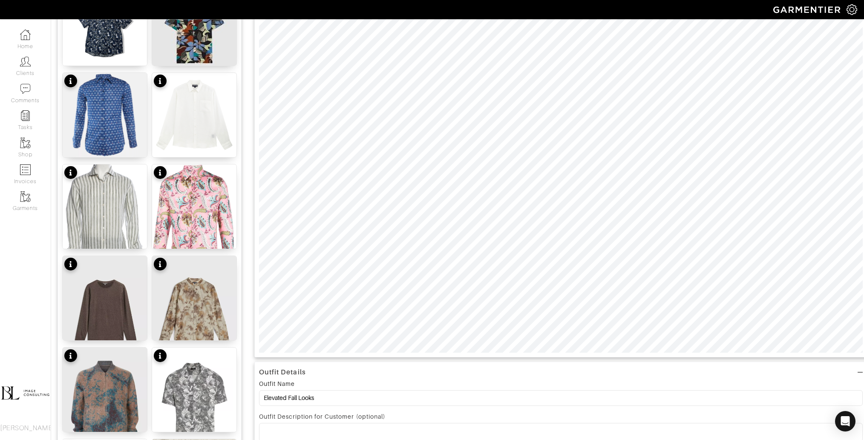
scroll to position [162, 0]
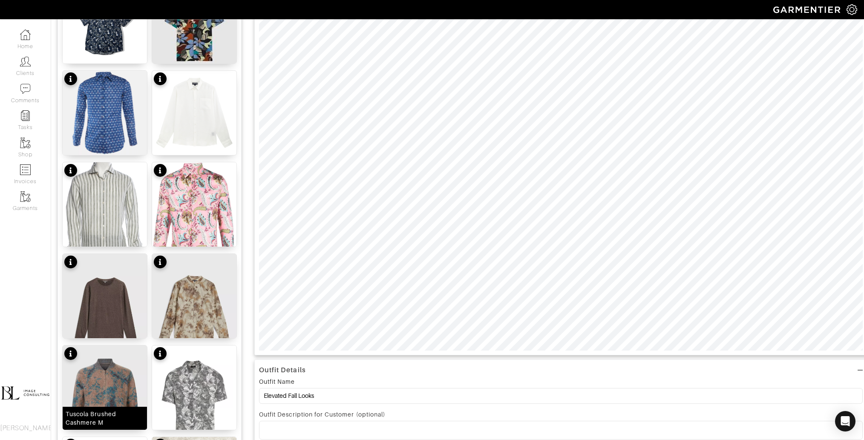
click at [104, 400] on img at bounding box center [105, 401] width 84 height 112
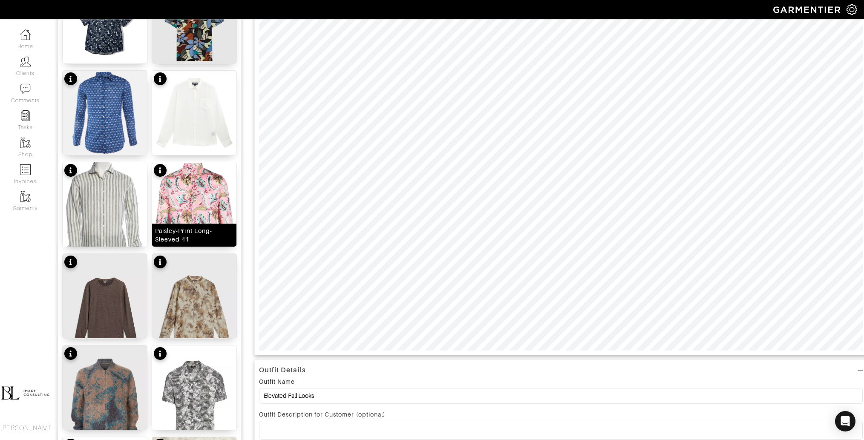
scroll to position [0, 0]
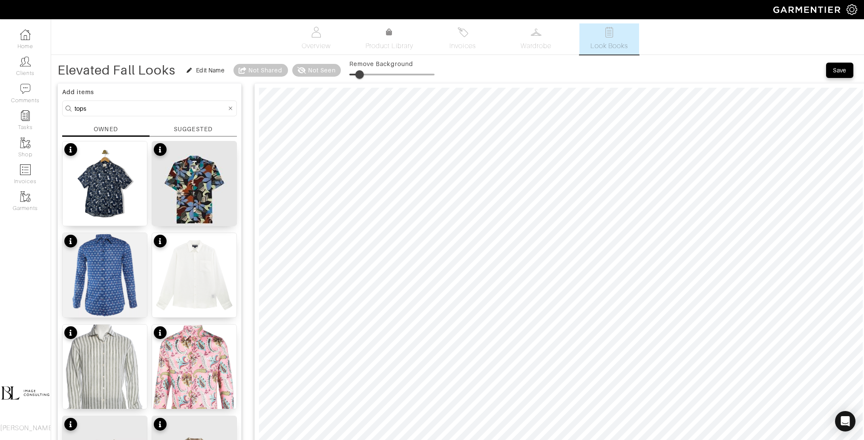
type input "16"
drag, startPoint x: 355, startPoint y: 74, endPoint x: 364, endPoint y: 74, distance: 9.4
click at [364, 74] on span at bounding box center [363, 74] width 9 height 9
drag, startPoint x: 365, startPoint y: 75, endPoint x: 372, endPoint y: 75, distance: 7.2
click at [372, 75] on span at bounding box center [370, 74] width 9 height 9
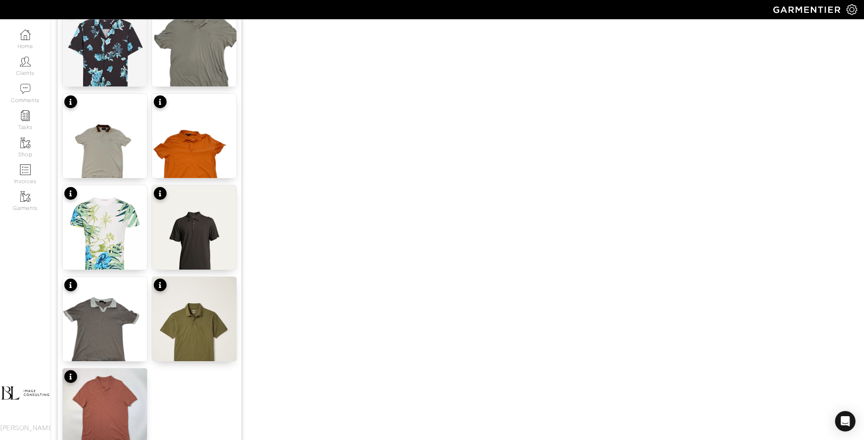
scroll to position [952, 0]
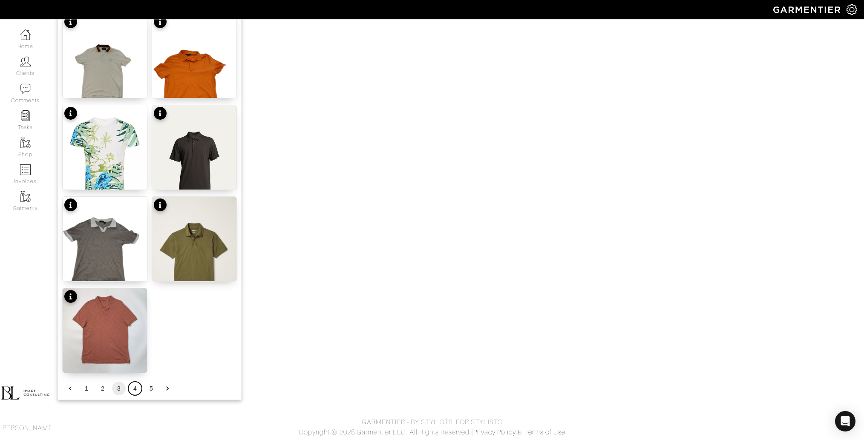
click at [140, 385] on button "4" at bounding box center [135, 389] width 14 height 14
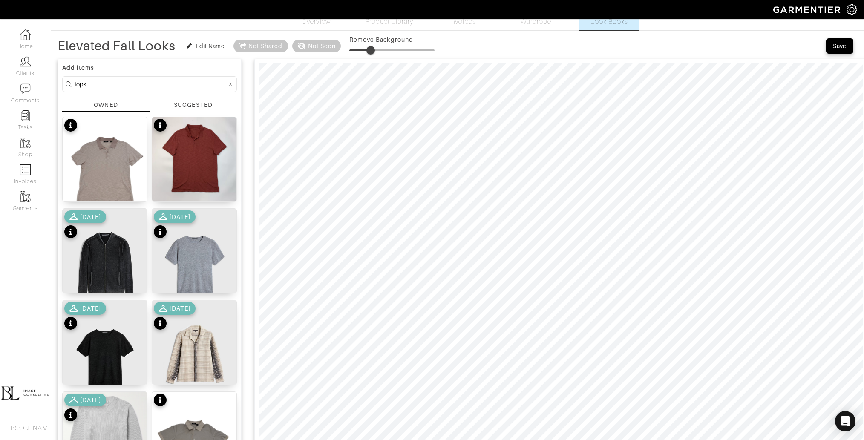
scroll to position [20, 0]
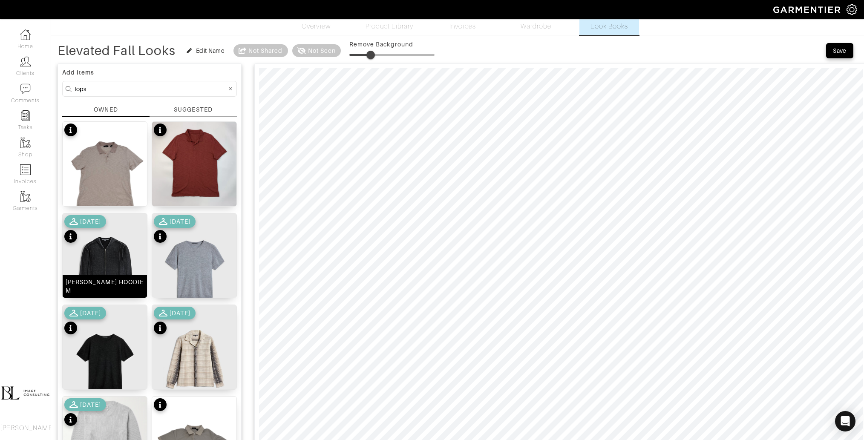
click at [108, 271] on img at bounding box center [105, 269] width 84 height 112
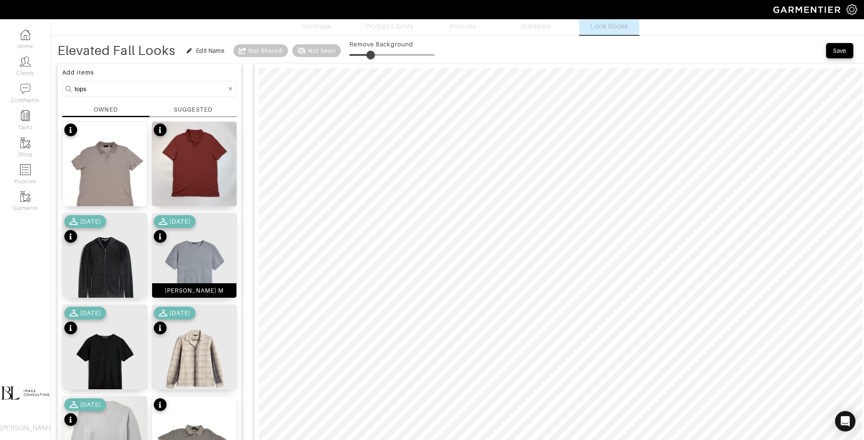
type input "16"
drag, startPoint x: 355, startPoint y: 52, endPoint x: 361, endPoint y: 52, distance: 6.0
click at [361, 52] on span at bounding box center [359, 55] width 9 height 9
click at [134, 344] on img at bounding box center [105, 361] width 84 height 112
click at [363, 51] on span at bounding box center [362, 55] width 9 height 9
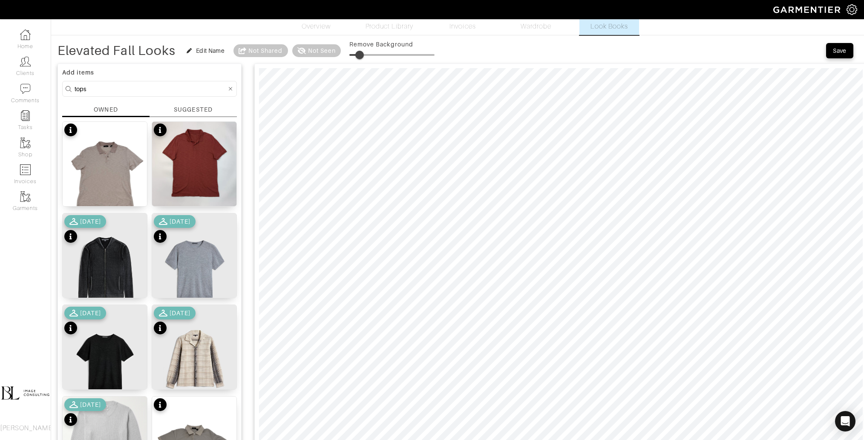
type input "25"
click at [150, 86] on input "tops" at bounding box center [151, 88] width 152 height 11
click at [150, 87] on input "tops" at bounding box center [151, 88] width 152 height 11
type input "jacket"
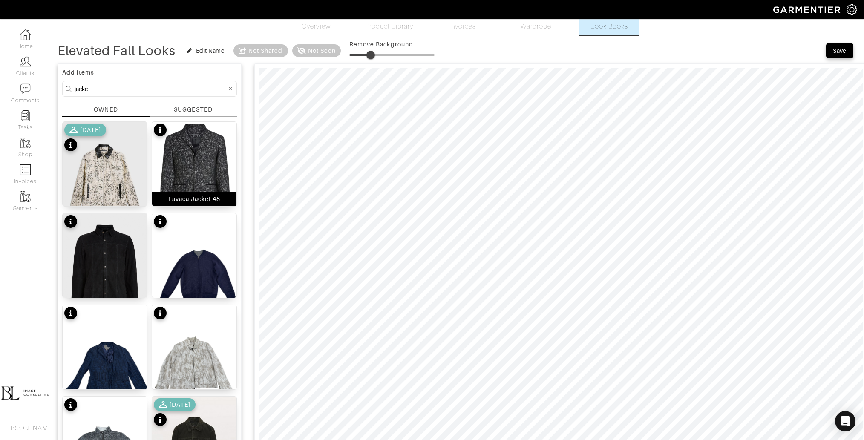
click at [193, 169] on img at bounding box center [194, 175] width 84 height 107
click at [370, 56] on span at bounding box center [368, 55] width 9 height 9
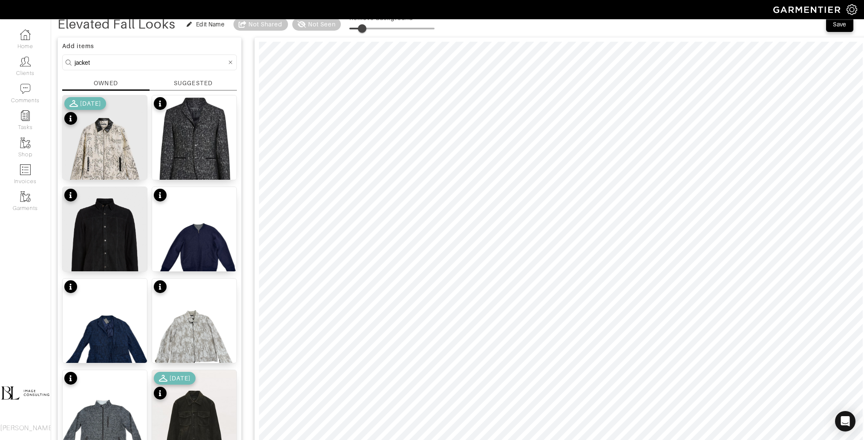
scroll to position [0, 0]
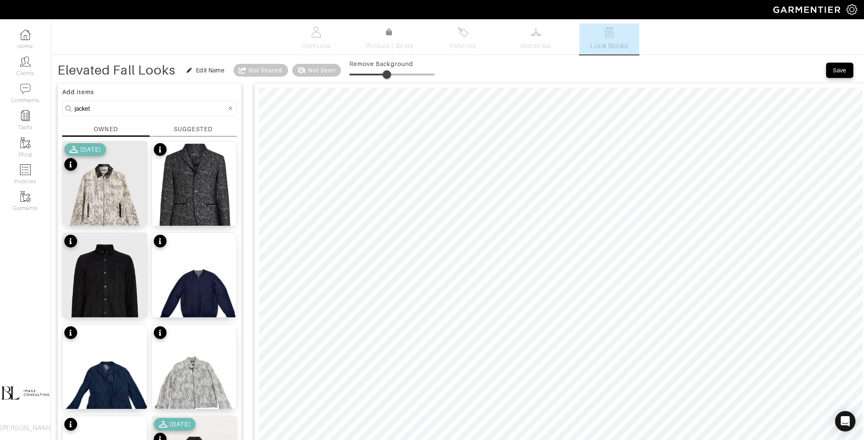
type input "51"
drag, startPoint x: 368, startPoint y: 77, endPoint x: 394, endPoint y: 78, distance: 26.0
click at [394, 78] on span at bounding box center [392, 74] width 9 height 9
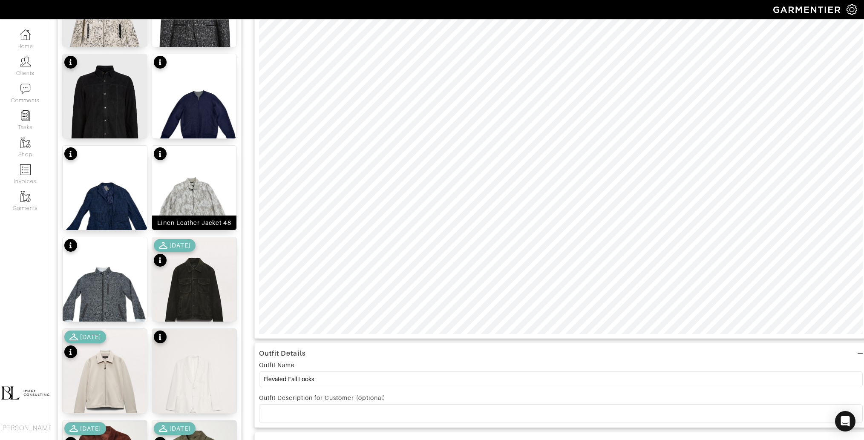
scroll to position [170, 0]
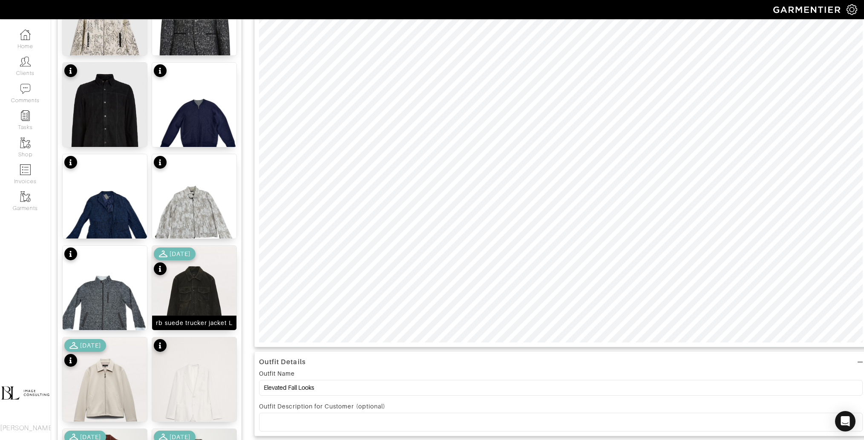
click at [193, 298] on img at bounding box center [194, 299] width 84 height 106
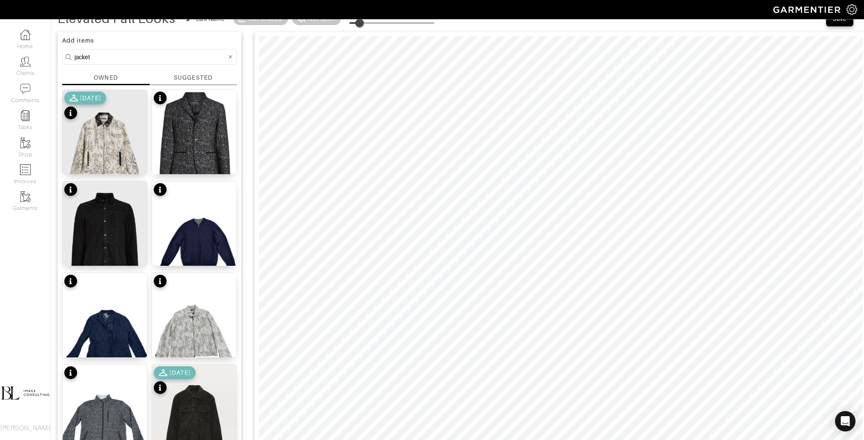
scroll to position [12, 0]
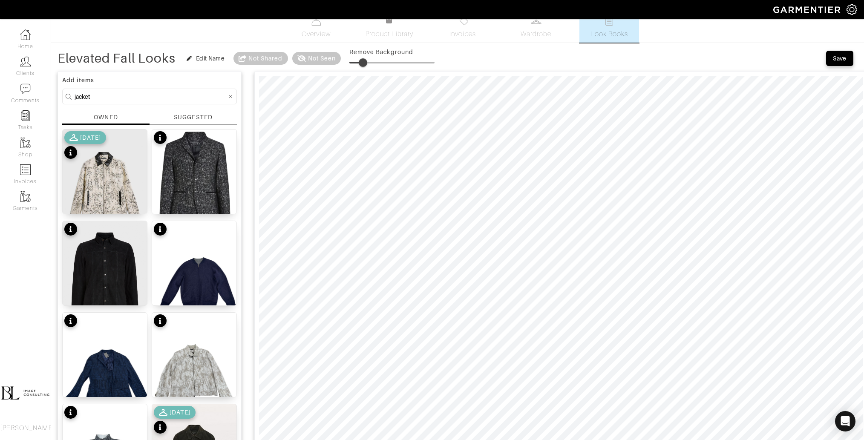
click at [364, 62] on span at bounding box center [363, 62] width 9 height 9
click at [368, 59] on span at bounding box center [366, 62] width 9 height 9
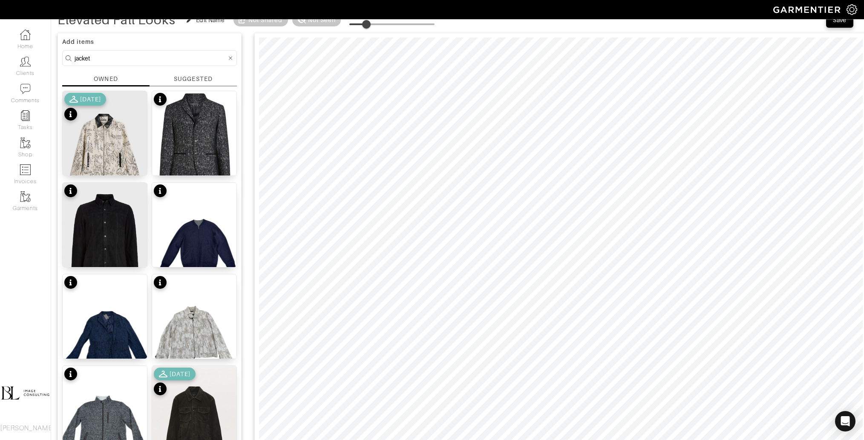
scroll to position [52, 0]
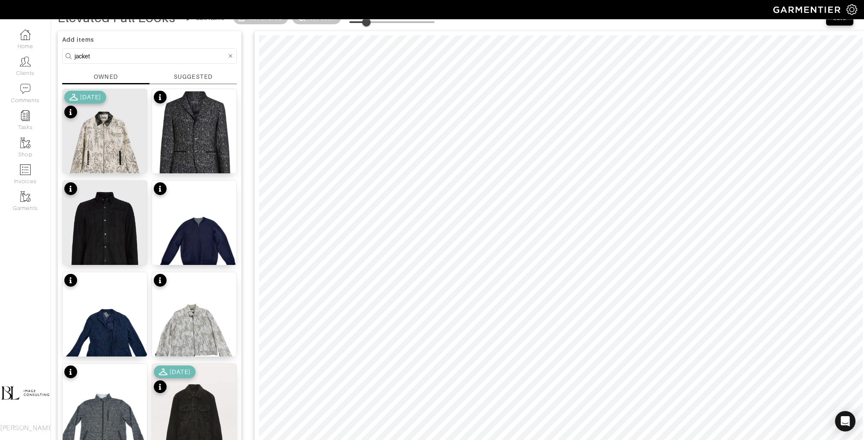
type input "12"
click at [144, 54] on input "jacket" at bounding box center [151, 56] width 152 height 11
type input "belt"
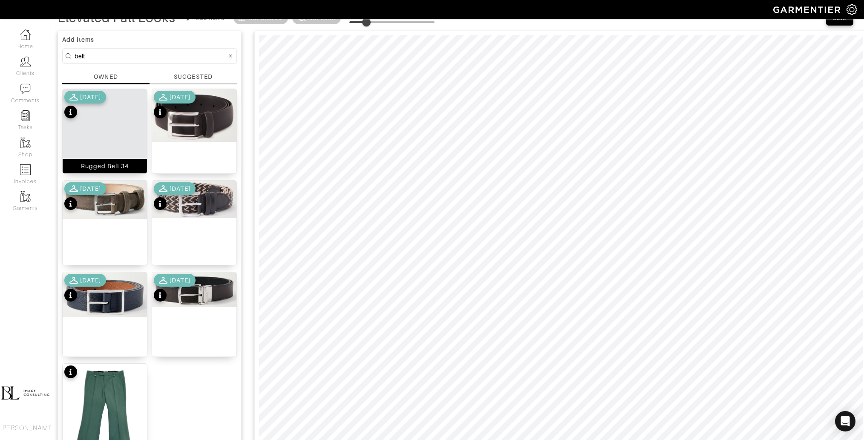
click at [109, 150] on img at bounding box center [105, 142] width 84 height 106
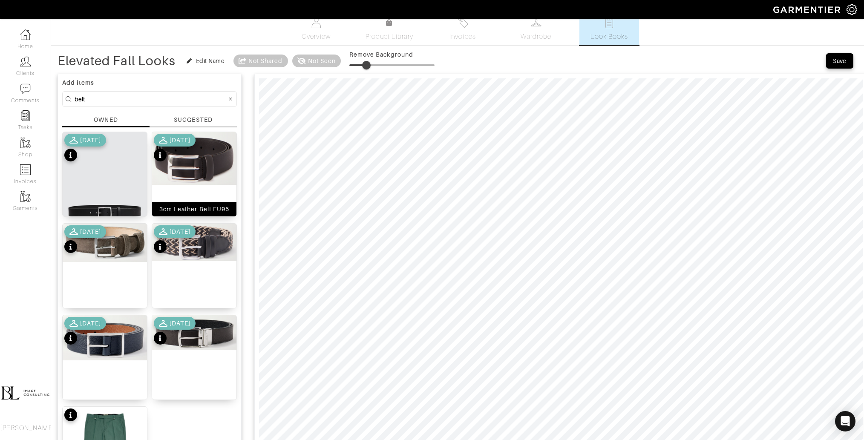
scroll to position [4, 0]
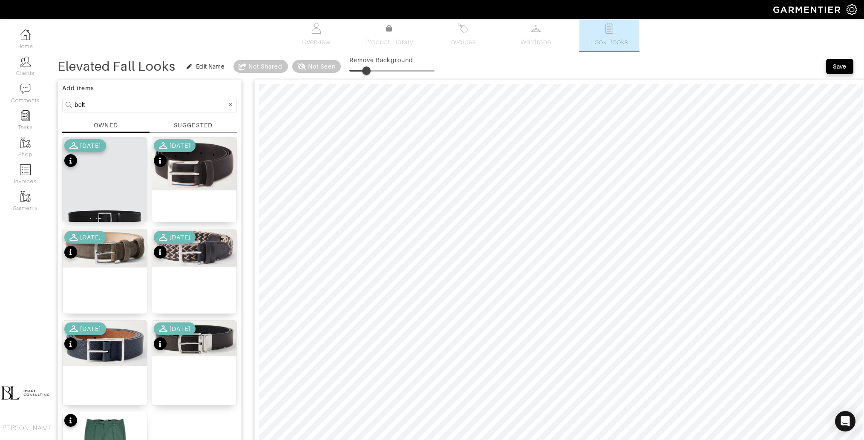
type input "22"
click at [369, 69] on span at bounding box center [368, 70] width 9 height 9
click at [139, 110] on form "belt" at bounding box center [149, 105] width 175 height 16
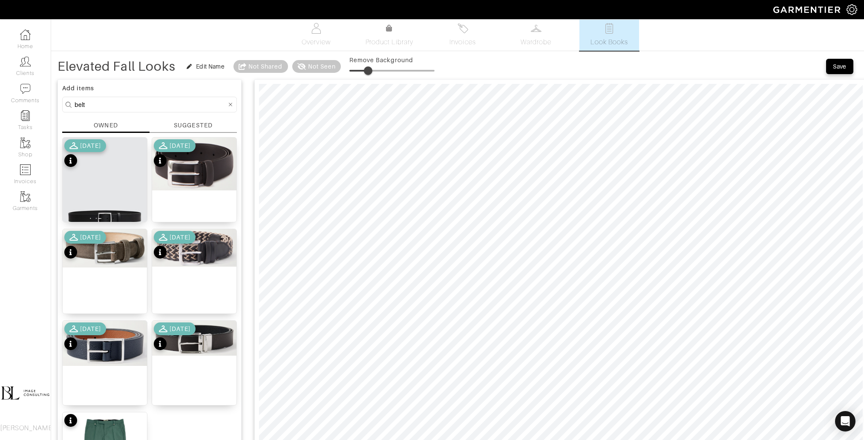
click at [139, 98] on form "belt" at bounding box center [149, 105] width 175 height 16
click at [135, 106] on input "belt" at bounding box center [151, 104] width 152 height 11
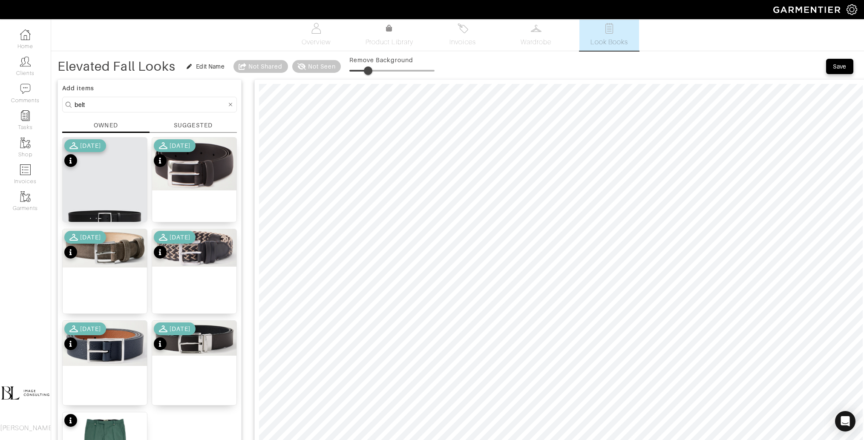
click at [135, 106] on input "belt" at bounding box center [151, 104] width 152 height 11
type input "shoes"
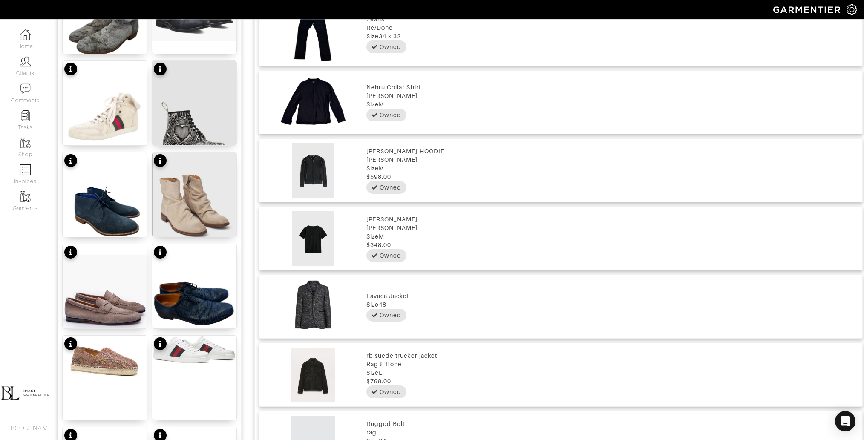
scroll to position [952, 0]
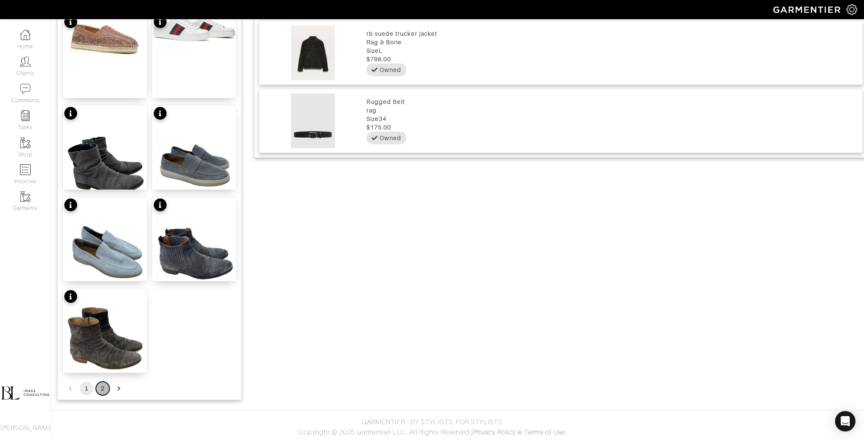
click at [106, 389] on button "2" at bounding box center [103, 389] width 14 height 14
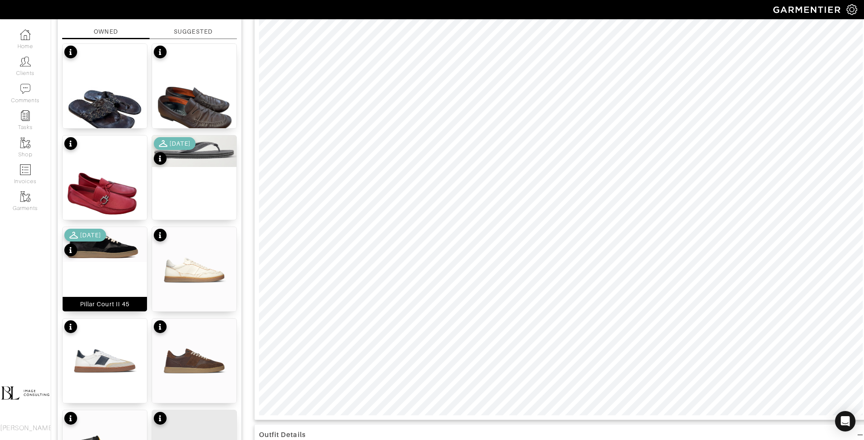
scroll to position [96, 0]
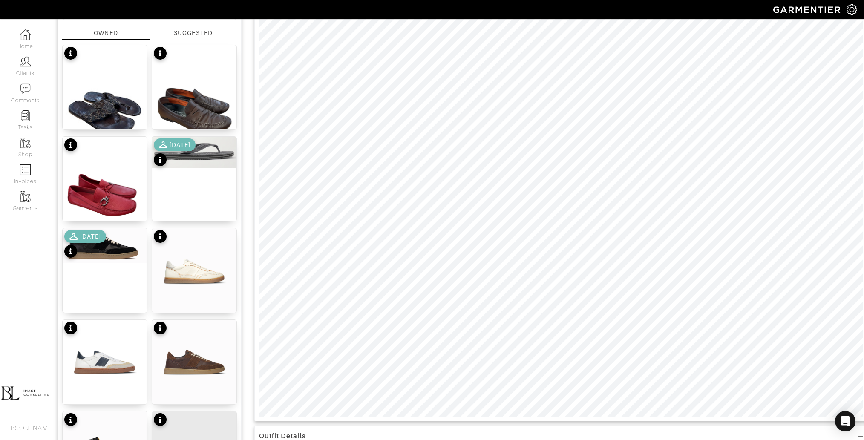
click at [106, 250] on div "[DATE]" at bounding box center [85, 245] width 42 height 30
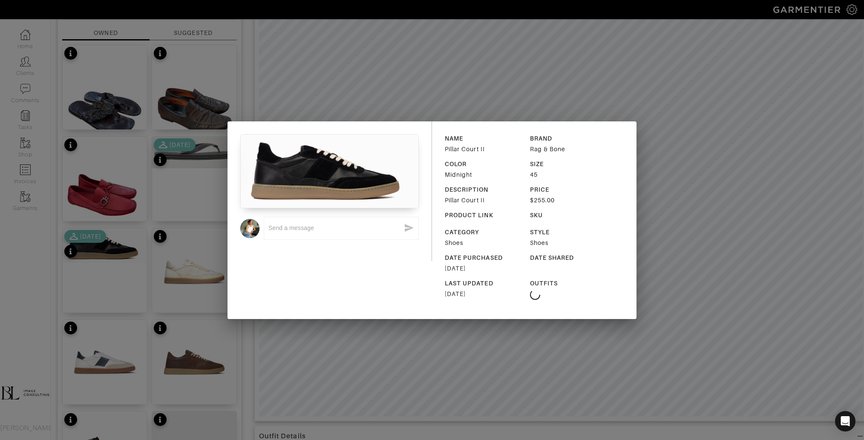
click at [179, 308] on div "x NAME Pillar Court II BRAND Rag & Bone COLOR Midnight SIZE 45 DESCRIPTION Pill…" at bounding box center [432, 220] width 864 height 440
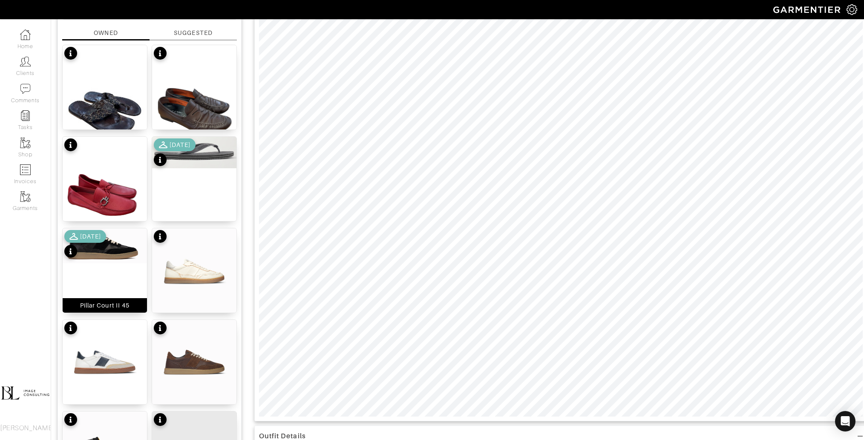
click at [113, 267] on div "Pillar Court II 45" at bounding box center [104, 270] width 85 height 85
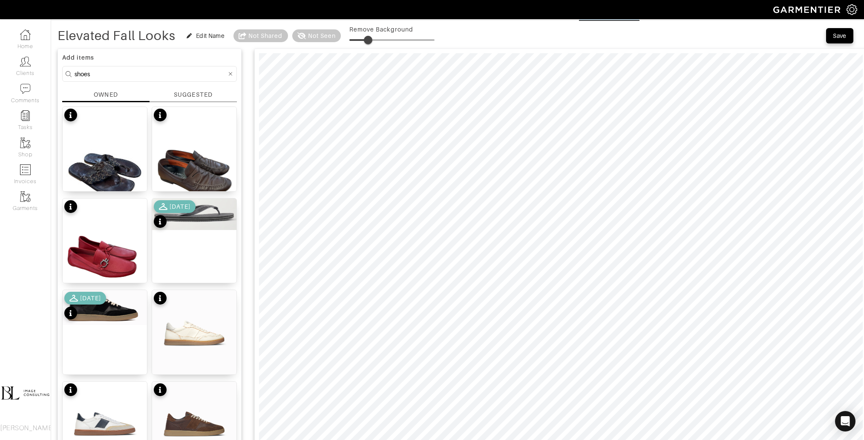
scroll to position [30, 0]
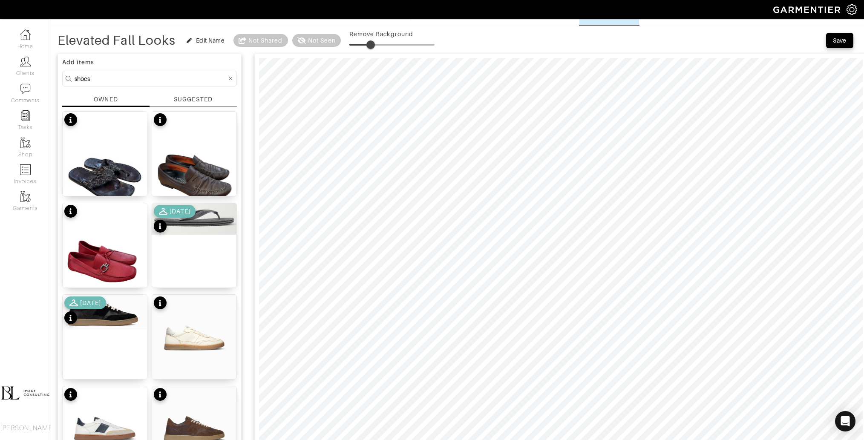
click at [372, 43] on span at bounding box center [370, 44] width 9 height 9
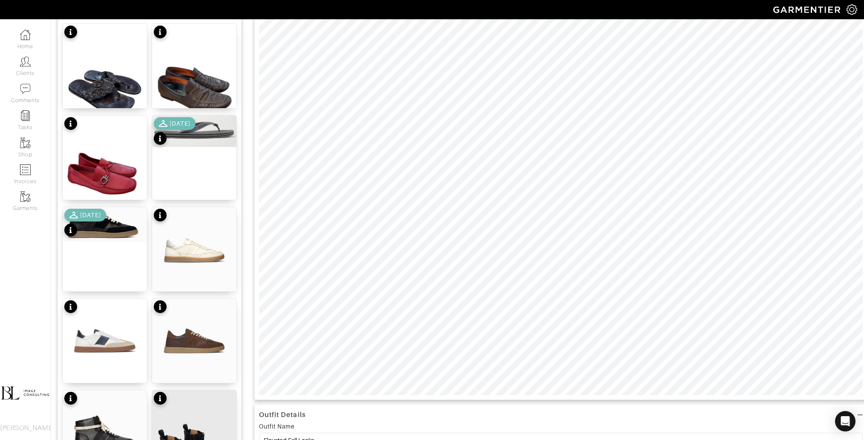
scroll to position [138, 0]
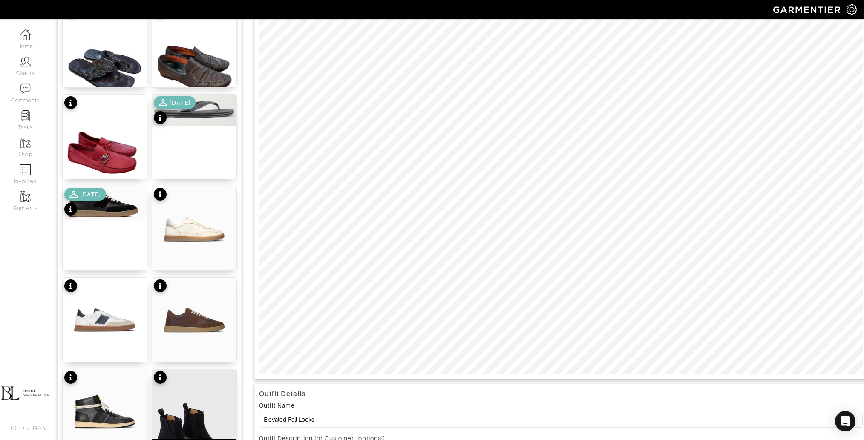
click at [177, 416] on img at bounding box center [194, 425] width 84 height 112
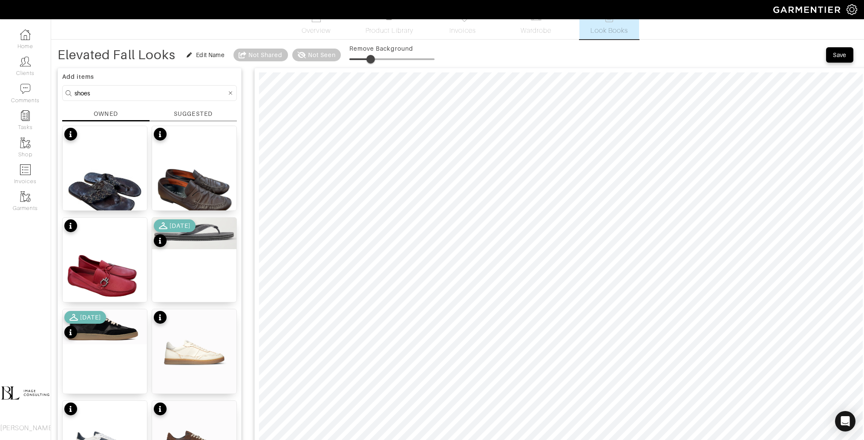
scroll to position [11, 0]
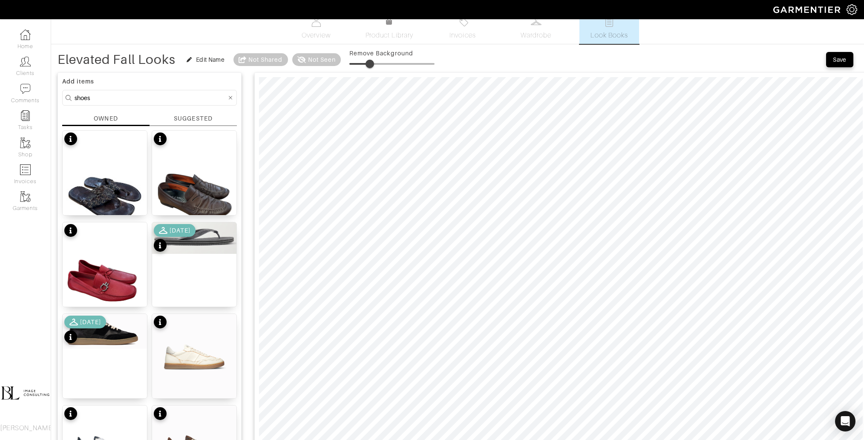
click at [371, 61] on span at bounding box center [369, 64] width 9 height 9
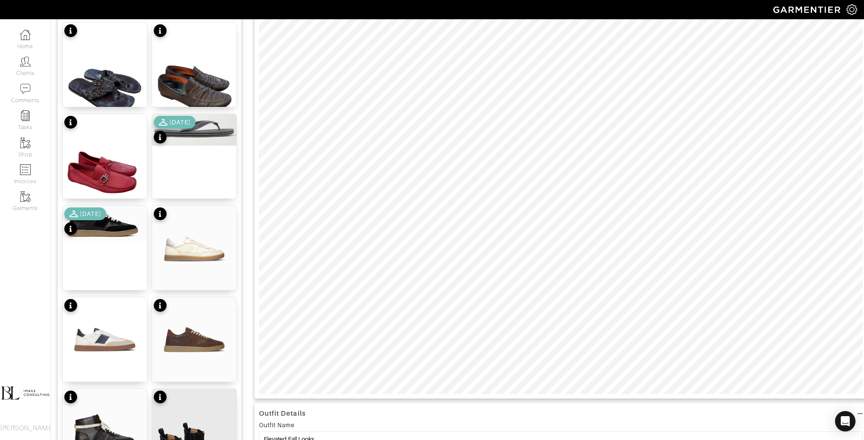
scroll to position [138, 0]
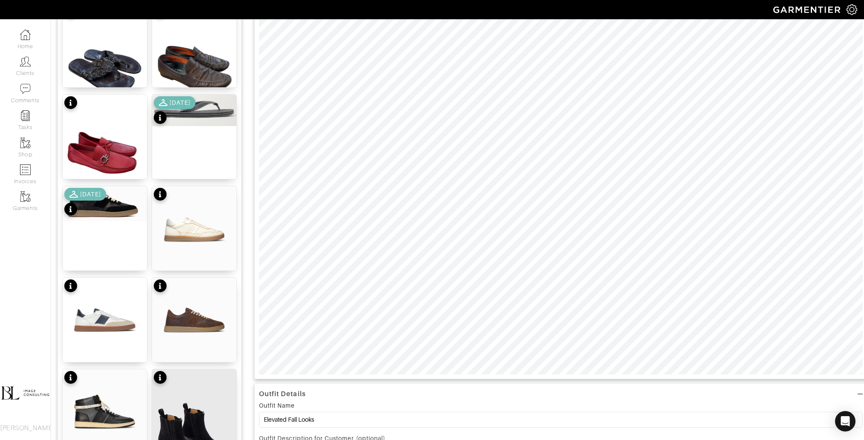
type input "12"
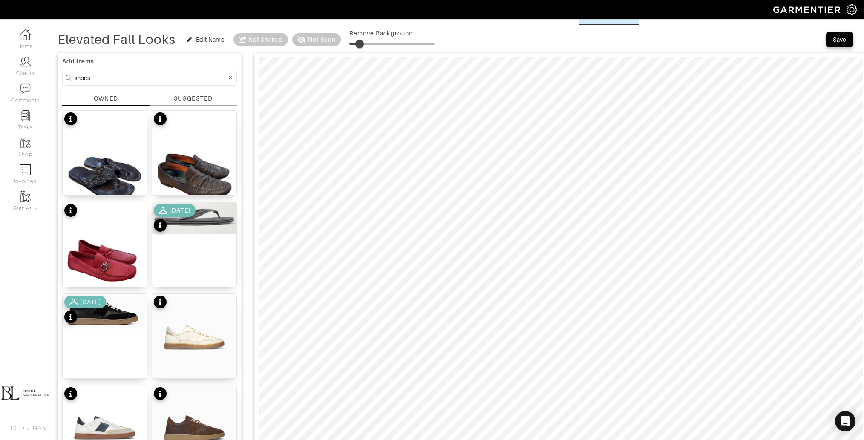
scroll to position [33, 0]
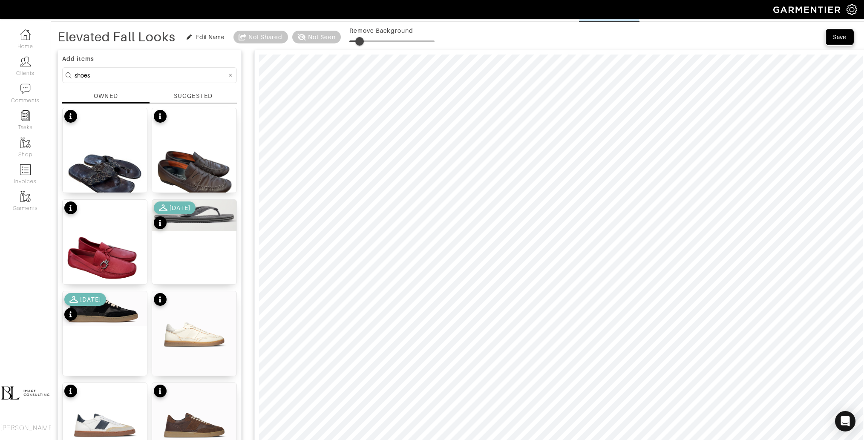
click at [835, 42] on button "Save" at bounding box center [839, 36] width 27 height 15
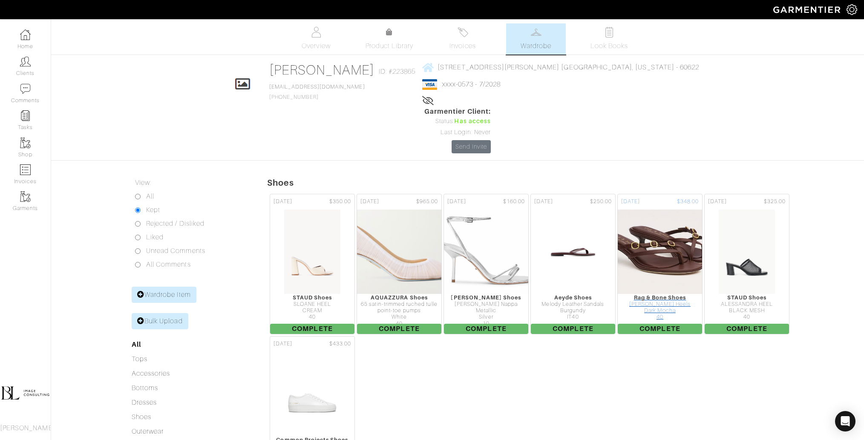
scroll to position [77, 0]
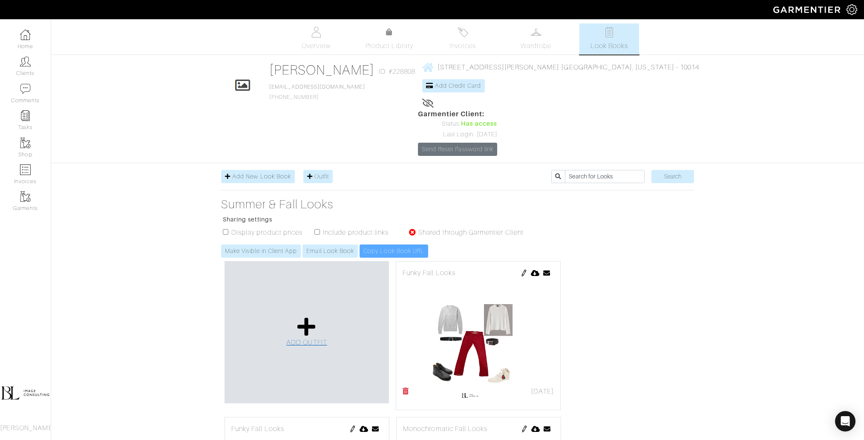
click at [296, 316] on link "ADD OUTFIT" at bounding box center [306, 331] width 41 height 31
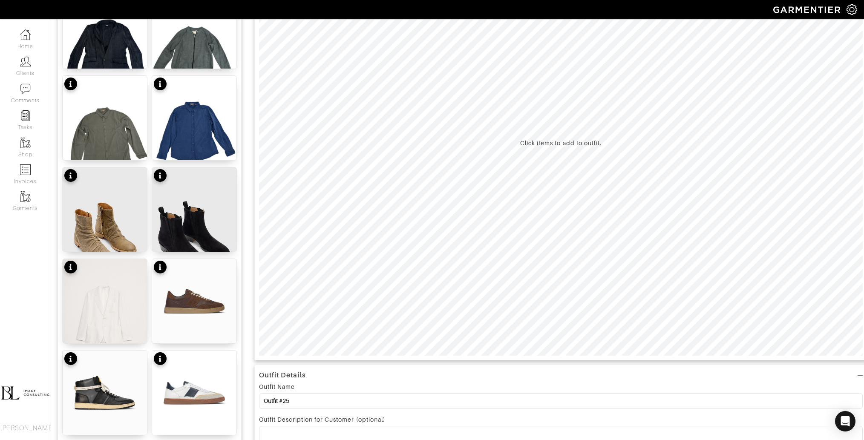
scroll to position [163, 0]
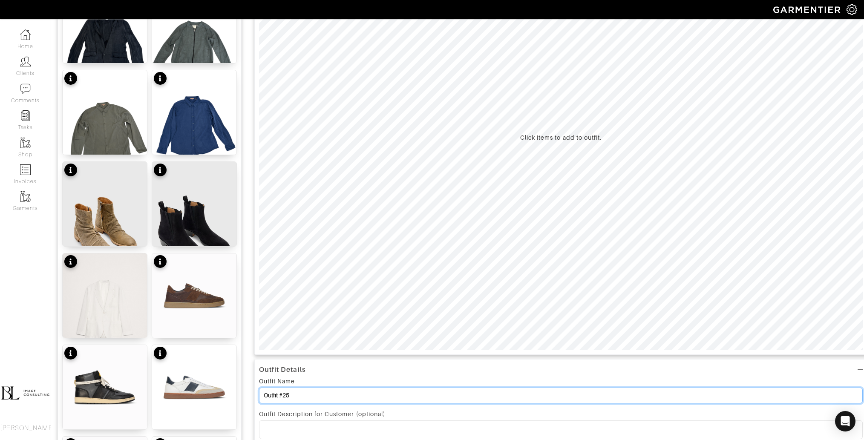
click at [309, 392] on input "Outfit #25" at bounding box center [560, 395] width 603 height 16
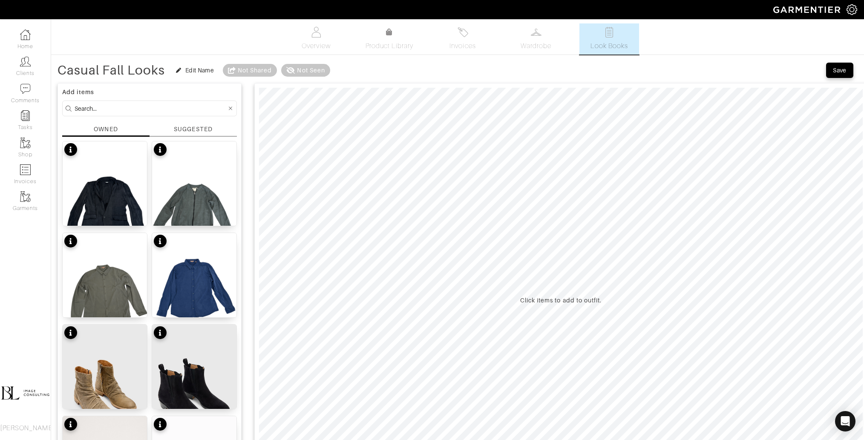
type input "Casual Fall Looks"
click at [125, 112] on input at bounding box center [151, 108] width 152 height 11
type input "bottoms"
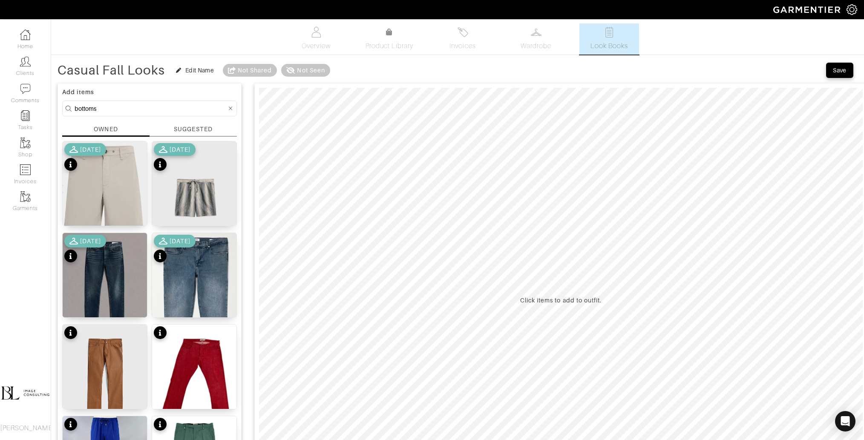
click at [144, 90] on div "Add items" at bounding box center [149, 92] width 175 height 9
click at [199, 261] on img at bounding box center [194, 316] width 84 height 167
type input "18"
drag, startPoint x: 340, startPoint y: 75, endPoint x: 355, endPoint y: 75, distance: 14.5
click at [355, 75] on span at bounding box center [354, 74] width 9 height 9
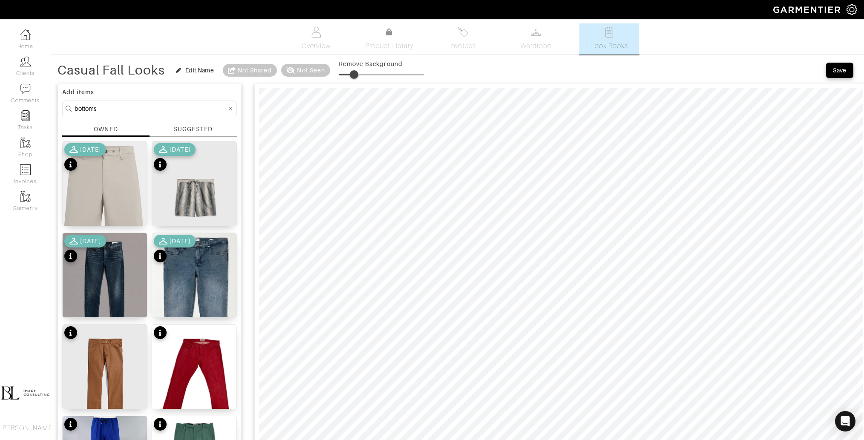
click at [122, 110] on input "bottoms" at bounding box center [151, 108] width 152 height 11
type input "tops"
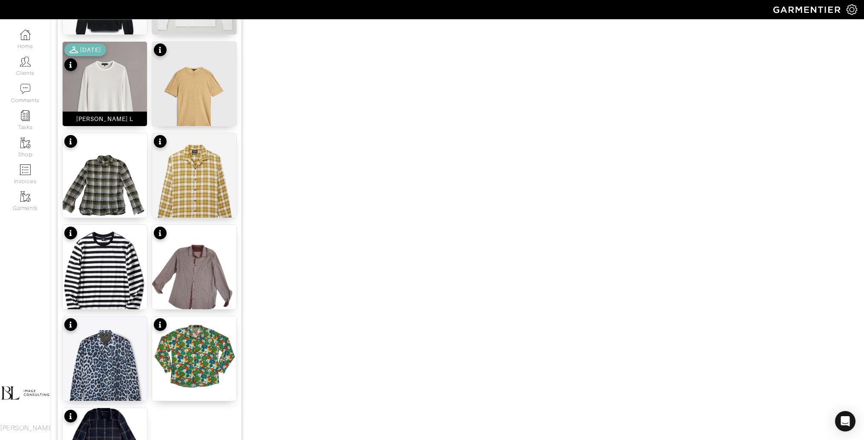
scroll to position [952, 0]
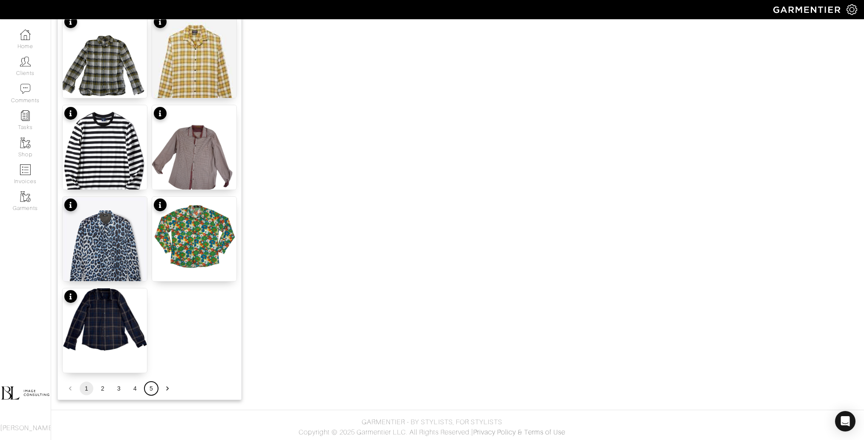
click at [152, 389] on button "5" at bounding box center [151, 389] width 14 height 14
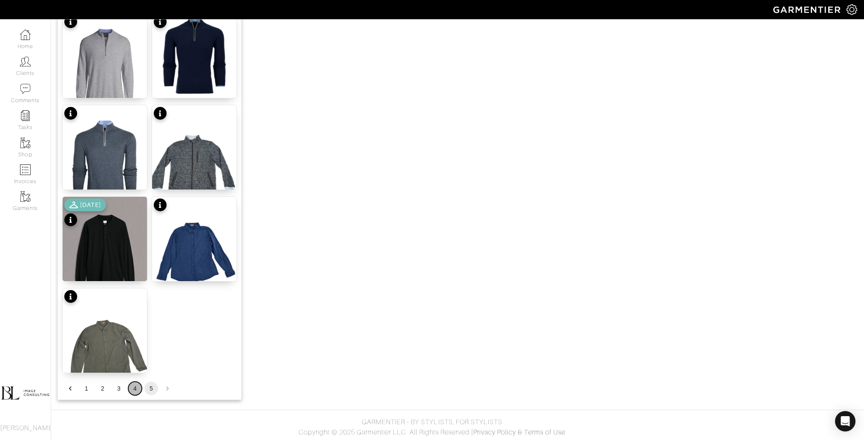
click at [136, 389] on button "4" at bounding box center [135, 389] width 14 height 14
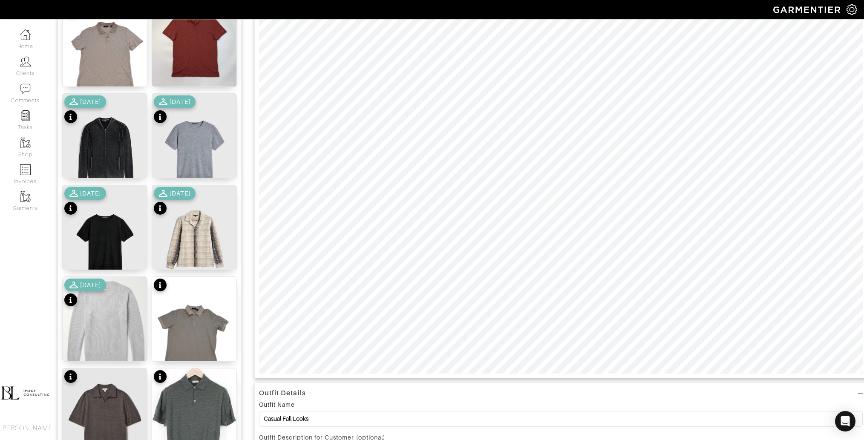
scroll to position [127, 0]
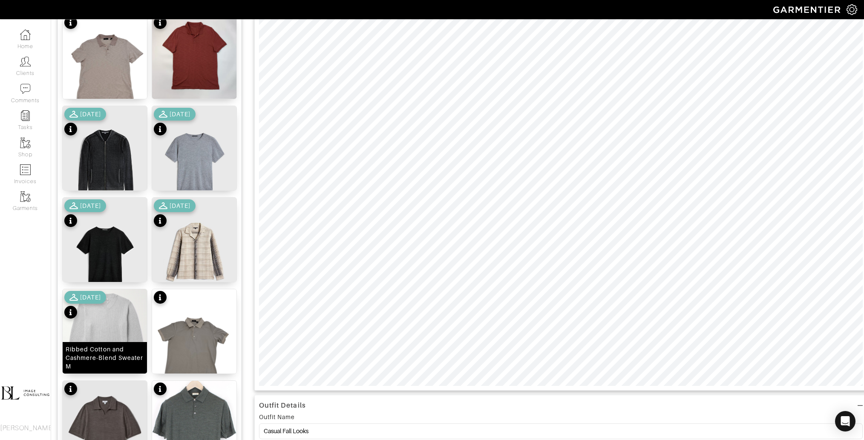
click at [122, 333] on img at bounding box center [105, 339] width 84 height 100
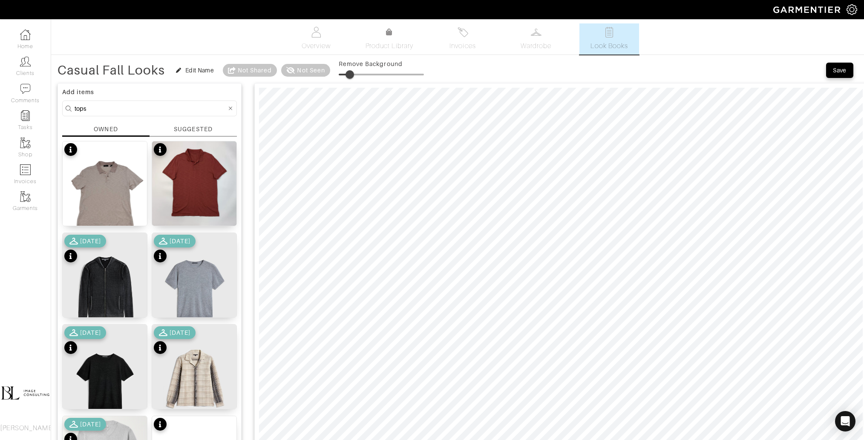
drag, startPoint x: 356, startPoint y: 74, endPoint x: 350, endPoint y: 77, distance: 6.3
click at [350, 77] on span at bounding box center [349, 74] width 9 height 9
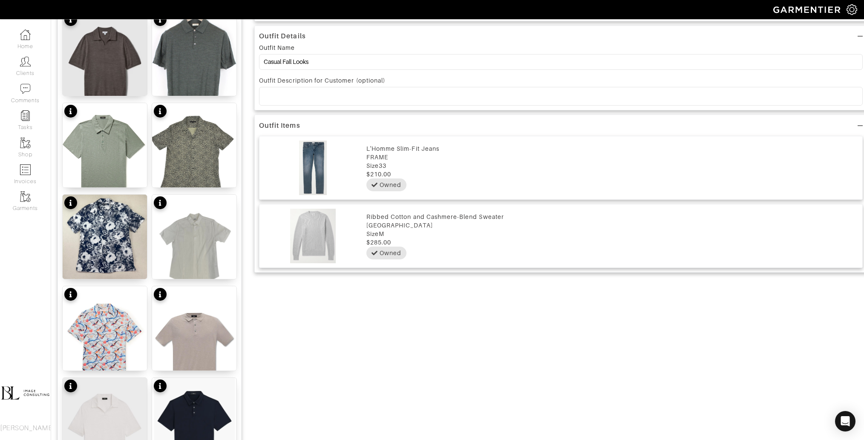
scroll to position [499, 0]
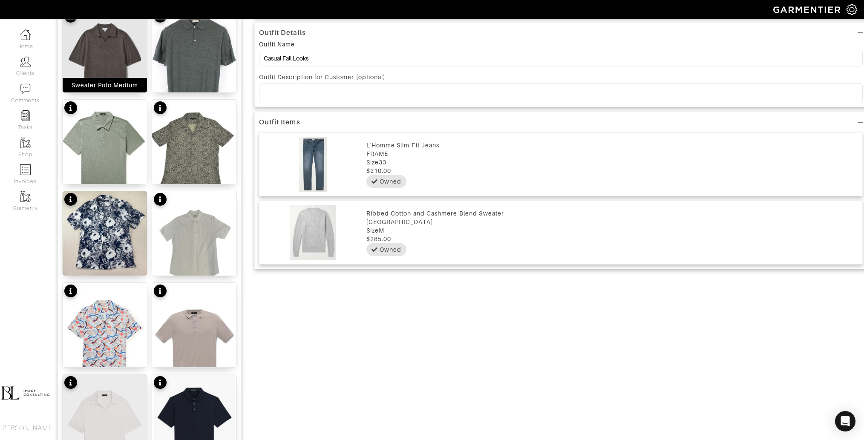
click at [108, 58] on img at bounding box center [105, 64] width 84 height 112
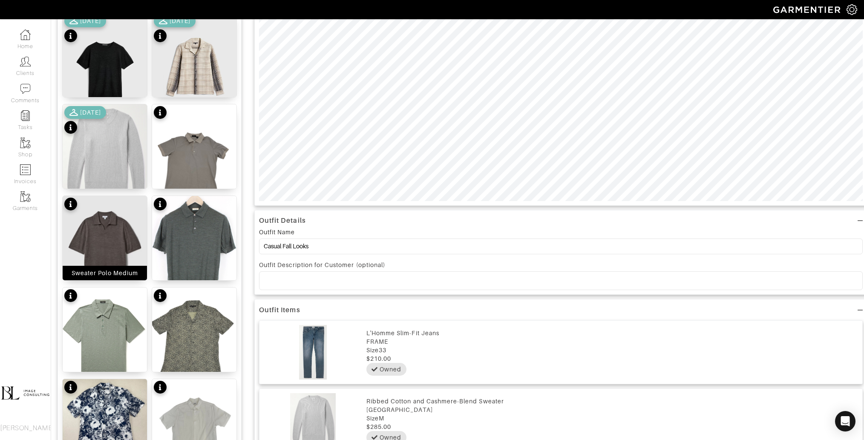
scroll to position [0, 0]
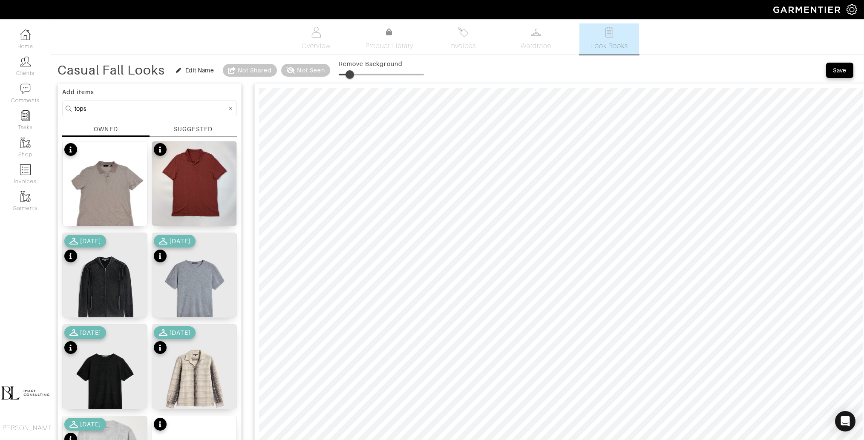
type input "11"
click at [348, 75] on span at bounding box center [348, 74] width 9 height 9
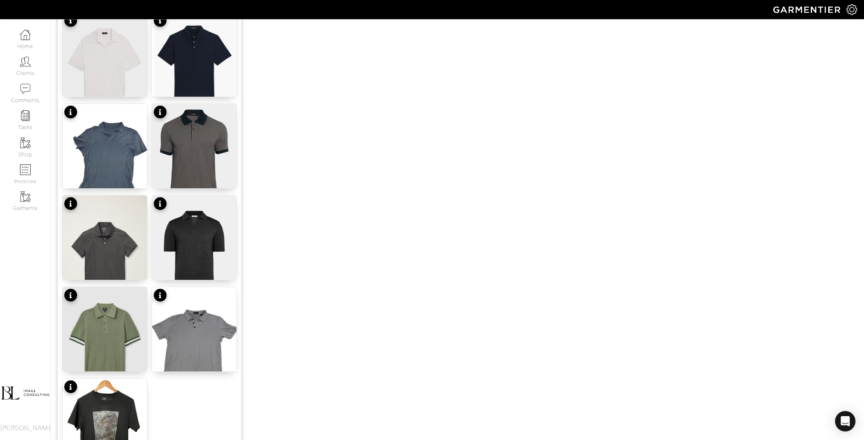
scroll to position [952, 0]
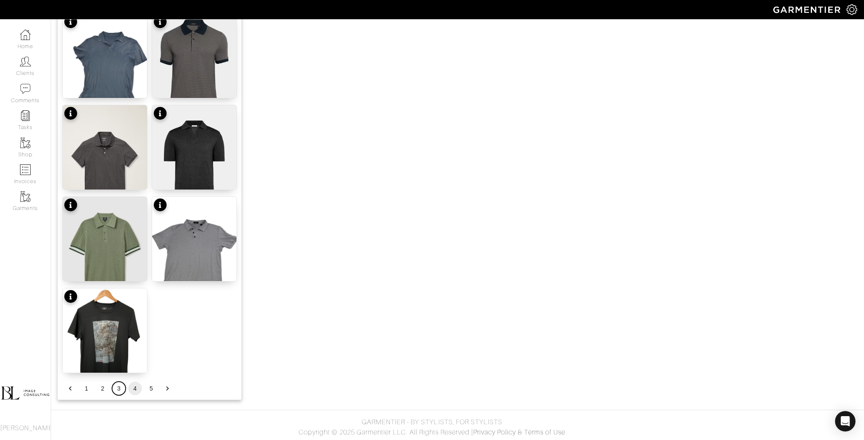
click at [118, 389] on button "3" at bounding box center [119, 389] width 14 height 14
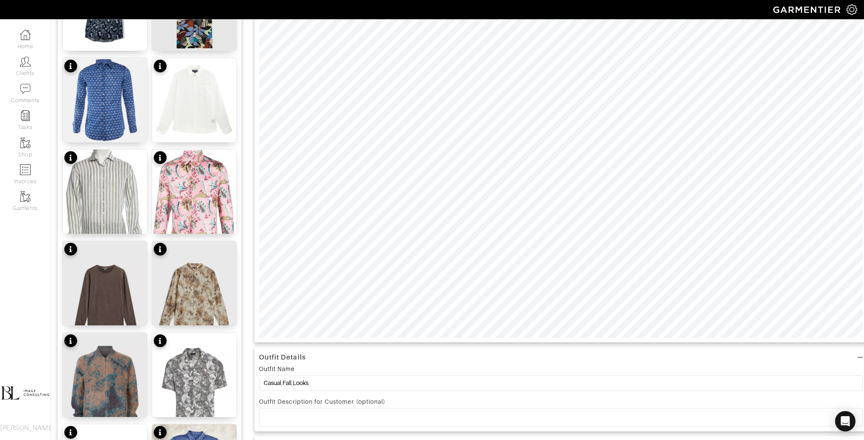
scroll to position [172, 0]
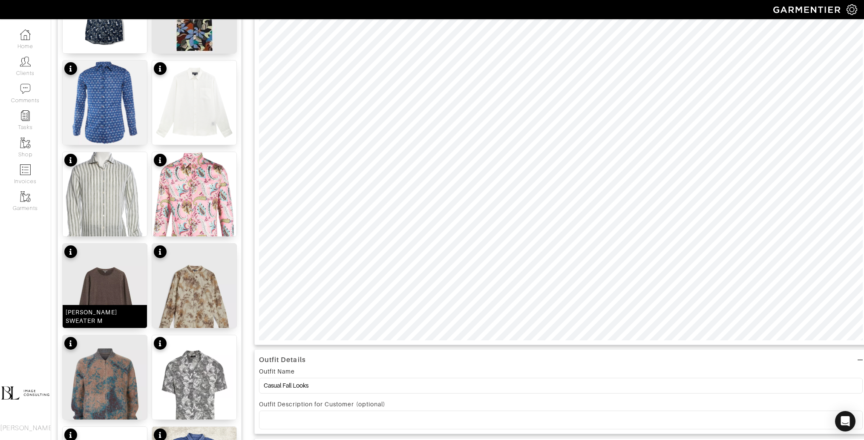
click at [123, 280] on img at bounding box center [105, 300] width 84 height 112
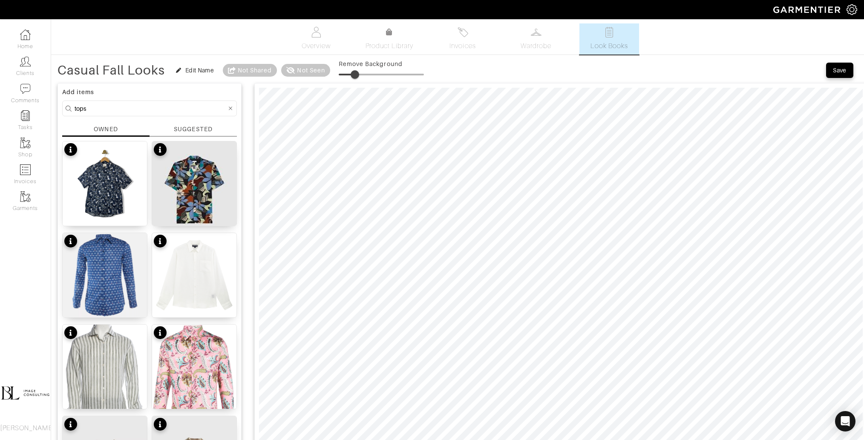
type input "20"
drag, startPoint x: 344, startPoint y: 76, endPoint x: 356, endPoint y: 75, distance: 12.0
click at [356, 75] on span at bounding box center [354, 74] width 9 height 9
click at [143, 110] on input "tops" at bounding box center [151, 108] width 152 height 11
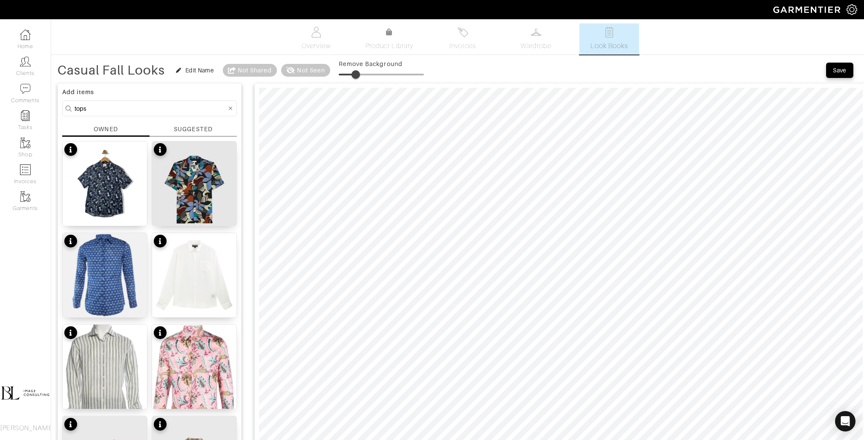
click at [143, 110] on input "tops" at bounding box center [151, 108] width 152 height 11
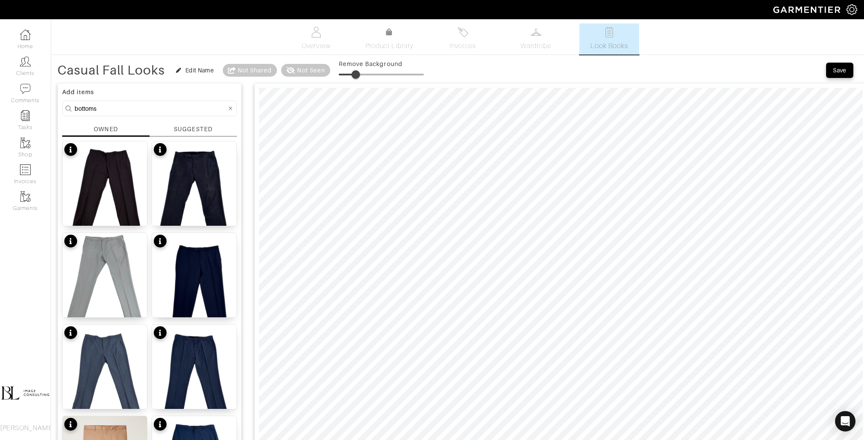
click at [113, 109] on input "bottoms" at bounding box center [151, 108] width 152 height 11
type input "jacket"
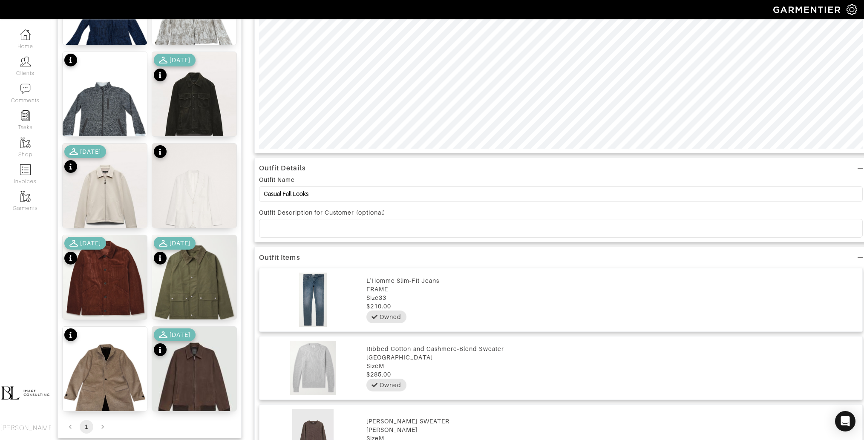
scroll to position [365, 0]
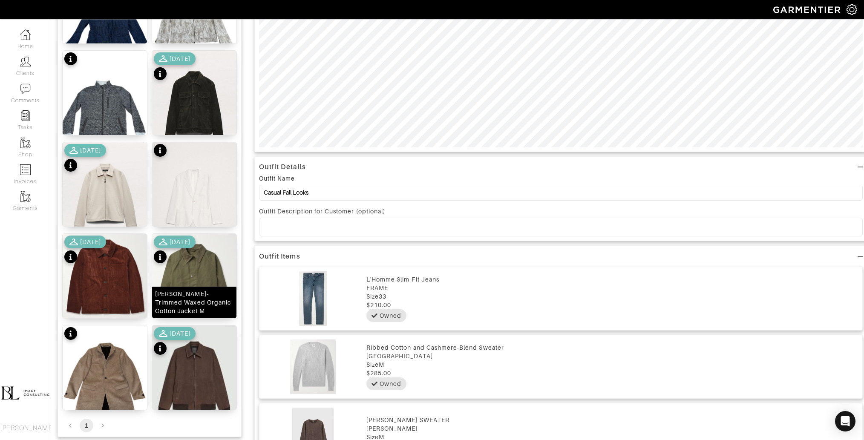
click at [188, 282] on img at bounding box center [194, 280] width 84 height 93
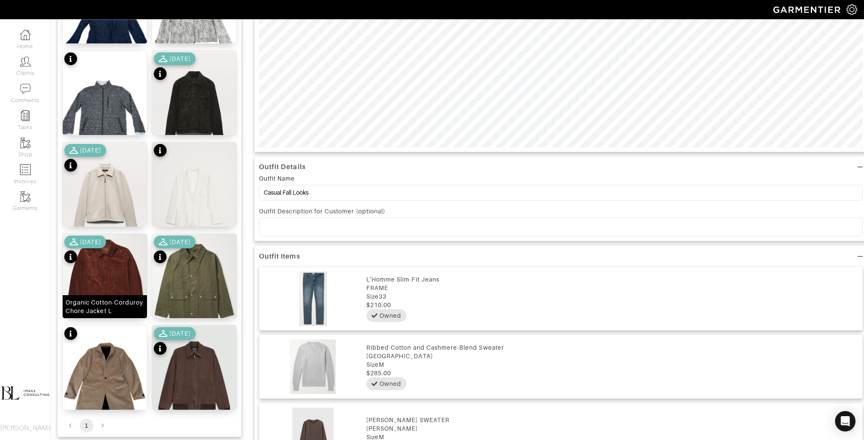
click at [102, 280] on img at bounding box center [105, 277] width 84 height 86
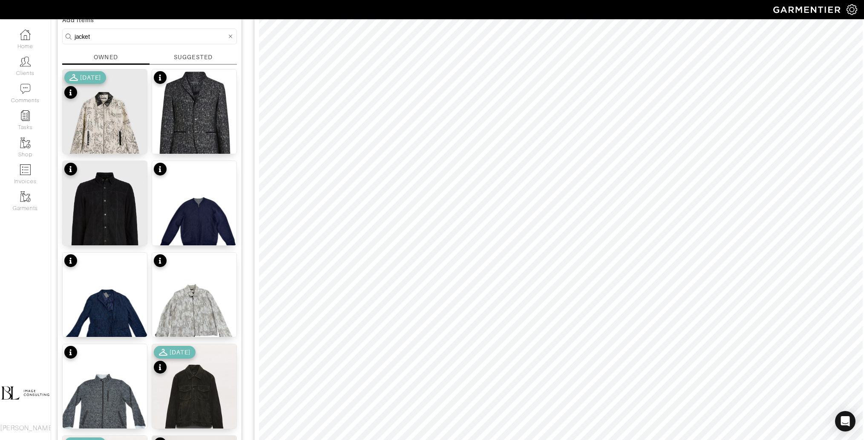
scroll to position [0, 0]
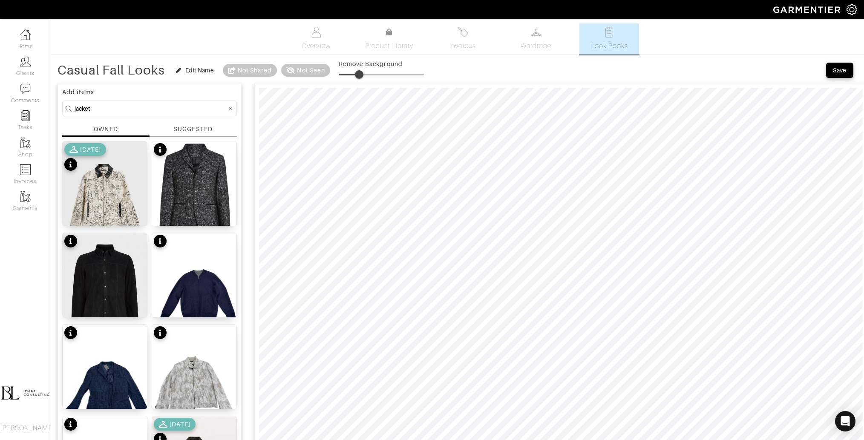
click at [359, 72] on span at bounding box center [359, 74] width 9 height 9
type input "27"
click at [362, 72] on span at bounding box center [361, 74] width 9 height 9
click at [98, 106] on input "jacket" at bounding box center [151, 108] width 152 height 11
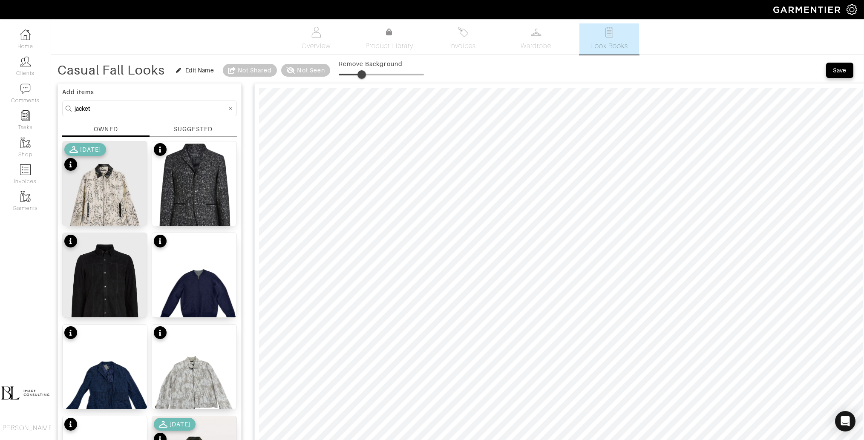
click at [98, 106] on input "jacket" at bounding box center [151, 108] width 152 height 11
type input "shoes"
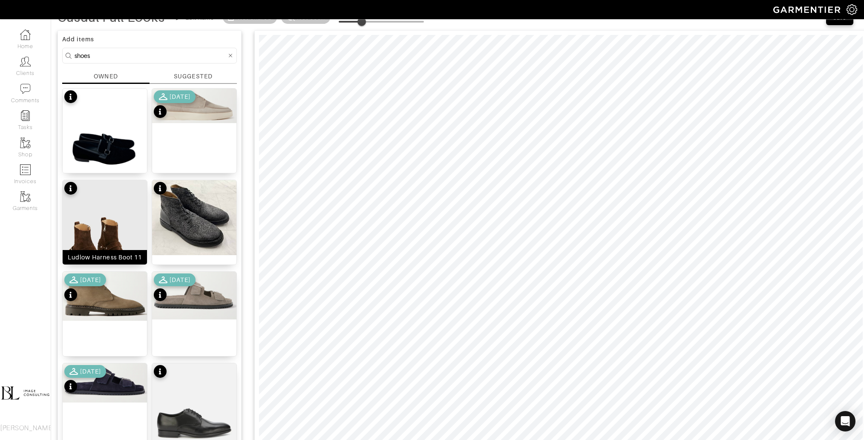
scroll to position [55, 0]
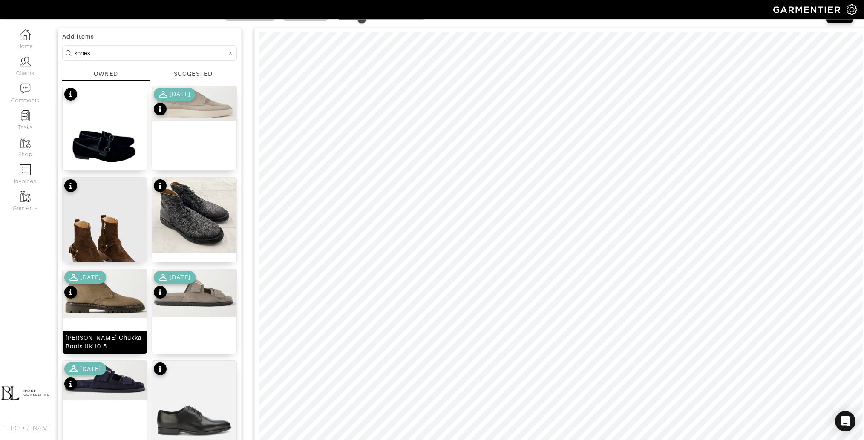
click at [123, 300] on img at bounding box center [105, 293] width 84 height 49
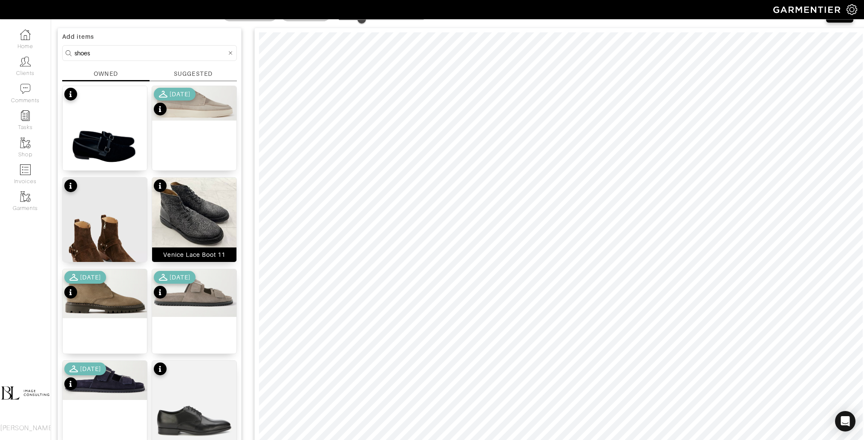
scroll to position [31, 0]
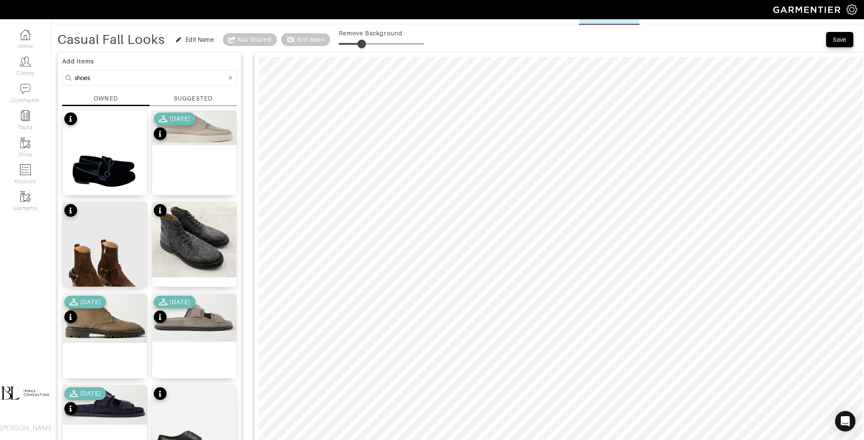
click at [365, 41] on span at bounding box center [361, 44] width 9 height 9
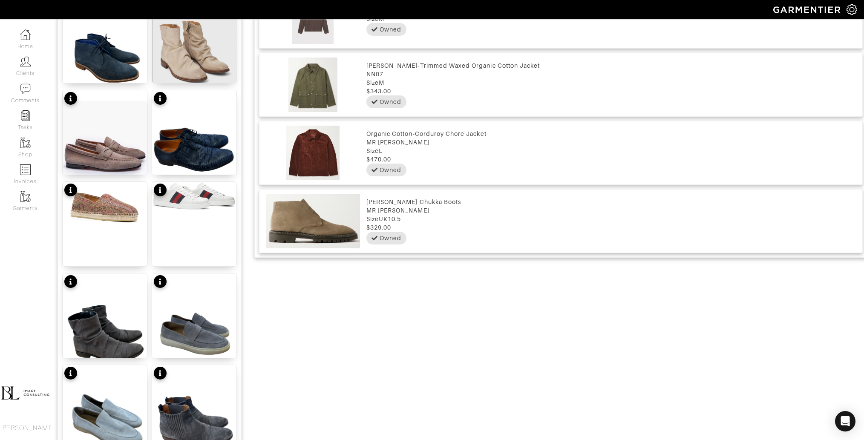
scroll to position [952, 0]
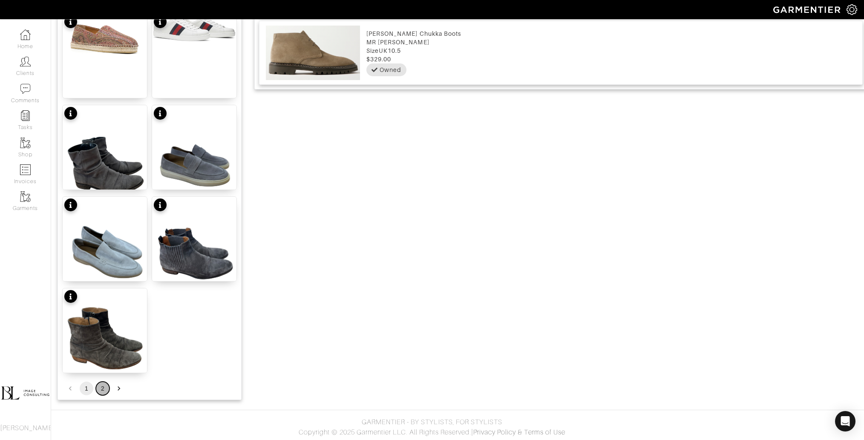
click at [105, 389] on button "2" at bounding box center [103, 389] width 14 height 14
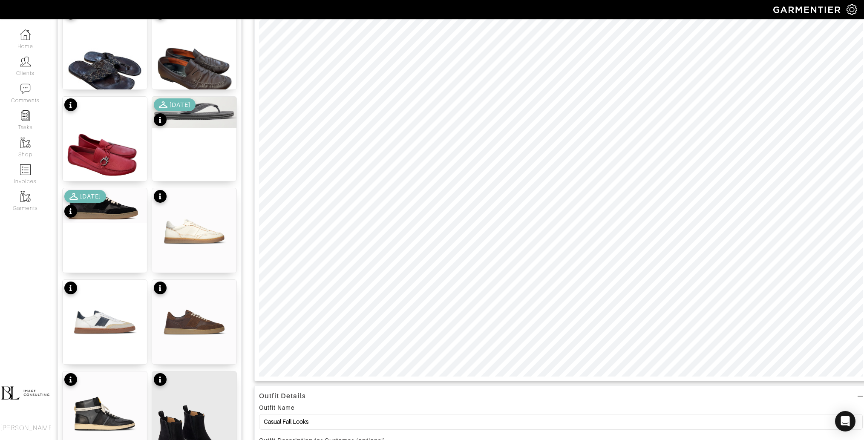
scroll to position [135, 0]
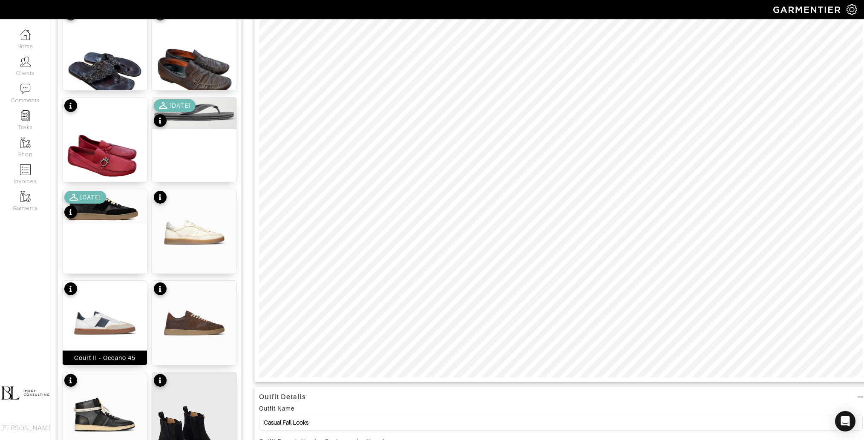
click at [113, 325] on img at bounding box center [105, 323] width 84 height 84
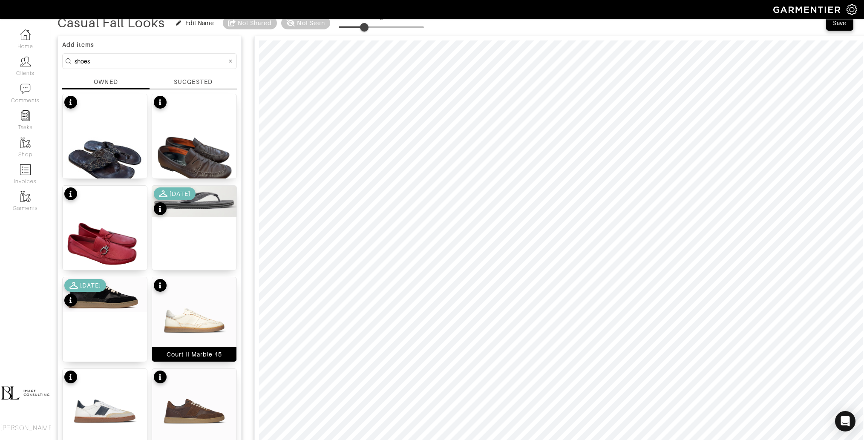
scroll to position [35, 0]
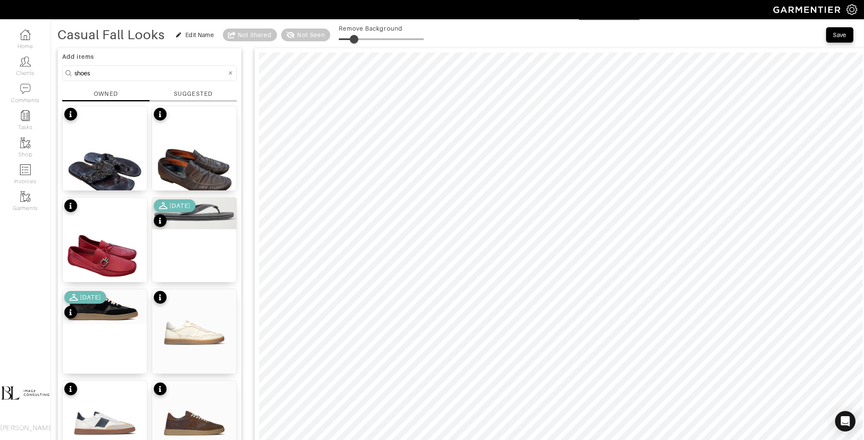
drag, startPoint x: 367, startPoint y: 35, endPoint x: 355, endPoint y: 38, distance: 12.7
click at [355, 38] on span at bounding box center [354, 39] width 9 height 9
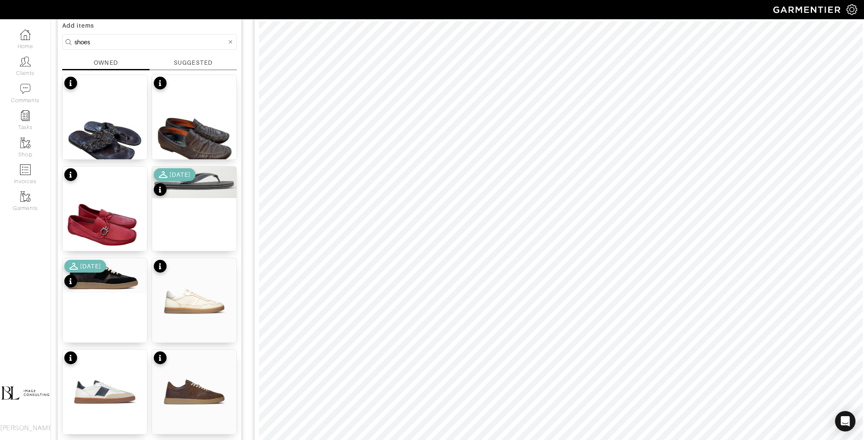
scroll to position [29, 0]
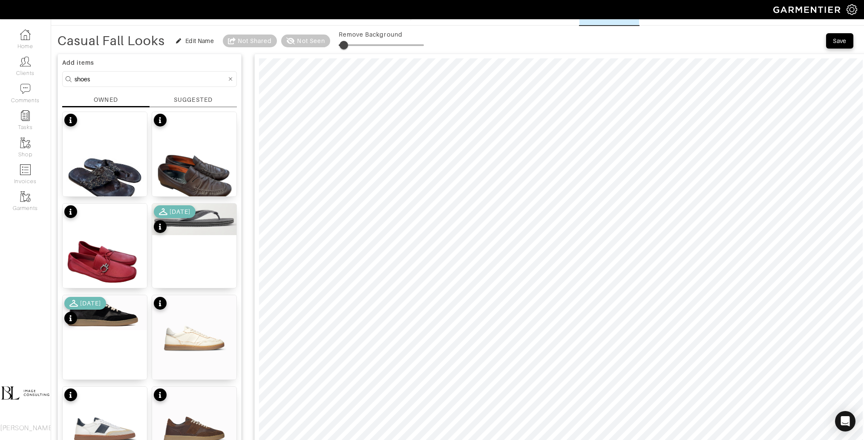
type input "3"
drag, startPoint x: 354, startPoint y: 43, endPoint x: 342, endPoint y: 44, distance: 12.5
click at [342, 44] on span at bounding box center [341, 45] width 9 height 9
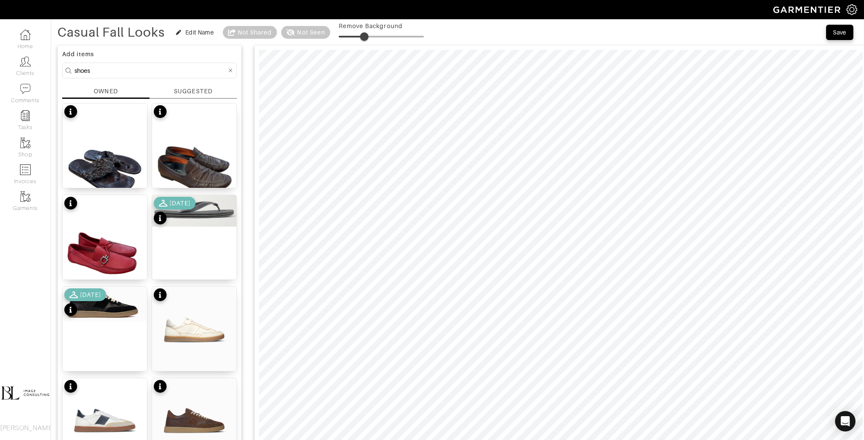
scroll to position [21, 0]
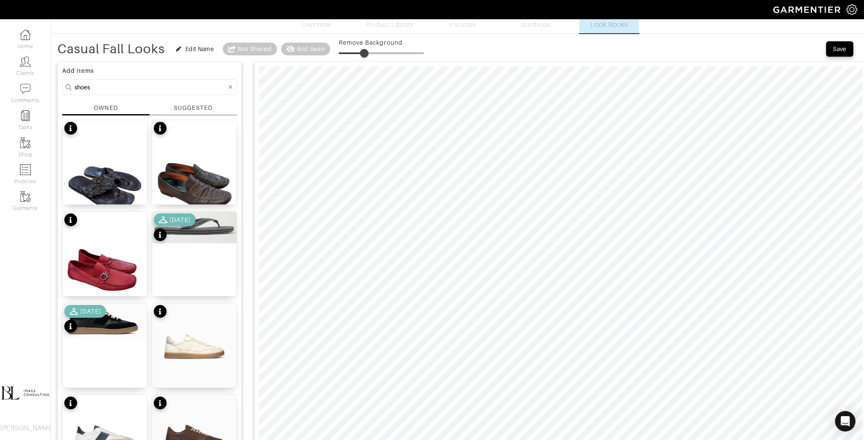
click at [128, 83] on input "shoes" at bounding box center [151, 87] width 152 height 11
type input "n"
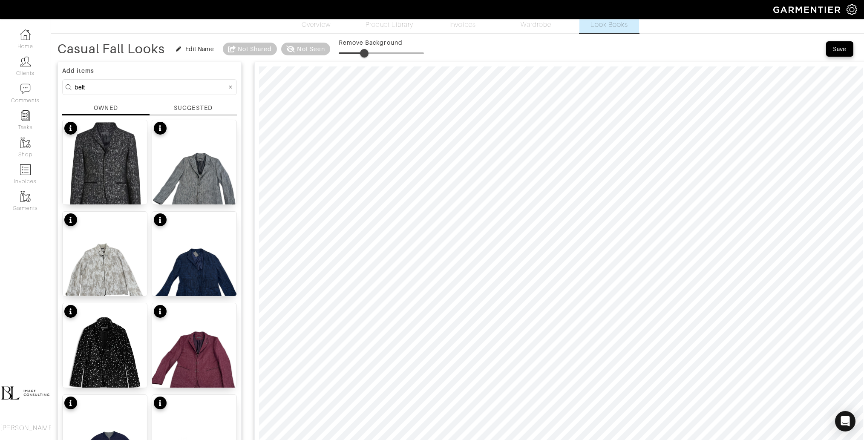
type input "belt"
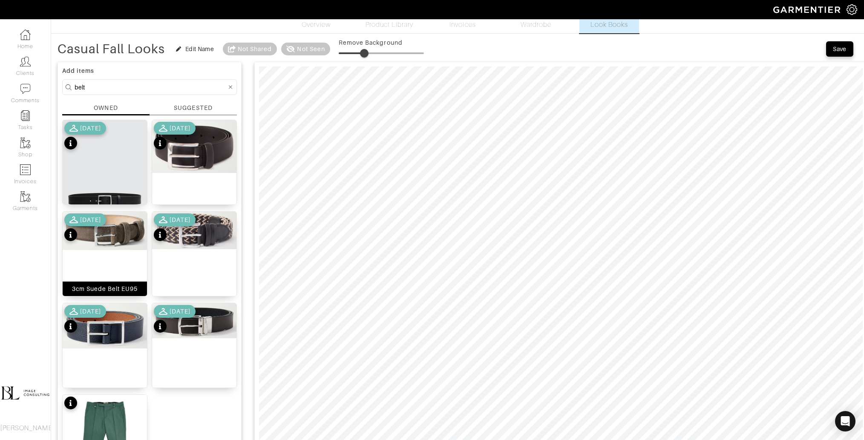
click at [114, 239] on img at bounding box center [105, 231] width 84 height 38
drag, startPoint x: 364, startPoint y: 48, endPoint x: 360, endPoint y: 54, distance: 7.1
click at [359, 54] on span at bounding box center [357, 53] width 9 height 9
type input "19"
click at [356, 53] on span at bounding box center [354, 53] width 9 height 9
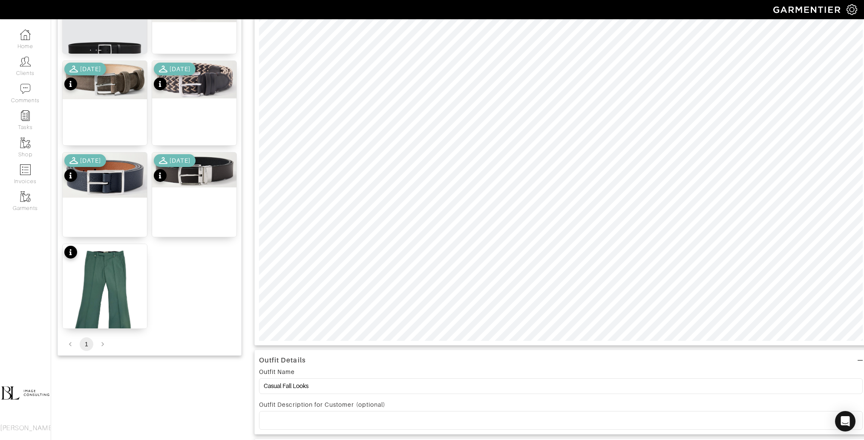
scroll to position [0, 0]
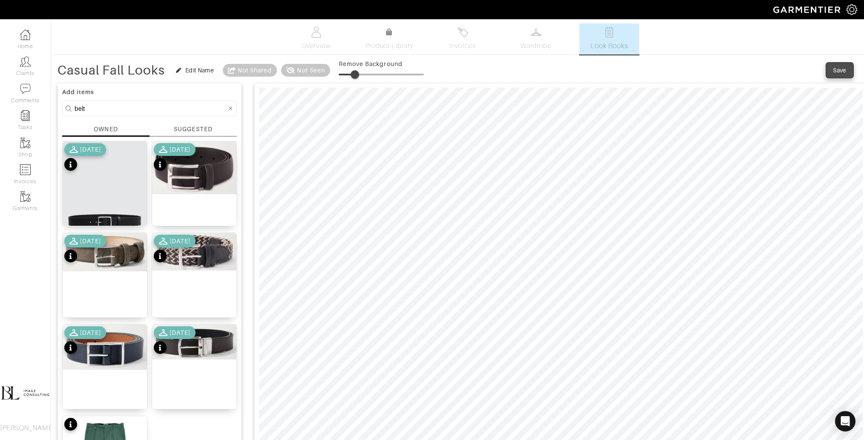
click at [830, 72] on span "Save" at bounding box center [839, 70] width 18 height 9
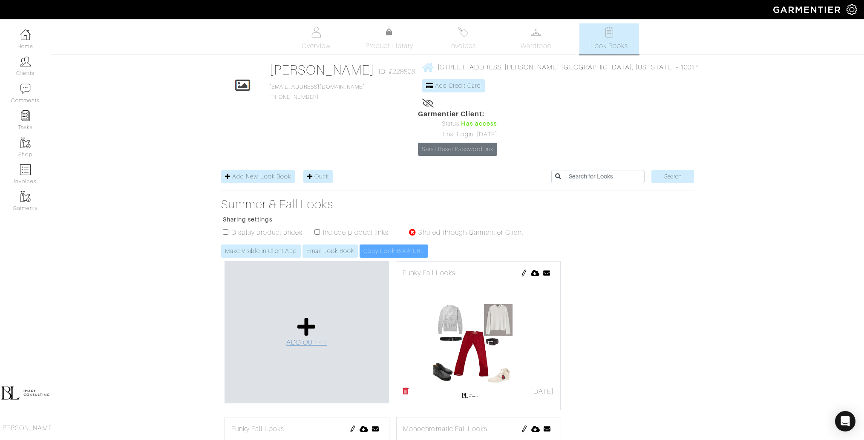
click at [309, 339] on span "ADD OUTFIT" at bounding box center [306, 343] width 41 height 8
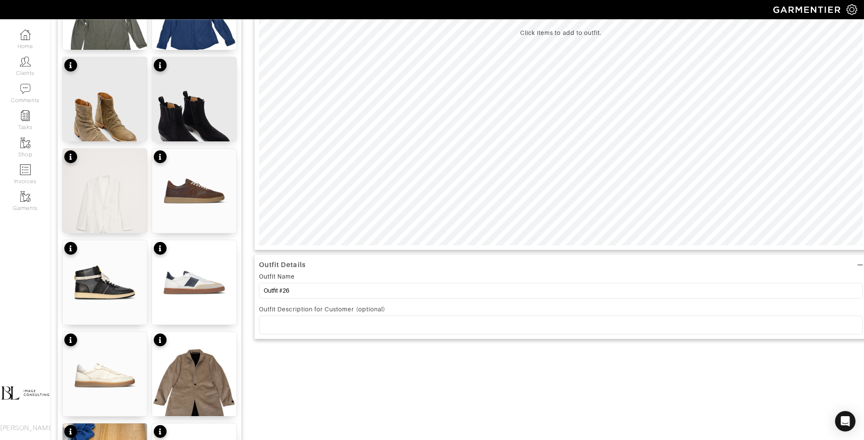
scroll to position [271, 0]
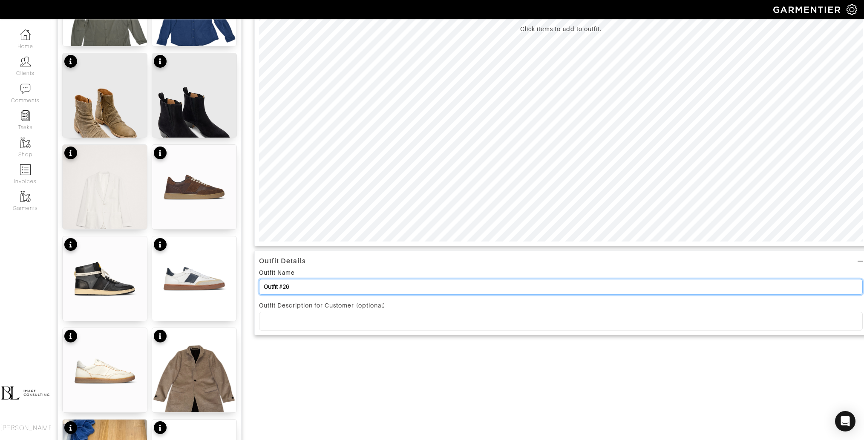
click at [360, 289] on input "Outfit #26" at bounding box center [560, 287] width 603 height 16
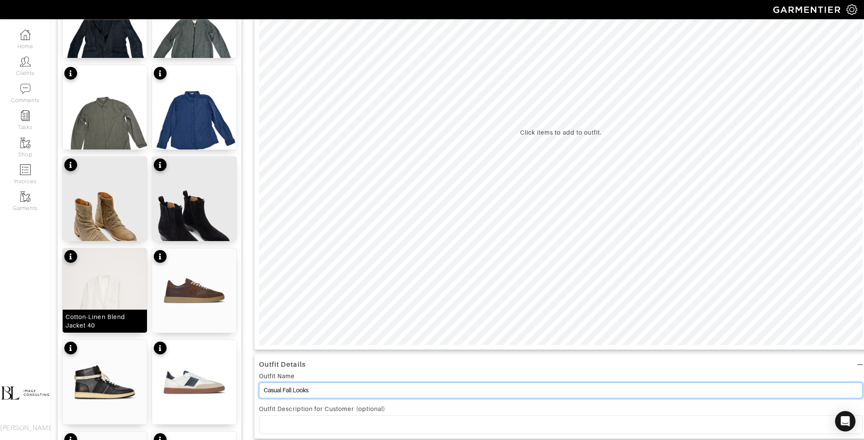
scroll to position [0, 0]
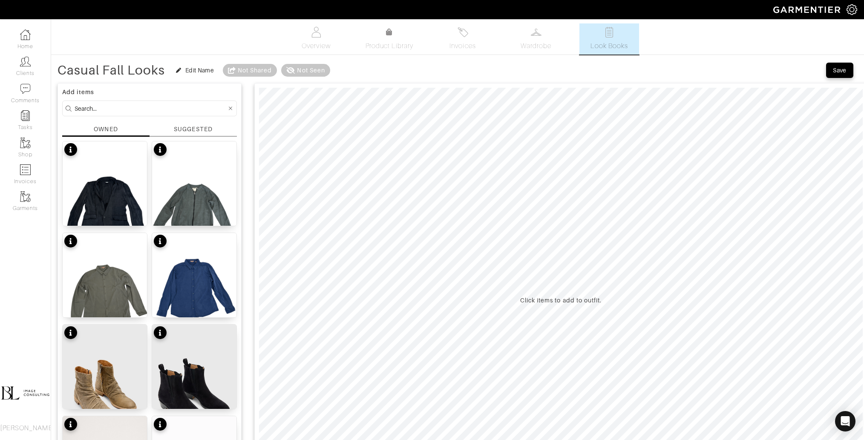
type input "Casual Fall Looks"
click at [128, 112] on input at bounding box center [151, 108] width 152 height 11
type input "bottoms"
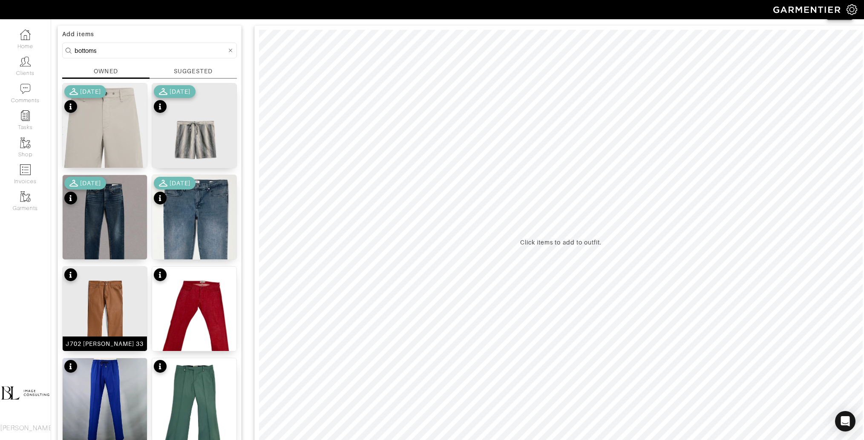
scroll to position [75, 0]
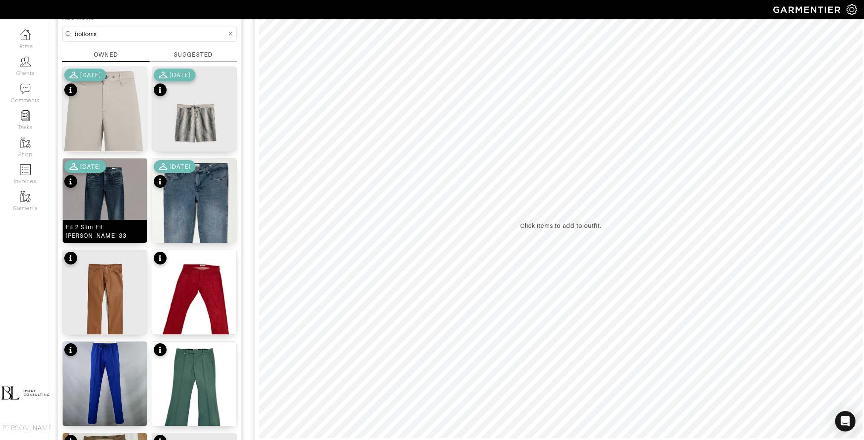
click at [104, 195] on img at bounding box center [105, 211] width 84 height 106
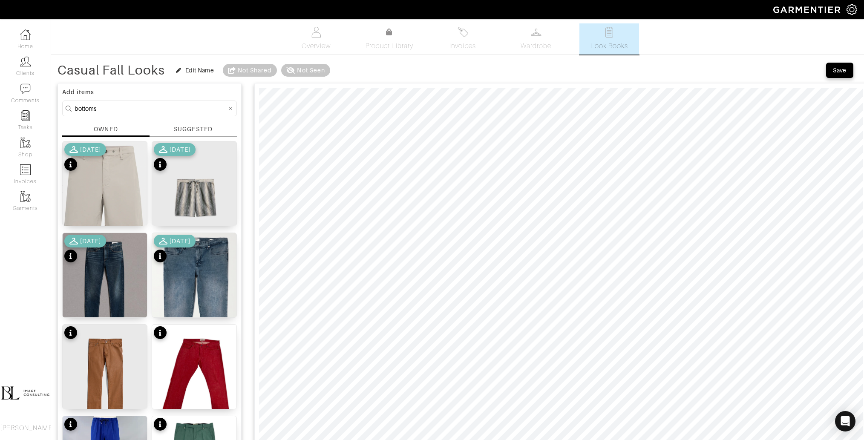
drag, startPoint x: 343, startPoint y: 72, endPoint x: 379, endPoint y: 74, distance: 36.2
click at [379, 74] on span at bounding box center [378, 74] width 9 height 9
type input "45"
click at [378, 76] on span at bounding box center [377, 74] width 9 height 9
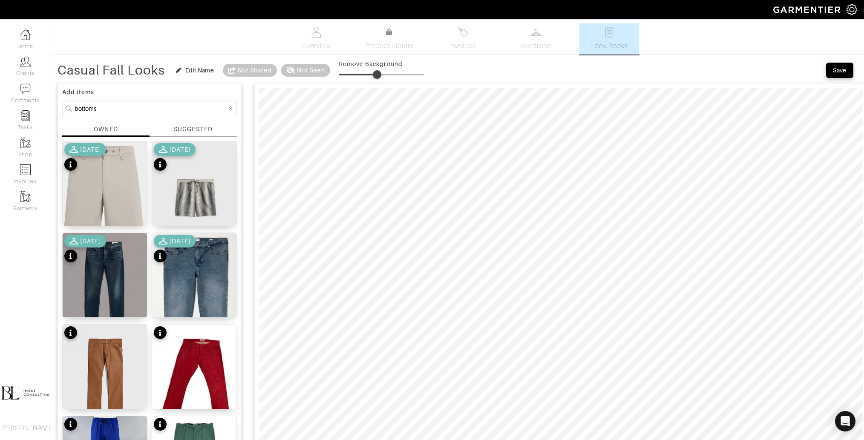
click at [160, 109] on input "bottoms" at bounding box center [151, 108] width 152 height 11
type input "tops"
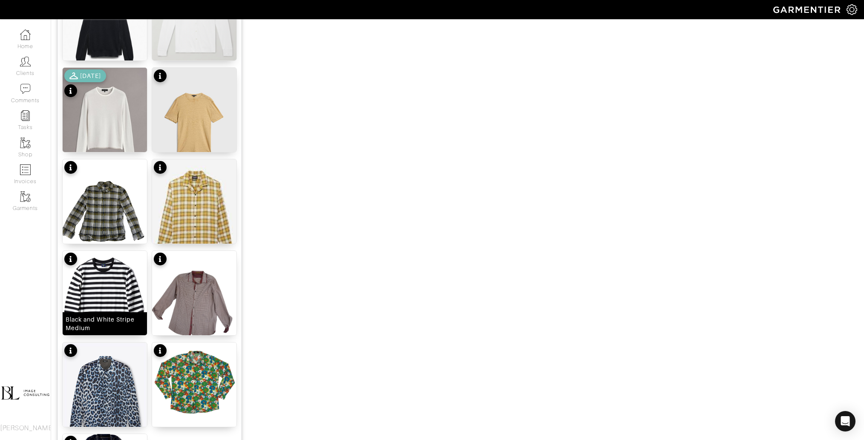
click at [107, 301] on img at bounding box center [105, 304] width 84 height 106
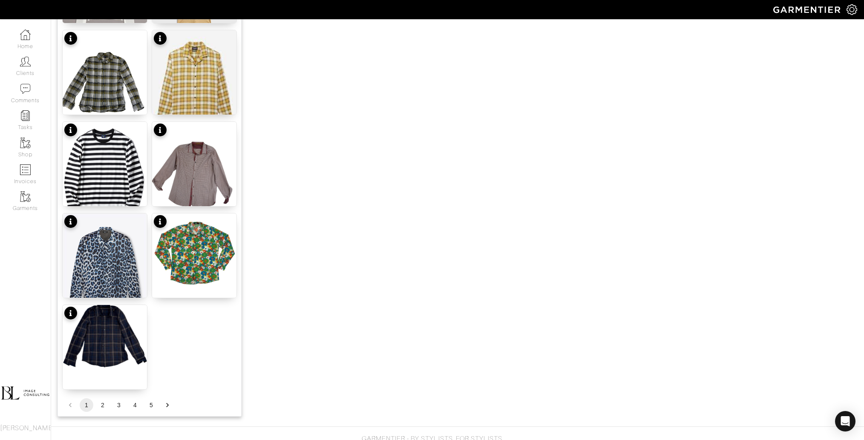
scroll to position [937, 0]
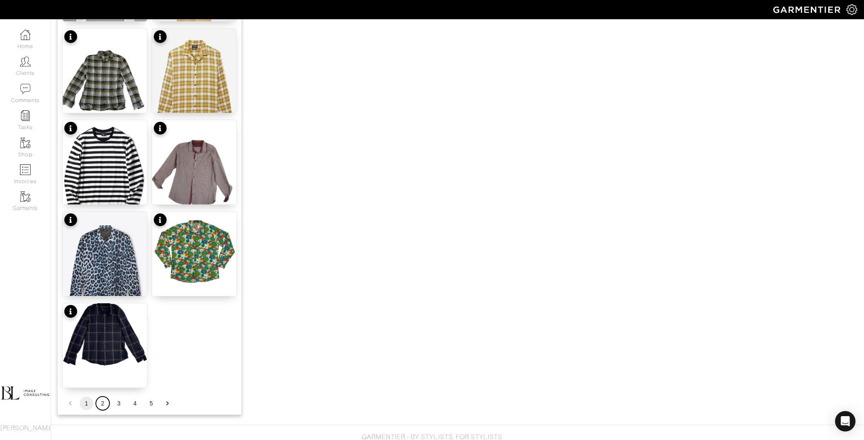
click at [100, 404] on button "2" at bounding box center [103, 403] width 14 height 14
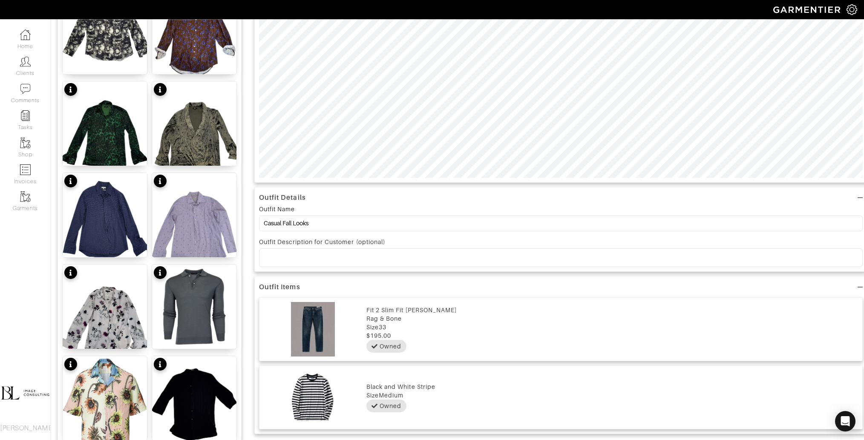
scroll to position [952, 0]
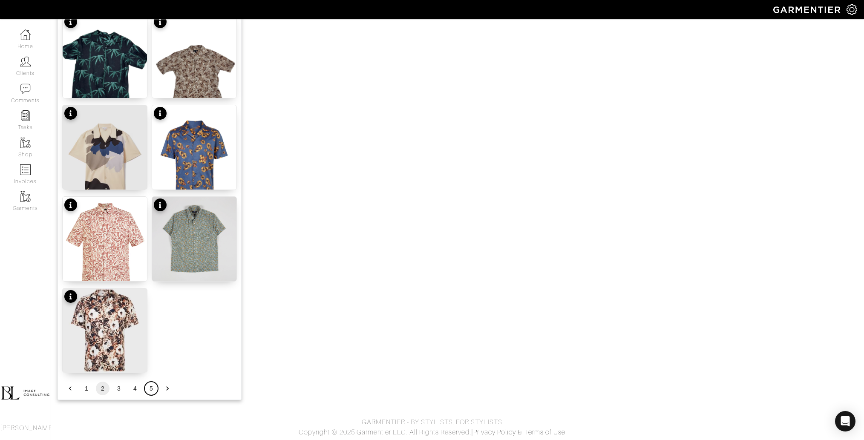
click at [149, 390] on button "5" at bounding box center [151, 389] width 14 height 14
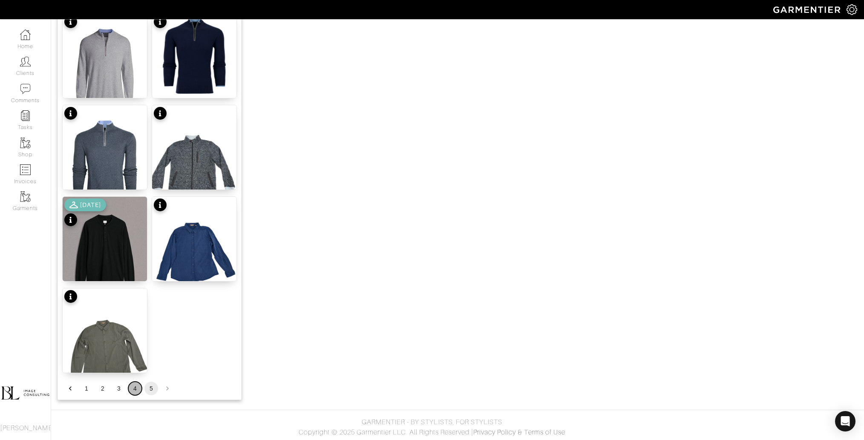
click at [134, 382] on button "4" at bounding box center [135, 389] width 14 height 14
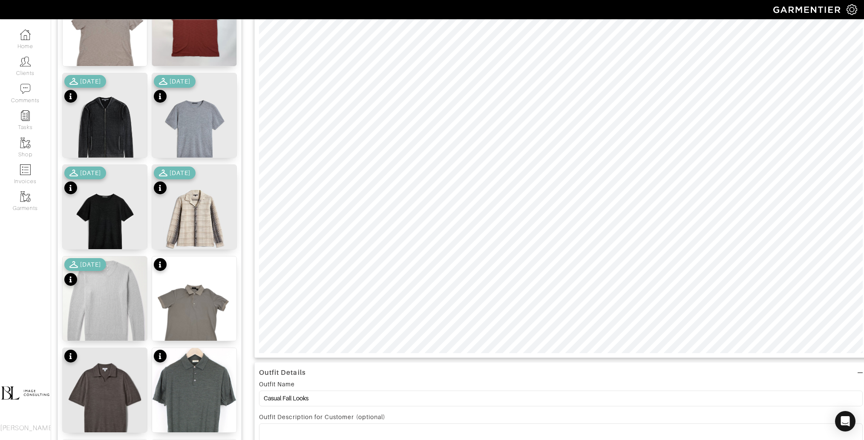
scroll to position [159, 0]
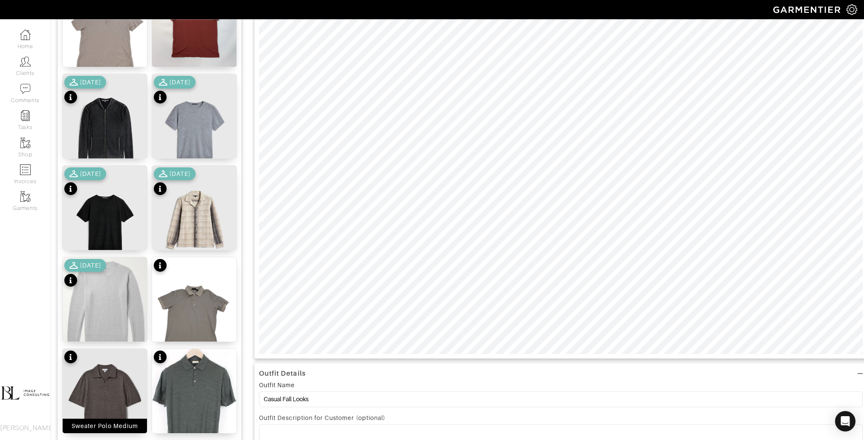
click at [123, 390] on img at bounding box center [105, 405] width 84 height 112
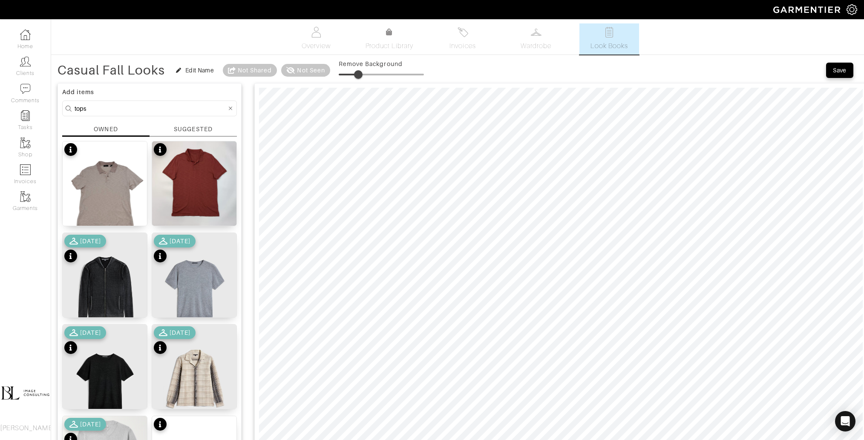
type input "26"
click at [362, 75] on span at bounding box center [360, 74] width 9 height 9
click at [132, 104] on input "tops" at bounding box center [151, 108] width 152 height 11
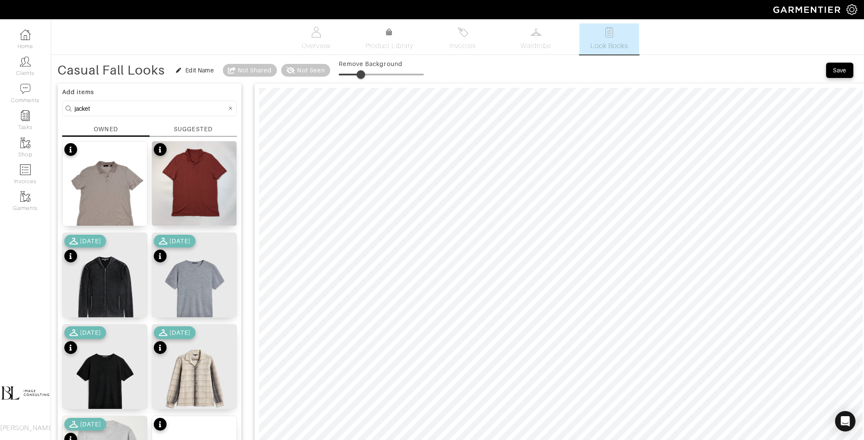
type input "jacket"
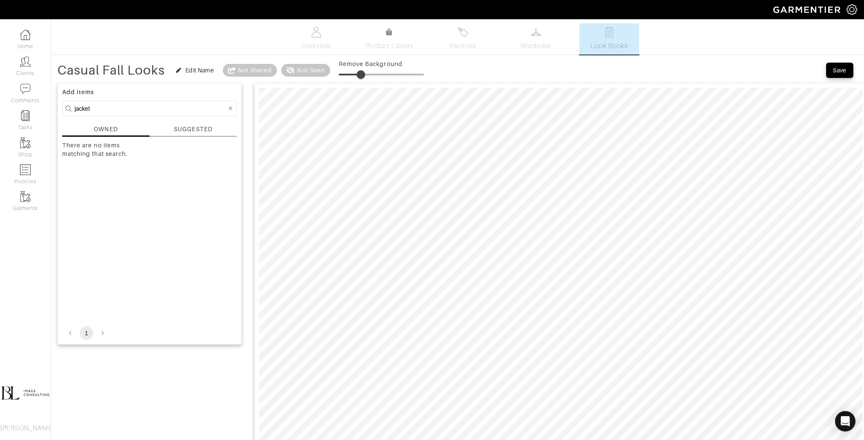
click at [109, 108] on input "jacket" at bounding box center [151, 108] width 152 height 11
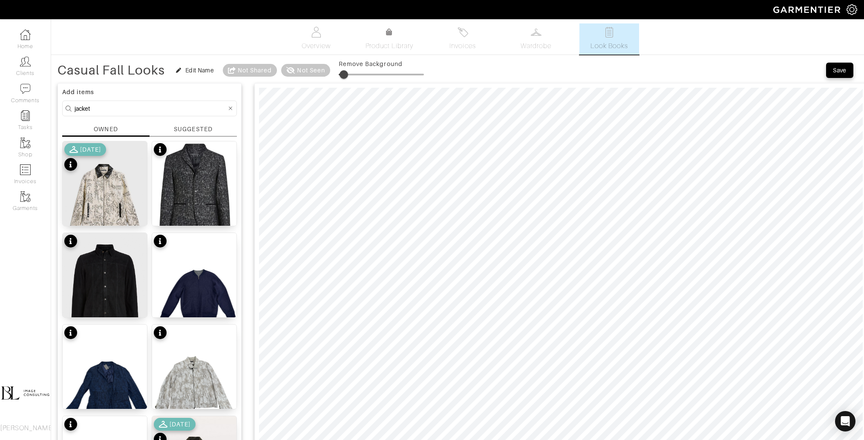
drag, startPoint x: 360, startPoint y: 75, endPoint x: 336, endPoint y: 76, distance: 23.9
click at [343, 77] on span at bounding box center [343, 74] width 9 height 9
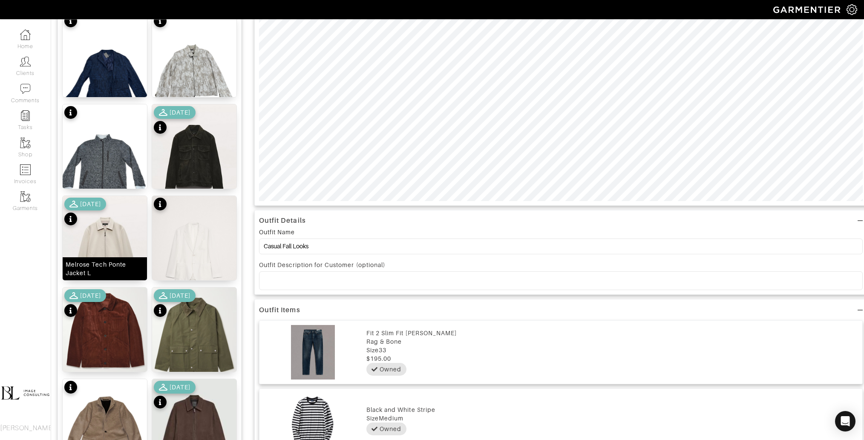
scroll to position [312, 0]
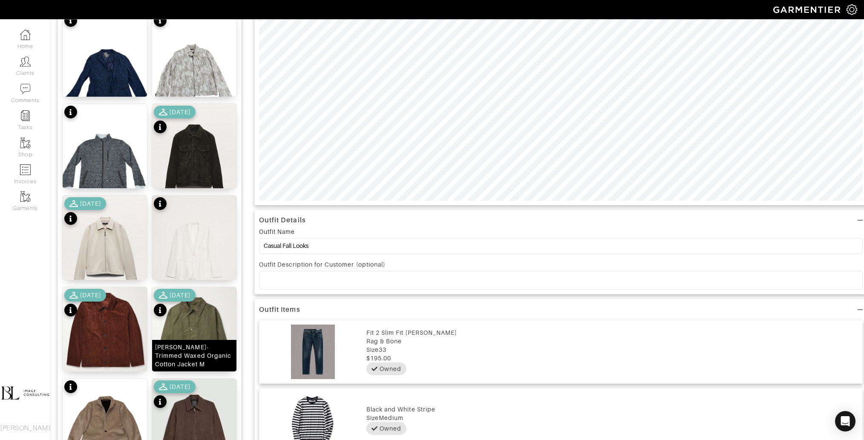
click at [204, 344] on div "Glenn Corduroy-Trimmed Waxed Organic Cotton Jacket M" at bounding box center [194, 356] width 78 height 26
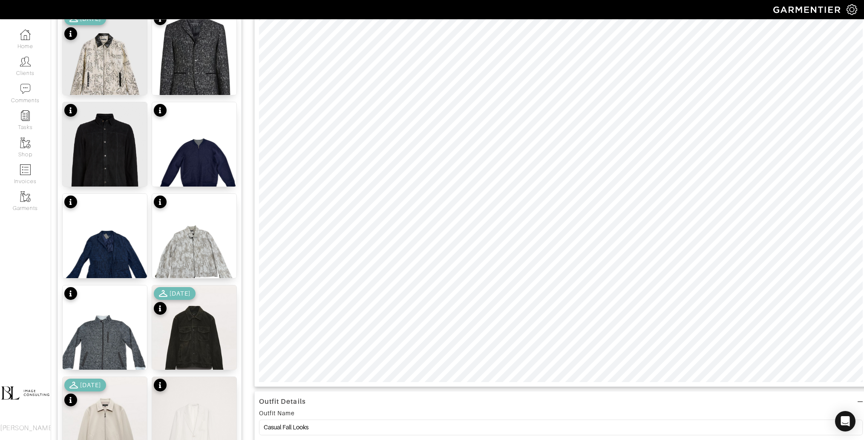
scroll to position [0, 0]
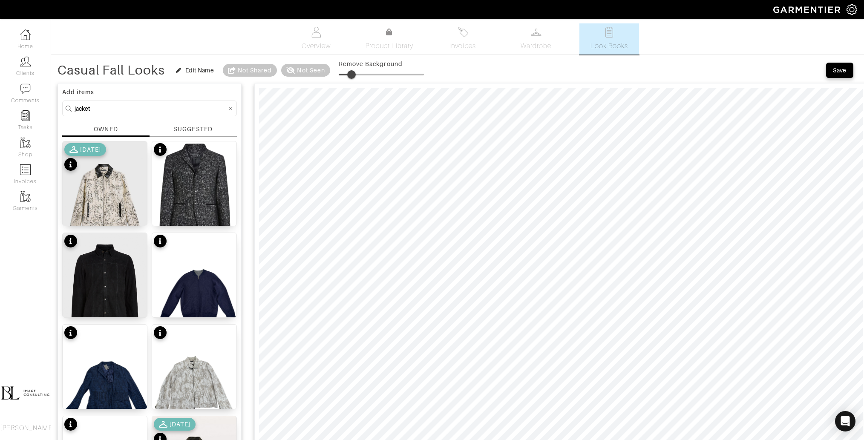
type input "17"
drag, startPoint x: 344, startPoint y: 73, endPoint x: 354, endPoint y: 75, distance: 9.9
click at [354, 75] on span at bounding box center [353, 74] width 9 height 9
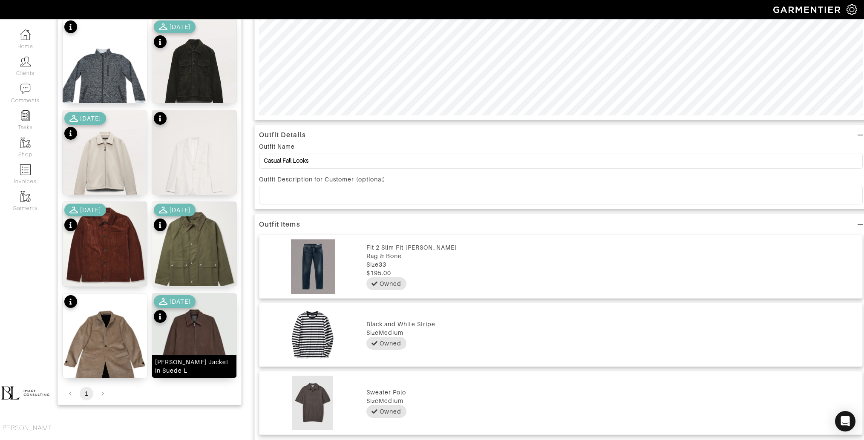
click at [198, 341] on img at bounding box center [194, 346] width 84 height 106
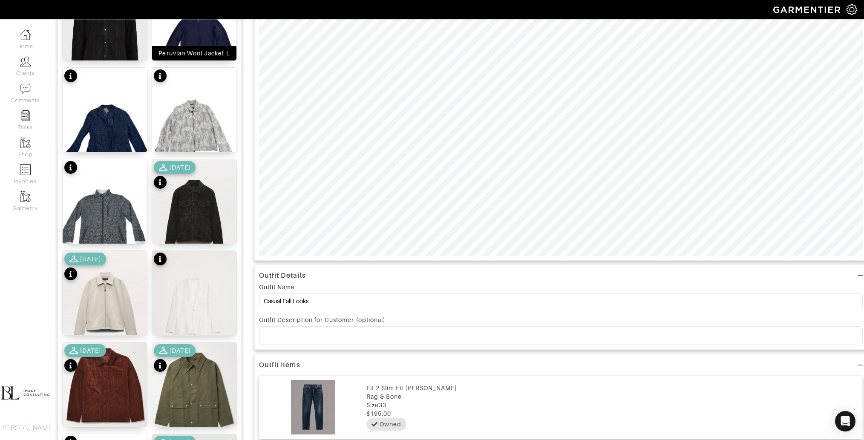
scroll to position [256, 0]
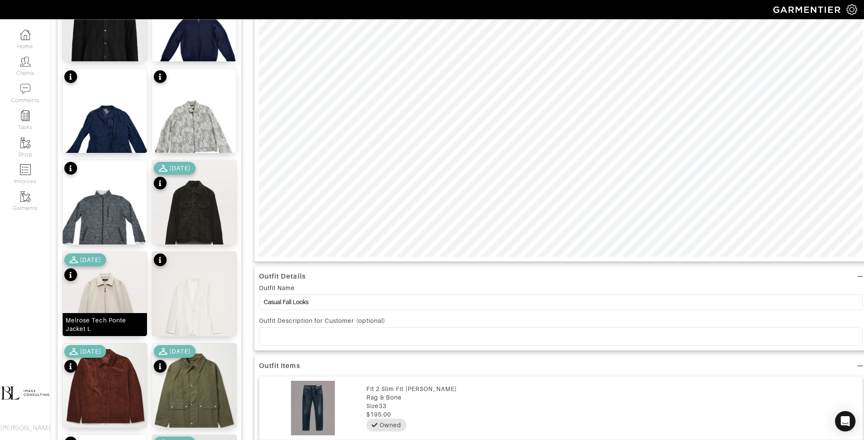
click at [109, 298] on img at bounding box center [105, 305] width 84 height 106
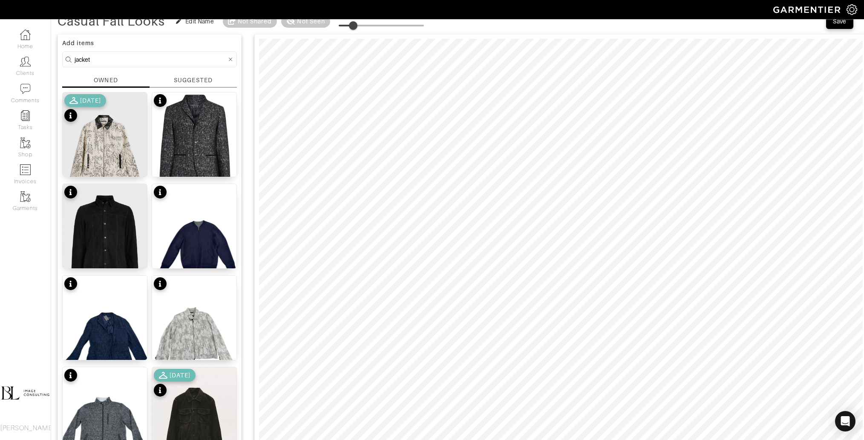
scroll to position [0, 0]
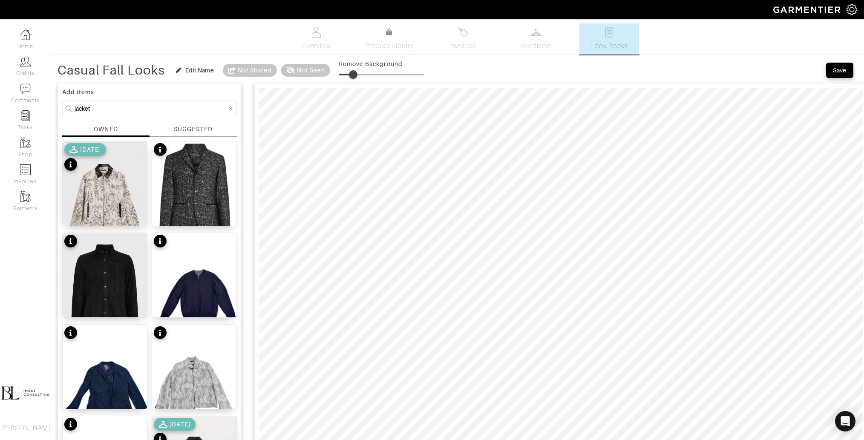
drag, startPoint x: 343, startPoint y: 74, endPoint x: 354, endPoint y: 75, distance: 11.5
click at [354, 75] on span at bounding box center [353, 74] width 9 height 9
drag, startPoint x: 353, startPoint y: 75, endPoint x: 345, endPoint y: 75, distance: 7.7
click at [345, 75] on span at bounding box center [345, 74] width 9 height 9
type input "12"
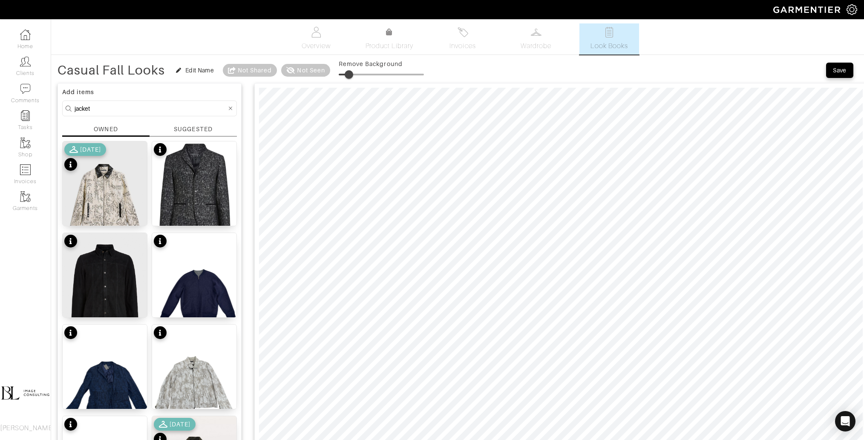
drag, startPoint x: 345, startPoint y: 72, endPoint x: 350, endPoint y: 72, distance: 4.3
click at [350, 72] on span at bounding box center [348, 74] width 9 height 9
click at [92, 110] on input "jacket" at bounding box center [151, 108] width 152 height 11
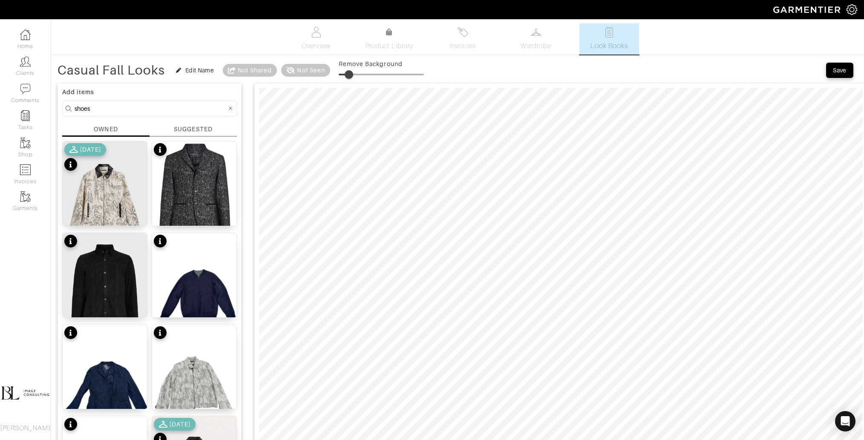
type input "shoes"
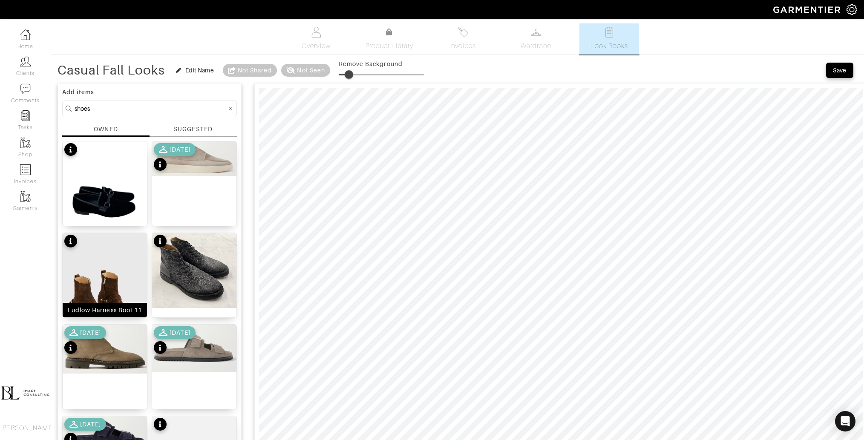
scroll to position [952, 0]
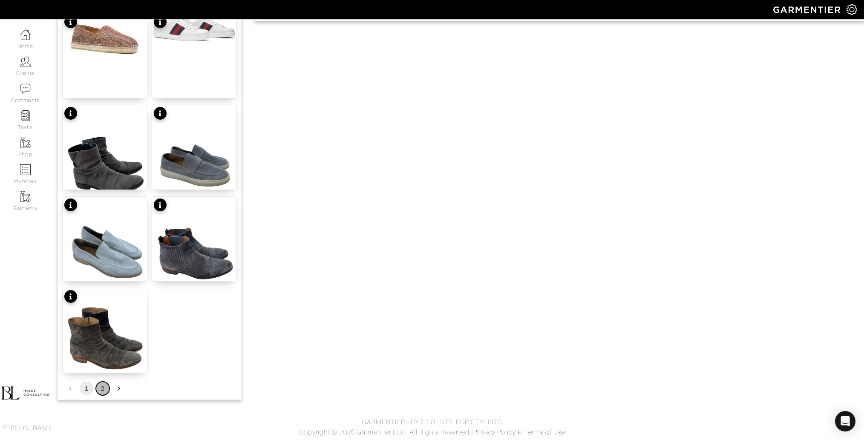
click at [100, 391] on button "2" at bounding box center [103, 389] width 14 height 14
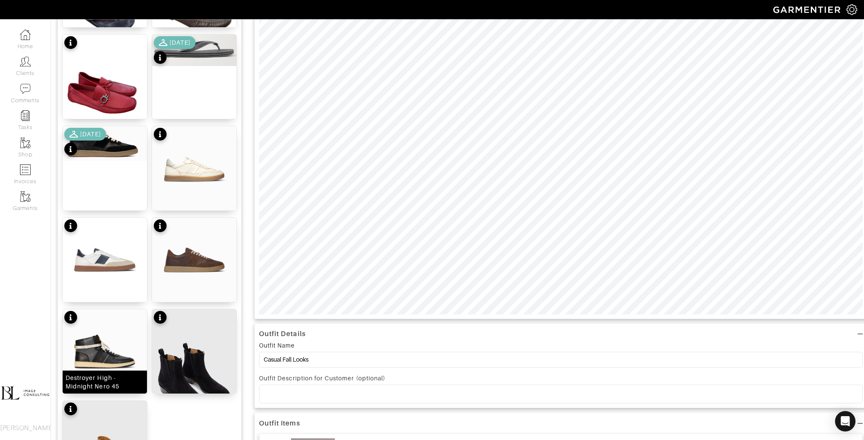
click at [100, 341] on img at bounding box center [105, 351] width 84 height 84
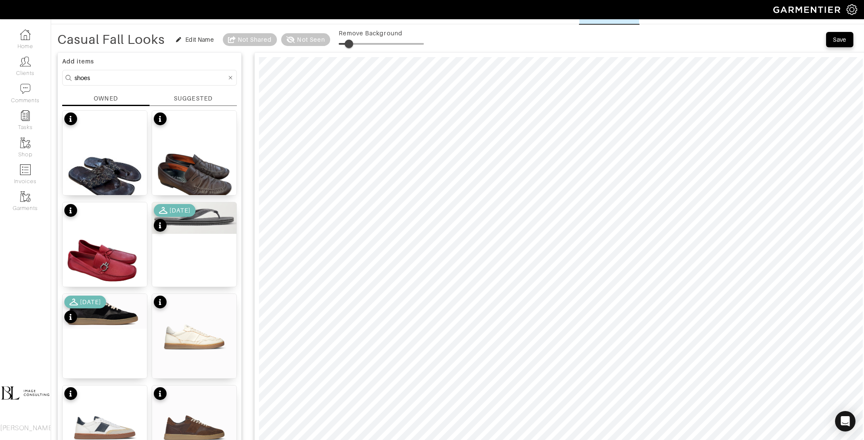
scroll to position [0, 0]
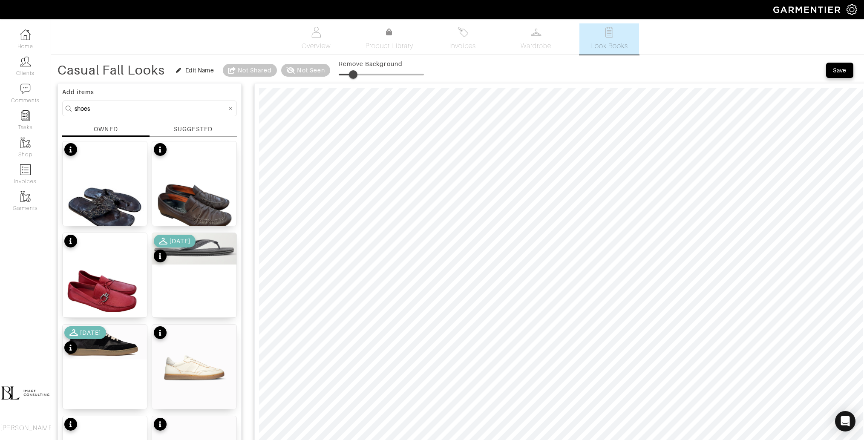
click at [356, 73] on span at bounding box center [353, 74] width 9 height 9
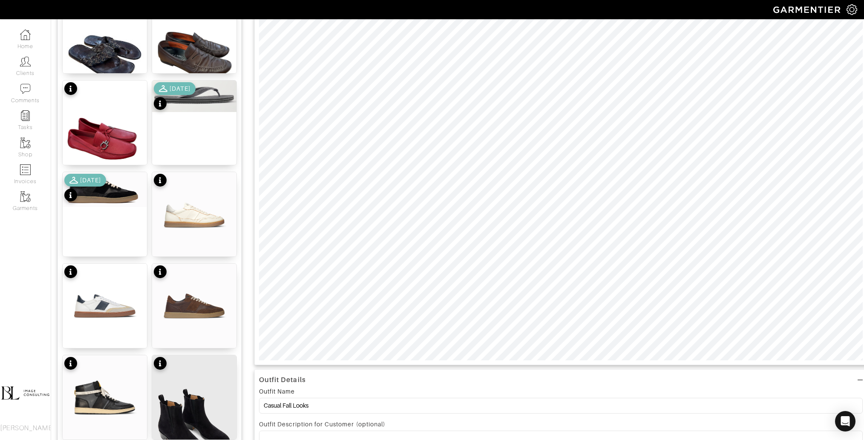
scroll to position [169, 0]
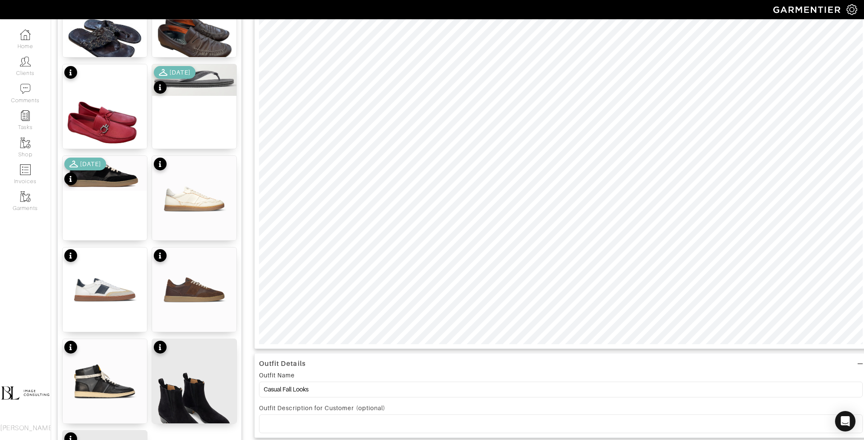
click at [451, 353] on div "Outfit Details Outfit Name Casual Fall Looks Outfit Description for Customer (o…" at bounding box center [560, 391] width 613 height 962
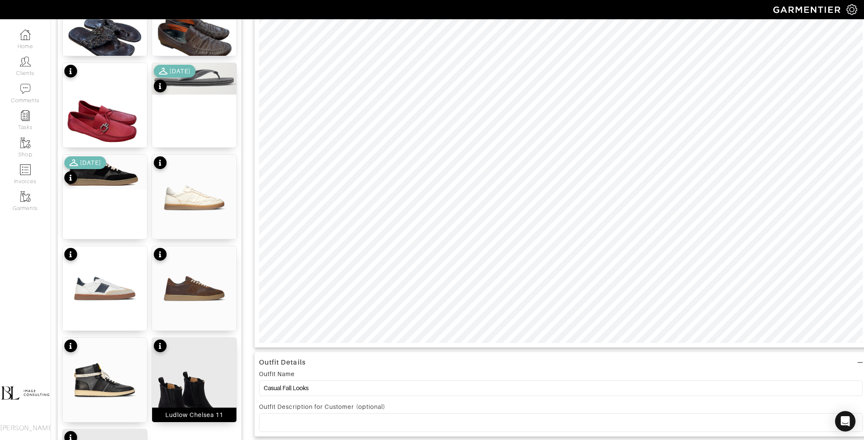
scroll to position [130, 0]
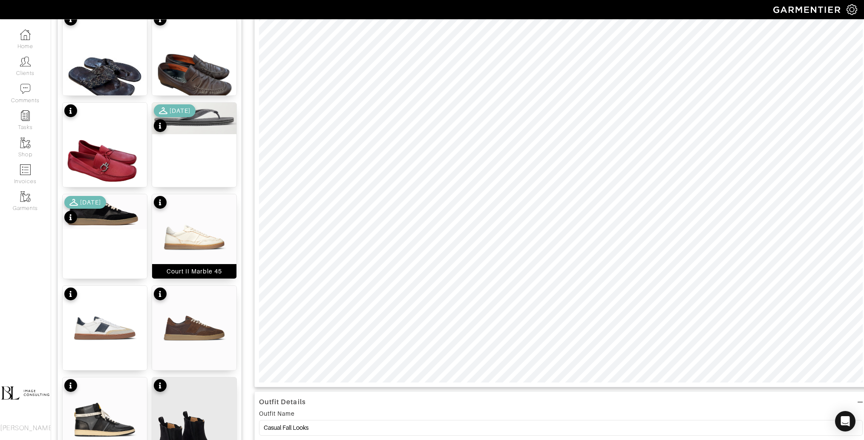
click at [185, 246] on img at bounding box center [194, 236] width 84 height 84
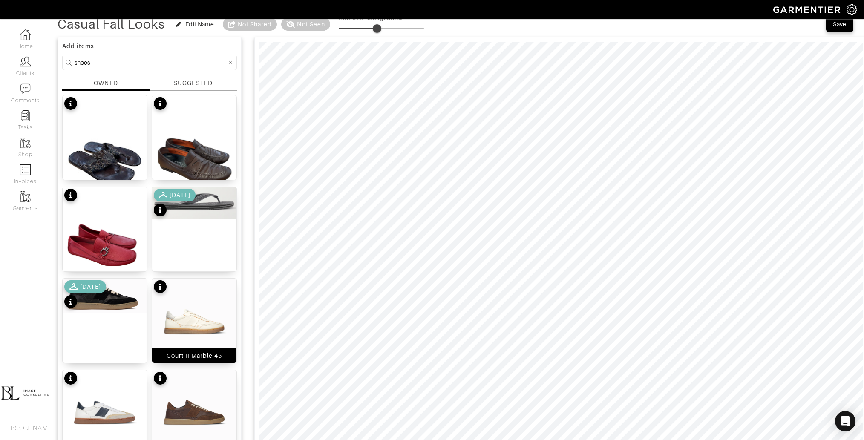
scroll to position [0, 0]
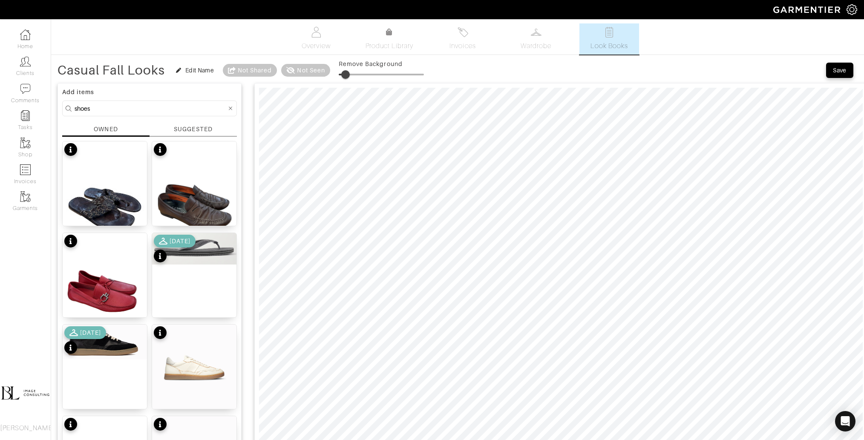
type input "4"
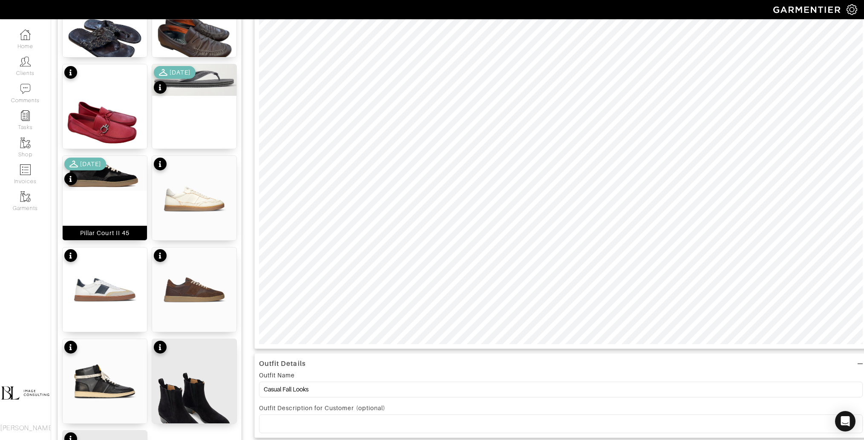
scroll to position [167, 0]
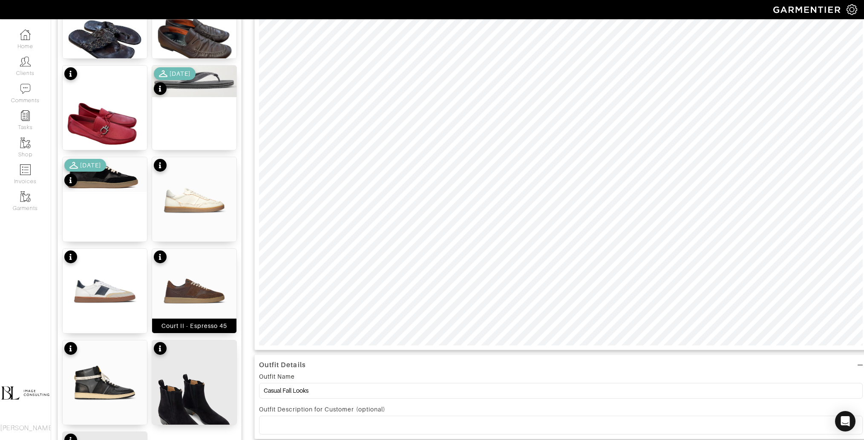
click at [192, 278] on img at bounding box center [194, 291] width 84 height 84
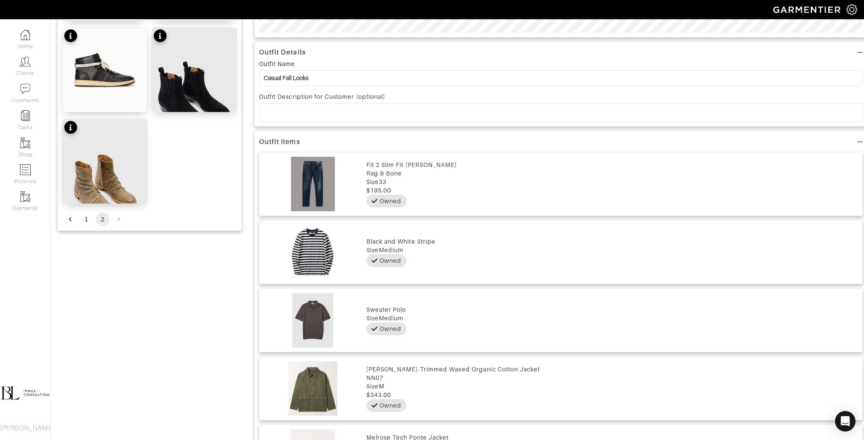
scroll to position [448, 0]
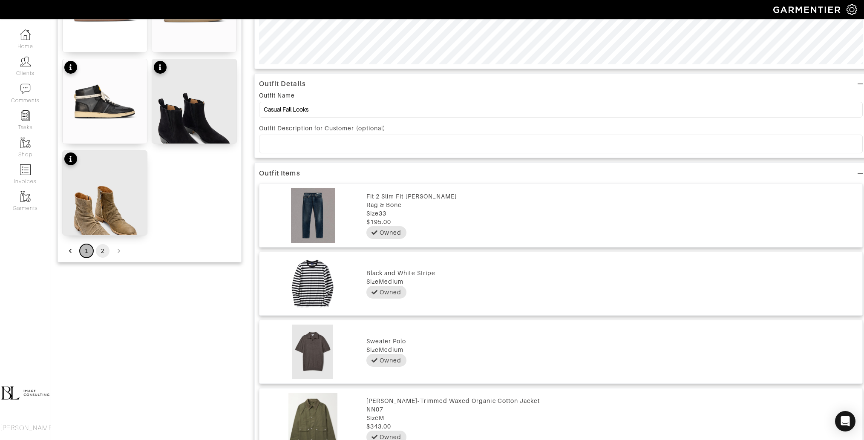
click at [85, 246] on button "1" at bounding box center [87, 251] width 14 height 14
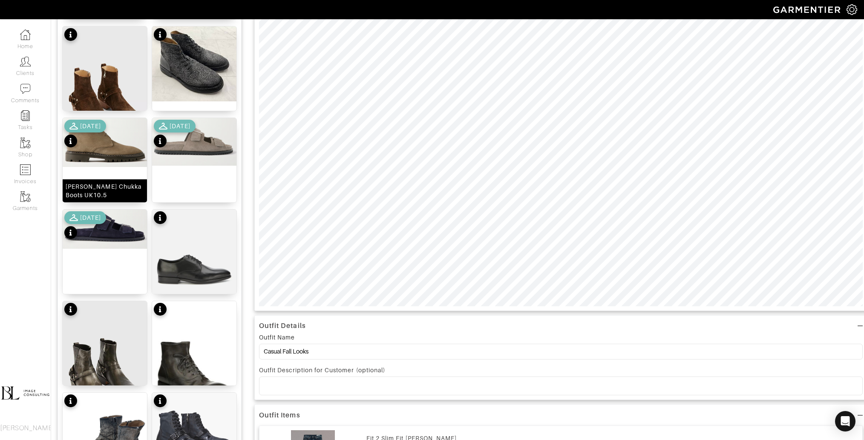
scroll to position [0, 0]
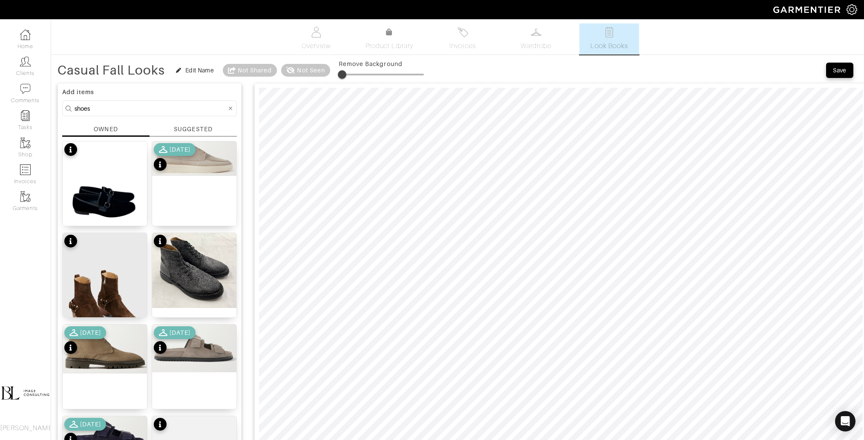
click at [131, 111] on input "shoes" at bounding box center [151, 108] width 152 height 11
type input "belt"
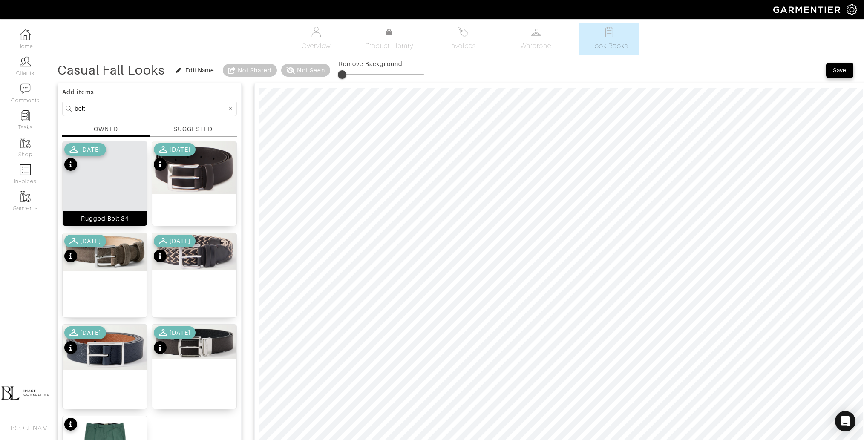
click at [109, 207] on img at bounding box center [105, 194] width 84 height 106
drag, startPoint x: 342, startPoint y: 73, endPoint x: 350, endPoint y: 73, distance: 8.1
click at [350, 73] on span at bounding box center [348, 74] width 9 height 9
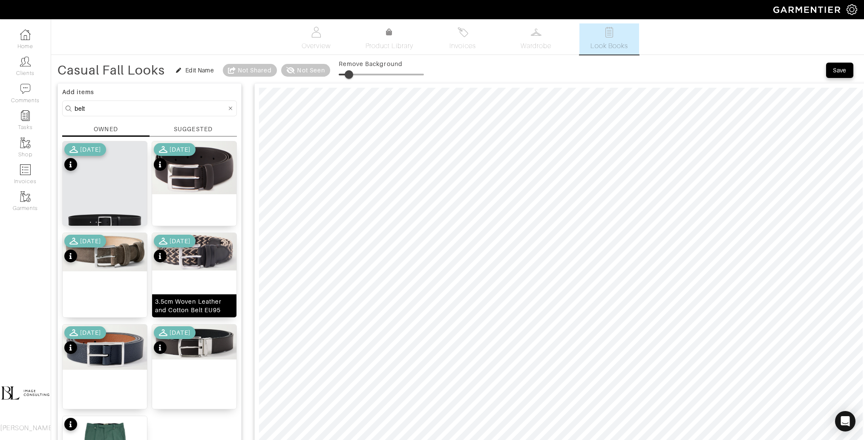
click at [204, 252] on img at bounding box center [194, 251] width 84 height 37
click at [348, 75] on span at bounding box center [347, 74] width 9 height 9
type input "17"
drag, startPoint x: 347, startPoint y: 72, endPoint x: 354, endPoint y: 69, distance: 7.0
click at [354, 70] on span at bounding box center [353, 74] width 9 height 9
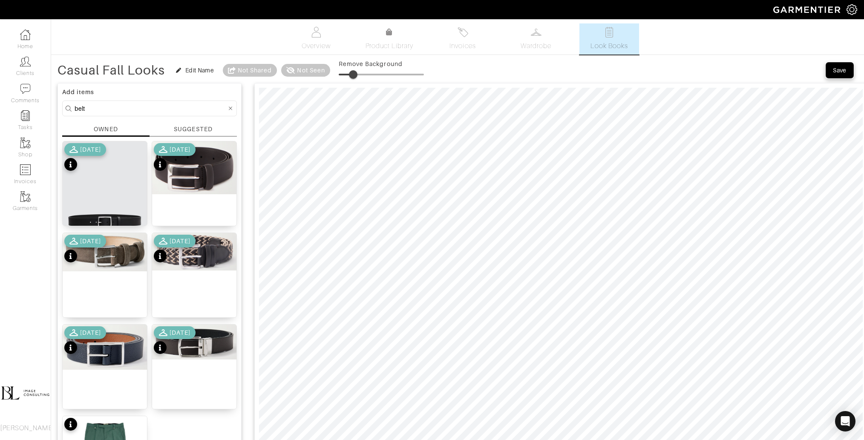
click at [827, 70] on button "Save" at bounding box center [839, 70] width 27 height 15
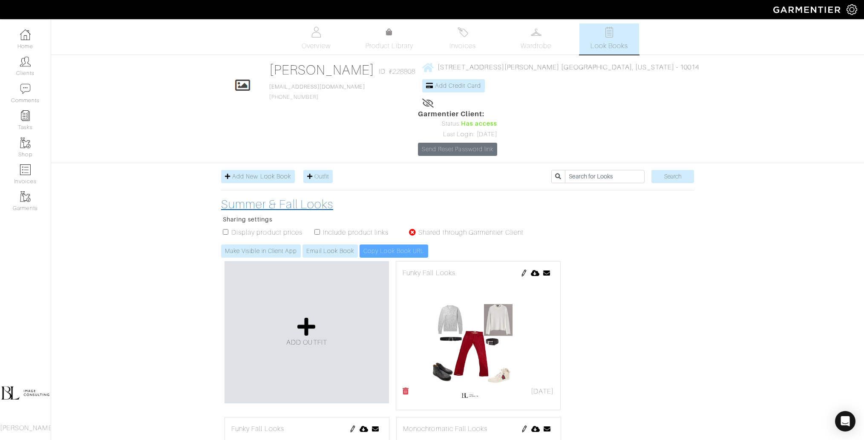
click at [271, 197] on h3 "Summer & Fall Looks" at bounding box center [376, 204] width 311 height 14
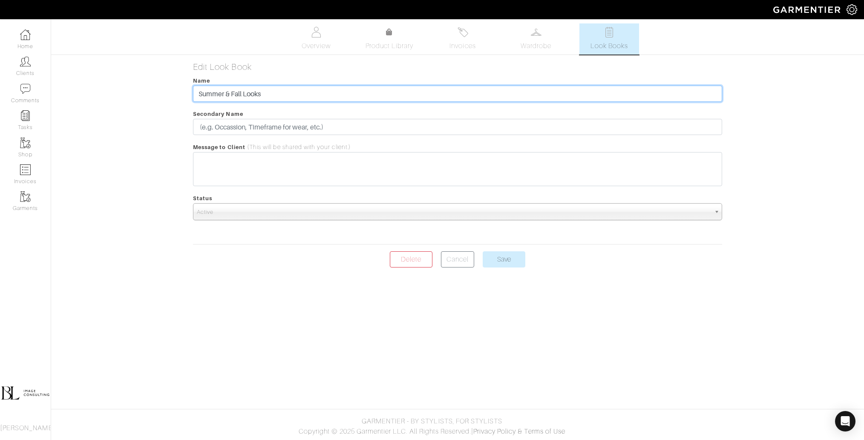
click at [231, 95] on input "Summer & Fall Looks" at bounding box center [457, 94] width 529 height 16
type input "Fall Looks"
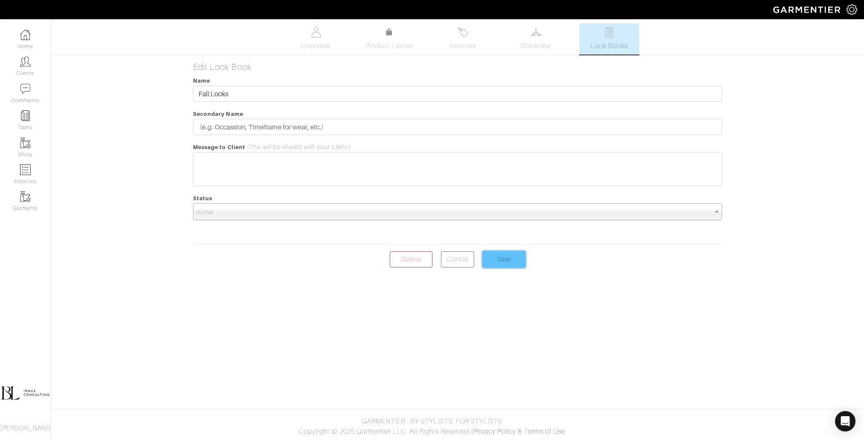
click at [499, 257] on input "Save" at bounding box center [503, 259] width 43 height 16
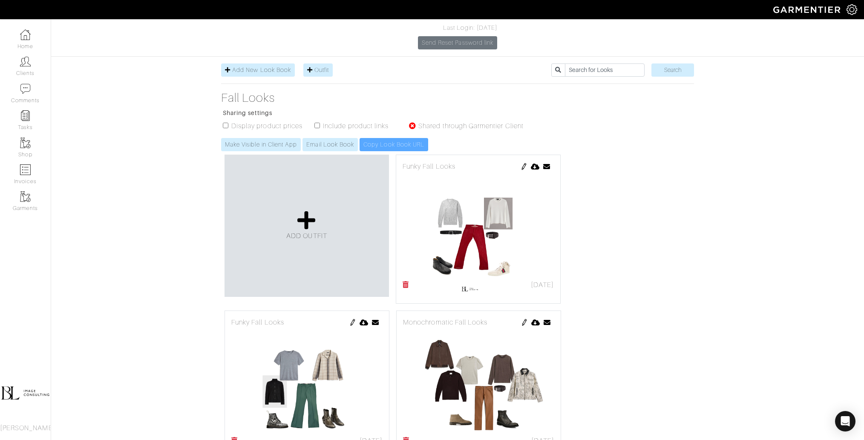
scroll to position [78, 0]
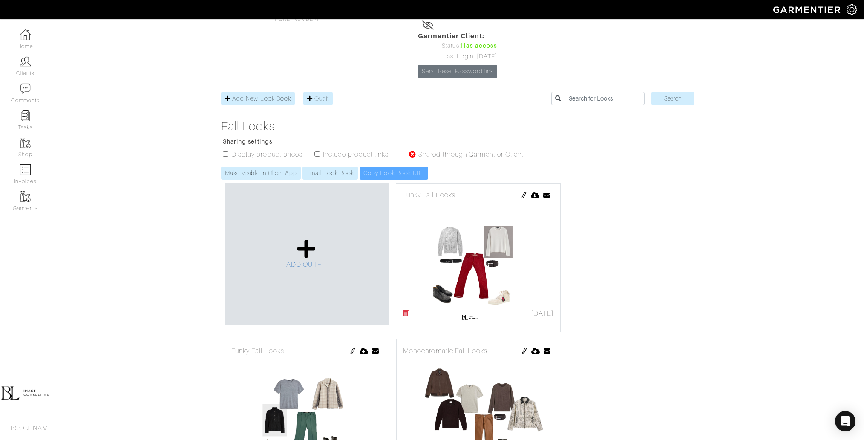
click at [301, 238] on icon at bounding box center [306, 248] width 18 height 20
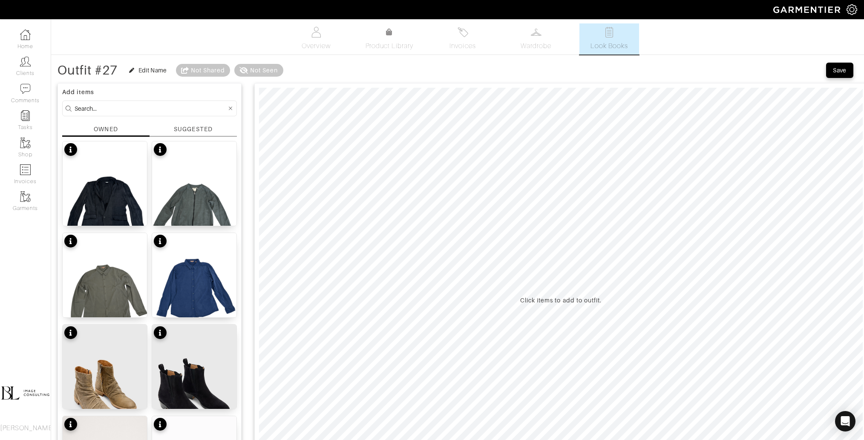
click at [625, 31] on link "Look Books" at bounding box center [609, 38] width 60 height 31
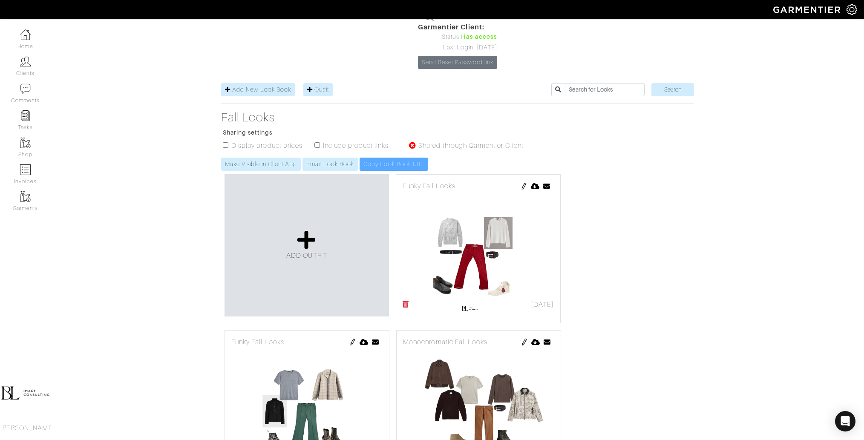
scroll to position [88, 0]
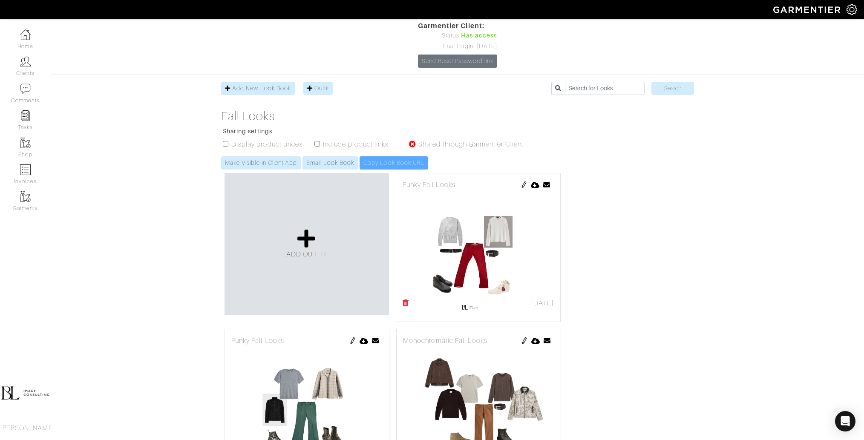
click at [320, 139] on ul "Display product prices Include product links Shared through Garmentier Client" at bounding box center [373, 147] width 299 height 17
click at [319, 139] on ul "Display product prices Include product links Shared through Garmentier Client" at bounding box center [373, 147] width 299 height 17
click at [316, 141] on input "checkbox" at bounding box center [317, 144] width 6 height 6
checkbox input "true"
click at [280, 156] on link "Make Visible in Client App" at bounding box center [261, 162] width 80 height 13
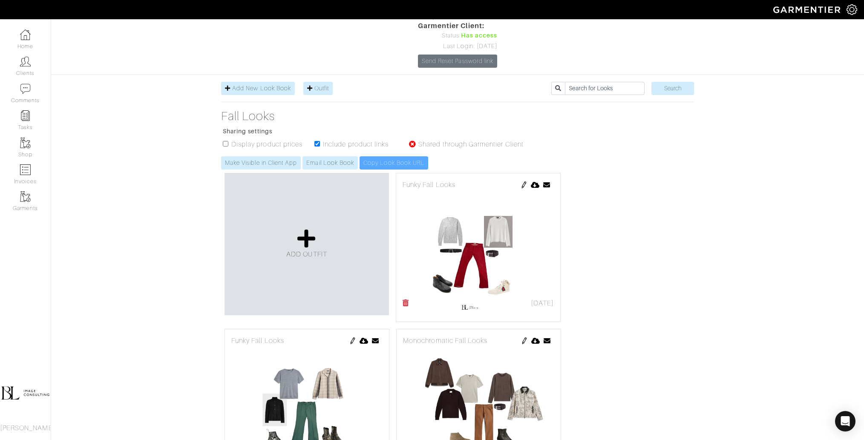
scroll to position [0, 0]
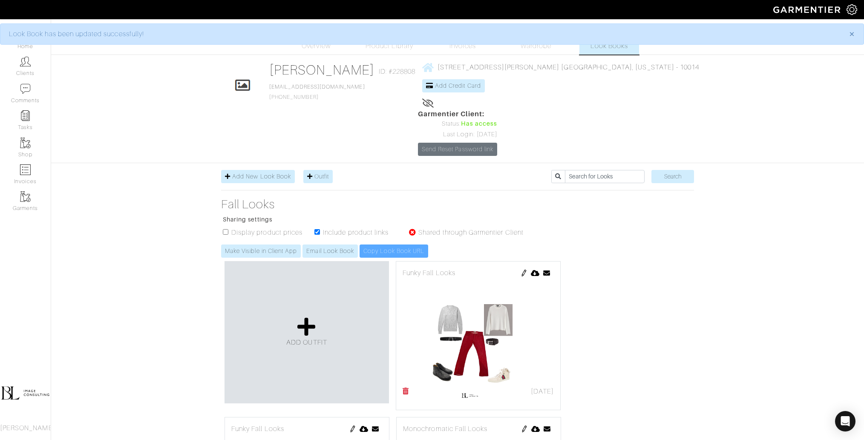
click at [518, 278] on img at bounding box center [477, 331] width 151 height 106
click at [323, 244] on link "Email Look Book" at bounding box center [329, 250] width 55 height 13
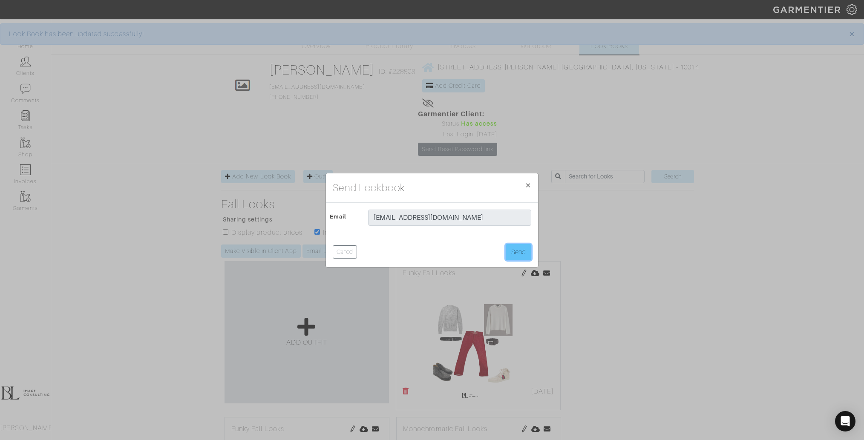
click at [525, 253] on button "Send" at bounding box center [518, 252] width 26 height 16
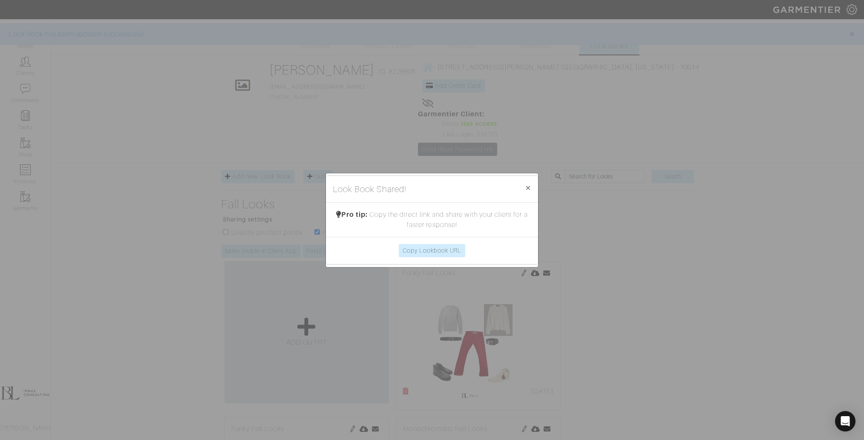
click at [639, 215] on div "Look Book Shared! × Close Pro tip: Copy the direct link and share with your cli…" at bounding box center [432, 220] width 864 height 440
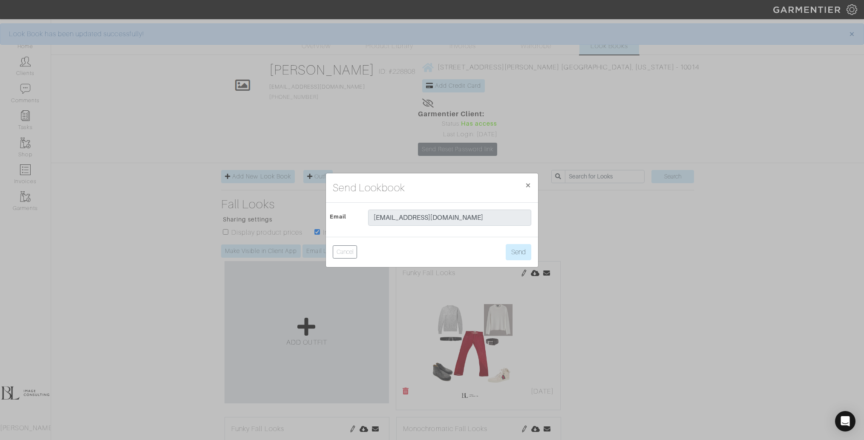
click at [611, 206] on div "Send Lookbook × Close Email [EMAIL_ADDRESS][DOMAIN_NAME] Cancel Send" at bounding box center [432, 220] width 864 height 440
